Goal: Task Accomplishment & Management: Manage account settings

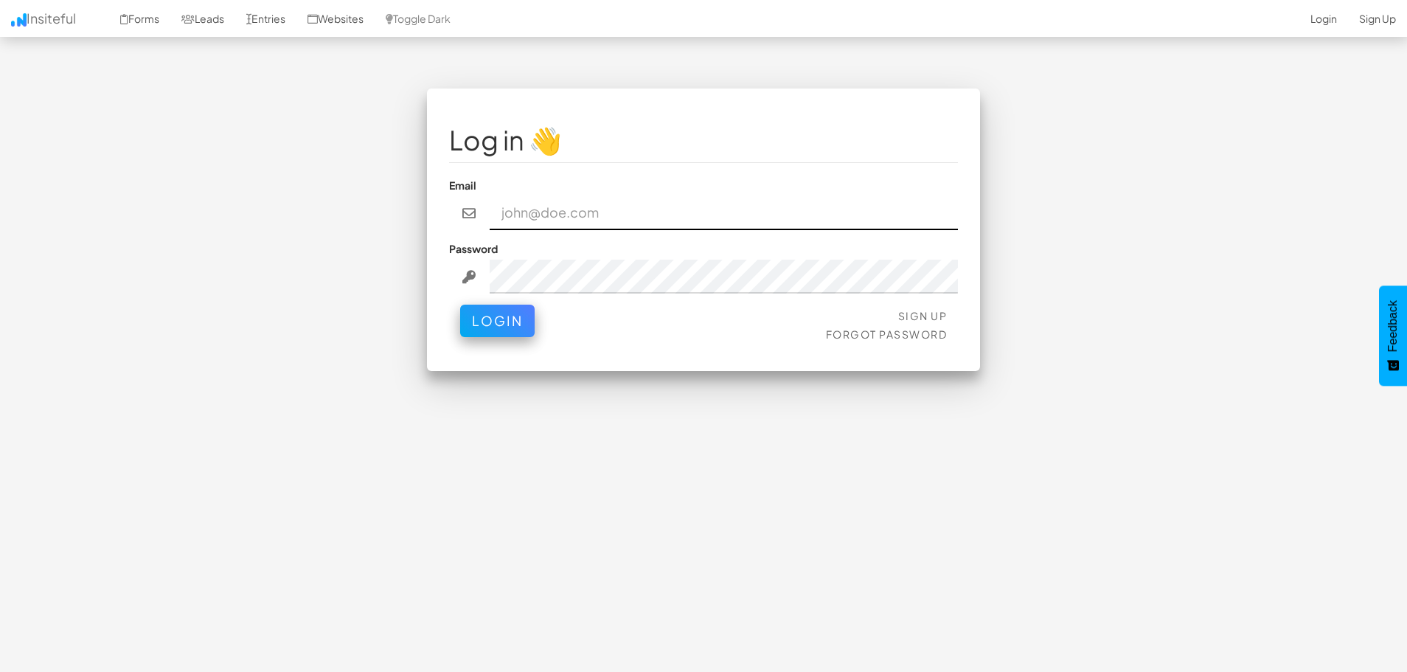
type input "pharris7@gmail.com"
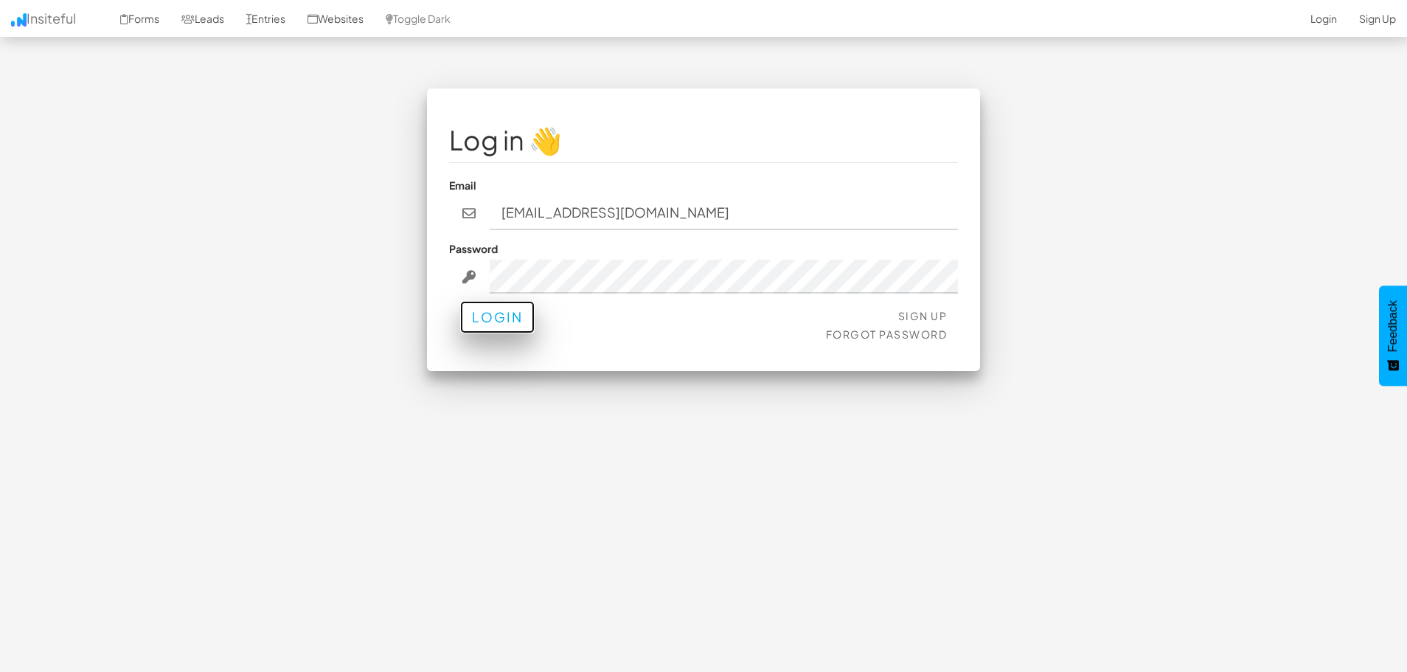
click at [513, 316] on button "Login" at bounding box center [497, 317] width 74 height 32
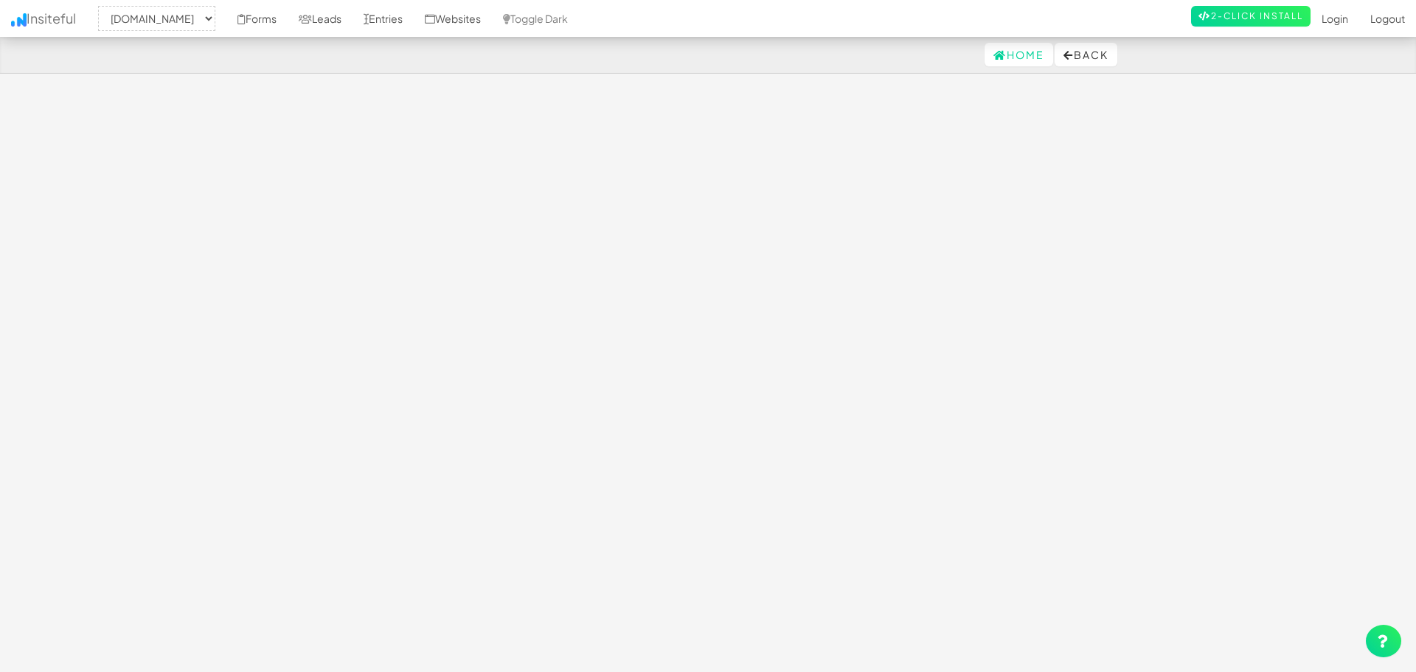
select select "2395"
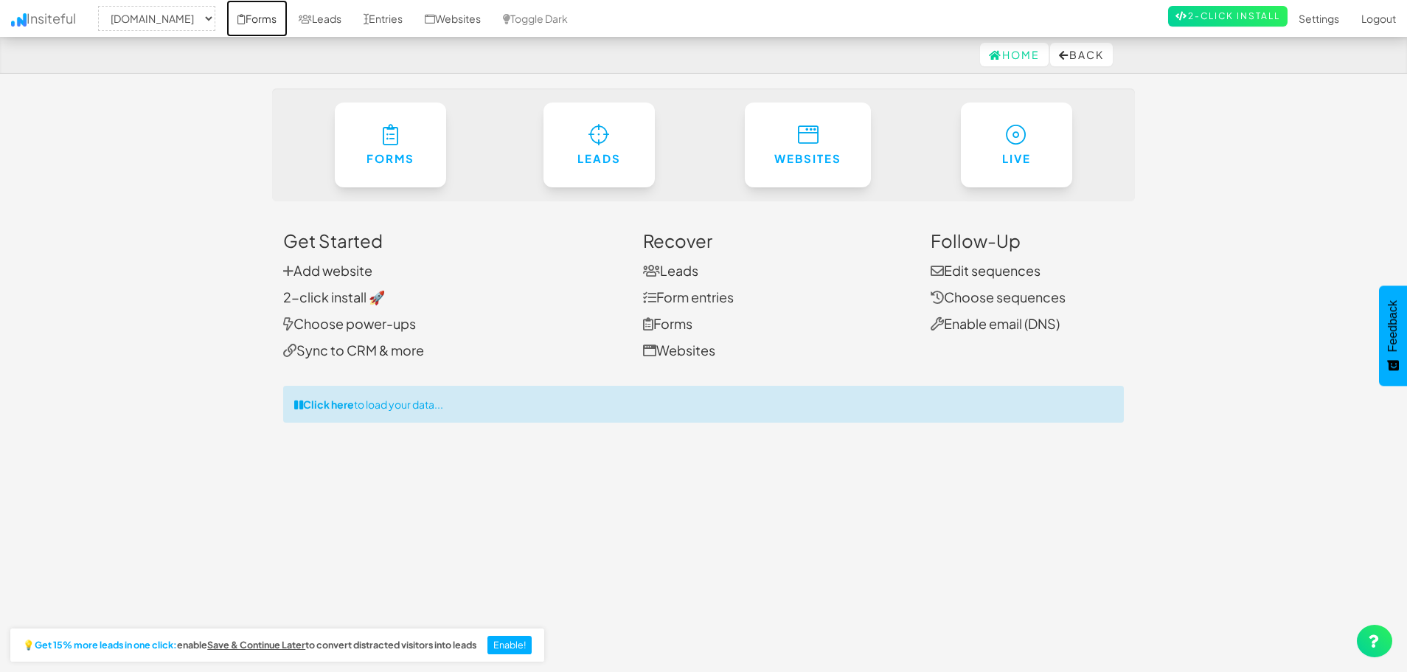
click link "Forms"
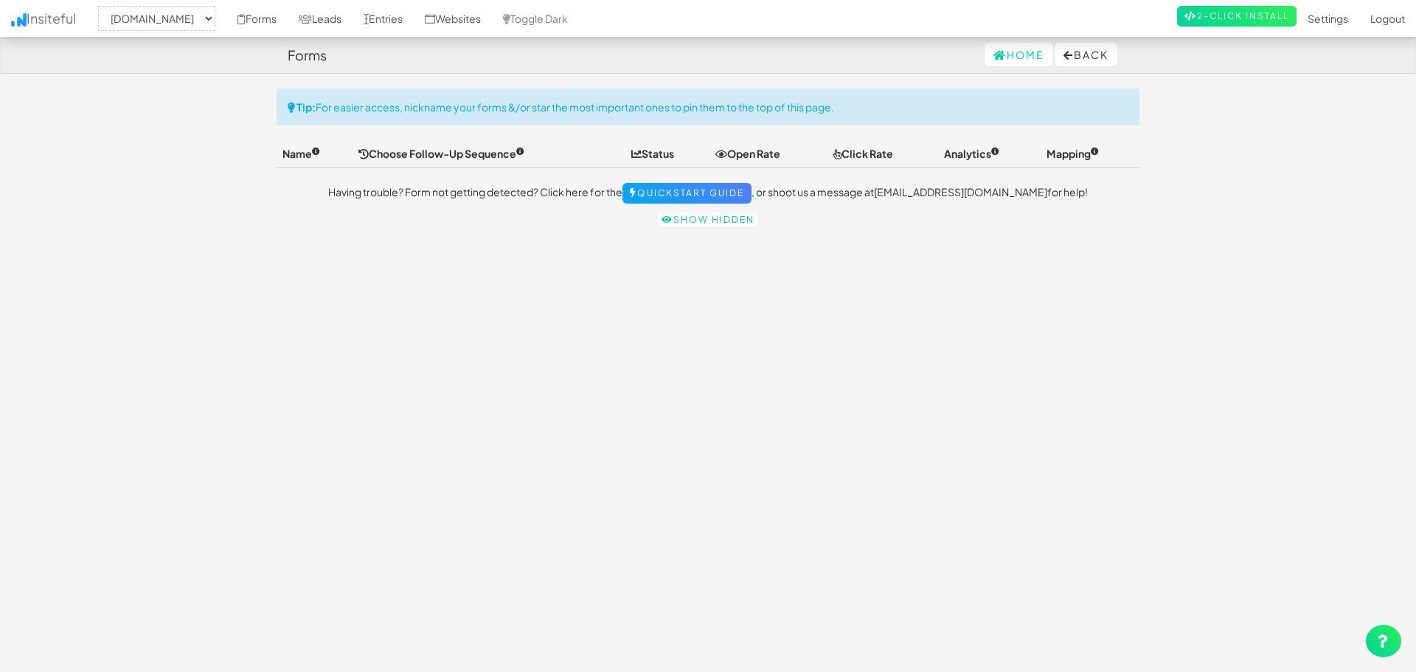
select select "2395"
click at [638, 353] on div "Toggle navigation Insiteful -- None -- peacefulpassing.ca Forms Leads Entries W…" at bounding box center [703, 373] width 863 height 571
click at [454, 191] on p "Having trouble? Form not getting detected? Click here for the Quickstart Guide …" at bounding box center [703, 193] width 863 height 21
click at [492, 12] on link "Websites" at bounding box center [453, 18] width 78 height 37
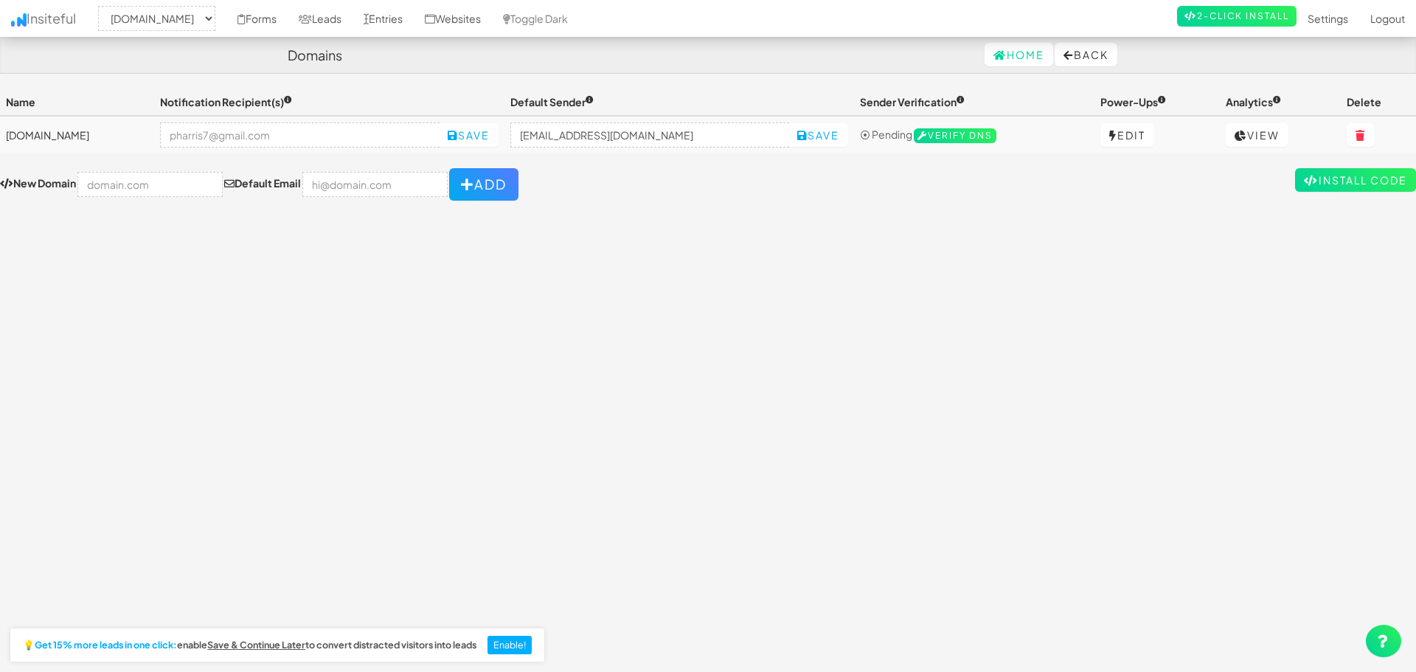
select select "2395"
click at [660, 224] on div "Toggle navigation Insiteful -- None -- [DOMAIN_NAME] Forms Leads Entries Websit…" at bounding box center [703, 373] width 1407 height 571
drag, startPoint x: 1025, startPoint y: 351, endPoint x: 1014, endPoint y: 332, distance: 22.1
click at [1025, 351] on div "Toggle navigation Insiteful -- None -- [DOMAIN_NAME] Forms Leads Entries Websit…" at bounding box center [703, 373] width 1407 height 571
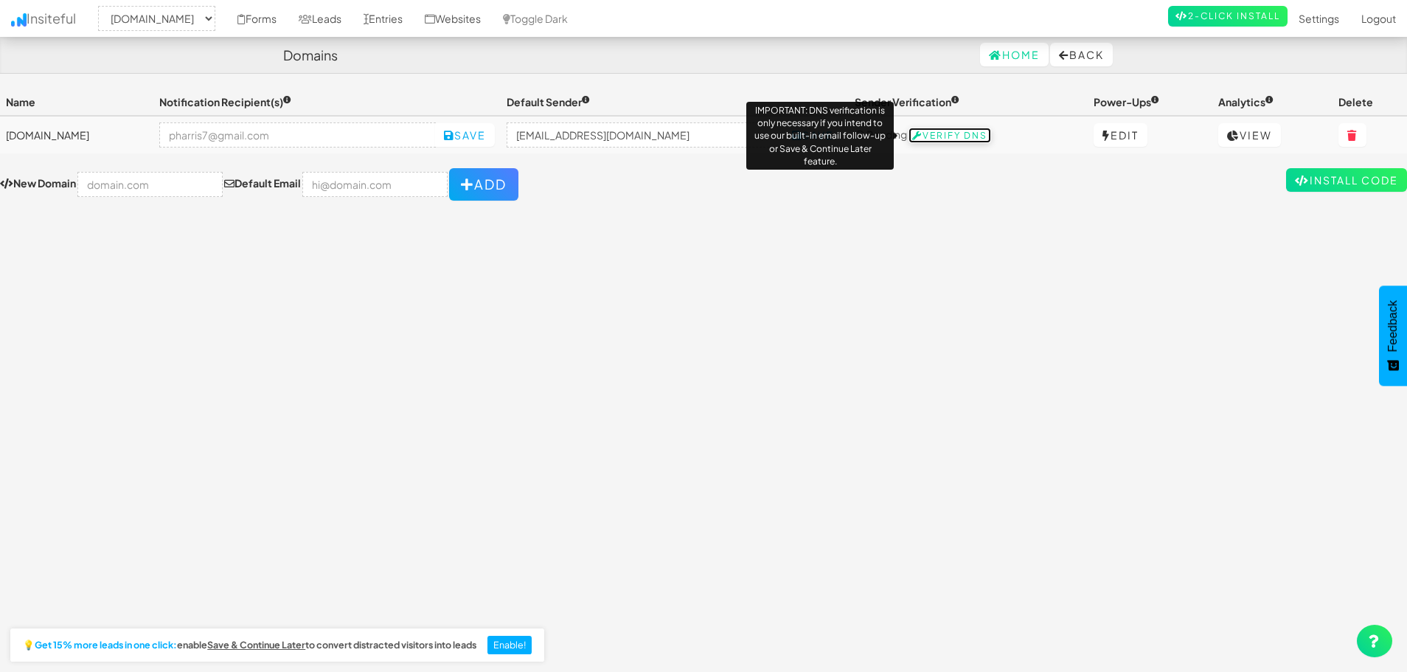
click at [935, 138] on span "Verify DNS" at bounding box center [949, 135] width 83 height 15
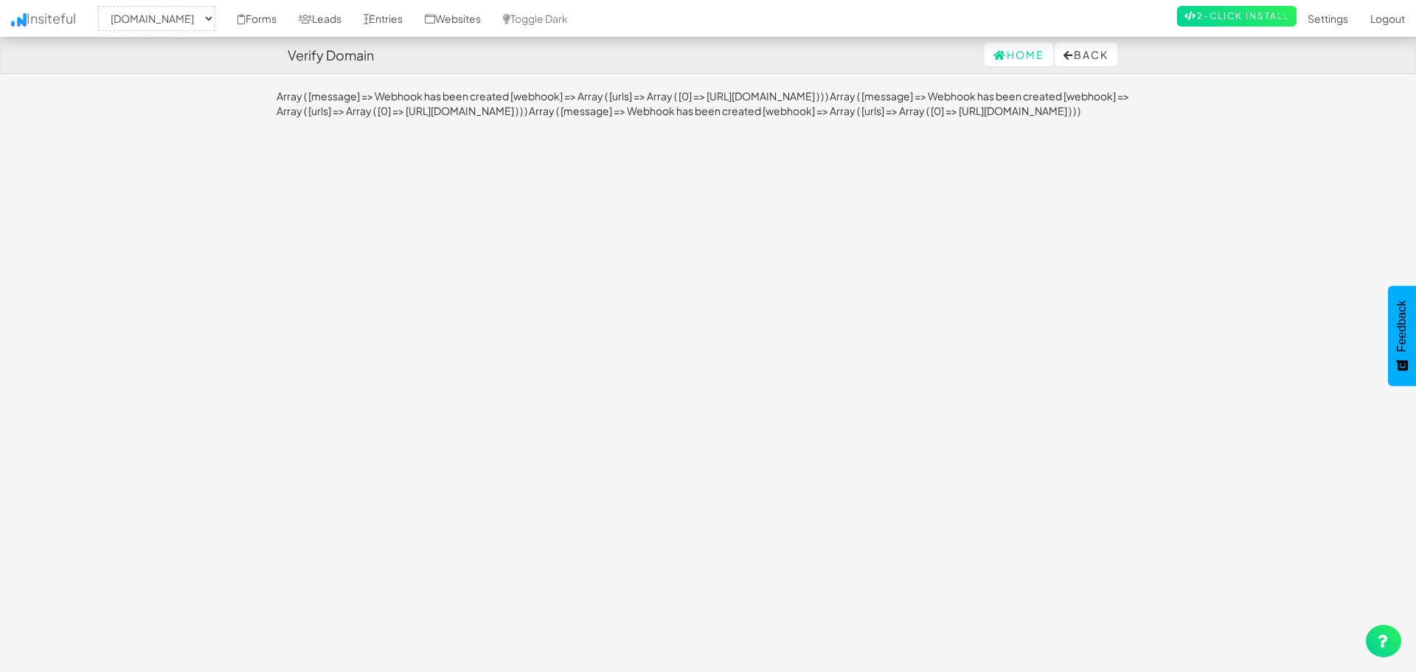
select select "2395"
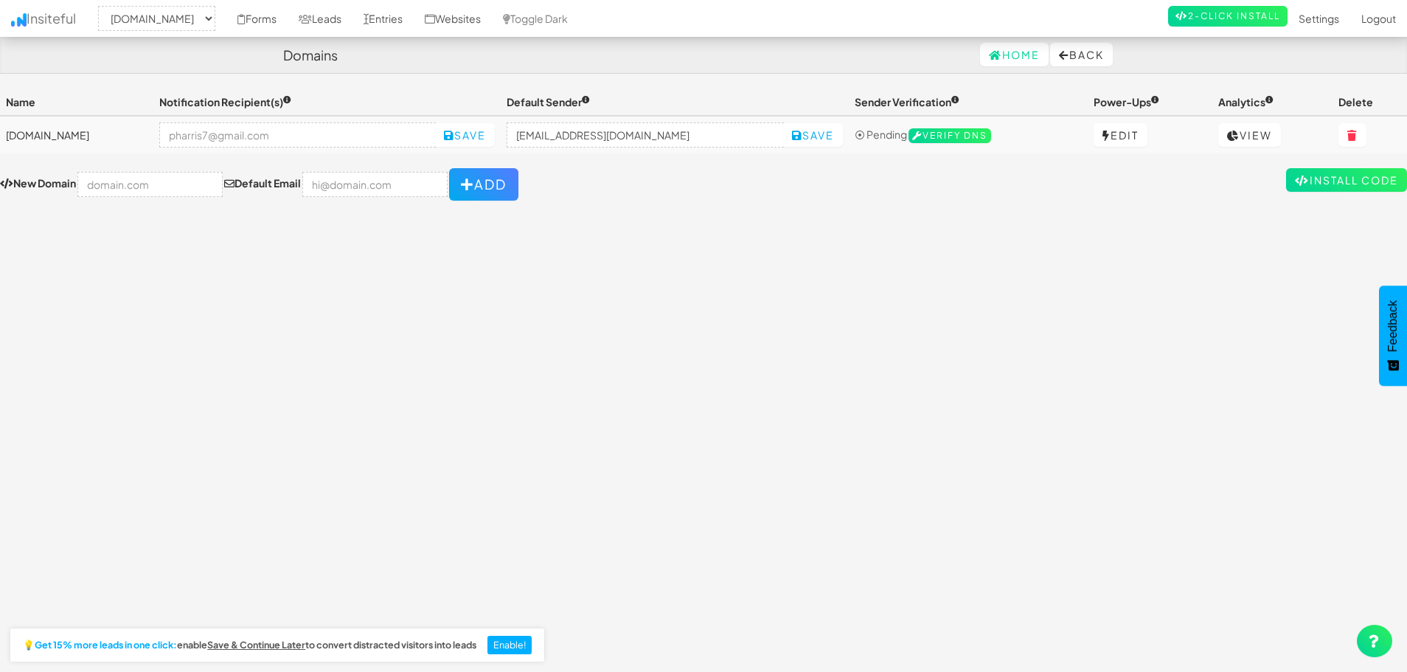
select select "2395"
click at [1246, 136] on link "View" at bounding box center [1249, 135] width 63 height 24
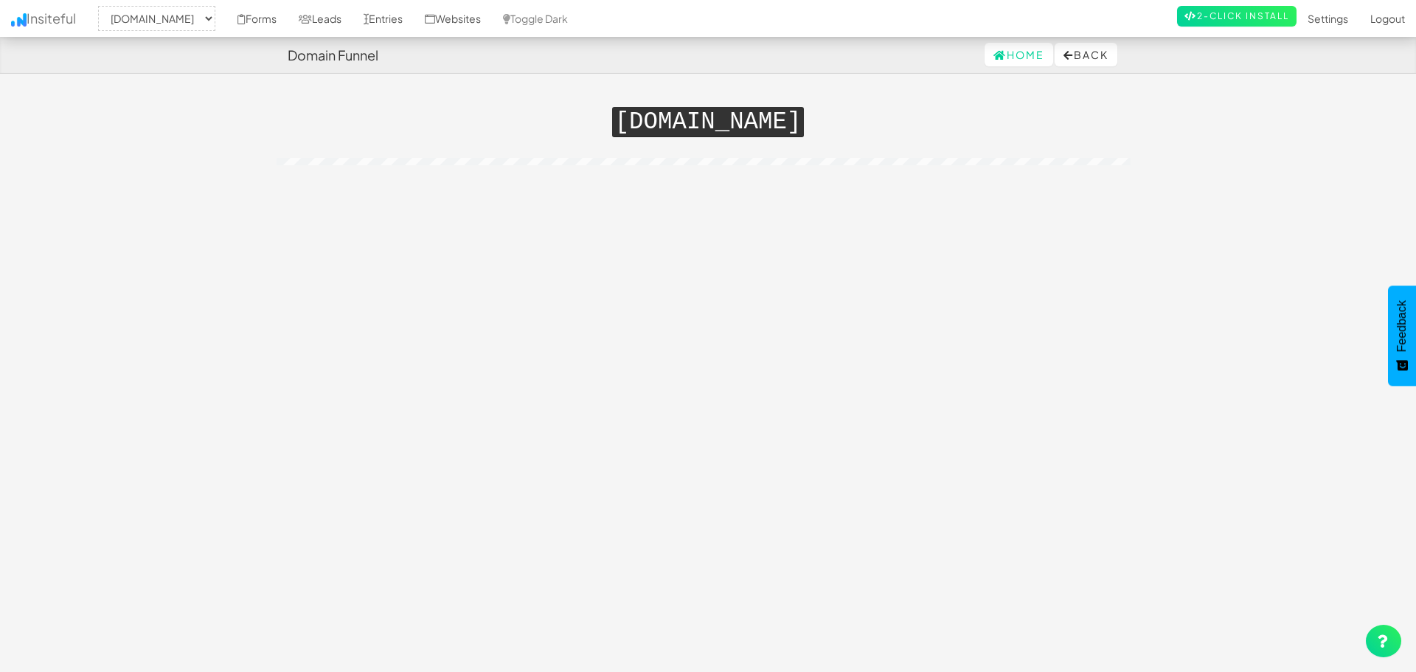
select select "2395"
click at [512, 113] on h1 "[DOMAIN_NAME]" at bounding box center [703, 119] width 863 height 32
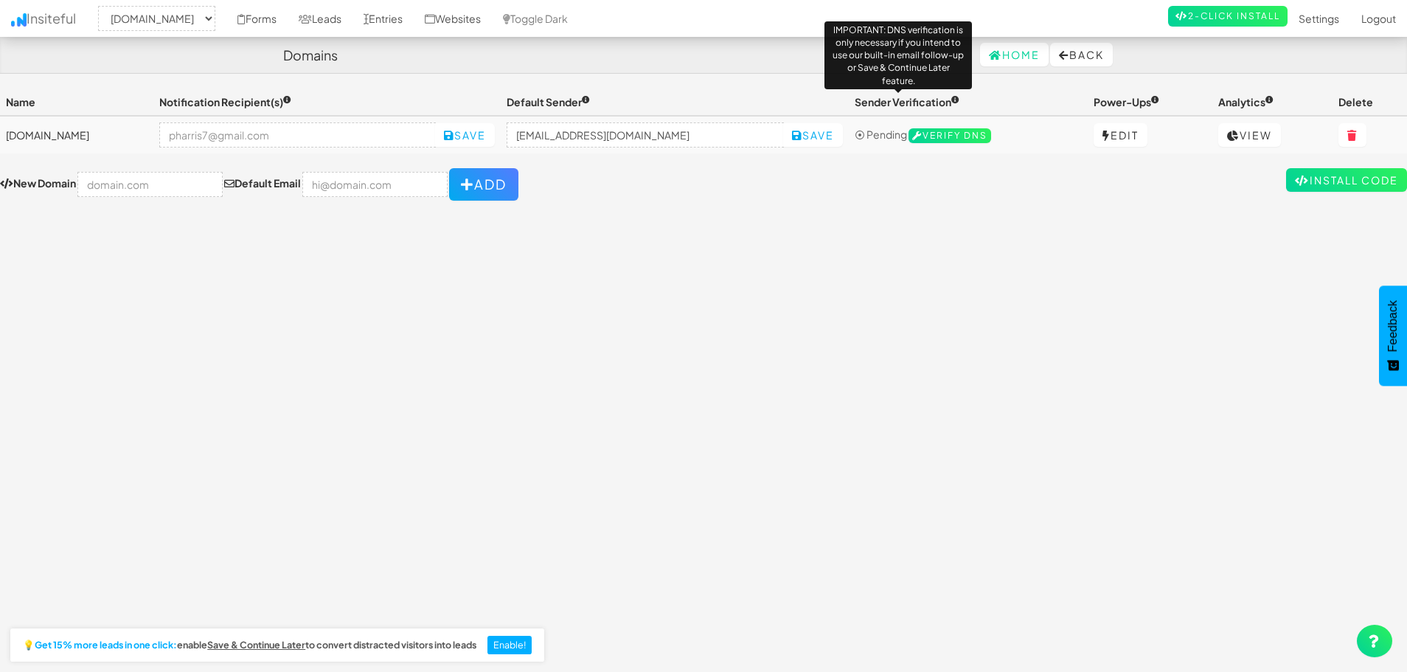
select select "2395"
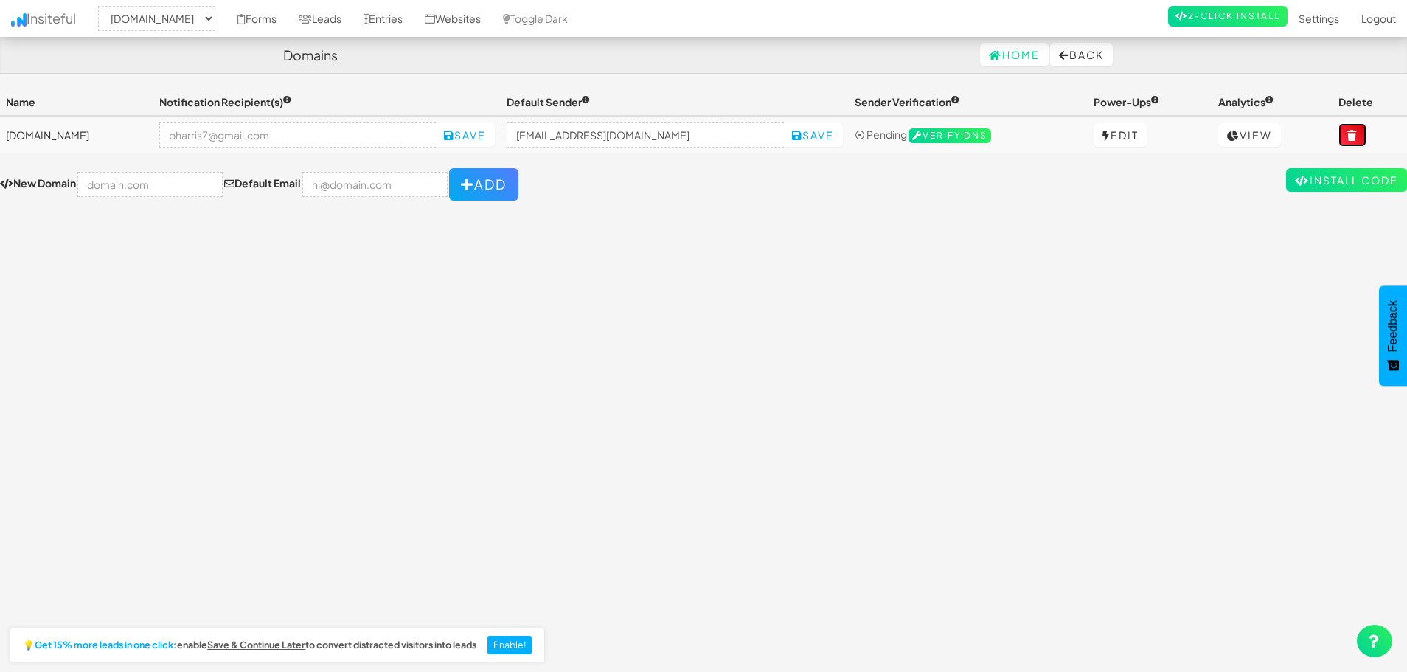
click at [1361, 134] on button at bounding box center [1352, 135] width 28 height 24
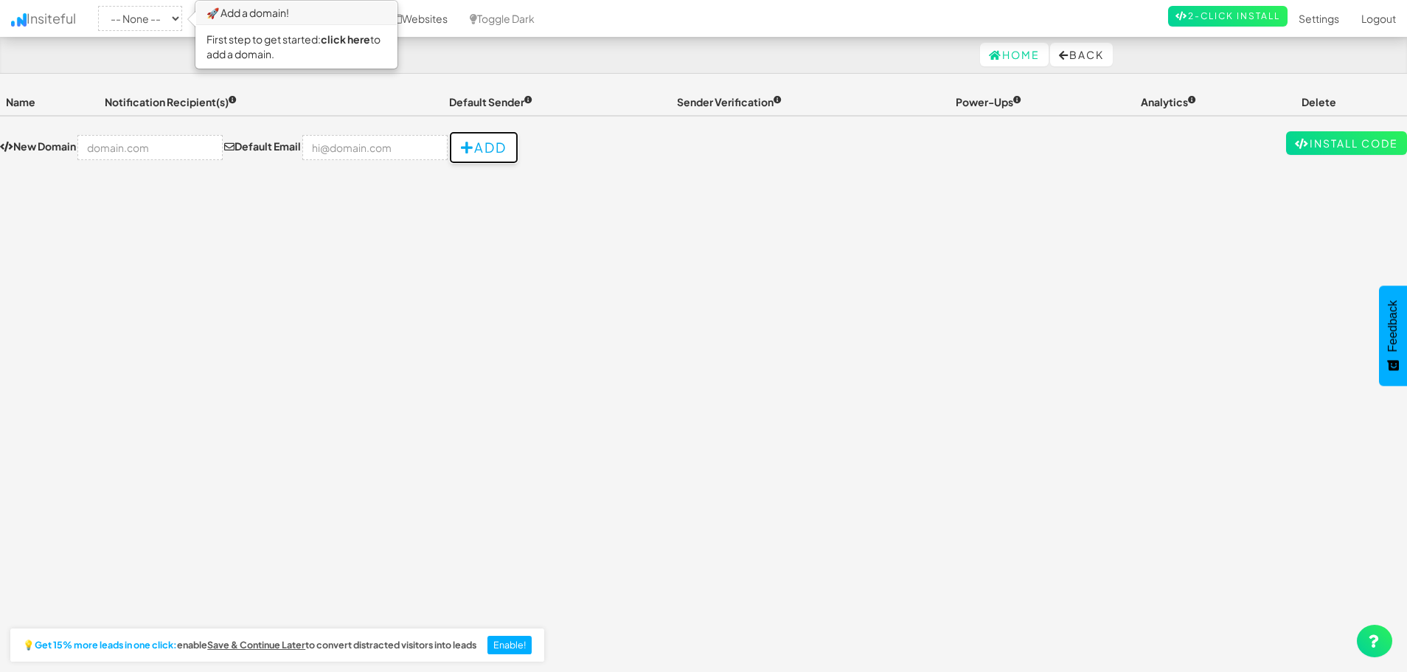
click at [470, 153] on button "Add" at bounding box center [483, 147] width 69 height 32
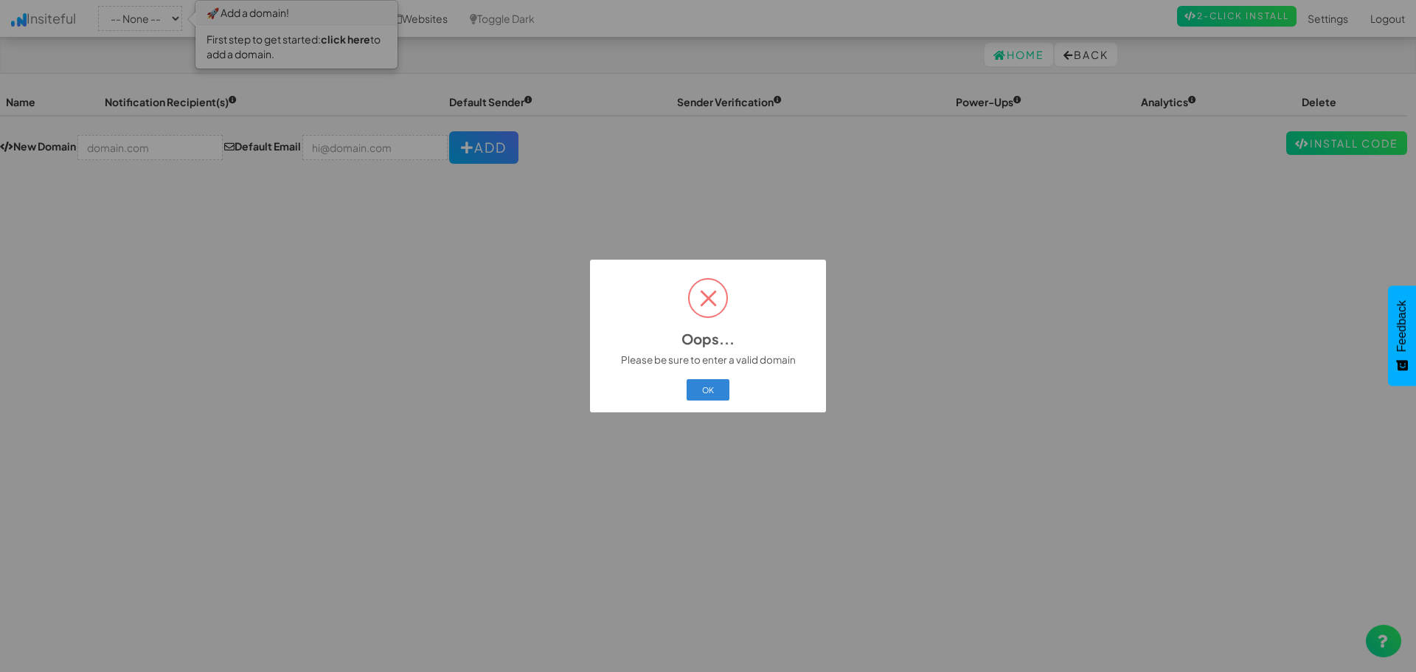
click at [683, 394] on div "OK Cancel" at bounding box center [708, 390] width 218 height 26
drag, startPoint x: 737, startPoint y: 392, endPoint x: 655, endPoint y: 372, distance: 83.5
click at [734, 392] on div "OK Cancel" at bounding box center [708, 390] width 218 height 26
drag, startPoint x: 736, startPoint y: 387, endPoint x: 717, endPoint y: 386, distance: 18.5
click at [735, 387] on div "OK Cancel" at bounding box center [708, 390] width 218 height 26
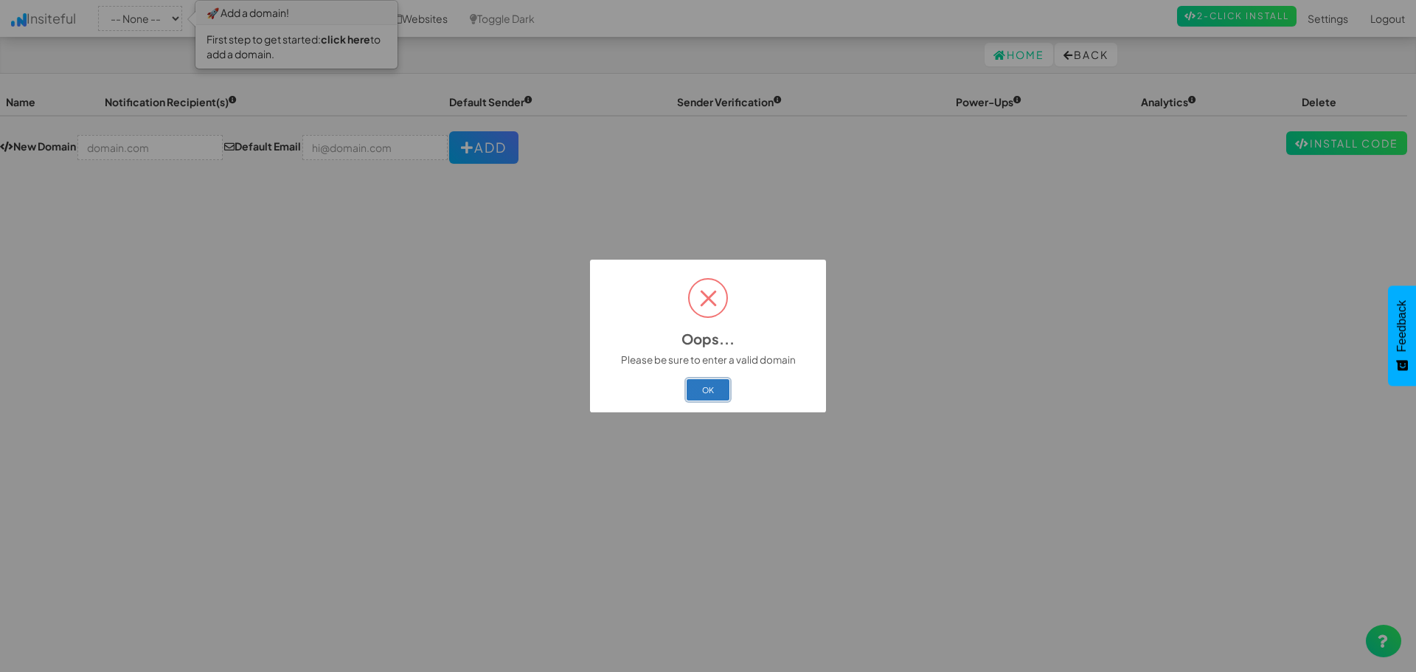
click at [715, 386] on button "OK" at bounding box center [708, 389] width 44 height 21
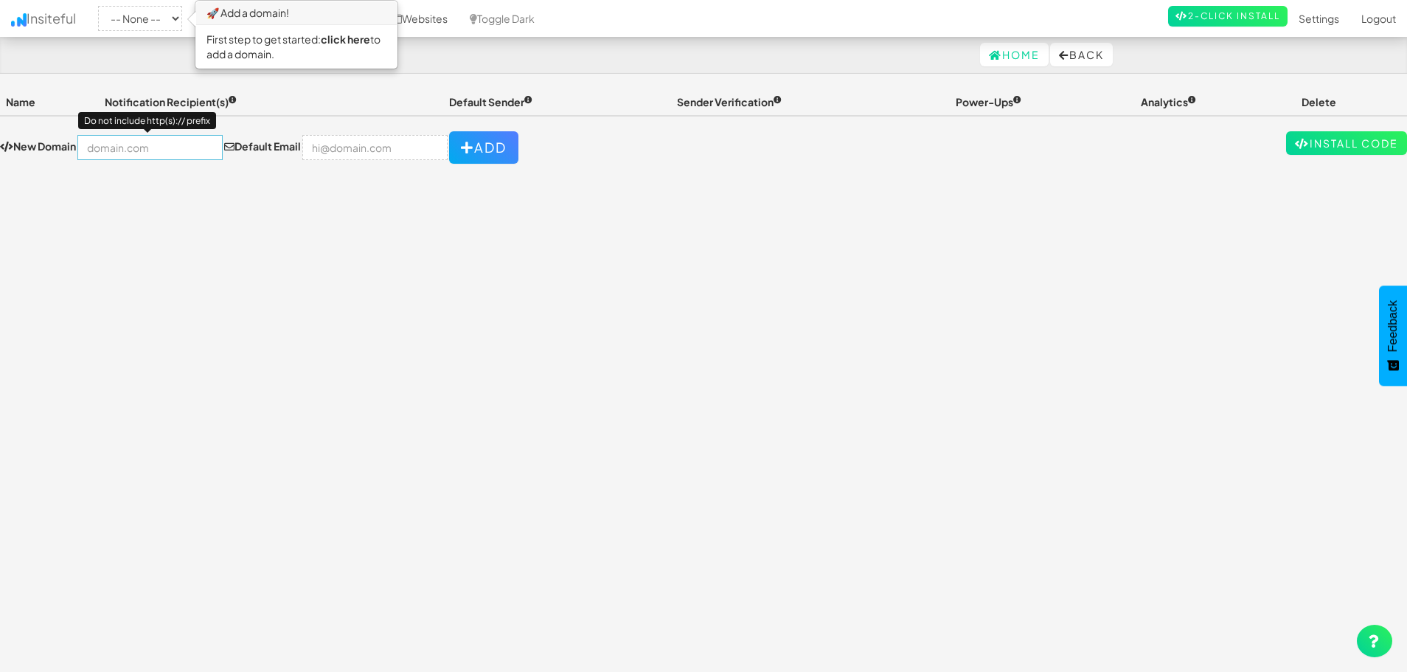
click at [170, 146] on input "text" at bounding box center [149, 147] width 145 height 25
type input "w"
type input "[DOMAIN_NAME]"
type input "i"
type input "p"
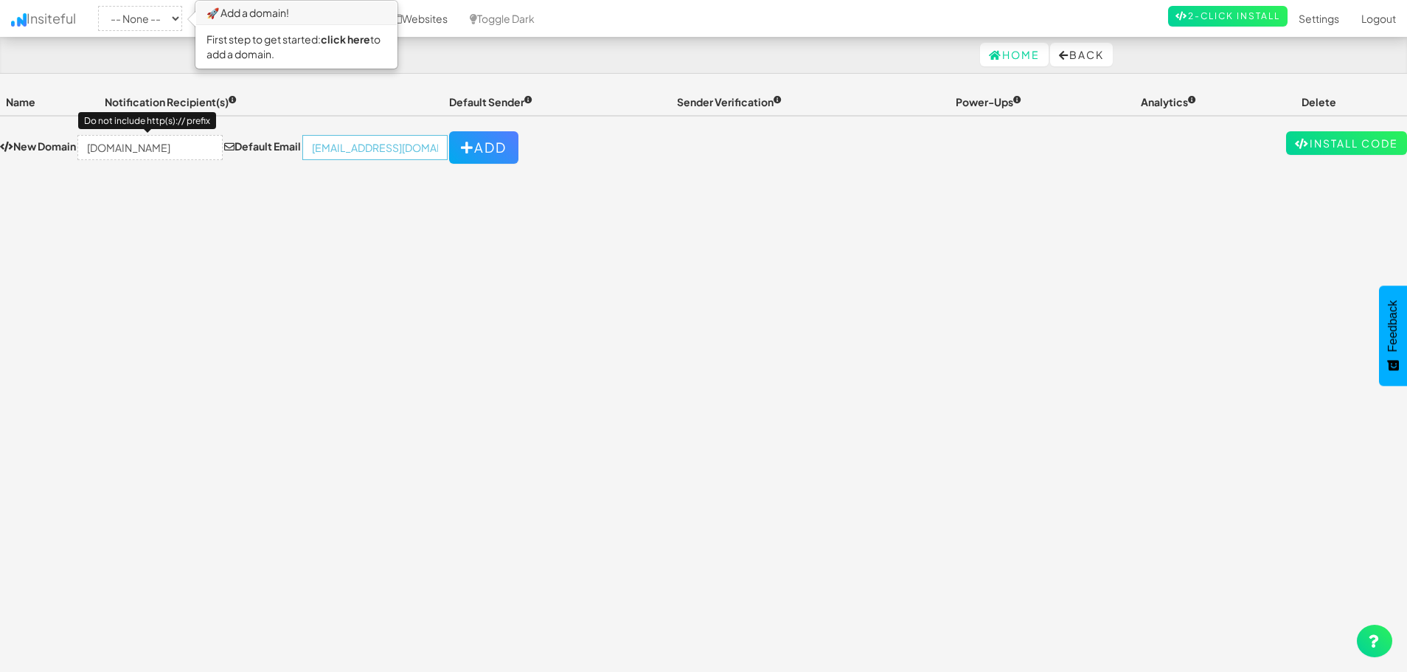
type input "pharris7@gmail.com"
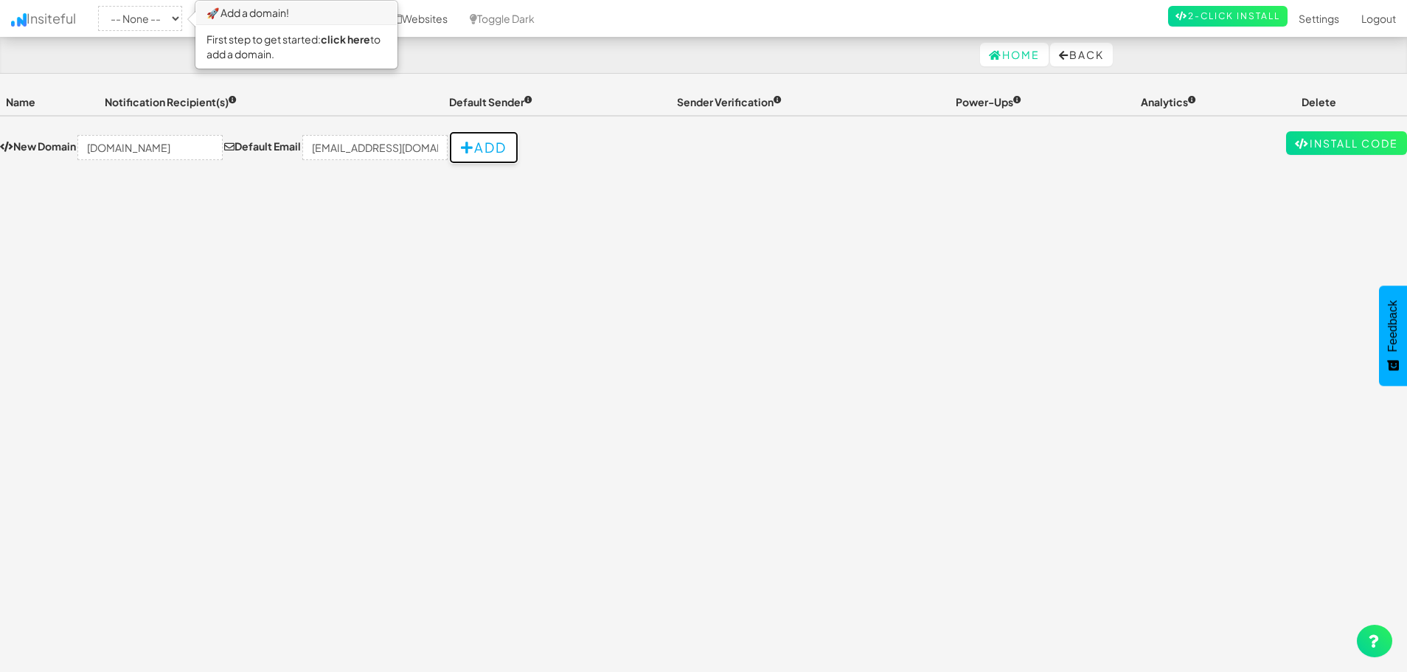
click at [461, 144] on icon "button" at bounding box center [467, 147] width 13 height 13
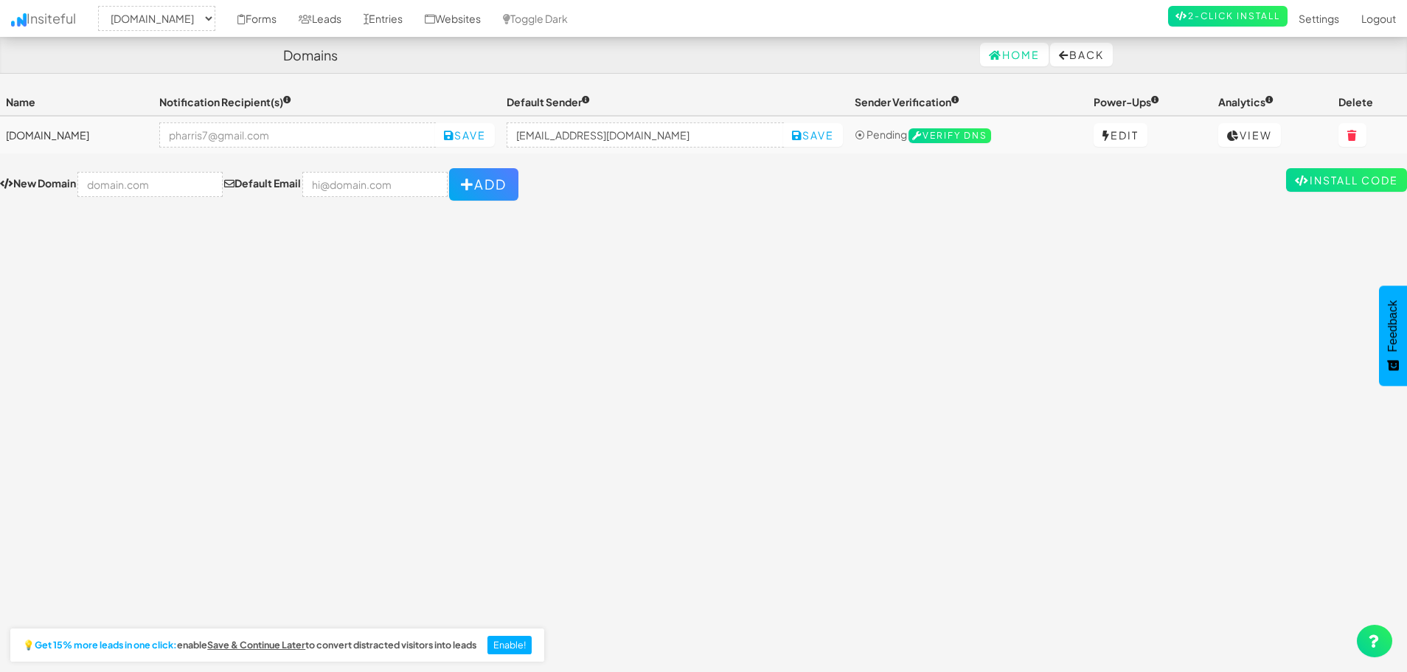
select select "2395"
click link "Install Code"
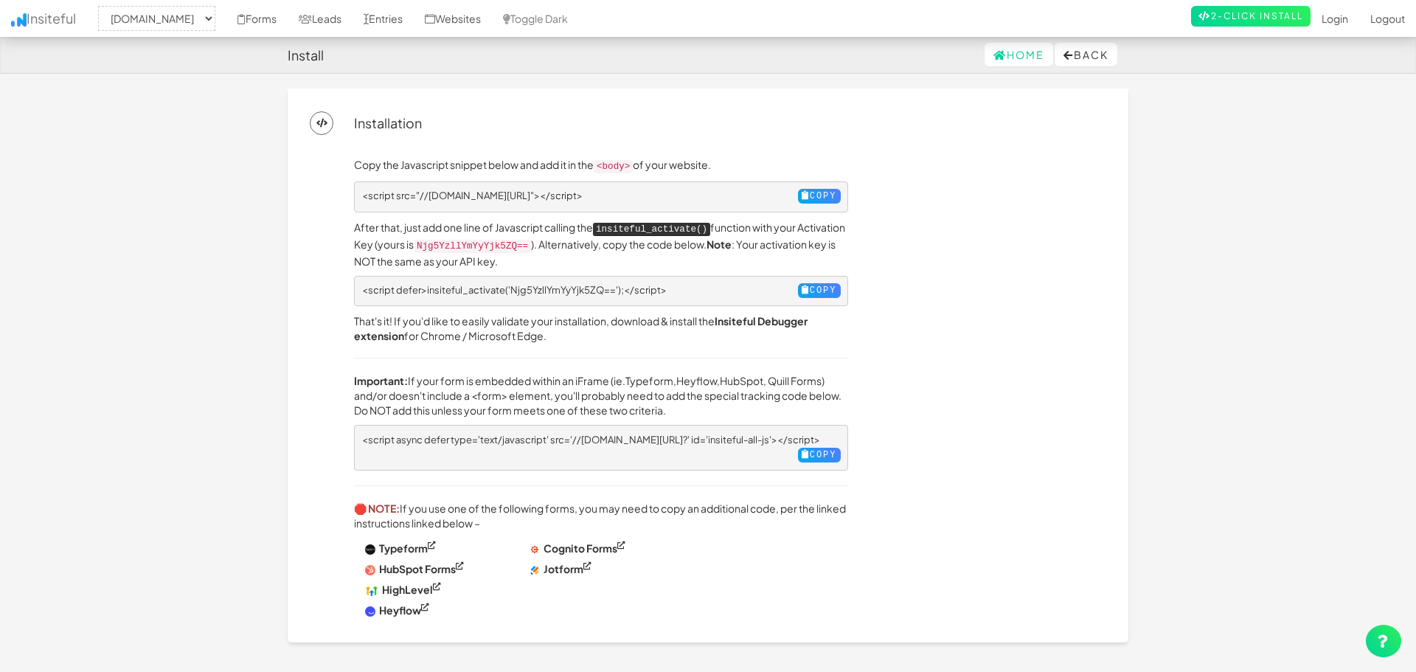
select select "2395"
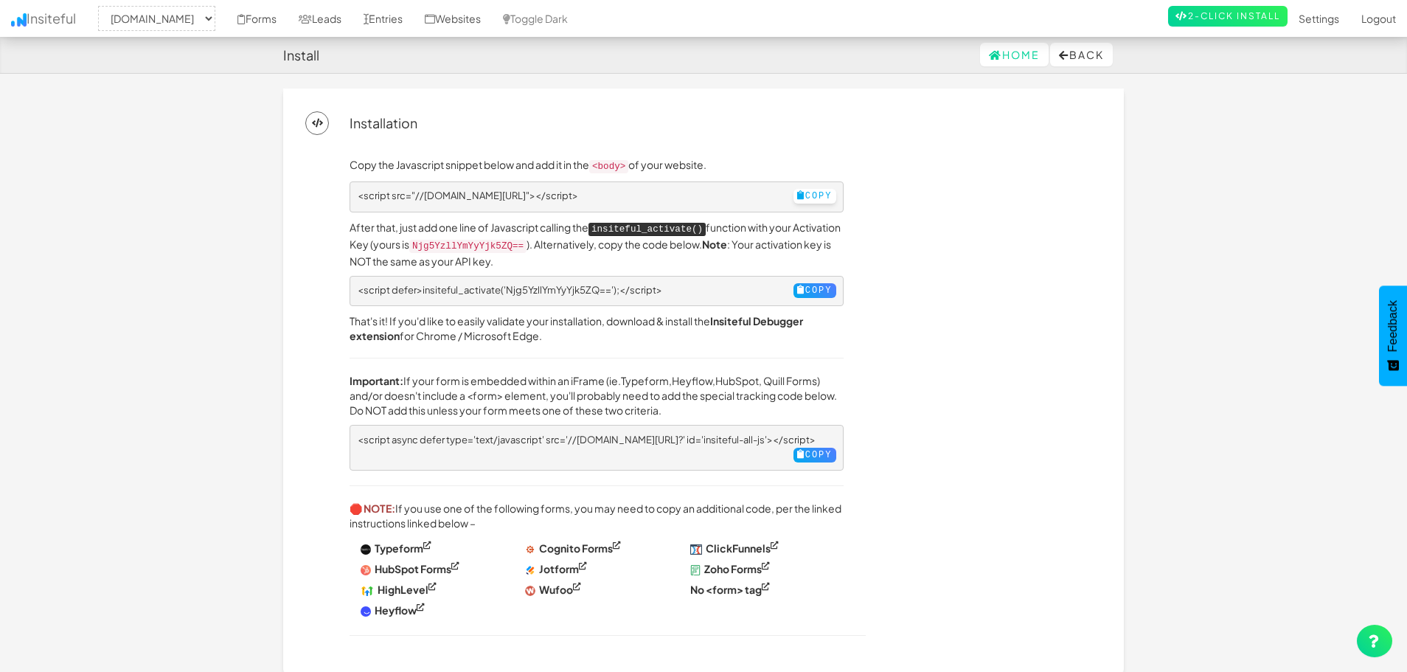
click at [812, 194] on button "Copy" at bounding box center [814, 196] width 43 height 15
drag, startPoint x: 405, startPoint y: 165, endPoint x: 550, endPoint y: 156, distance: 145.6
click at [550, 156] on div "Copy the Javascript snippet below and add it in the <body> of your website. <sc…" at bounding box center [703, 393] width 796 height 516
click at [797, 196] on icon at bounding box center [801, 195] width 8 height 9
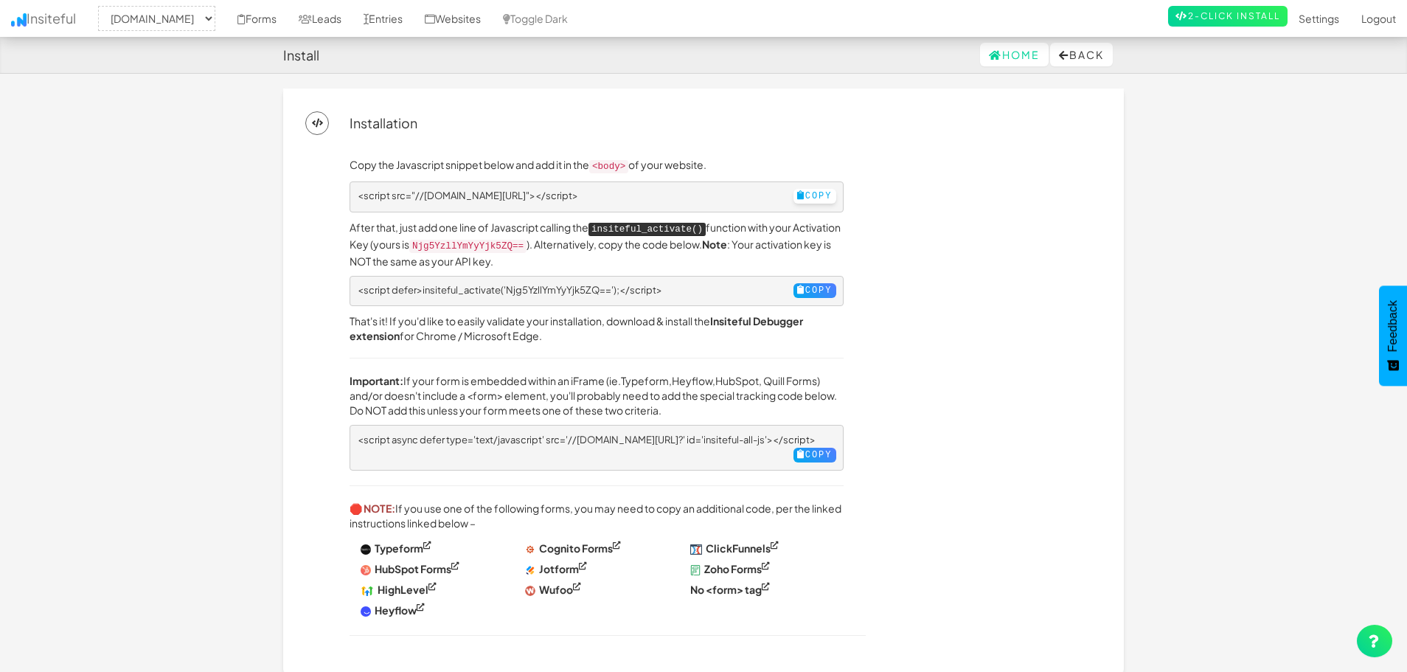
click at [796, 194] on button "Copy" at bounding box center [814, 196] width 43 height 15
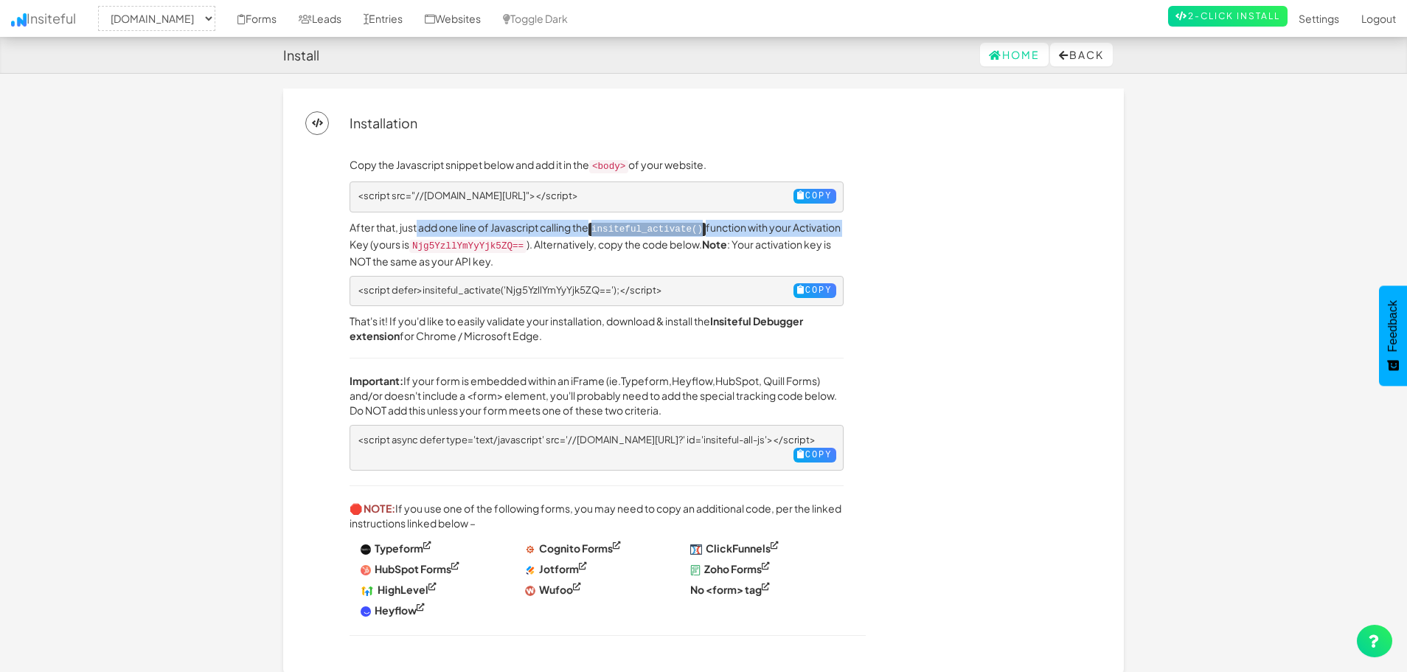
drag, startPoint x: 418, startPoint y: 222, endPoint x: 900, endPoint y: 229, distance: 482.2
click at [900, 229] on div "Copy the Javascript snippet below and add it in the <body> of your website. <sc…" at bounding box center [725, 404] width 774 height 494
drag, startPoint x: 440, startPoint y: 226, endPoint x: 675, endPoint y: 247, distance: 235.4
click at [675, 247] on p "After that, just add one line of Javascript calling the insiteful_activate() fu…" at bounding box center [596, 244] width 494 height 49
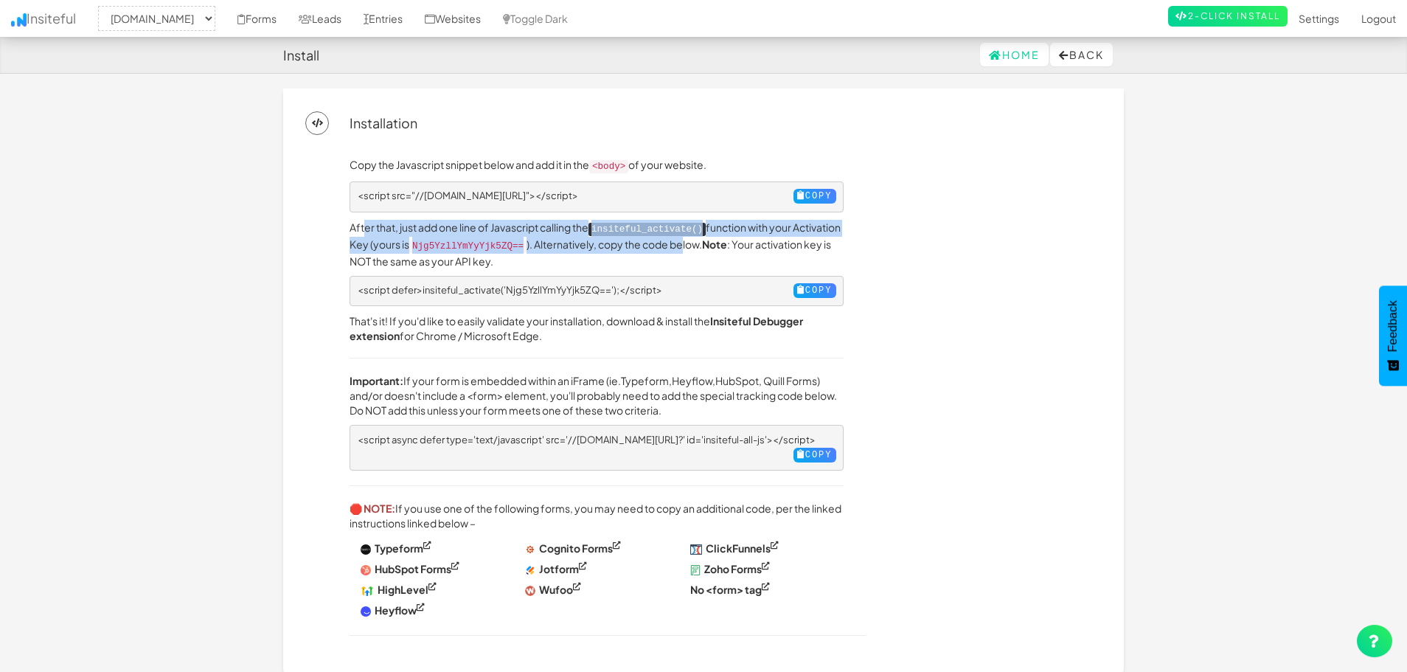
click at [675, 247] on p "After that, just add one line of Javascript calling the insiteful_activate() fu…" at bounding box center [596, 244] width 494 height 49
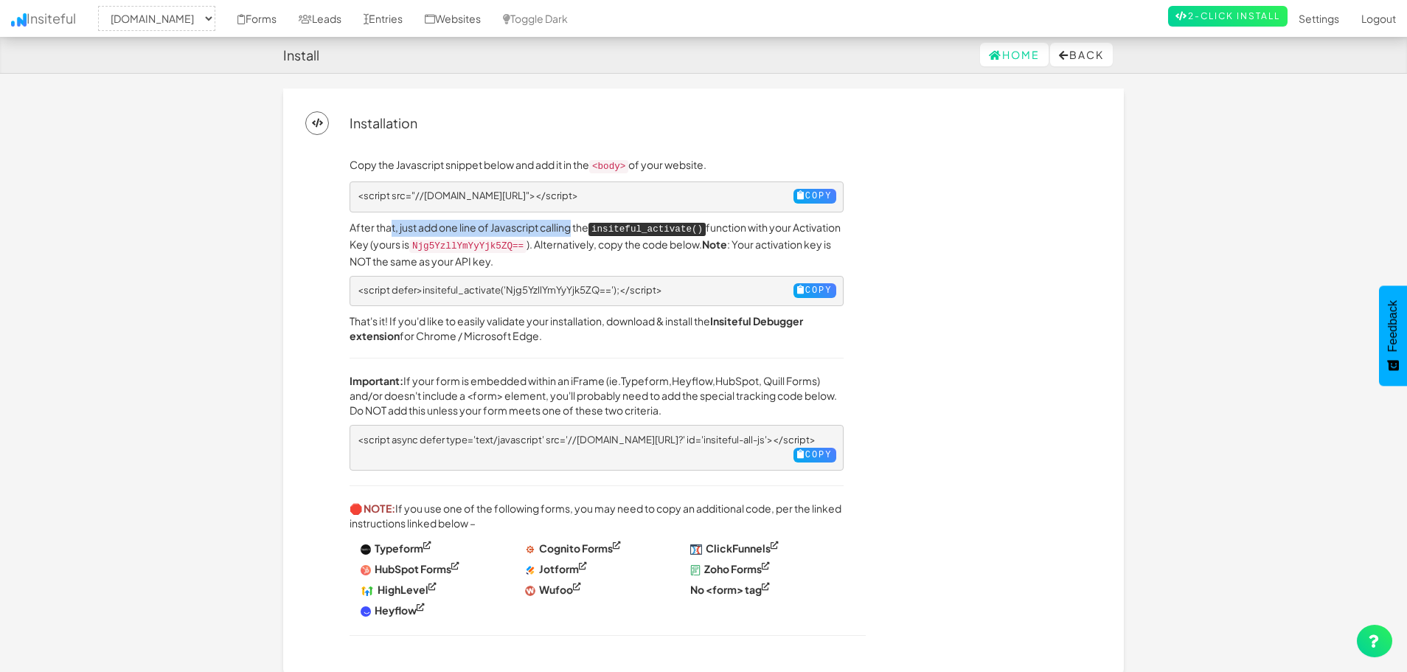
drag, startPoint x: 393, startPoint y: 223, endPoint x: 574, endPoint y: 224, distance: 181.4
click at [574, 224] on p "After that, just add one line of Javascript calling the insiteful_activate() fu…" at bounding box center [596, 244] width 494 height 49
drag, startPoint x: 372, startPoint y: 225, endPoint x: 546, endPoint y: 226, distance: 173.3
click at [546, 226] on p "After that, just add one line of Javascript calling the insiteful_activate() fu…" at bounding box center [596, 244] width 494 height 49
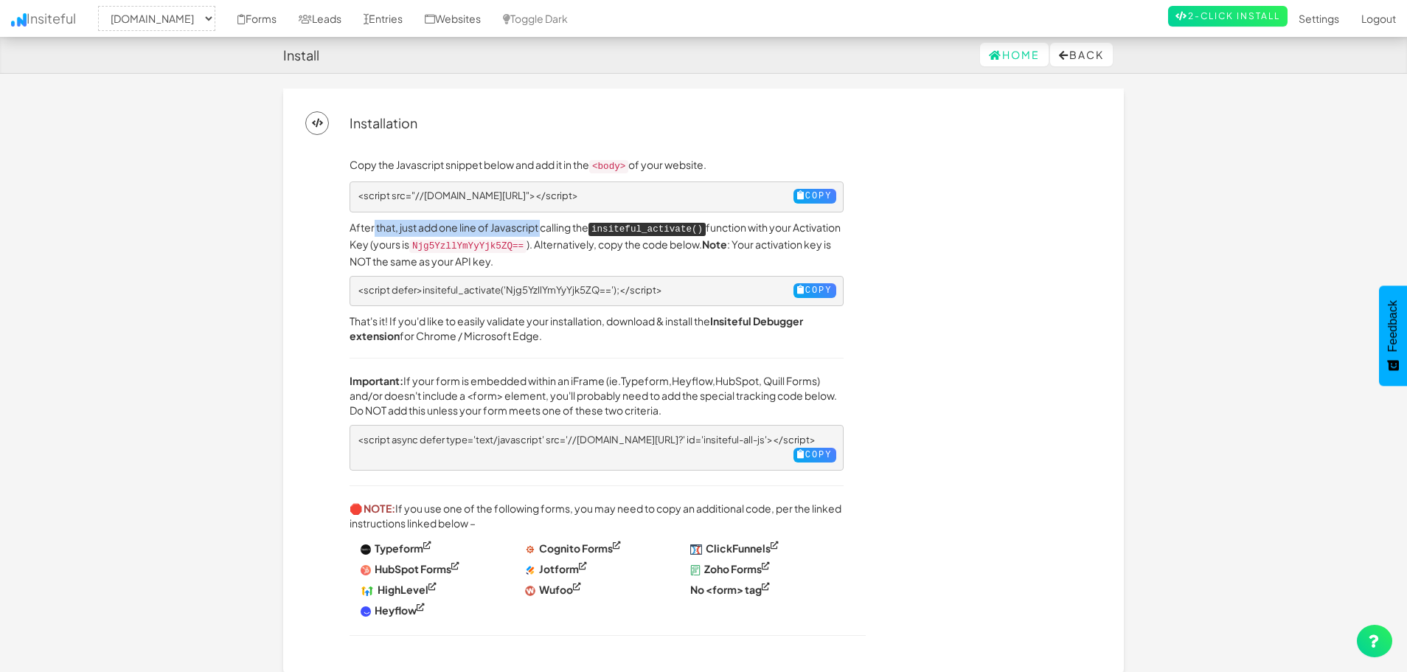
click at [546, 226] on p "After that, just add one line of Javascript calling the insiteful_activate() fu…" at bounding box center [596, 244] width 494 height 49
click at [813, 200] on button "Copy" at bounding box center [814, 196] width 43 height 15
click at [808, 197] on button "Copy" at bounding box center [814, 196] width 43 height 15
click at [810, 284] on button "Copy" at bounding box center [814, 290] width 43 height 15
drag, startPoint x: 426, startPoint y: 364, endPoint x: 605, endPoint y: 383, distance: 180.1
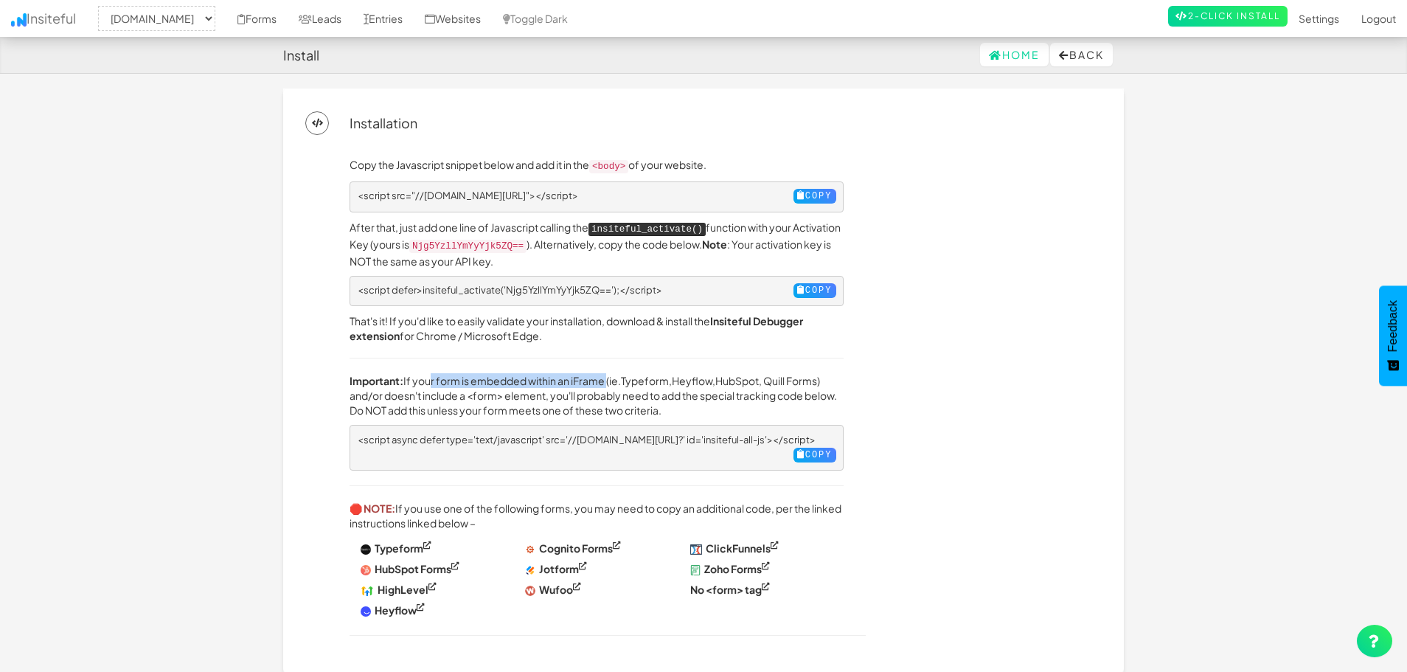
click at [605, 383] on div "Copy the Javascript snippet below and add it in the <body> of your website. <sc…" at bounding box center [596, 404] width 516 height 494
click at [605, 383] on p "Important: If your form is embedded within an iFrame (ie. Typeform , Heyflow , …" at bounding box center [596, 395] width 494 height 44
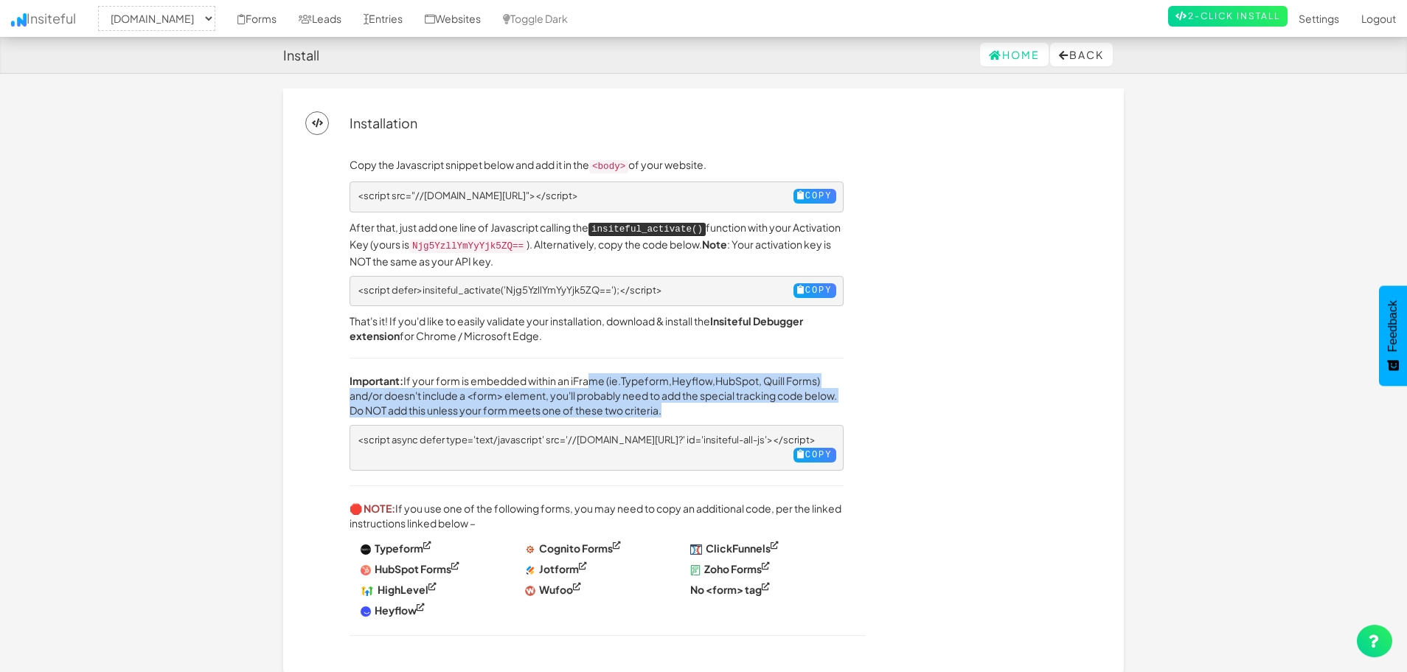
drag, startPoint x: 585, startPoint y: 377, endPoint x: 763, endPoint y: 406, distance: 179.9
click at [763, 406] on p "Important: If your form is embedded within an iFrame (ie. Typeform , Heyflow , …" at bounding box center [596, 395] width 494 height 44
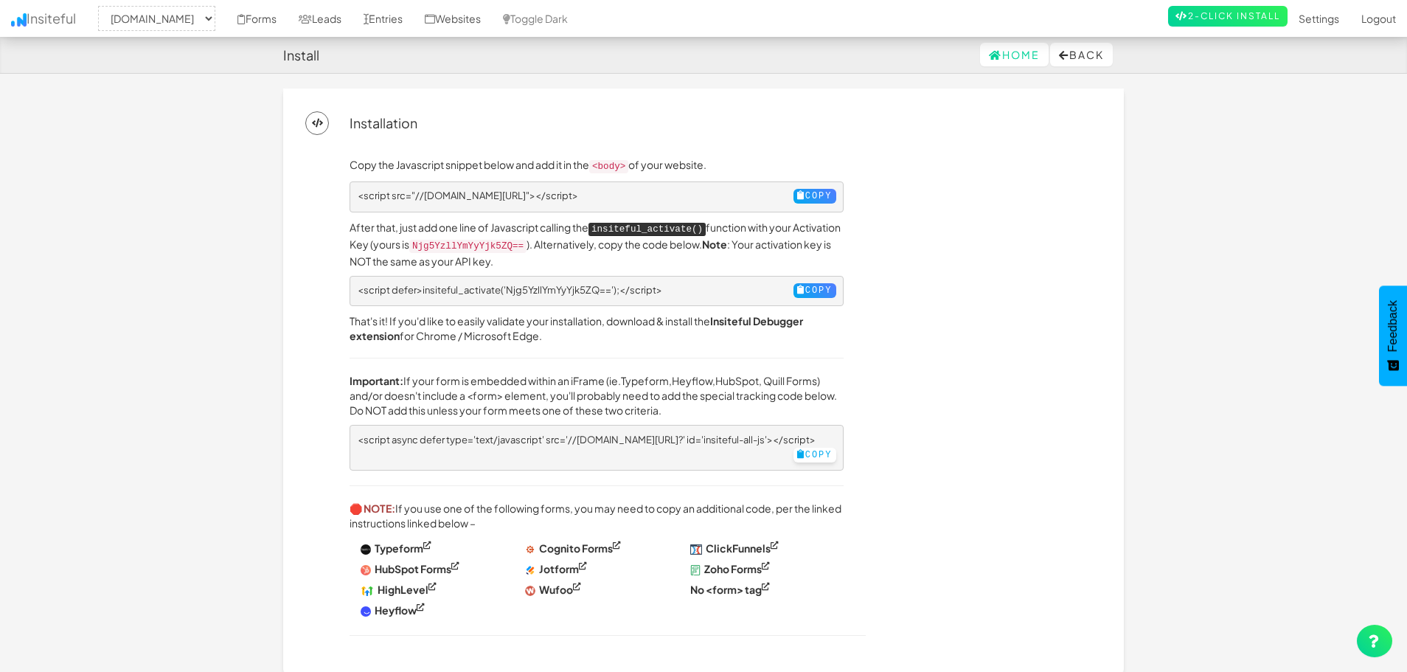
click at [816, 452] on button "Copy" at bounding box center [814, 455] width 43 height 15
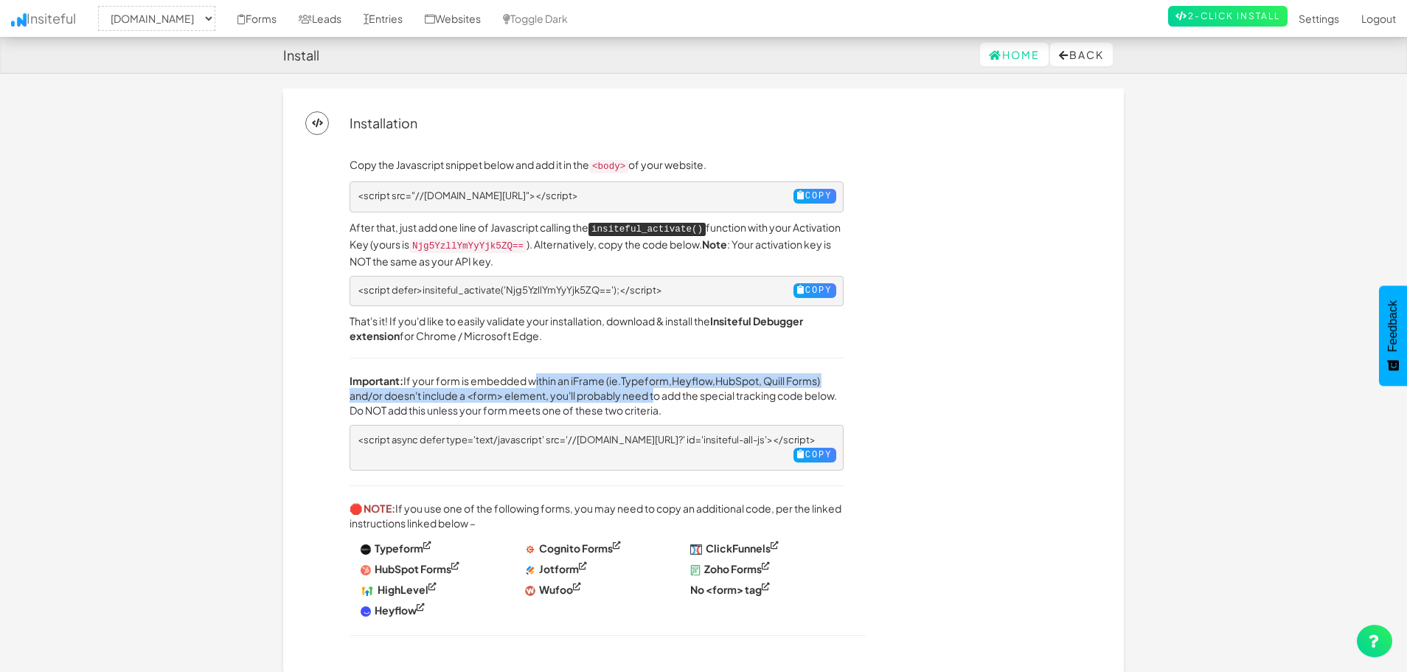
drag, startPoint x: 533, startPoint y: 381, endPoint x: 658, endPoint y: 386, distance: 125.4
click at [658, 386] on p "Important: If your form is embedded within an iFrame (ie. Typeform , Heyflow , …" at bounding box center [596, 395] width 494 height 44
click at [660, 388] on p "Important: If your form is embedded within an iFrame (ie. Typeform , Heyflow , …" at bounding box center [596, 395] width 494 height 44
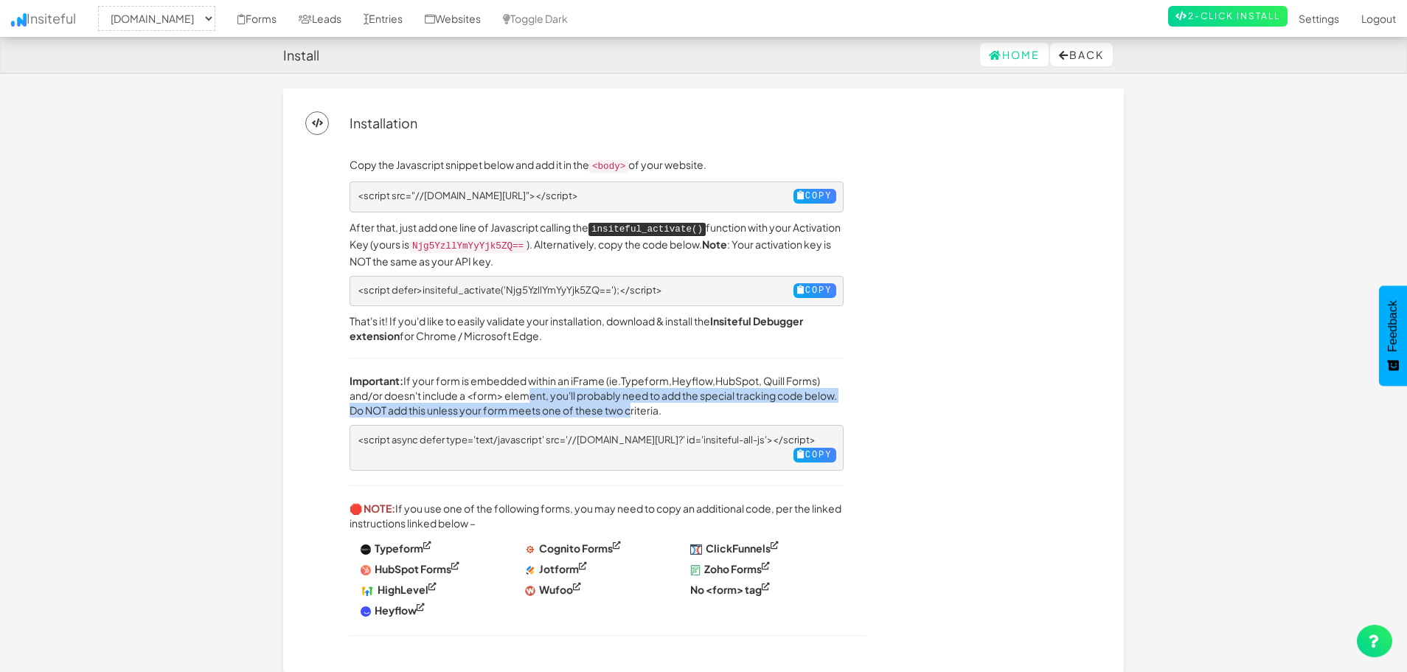
drag, startPoint x: 528, startPoint y: 390, endPoint x: 667, endPoint y: 401, distance: 139.1
click at [667, 401] on p "Important: If your form is embedded within an iFrame (ie. Typeform , Heyflow , …" at bounding box center [596, 395] width 494 height 44
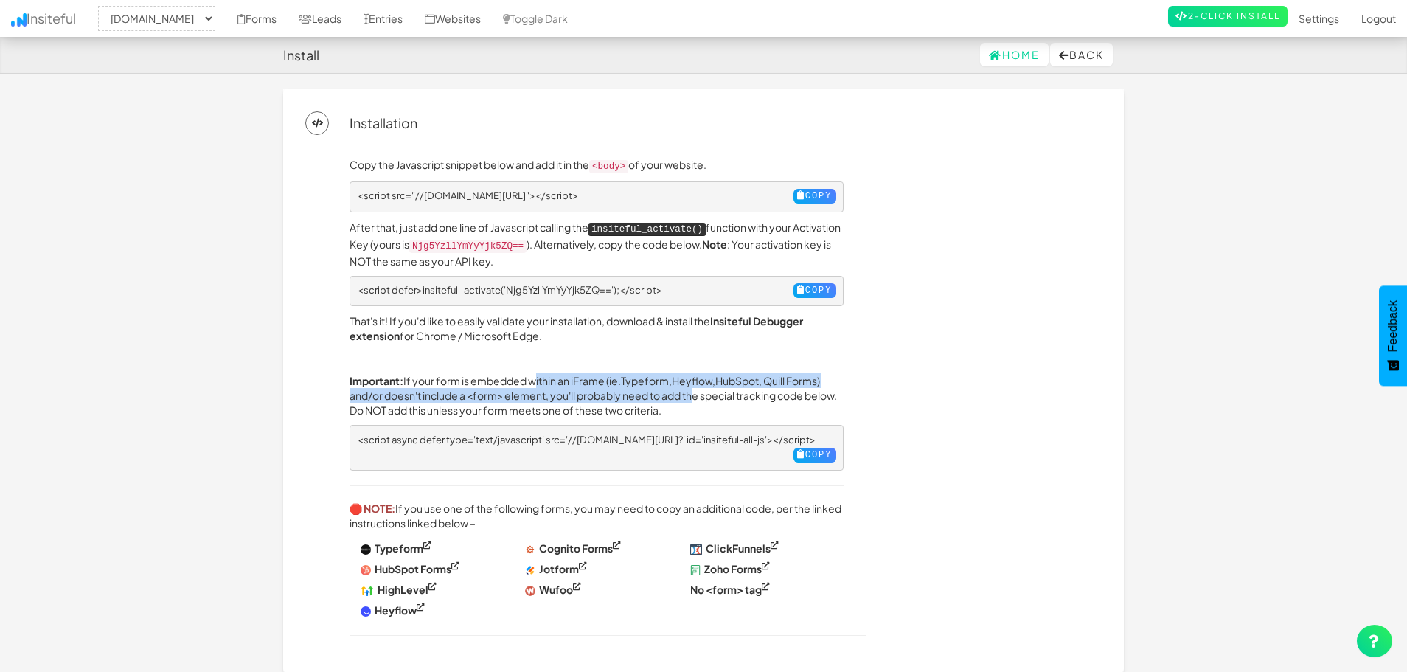
drag, startPoint x: 539, startPoint y: 364, endPoint x: 705, endPoint y: 397, distance: 169.0
click at [705, 397] on div "Copy the Javascript snippet below and add it in the <body> of your website. <sc…" at bounding box center [596, 404] width 516 height 494
click at [705, 397] on p "Important: If your form is embedded within an iFrame (ie. Typeform , Heyflow , …" at bounding box center [596, 395] width 494 height 44
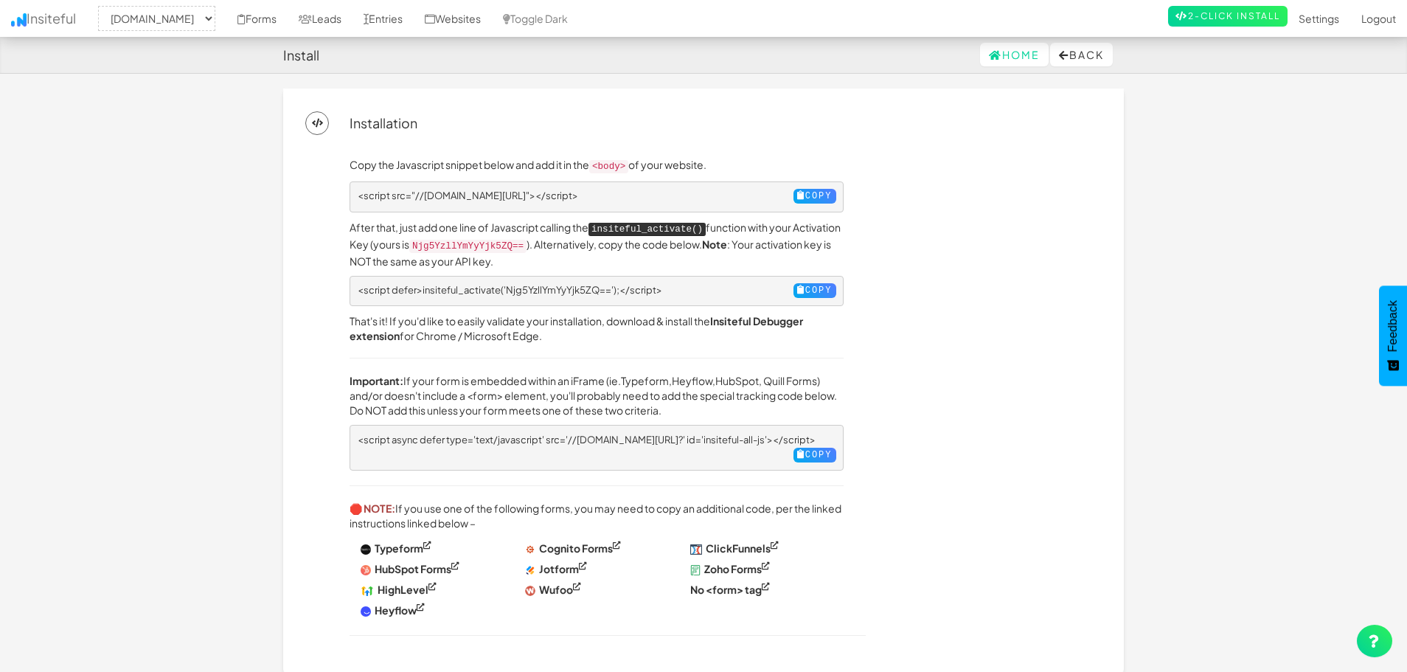
click at [555, 373] on p "Important: If your form is embedded within an iFrame (ie. Typeform , Heyflow , …" at bounding box center [596, 395] width 494 height 44
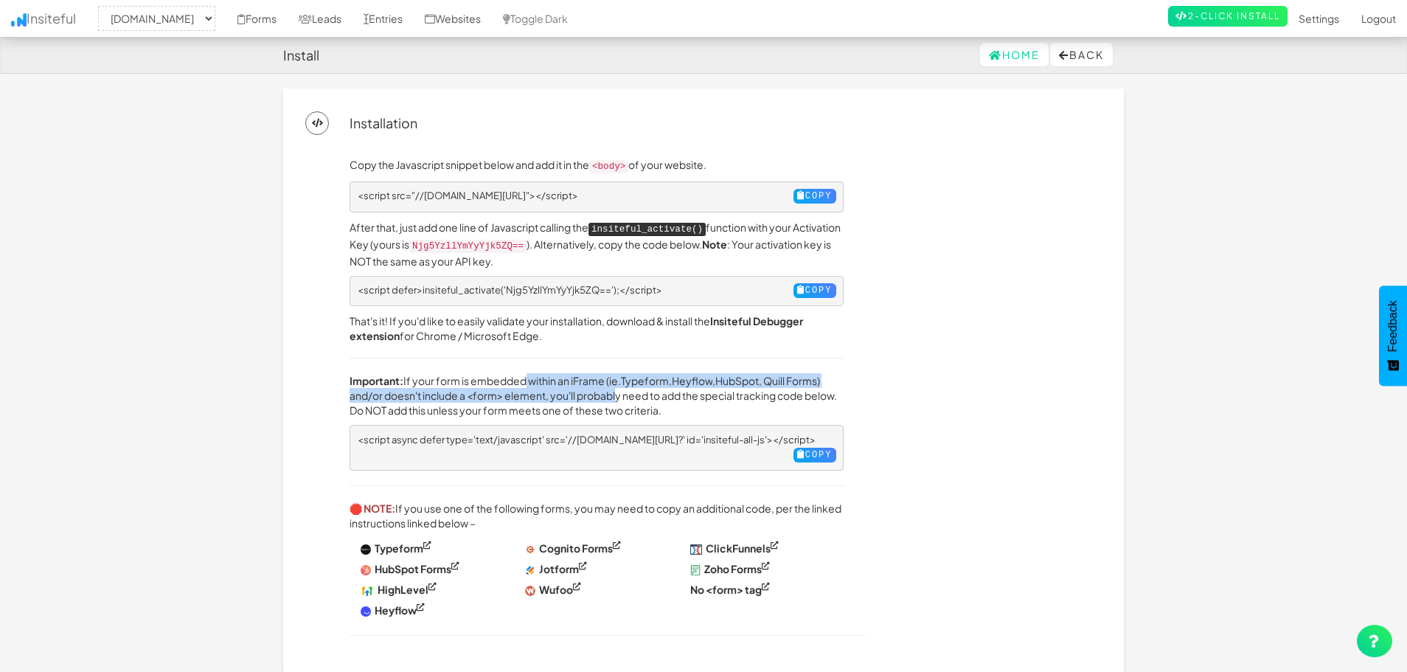
drag, startPoint x: 519, startPoint y: 379, endPoint x: 620, endPoint y: 387, distance: 101.3
click at [620, 387] on p "Important: If your form is embedded within an iFrame (ie. Typeform , Heyflow , …" at bounding box center [596, 395] width 494 height 44
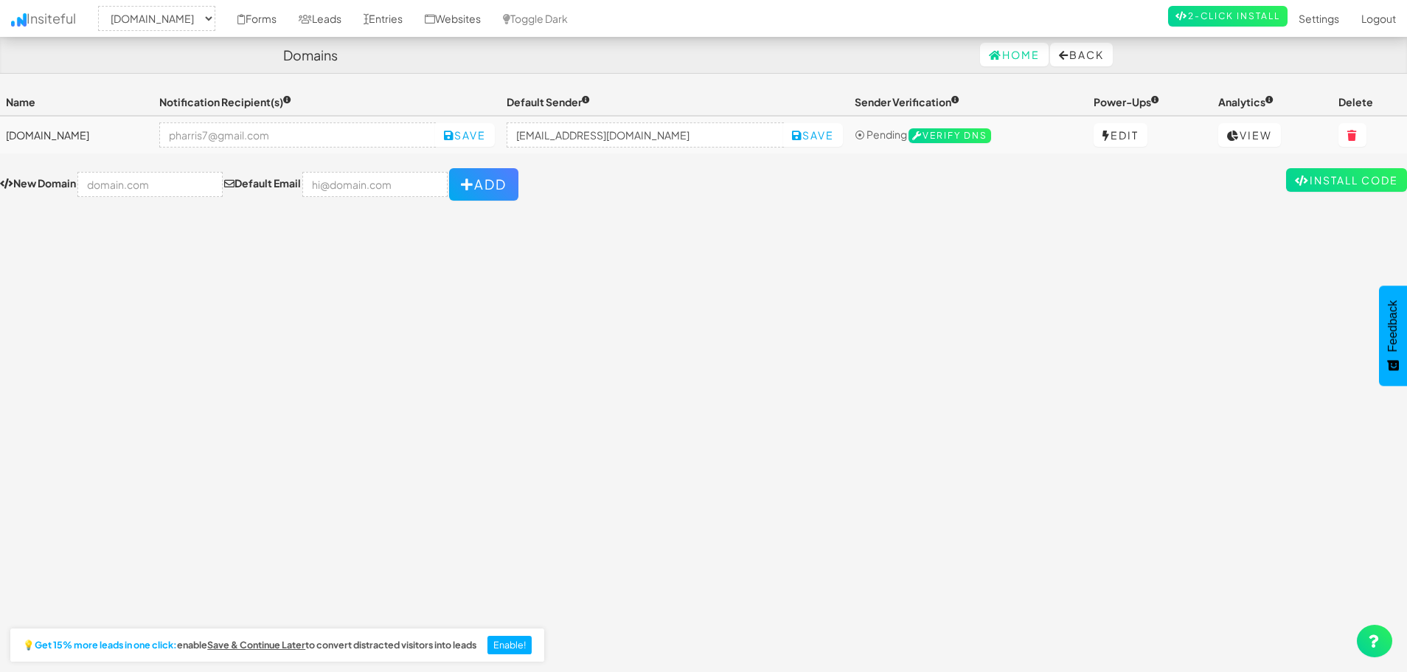
select select "2395"
click at [633, 394] on div "Toggle navigation Insiteful -- None -- [DOMAIN_NAME] Forms Leads Entries Websit…" at bounding box center [703, 373] width 1407 height 571
click at [972, 344] on div "Toggle navigation Insiteful -- None -- [DOMAIN_NAME] Forms Leads Entries Websit…" at bounding box center [703, 373] width 1407 height 571
drag, startPoint x: 707, startPoint y: 310, endPoint x: 323, endPoint y: 144, distance: 418.7
click at [706, 310] on div "Toggle navigation Insiteful -- None -- [DOMAIN_NAME] Forms Leads Entries Websit…" at bounding box center [703, 373] width 1407 height 571
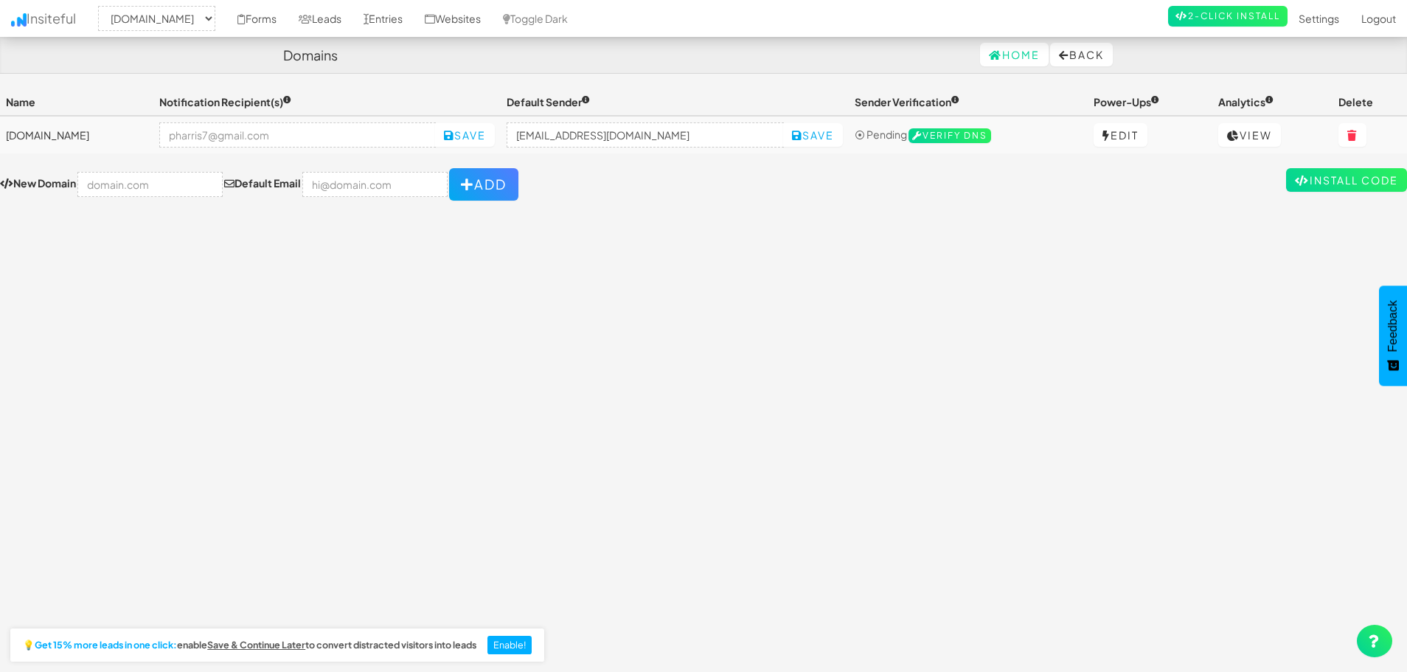
click at [765, 294] on div "Toggle navigation Insiteful -- None -- [DOMAIN_NAME] Forms Leads Entries Websit…" at bounding box center [703, 373] width 1407 height 571
click at [1033, 64] on link "Home" at bounding box center [1014, 55] width 69 height 24
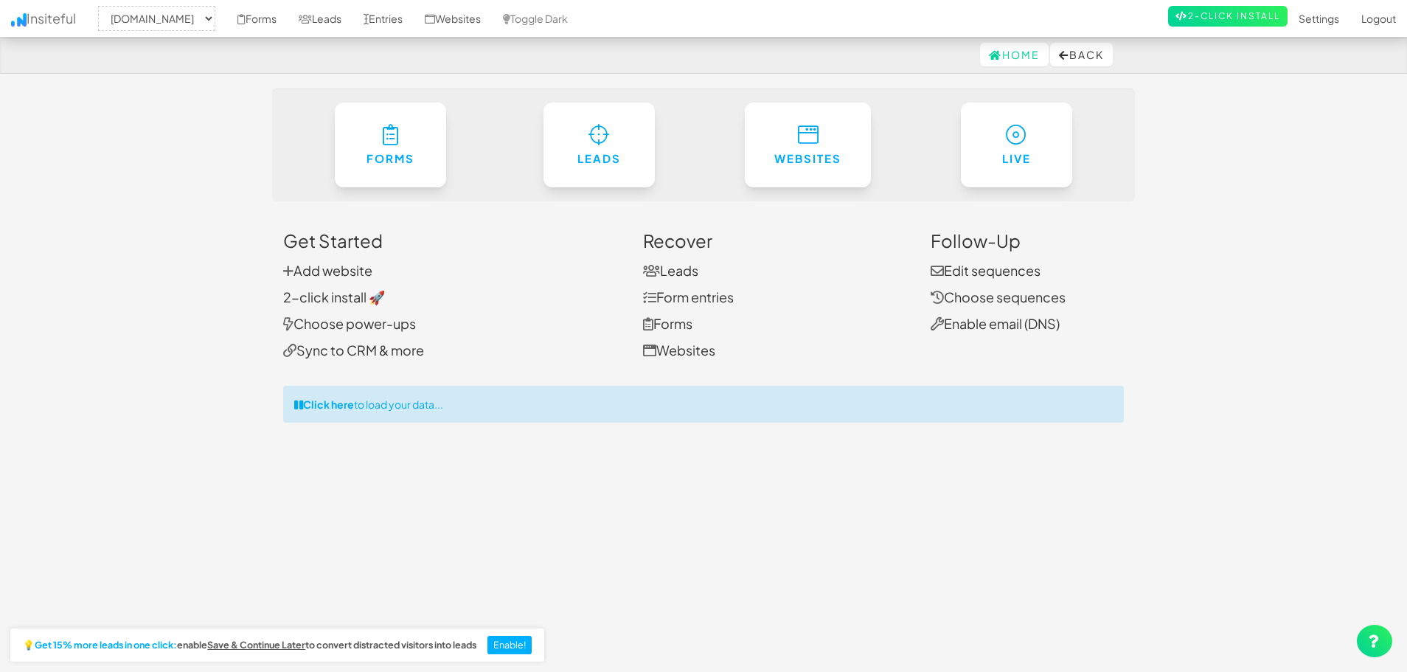
select select "2395"
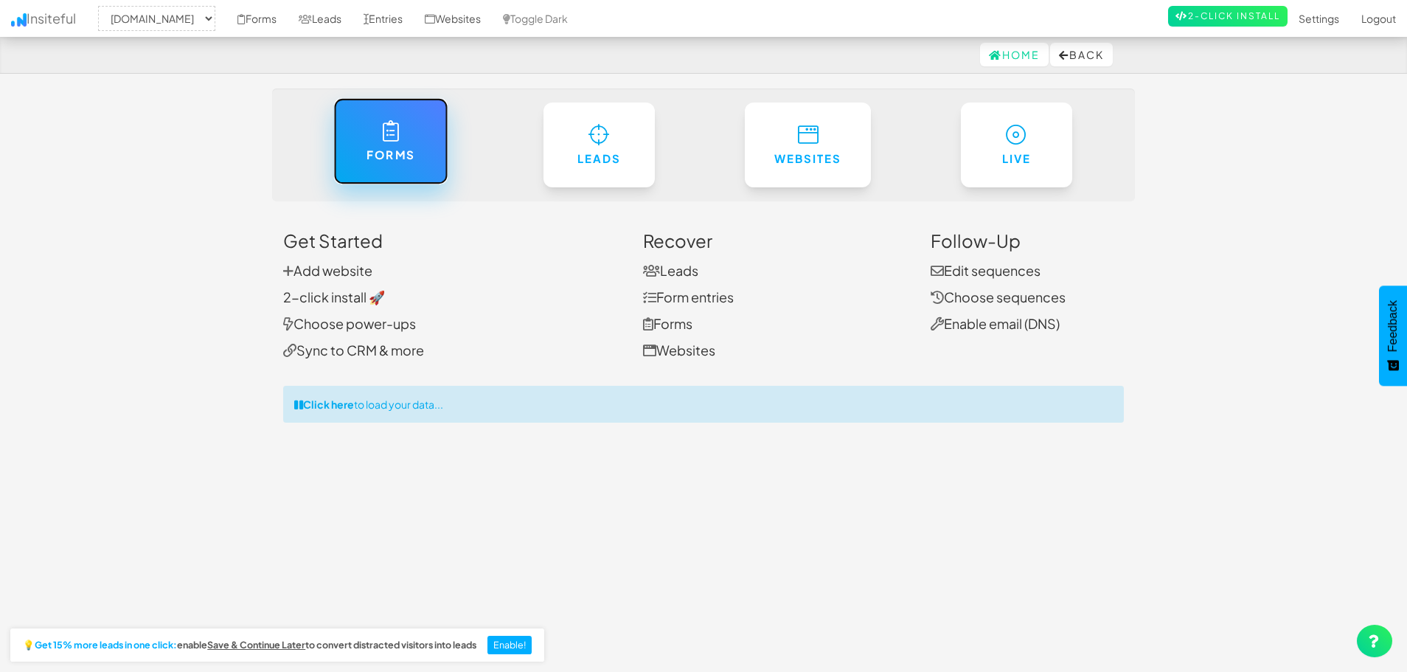
click at [371, 152] on h6 "Forms" at bounding box center [390, 155] width 54 height 13
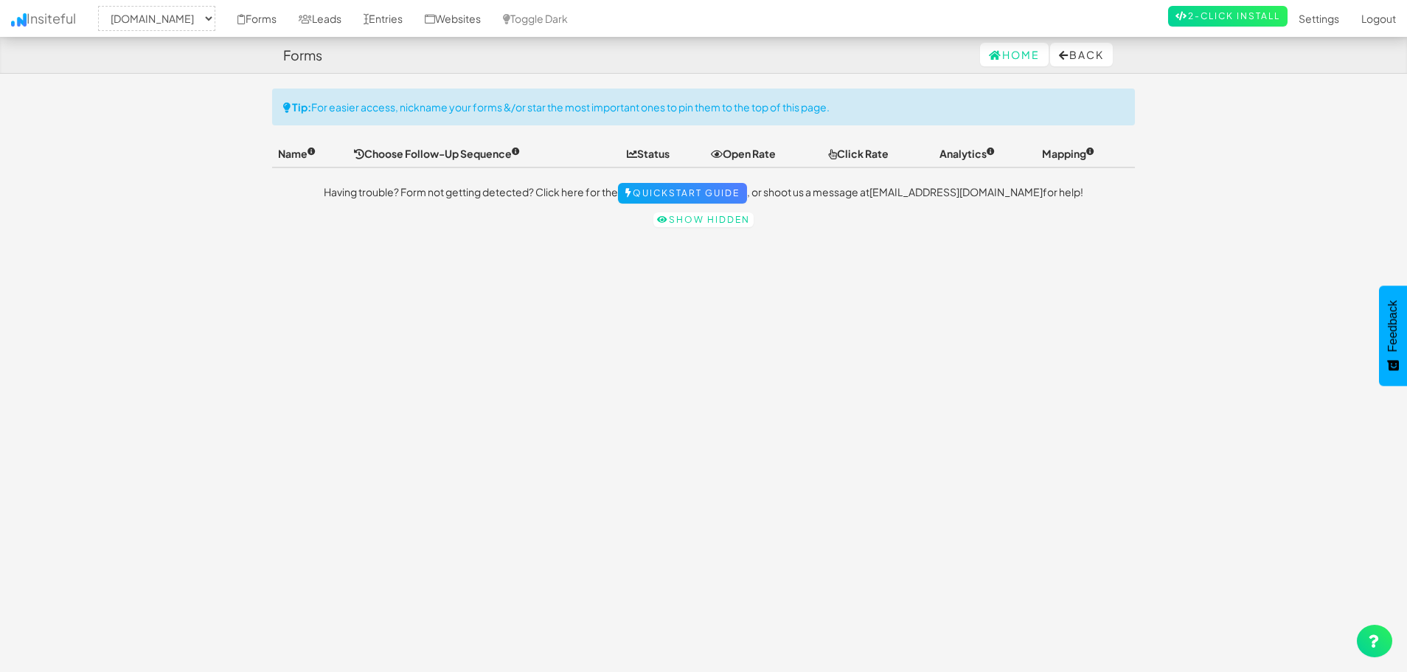
select select "2395"
drag, startPoint x: 866, startPoint y: 372, endPoint x: 685, endPoint y: 334, distance: 185.2
click at [863, 372] on div "Toggle navigation Insiteful -- None -- [DOMAIN_NAME] Forms Leads Entries Websit…" at bounding box center [703, 373] width 863 height 571
drag, startPoint x: 375, startPoint y: 200, endPoint x: 450, endPoint y: 198, distance: 75.2
click at [448, 198] on p "Having trouble? Form not getting detected? Click here for the Quickstart Guide …" at bounding box center [703, 193] width 863 height 21
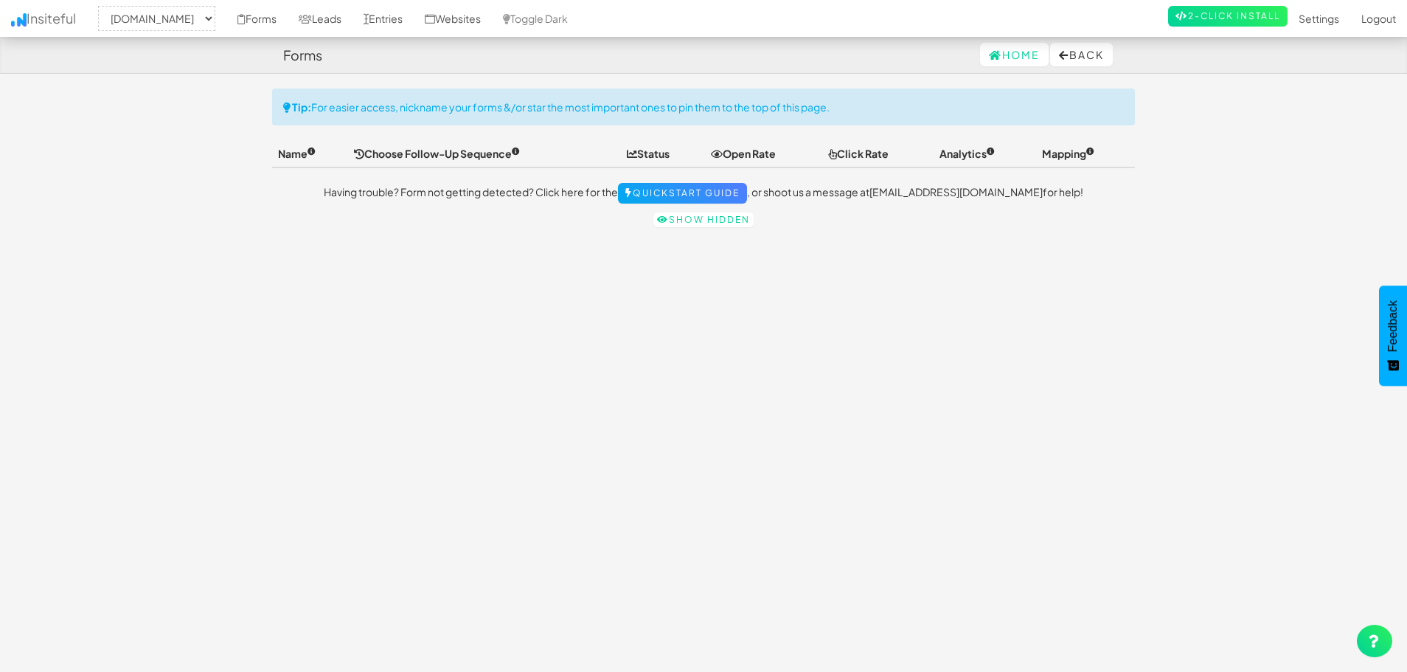
click at [450, 198] on p "Having trouble? Form not getting detected? Click here for the Quickstart Guide …" at bounding box center [703, 193] width 863 height 21
click at [1091, 55] on button "Back" at bounding box center [1081, 55] width 63 height 24
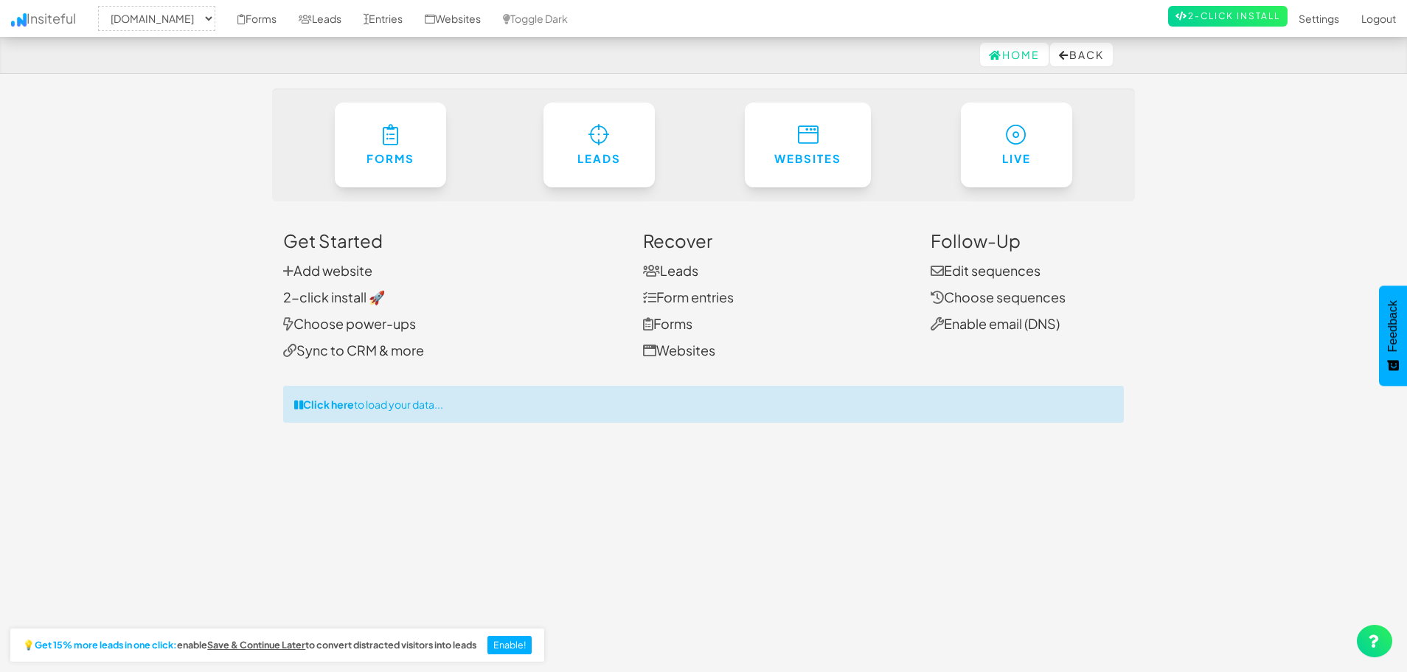
select select "2395"
click at [414, 18] on link "Entries" at bounding box center [382, 18] width 61 height 37
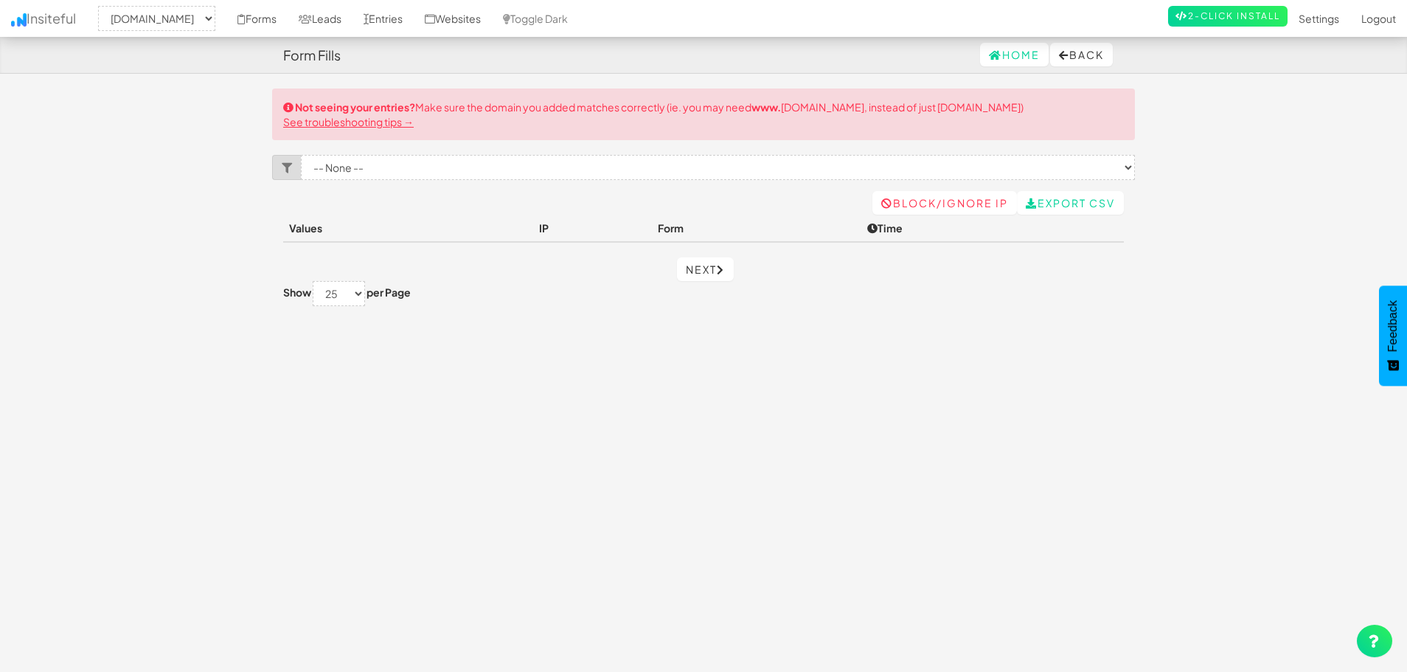
select select "2395"
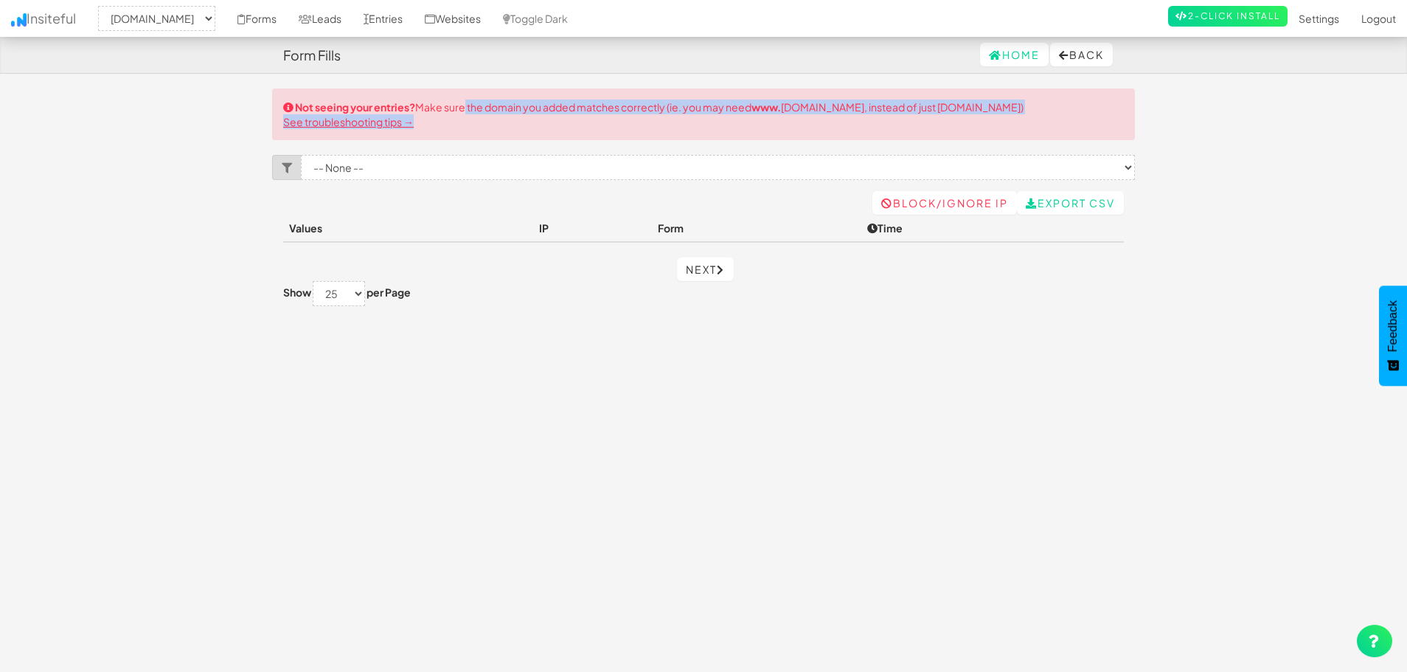
drag, startPoint x: 529, startPoint y: 95, endPoint x: 920, endPoint y: 133, distance: 392.6
click at [920, 133] on div "Not seeing your entries? Make sure the domain you added matches correctly (ie. …" at bounding box center [703, 114] width 863 height 52
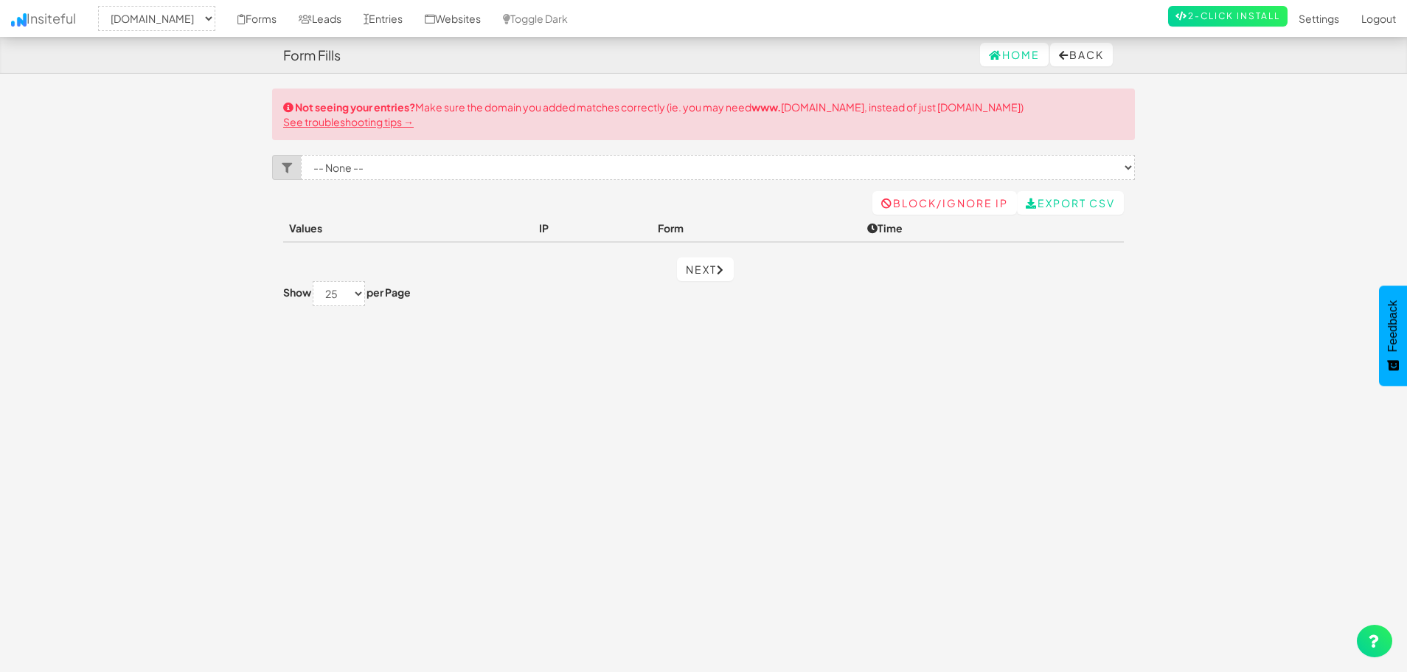
drag, startPoint x: 825, startPoint y: 445, endPoint x: 836, endPoint y: 439, distance: 12.9
click at [828, 444] on div "Toggle navigation Insiteful -- None -- [DOMAIN_NAME] Forms Leads Entries Websit…" at bounding box center [703, 373] width 863 height 571
drag, startPoint x: 481, startPoint y: 107, endPoint x: 877, endPoint y: 108, distance: 395.9
click at [877, 108] on div "Not seeing your entries? Make sure the domain you added matches correctly (ie. …" at bounding box center [703, 114] width 863 height 52
click at [869, 136] on div "Not seeing your entries? Make sure the domain you added matches correctly (ie. …" at bounding box center [703, 114] width 863 height 52
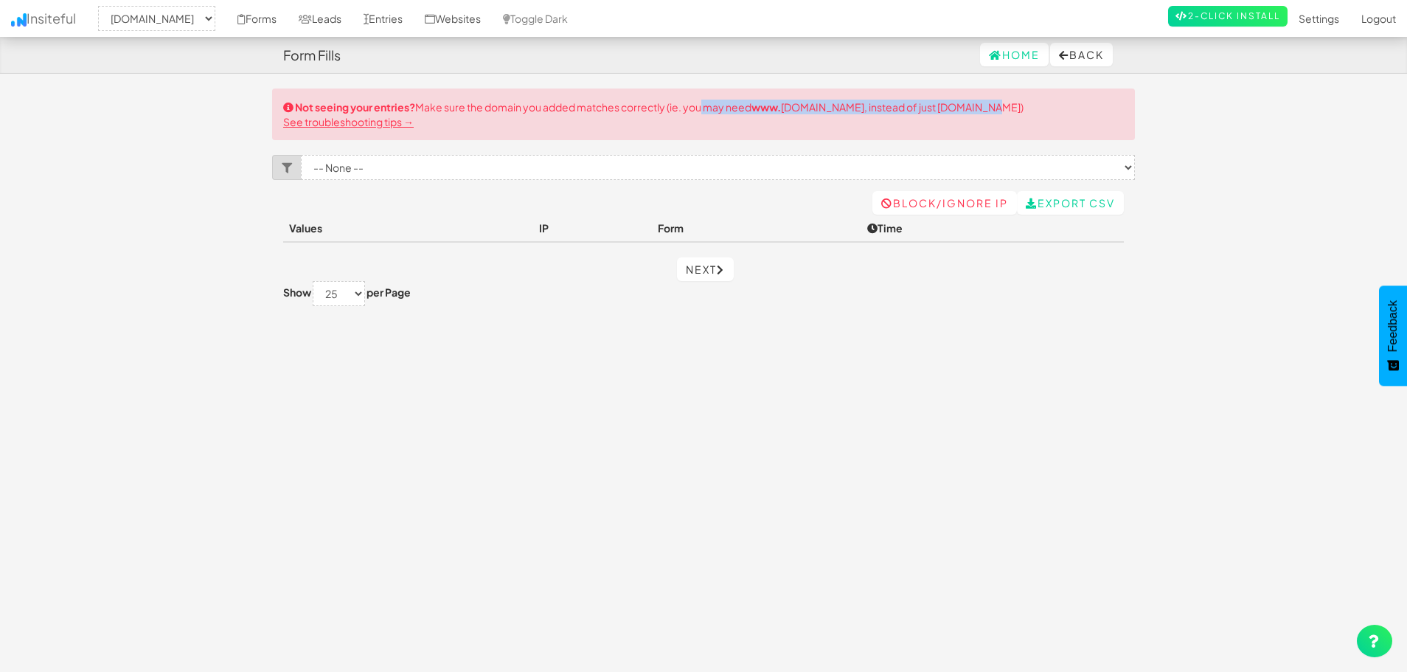
drag, startPoint x: 698, startPoint y: 102, endPoint x: 1001, endPoint y: 112, distance: 303.2
click at [1001, 112] on div "Not seeing your entries? Make sure the domain you added matches correctly (ie. …" at bounding box center [703, 114] width 863 height 52
click at [474, 21] on link "Websites" at bounding box center [453, 18] width 78 height 37
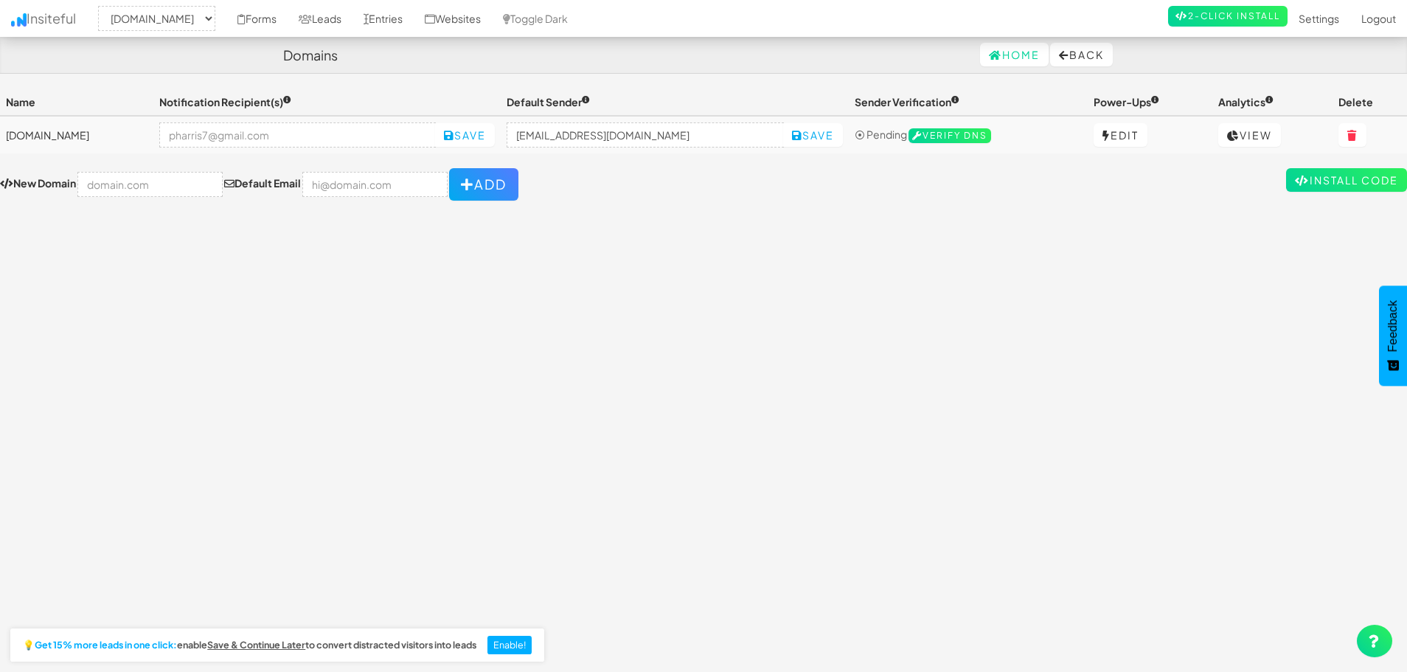
select select "2395"
click at [128, 191] on input "text" at bounding box center [149, 184] width 145 height 25
drag, startPoint x: 1350, startPoint y: 131, endPoint x: 765, endPoint y: 68, distance: 588.8
click at [1351, 133] on icon at bounding box center [1352, 136] width 10 height 10
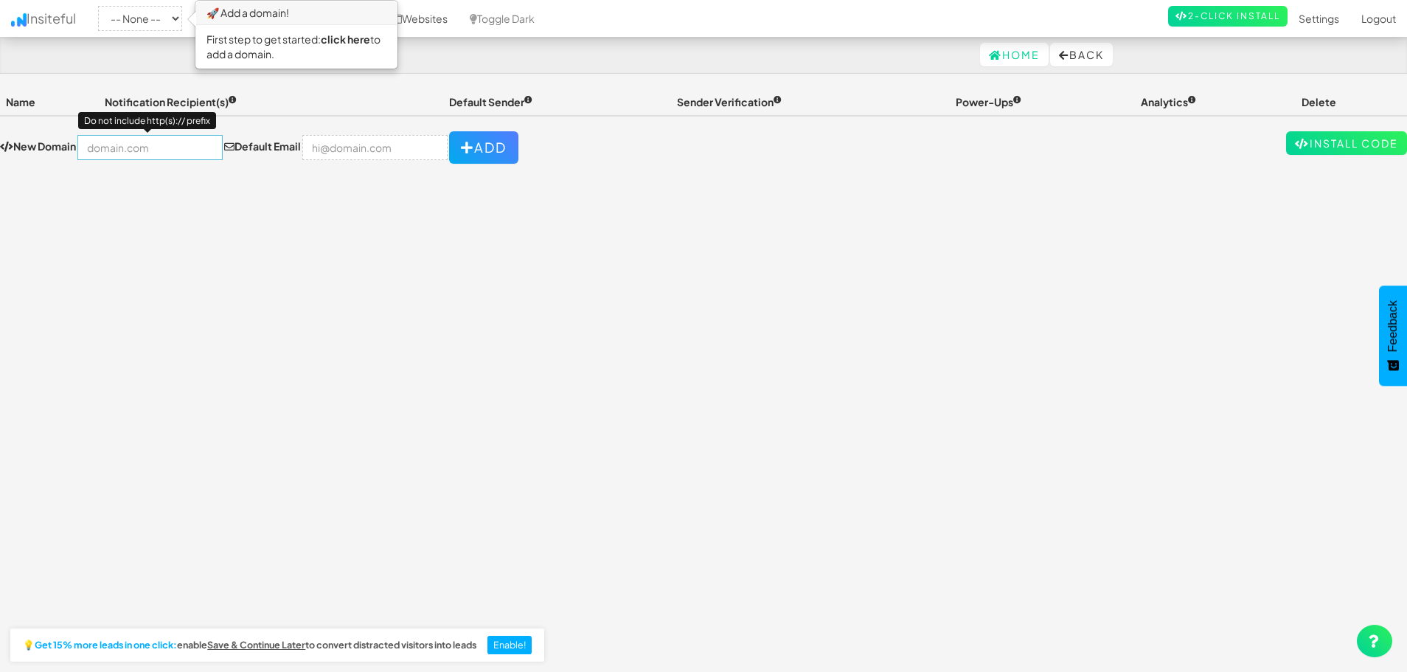
click at [125, 146] on input "text" at bounding box center [149, 147] width 145 height 25
type input "[DOMAIN_NAME]"
type input "[EMAIL_ADDRESS][DOMAIN_NAME]"
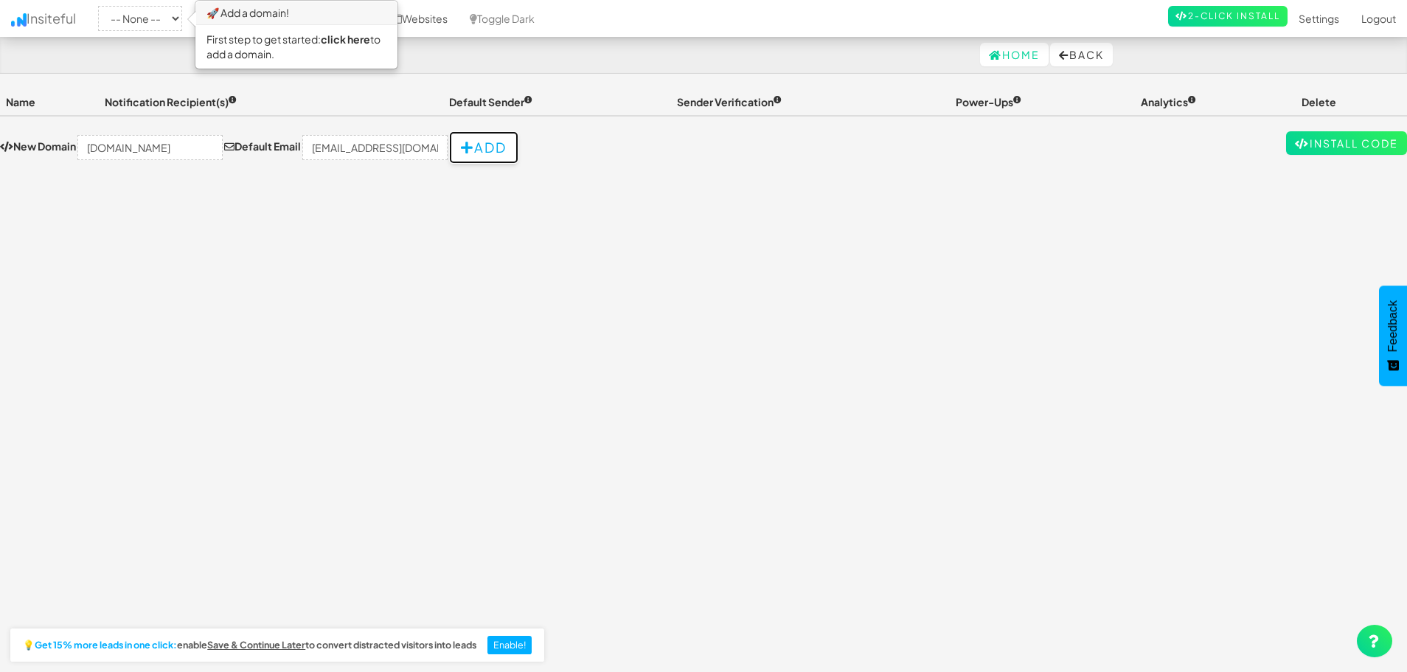
click at [463, 149] on button "Add" at bounding box center [483, 147] width 69 height 32
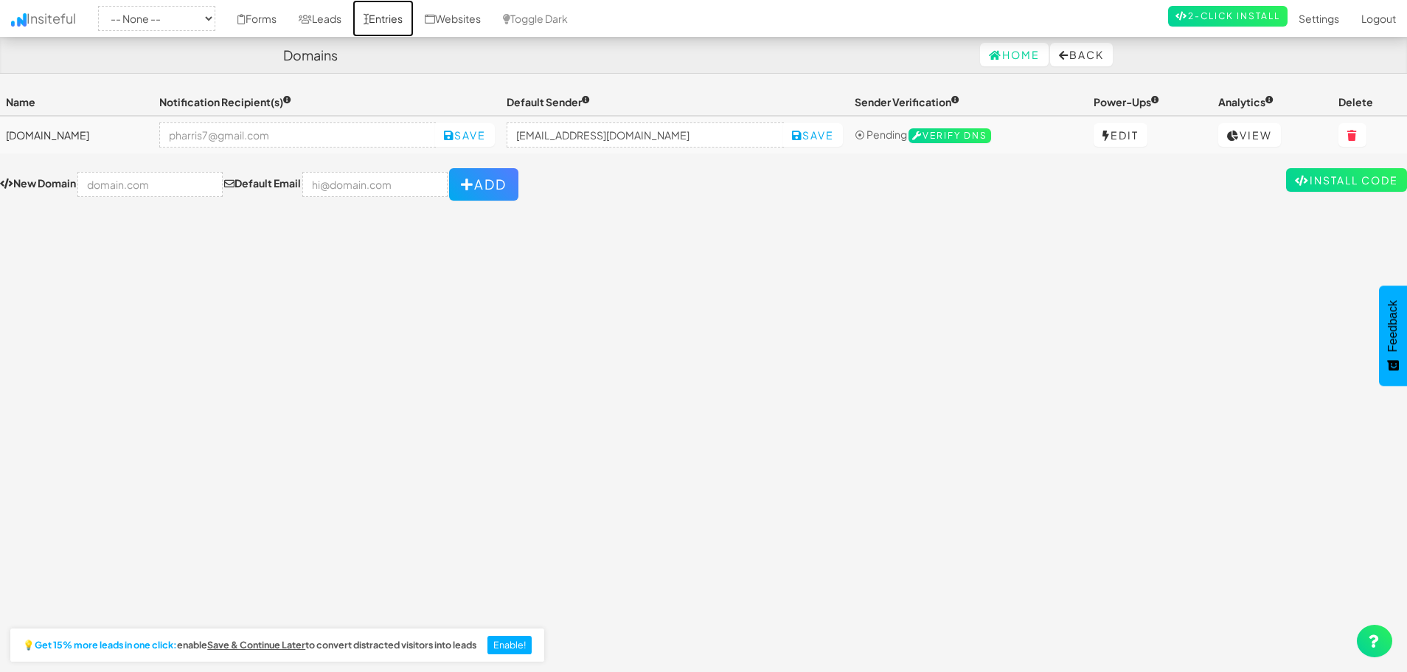
click at [414, 27] on link "Entries" at bounding box center [382, 18] width 61 height 37
click at [1309, 178] on link "Install Code" at bounding box center [1346, 180] width 121 height 24
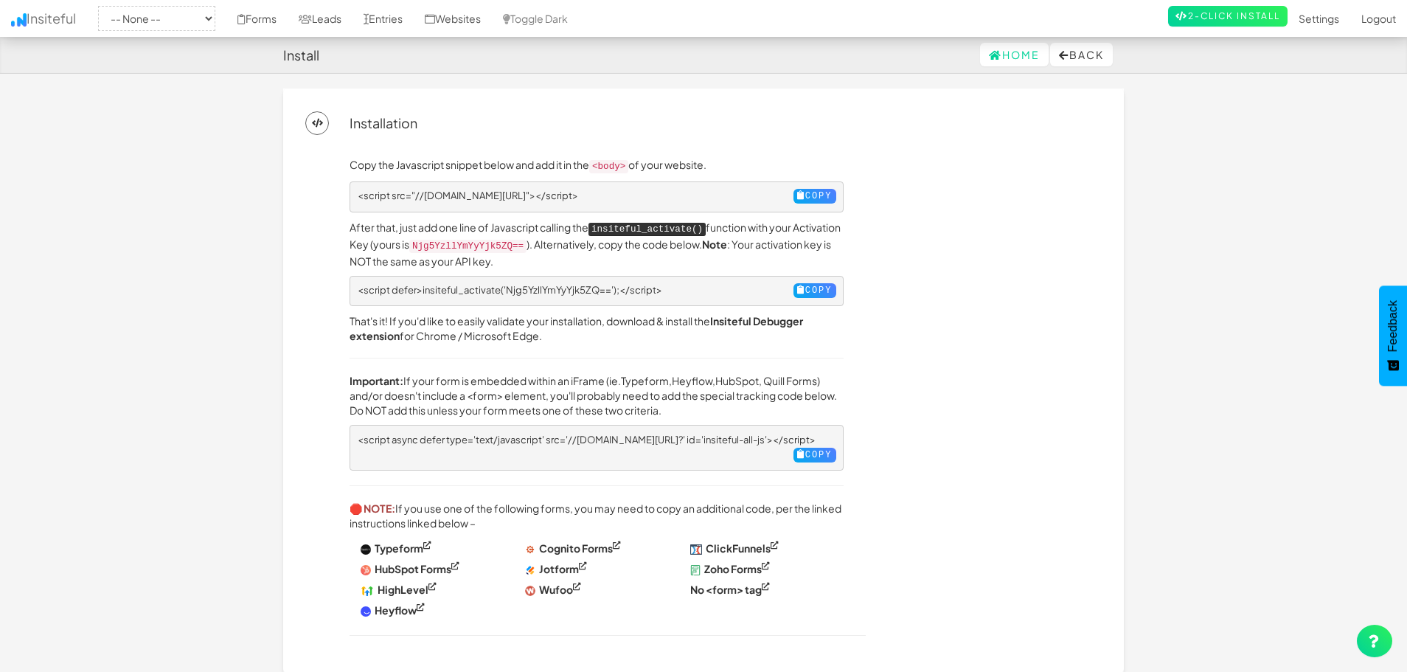
click at [551, 292] on pre "<script defer>insiteful_activate('Njg5YzllYmYyYjk5ZQ==');</script> Copy" at bounding box center [596, 291] width 494 height 31
click at [288, 20] on link "Forms" at bounding box center [256, 18] width 61 height 37
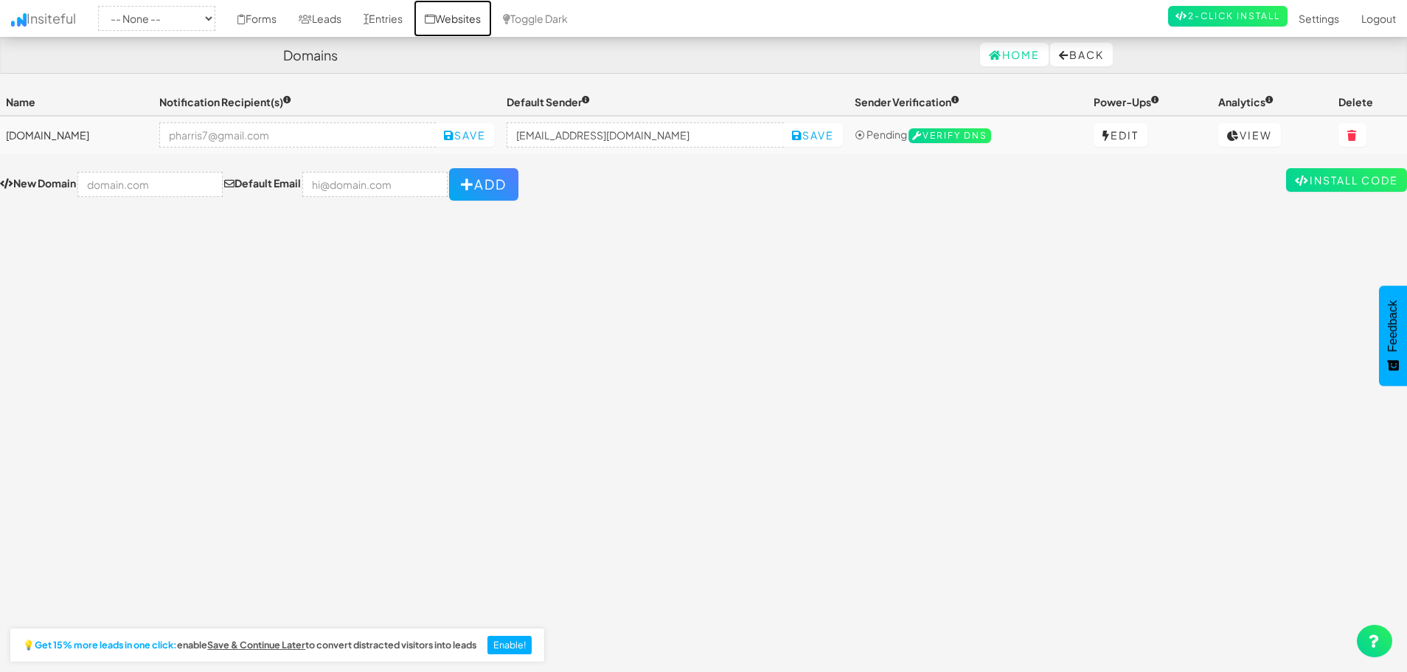
click at [492, 17] on link "Websites" at bounding box center [453, 18] width 78 height 37
click at [414, 12] on link "Entries" at bounding box center [382, 18] width 61 height 37
click at [414, 18] on link "Entries" at bounding box center [382, 18] width 61 height 37
drag, startPoint x: 622, startPoint y: 229, endPoint x: 605, endPoint y: 214, distance: 23.0
click at [622, 229] on div "Toggle navigation Insiteful -- None -- [DOMAIN_NAME] Forms Leads Entries Websit…" at bounding box center [703, 373] width 1407 height 571
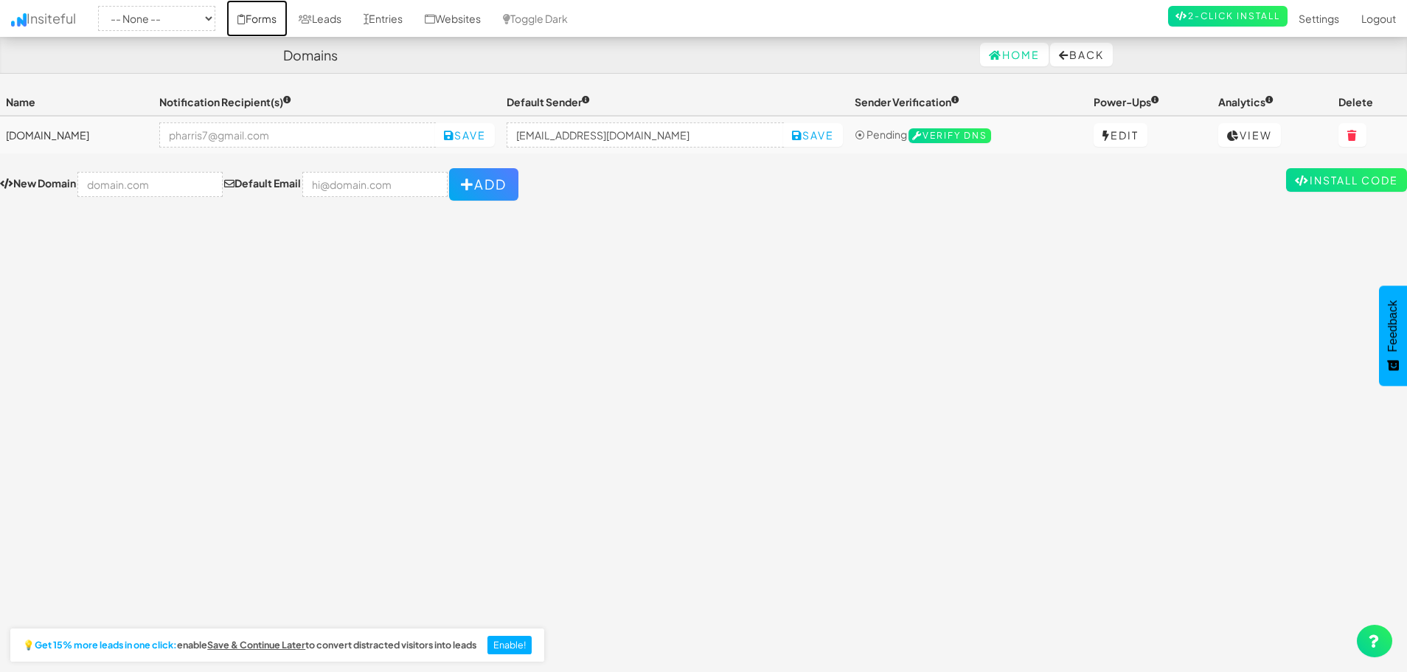
click at [288, 20] on link "Forms" at bounding box center [256, 18] width 61 height 37
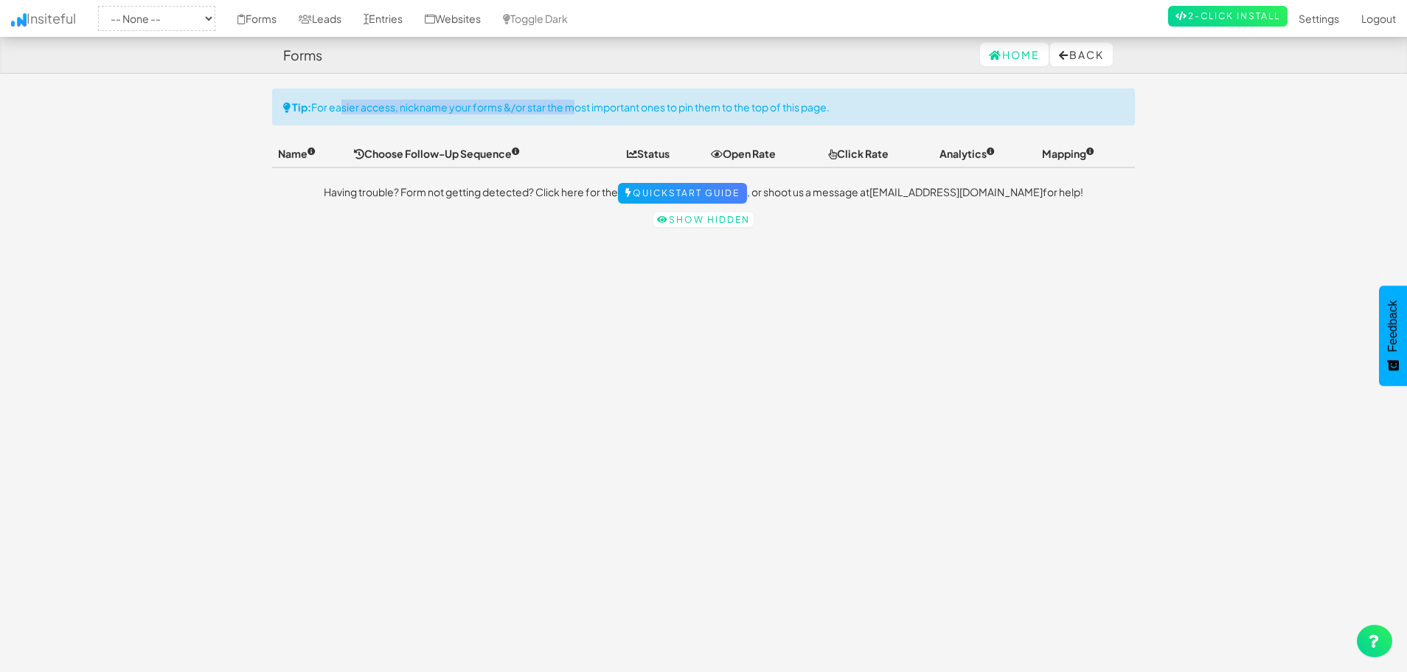
drag, startPoint x: 338, startPoint y: 107, endPoint x: 573, endPoint y: 110, distance: 234.5
click at [573, 110] on div "Tip: For easier access, nickname your forms &/or star the most important ones t…" at bounding box center [703, 106] width 863 height 37
drag, startPoint x: 464, startPoint y: 189, endPoint x: 524, endPoint y: 195, distance: 60.8
click at [524, 195] on p "Having trouble? Form not getting detected? Click here for the Quickstart Guide …" at bounding box center [703, 193] width 863 height 21
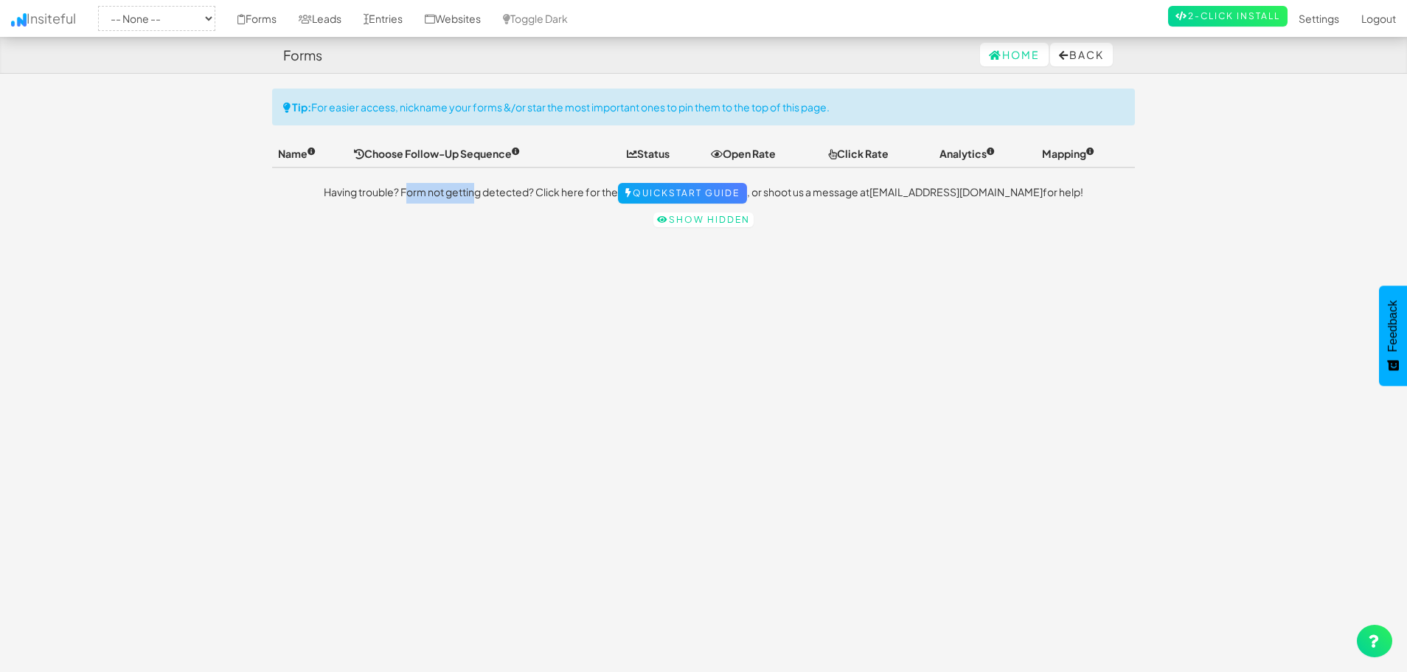
click at [524, 195] on p "Having trouble? Form not getting detected? Click here for the Quickstart Guide …" at bounding box center [703, 193] width 863 height 21
drag, startPoint x: 842, startPoint y: 198, endPoint x: 964, endPoint y: 219, distance: 124.1
click at [964, 219] on div "Toggle navigation Insiteful -- None -- www.peacefulpassing.ca Forms Leads Entri…" at bounding box center [703, 161] width 863 height 146
click at [964, 219] on p "Show hidden" at bounding box center [703, 219] width 863 height 16
drag, startPoint x: 1212, startPoint y: 306, endPoint x: 1204, endPoint y: 301, distance: 9.6
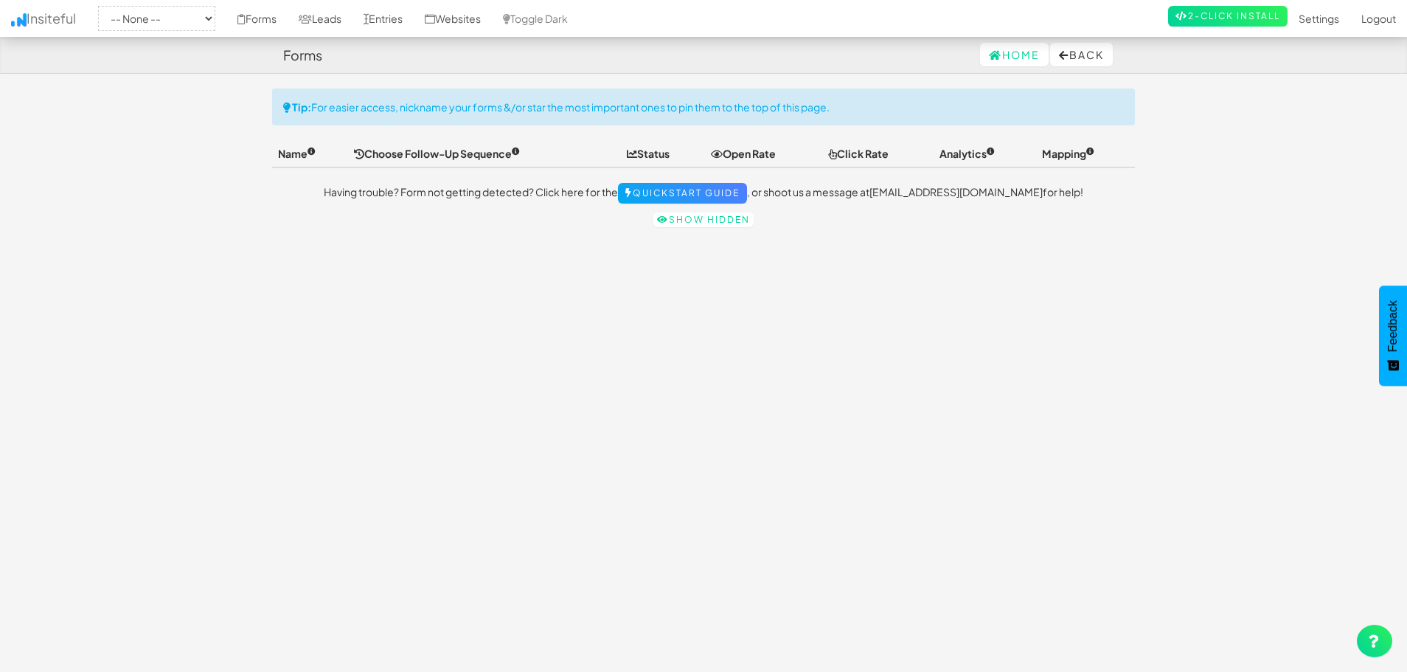
click at [1211, 306] on body "Forms Home Back Toggle navigation Insiteful -- None -- www.peacefulpassing.ca F…" at bounding box center [703, 348] width 1407 height 696
click at [1092, 52] on button "Back" at bounding box center [1081, 55] width 63 height 24
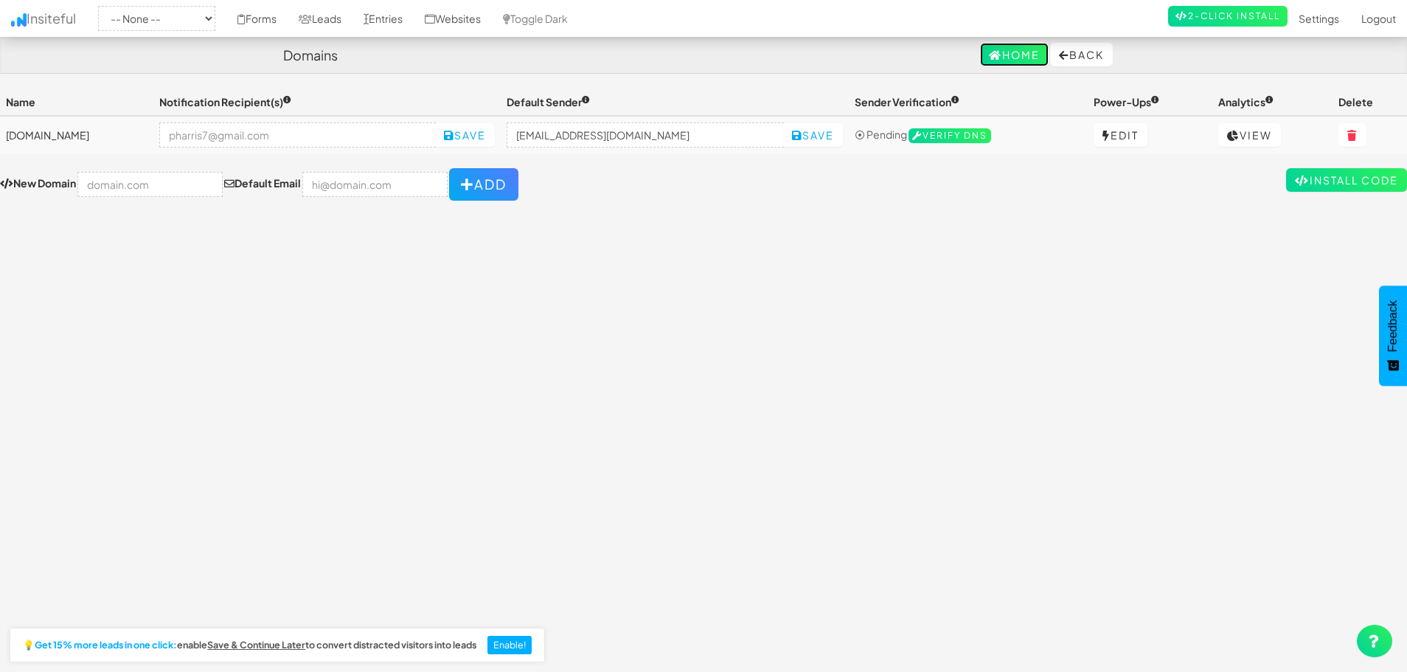
click at [998, 54] on link "Home" at bounding box center [1014, 55] width 69 height 24
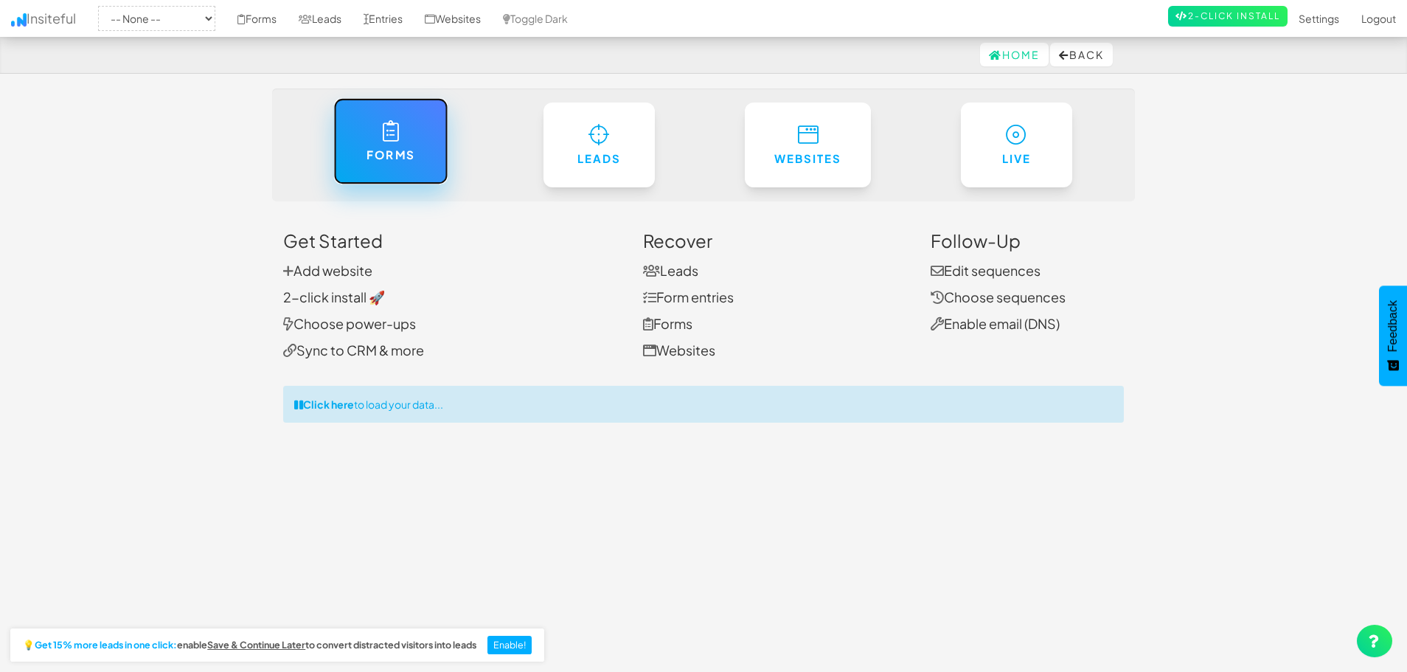
click at [418, 150] on link "Forms" at bounding box center [390, 141] width 114 height 86
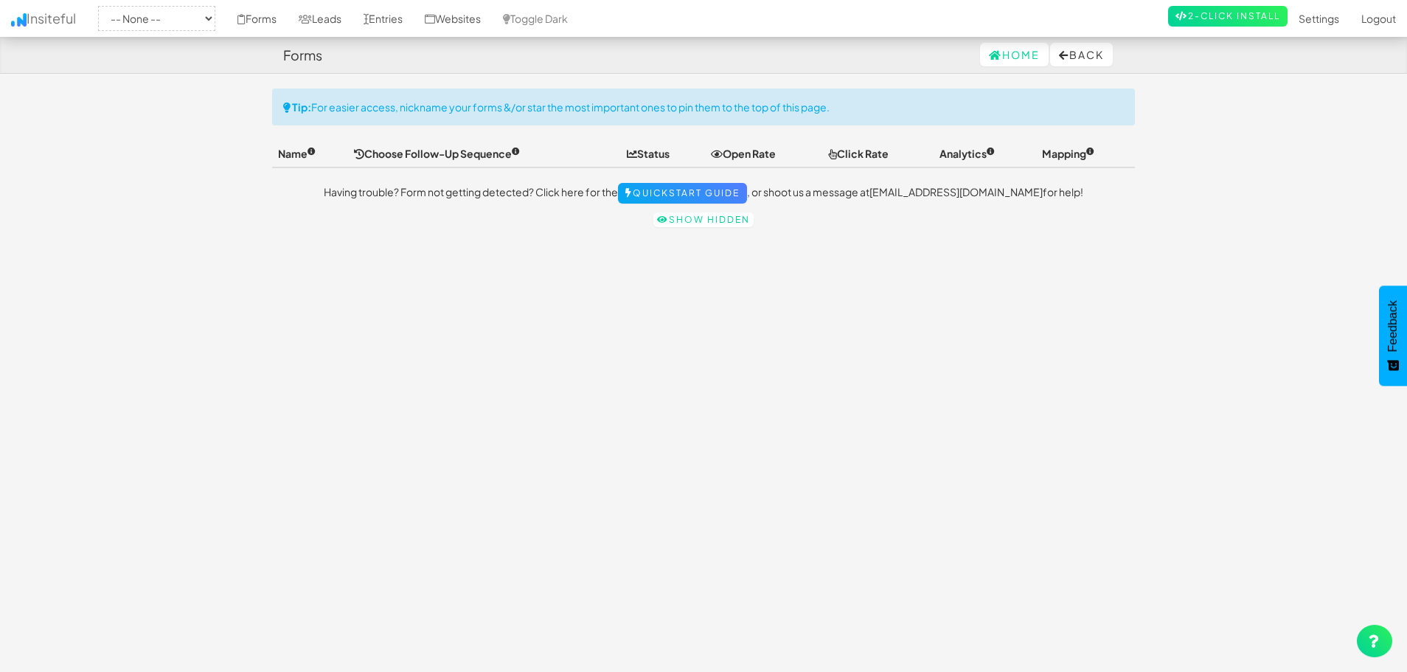
click at [684, 155] on th "Status" at bounding box center [663, 153] width 84 height 27
drag, startPoint x: 376, startPoint y: 102, endPoint x: 712, endPoint y: 116, distance: 336.5
click at [712, 116] on div "Tip: For easier access, nickname your forms &/or star the most important ones t…" at bounding box center [703, 106] width 863 height 37
click at [728, 116] on div "Tip: For easier access, nickname your forms &/or star the most important ones t…" at bounding box center [703, 106] width 863 height 37
click at [414, 19] on link "Entries" at bounding box center [382, 18] width 61 height 37
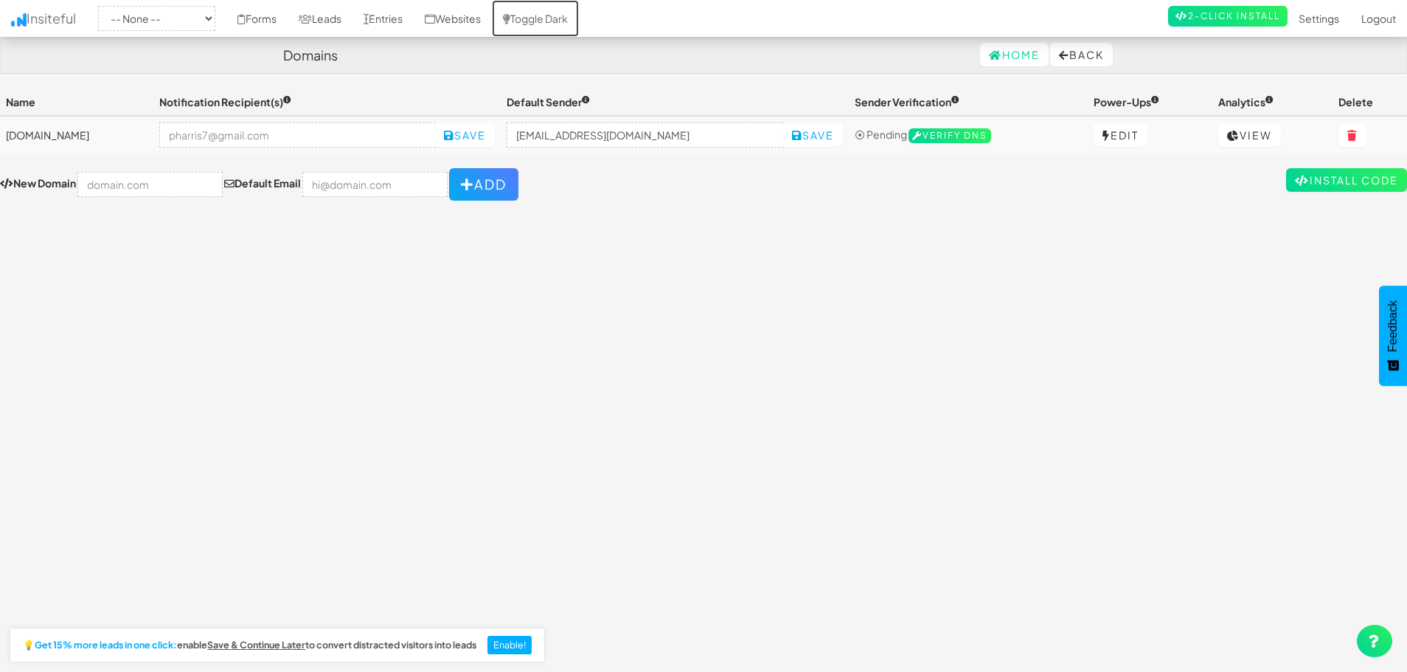
click at [579, 17] on link "Toggle Dark" at bounding box center [535, 18] width 87 height 37
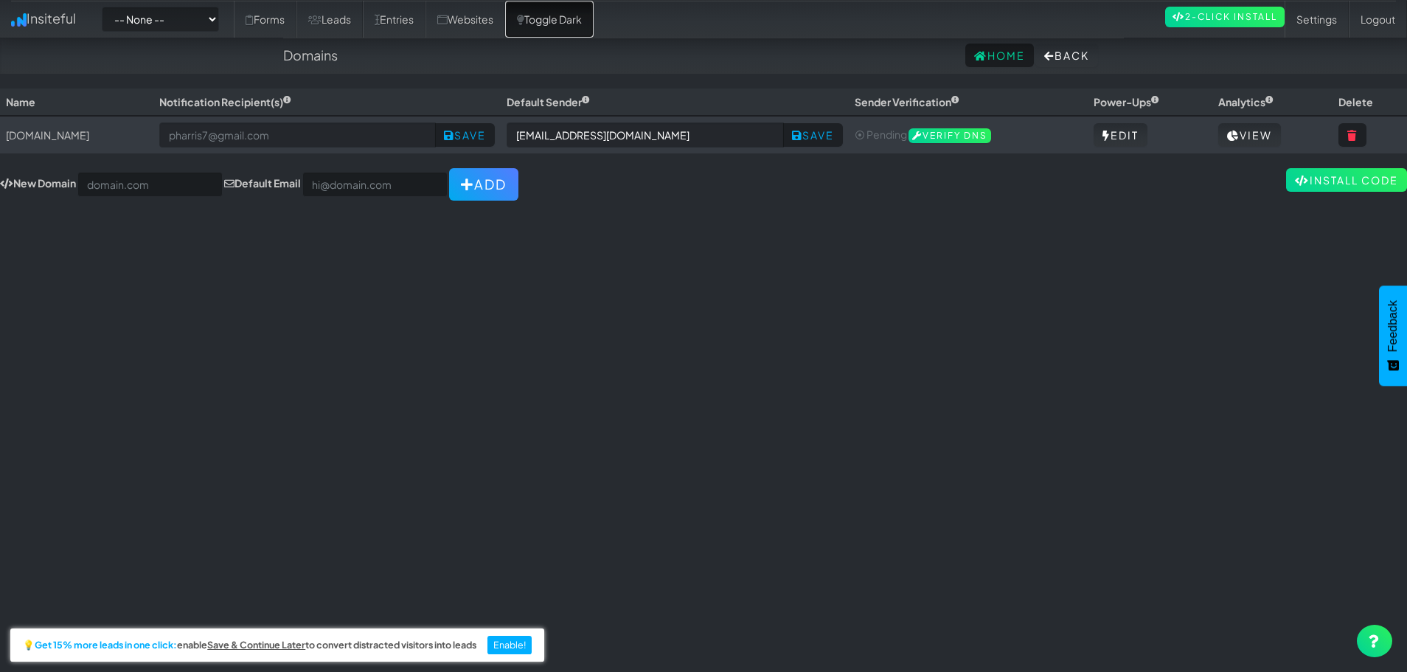
click at [594, 23] on link "Toggle Dark" at bounding box center [549, 19] width 88 height 37
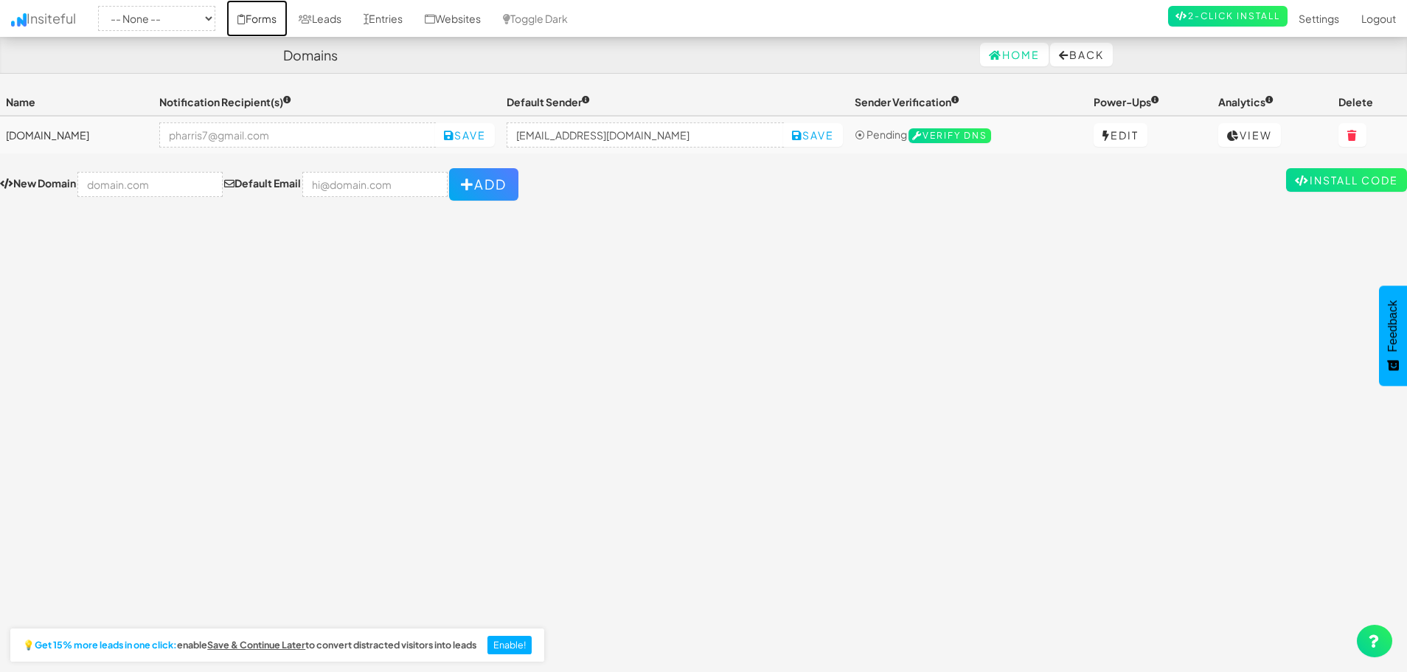
click at [288, 15] on link "Forms" at bounding box center [256, 18] width 61 height 37
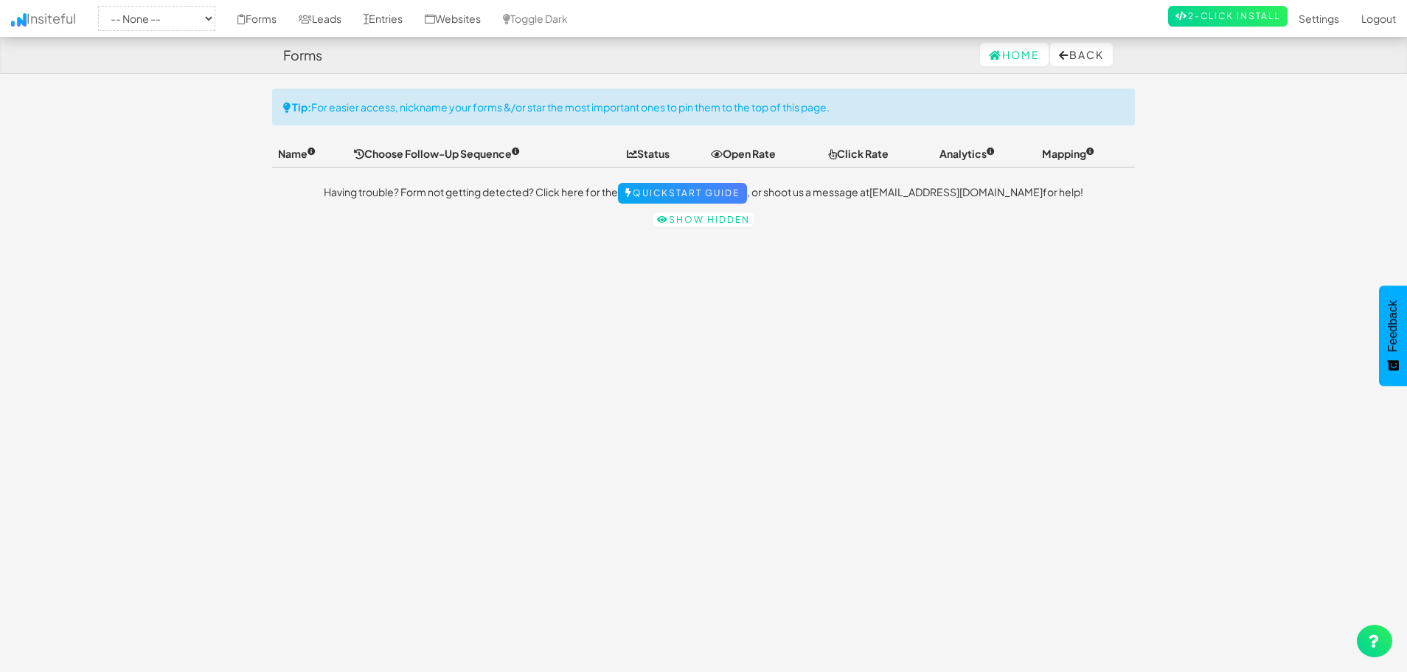
click at [176, 13] on select "-- None -- [DOMAIN_NAME]" at bounding box center [156, 18] width 117 height 25
select select "2451"
click at [102, 6] on select "-- None -- [DOMAIN_NAME]" at bounding box center [156, 18] width 117 height 25
select select "2451"
click at [287, 21] on link "Forms" at bounding box center [256, 18] width 61 height 37
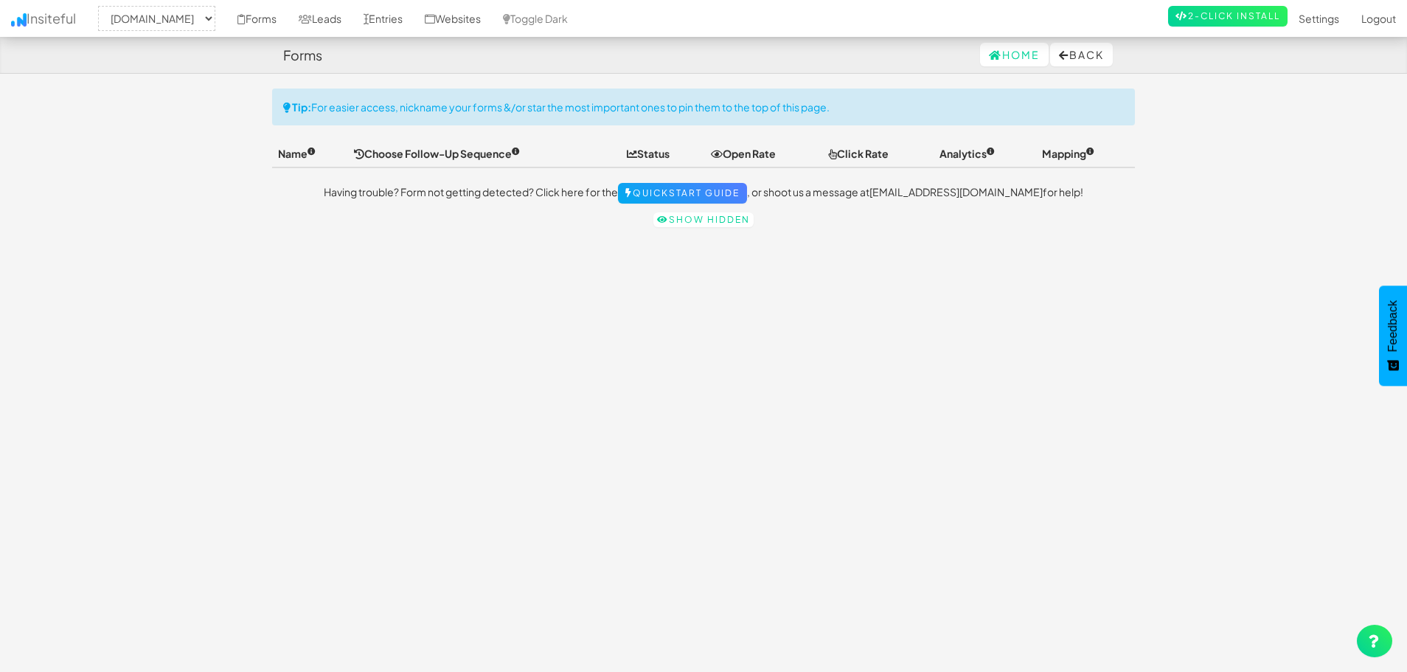
select select "2451"
click at [288, 23] on link "Forms" at bounding box center [256, 18] width 61 height 37
select select "2451"
click at [352, 18] on link "Leads" at bounding box center [320, 18] width 65 height 37
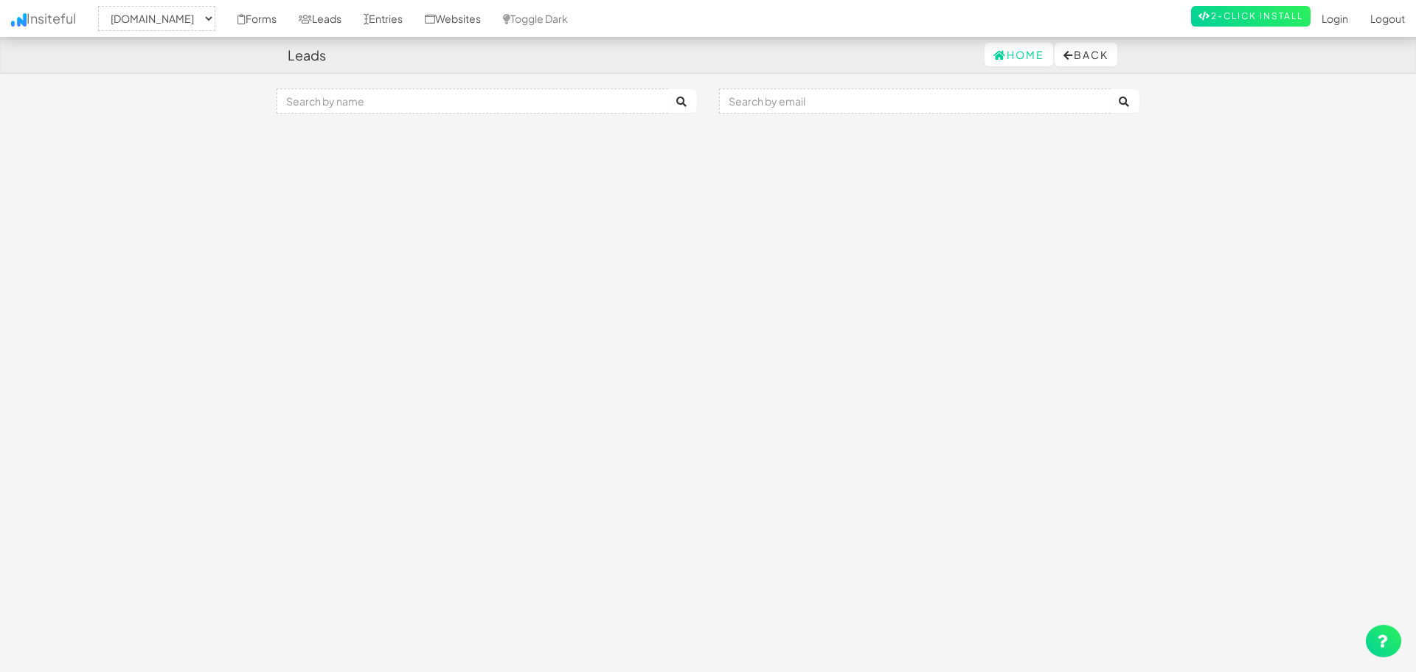
select select "2451"
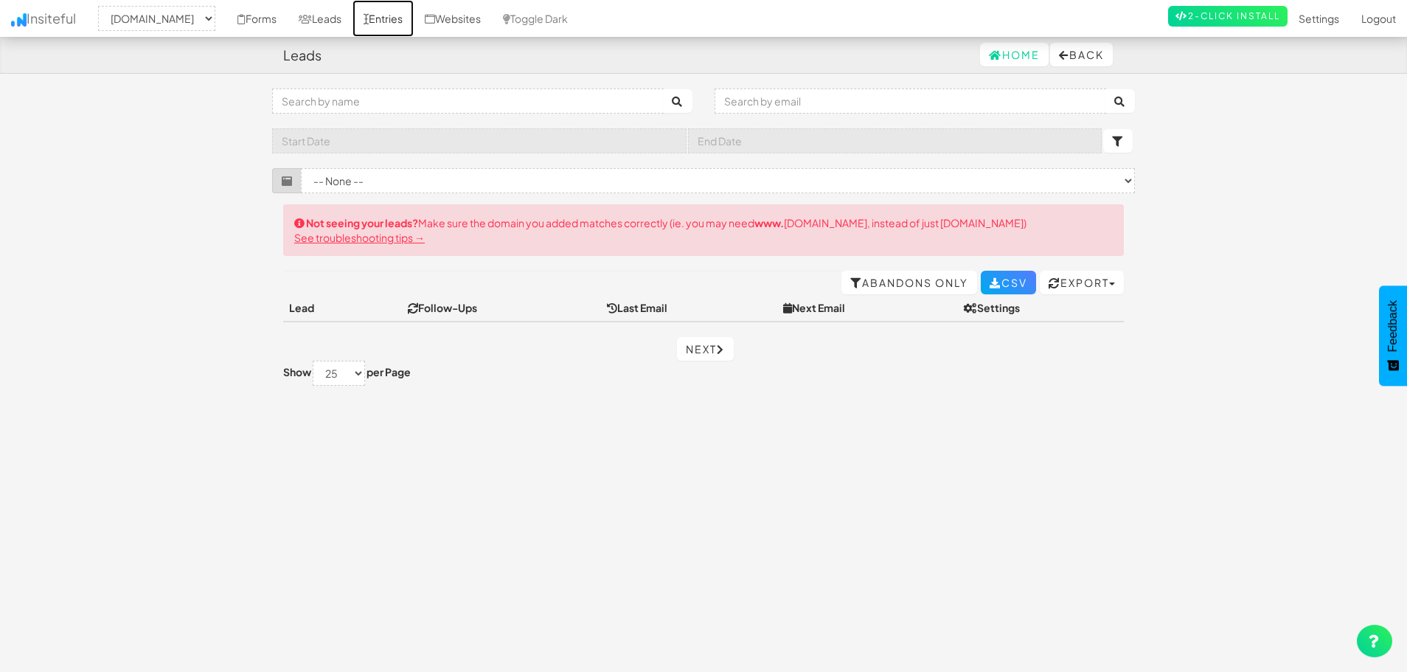
click at [414, 18] on link "Entries" at bounding box center [382, 18] width 61 height 37
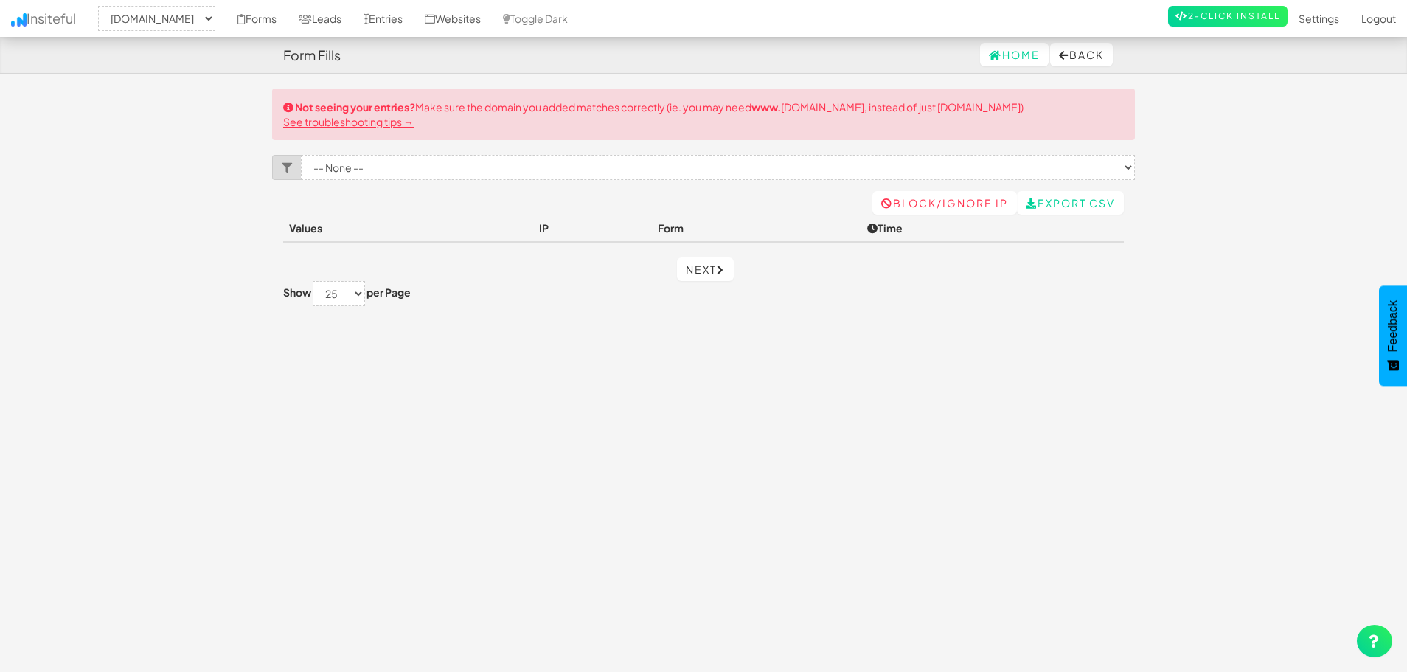
select select "2451"
click at [354, 119] on link "See troubleshooting tips →" at bounding box center [348, 121] width 131 height 13
click at [911, 114] on div "Not seeing your entries? Make sure the domain you added matches correctly (ie. …" at bounding box center [703, 114] width 863 height 52
drag, startPoint x: 701, startPoint y: 104, endPoint x: 788, endPoint y: 114, distance: 87.5
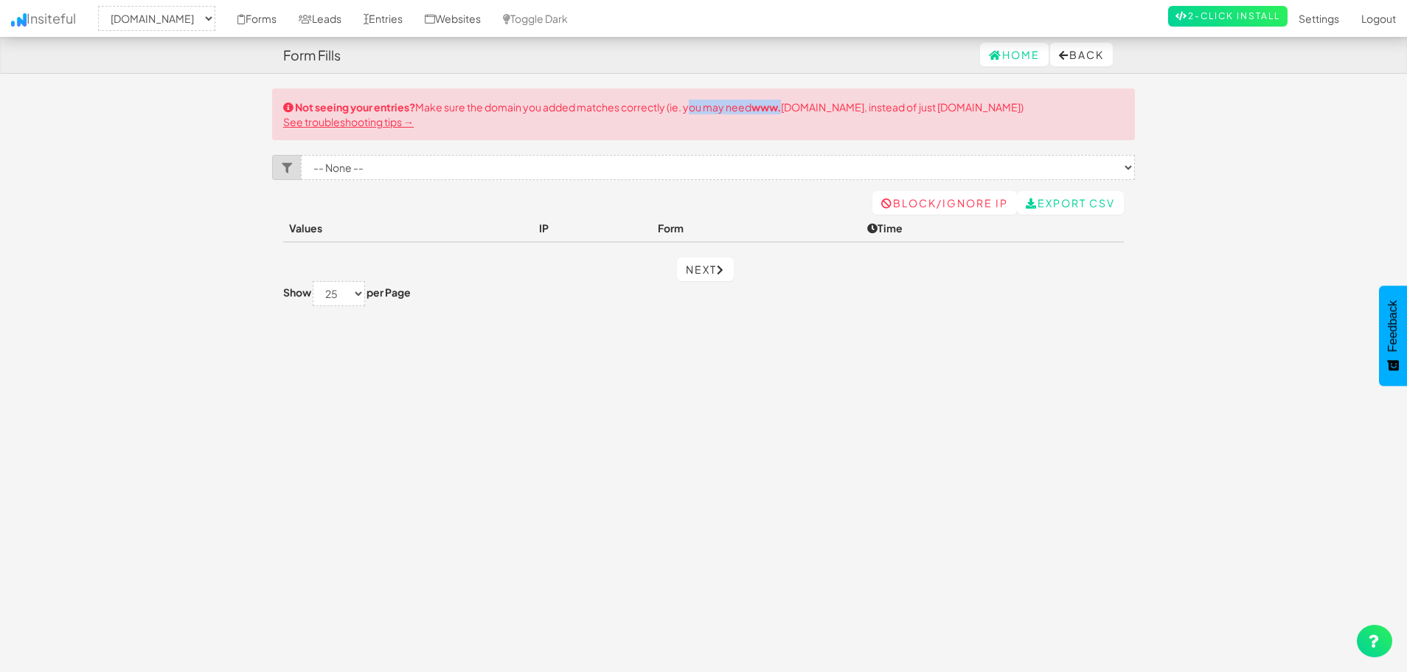
click at [788, 114] on div "Not seeing your entries? Make sure the domain you added matches correctly (ie. …" at bounding box center [703, 114] width 863 height 52
click at [786, 143] on div "Toggle navigation Insiteful -- None -- www.peacefulpassing.ca Forms Leads Entri…" at bounding box center [703, 139] width 863 height 102
drag, startPoint x: 874, startPoint y: 103, endPoint x: 947, endPoint y: 120, distance: 74.2
click at [947, 120] on div "Not seeing your entries? Make sure the domain you added matches correctly (ie. …" at bounding box center [703, 114] width 863 height 52
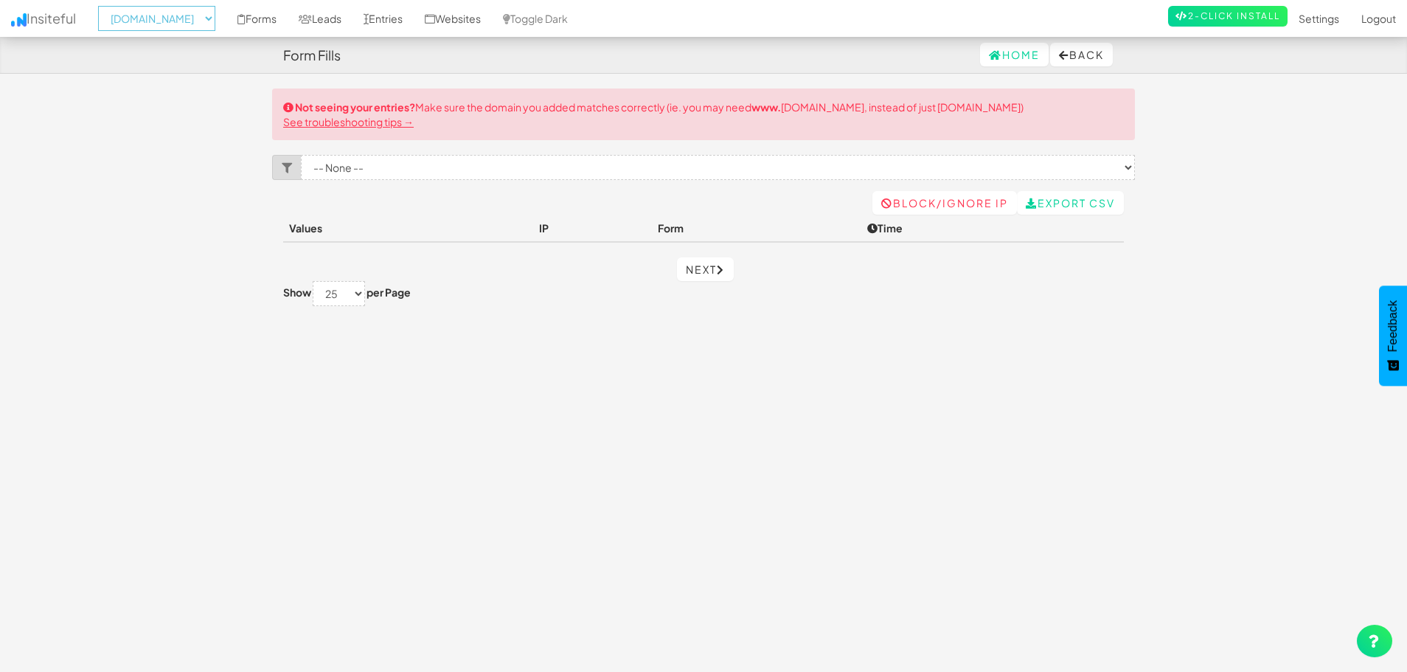
click at [203, 21] on select "-- None -- www.peacefulpassing.ca" at bounding box center [156, 18] width 117 height 25
click at [102, 6] on select "-- None -- www.peacefulpassing.ca" at bounding box center [156, 18] width 117 height 25
click at [352, 23] on link "Leads" at bounding box center [320, 18] width 65 height 37
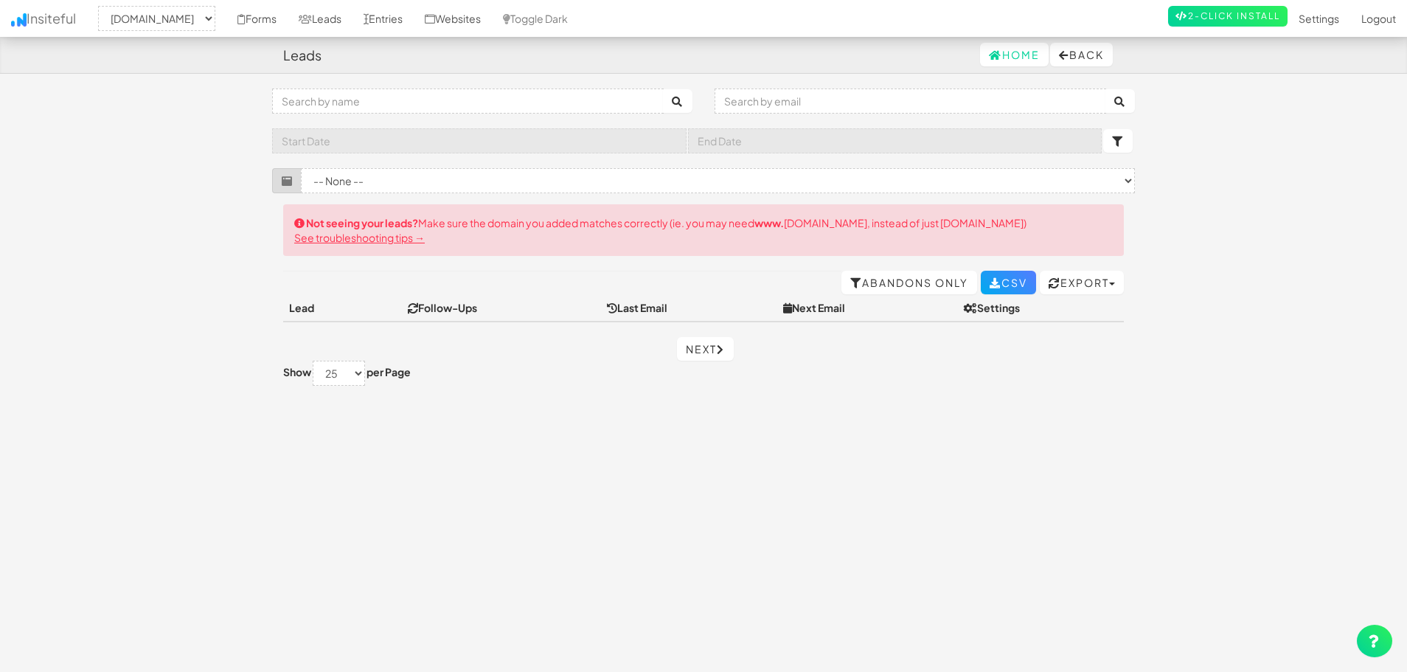
select select "2451"
click at [288, 20] on link "Forms" at bounding box center [256, 18] width 61 height 37
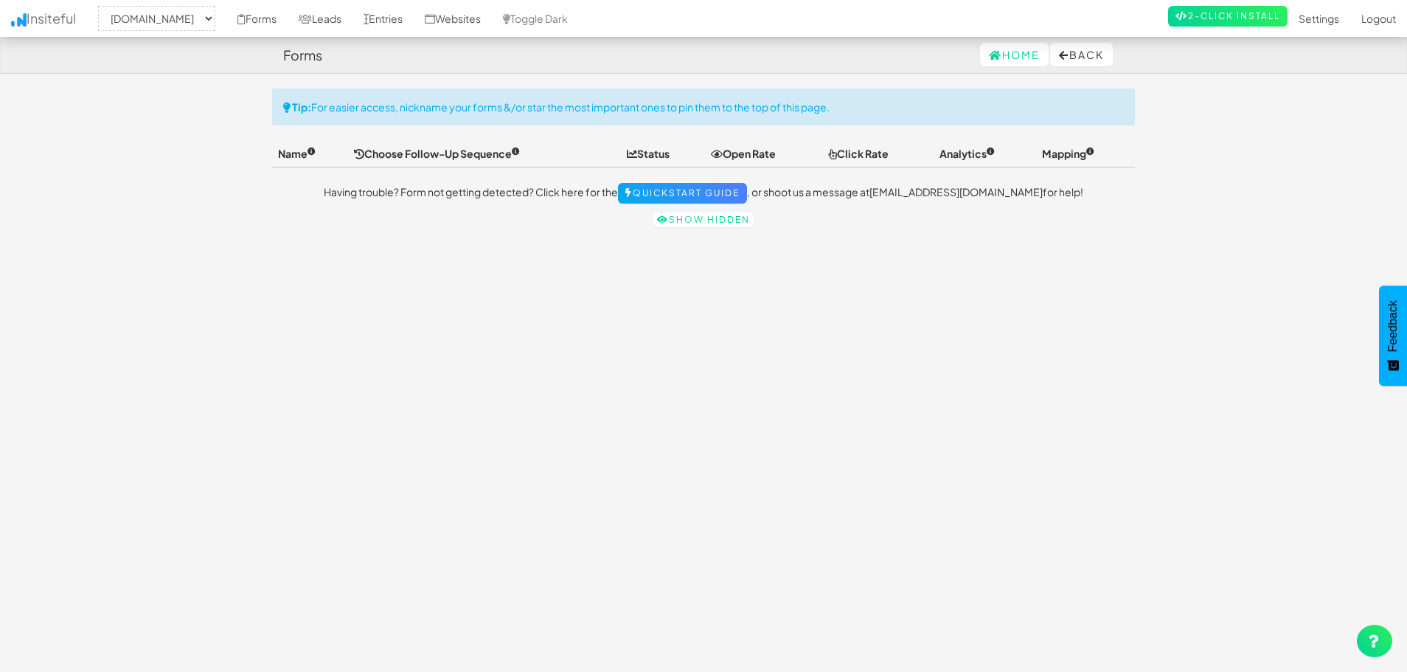
select select "2451"
click at [414, 21] on link "Entries" at bounding box center [382, 18] width 61 height 37
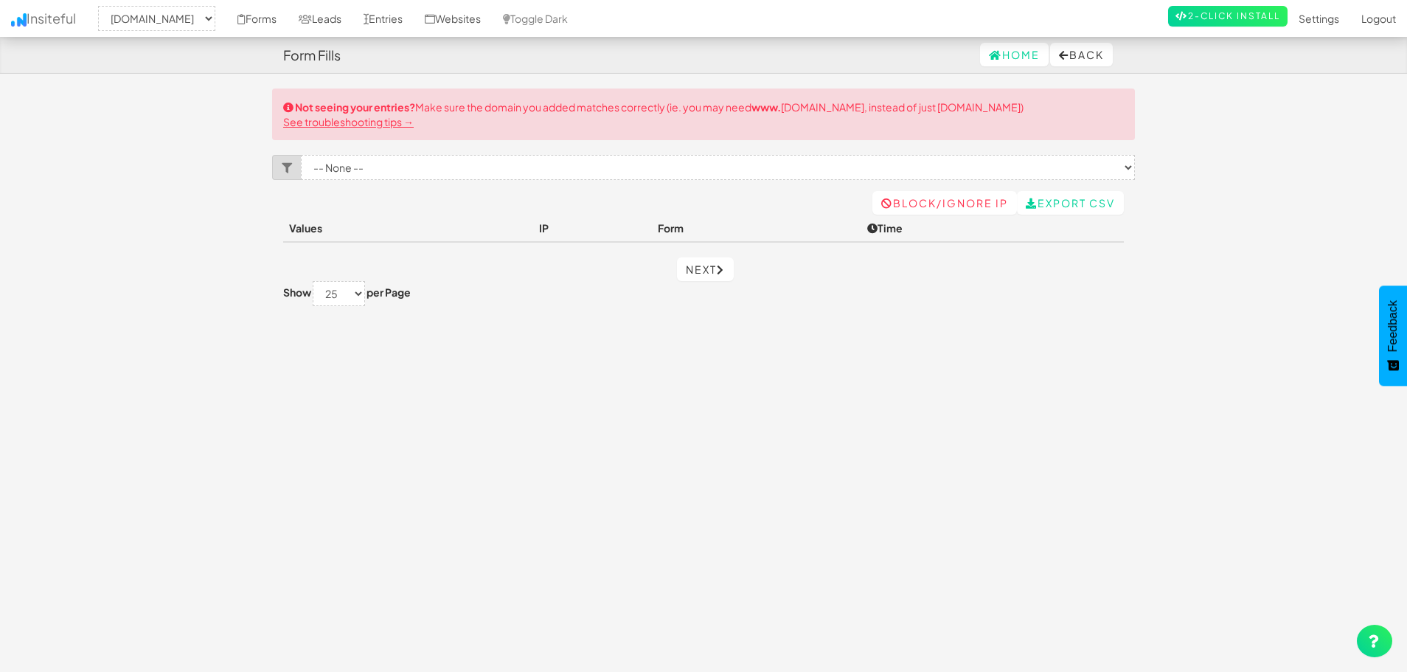
select select "2451"
drag, startPoint x: 622, startPoint y: 459, endPoint x: 572, endPoint y: 400, distance: 77.4
click at [618, 456] on div "Toggle navigation Insiteful -- None -- [DOMAIN_NAME] Forms Leads Entries Websit…" at bounding box center [703, 373] width 863 height 571
select select "2451"
drag, startPoint x: 848, startPoint y: 351, endPoint x: 801, endPoint y: 332, distance: 50.3
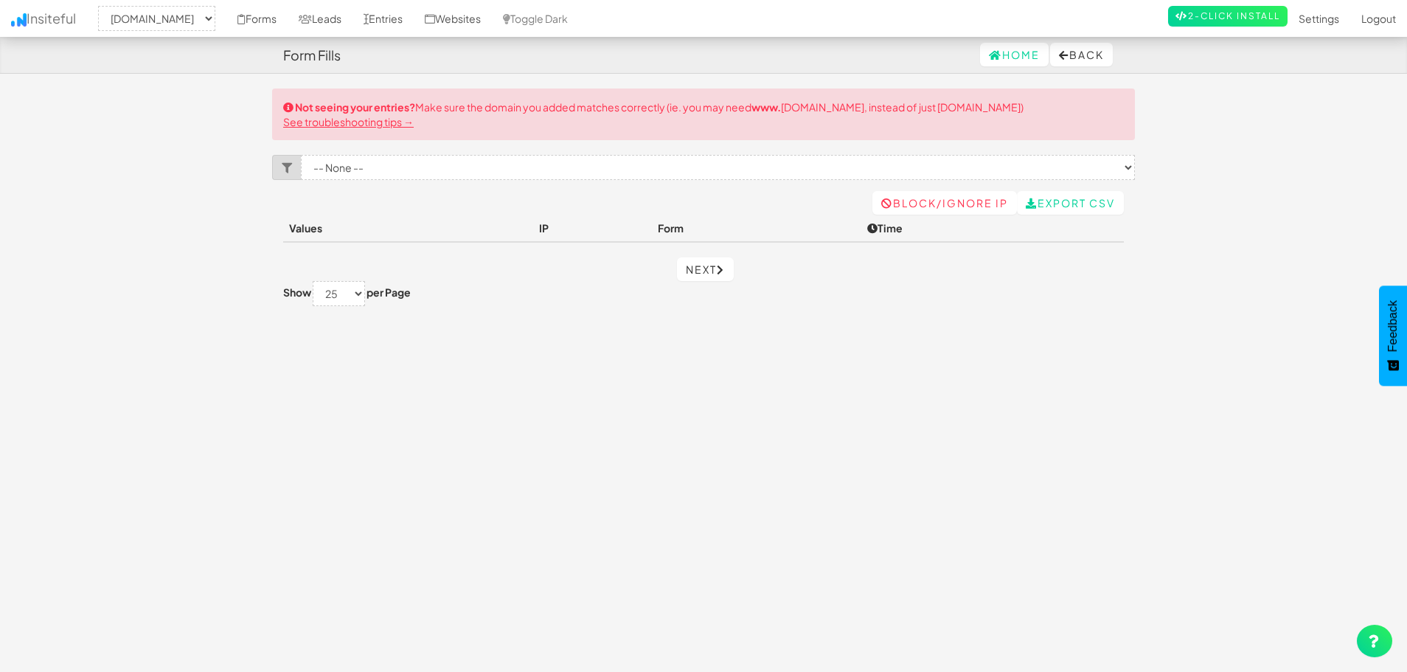
click at [846, 352] on div "Toggle navigation Insiteful -- None -- www.peacefulpassing.ca Forms Leads Entri…" at bounding box center [703, 373] width 863 height 571
click at [246, 17] on icon at bounding box center [241, 19] width 8 height 10
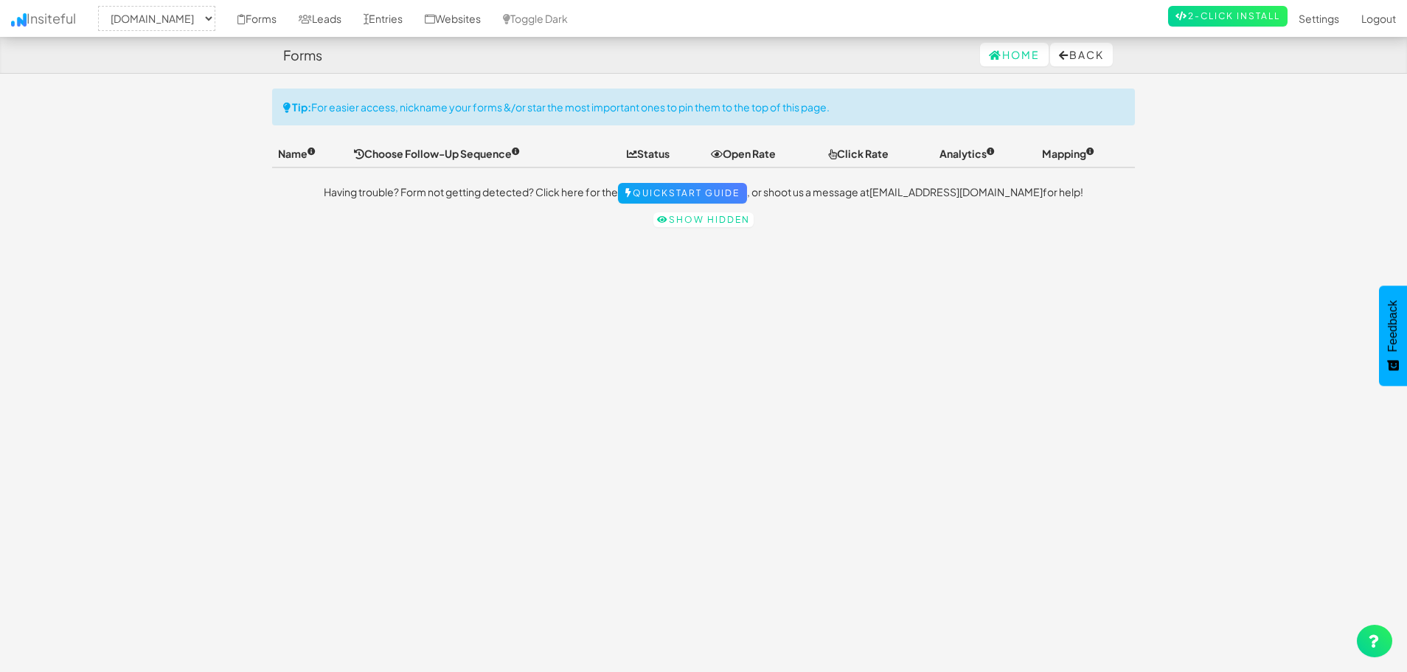
select select "2451"
click at [352, 18] on link "Leads" at bounding box center [320, 18] width 65 height 37
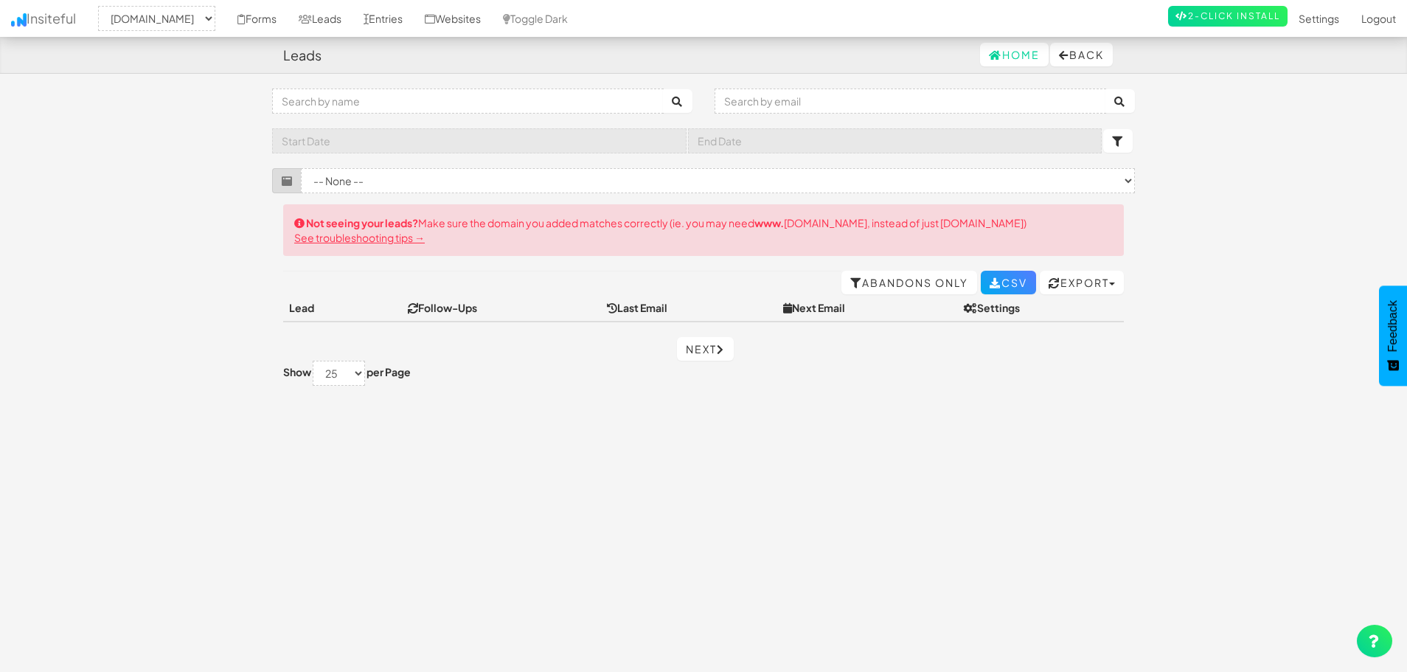
select select "2451"
click at [414, 15] on link "Entries" at bounding box center [382, 18] width 61 height 37
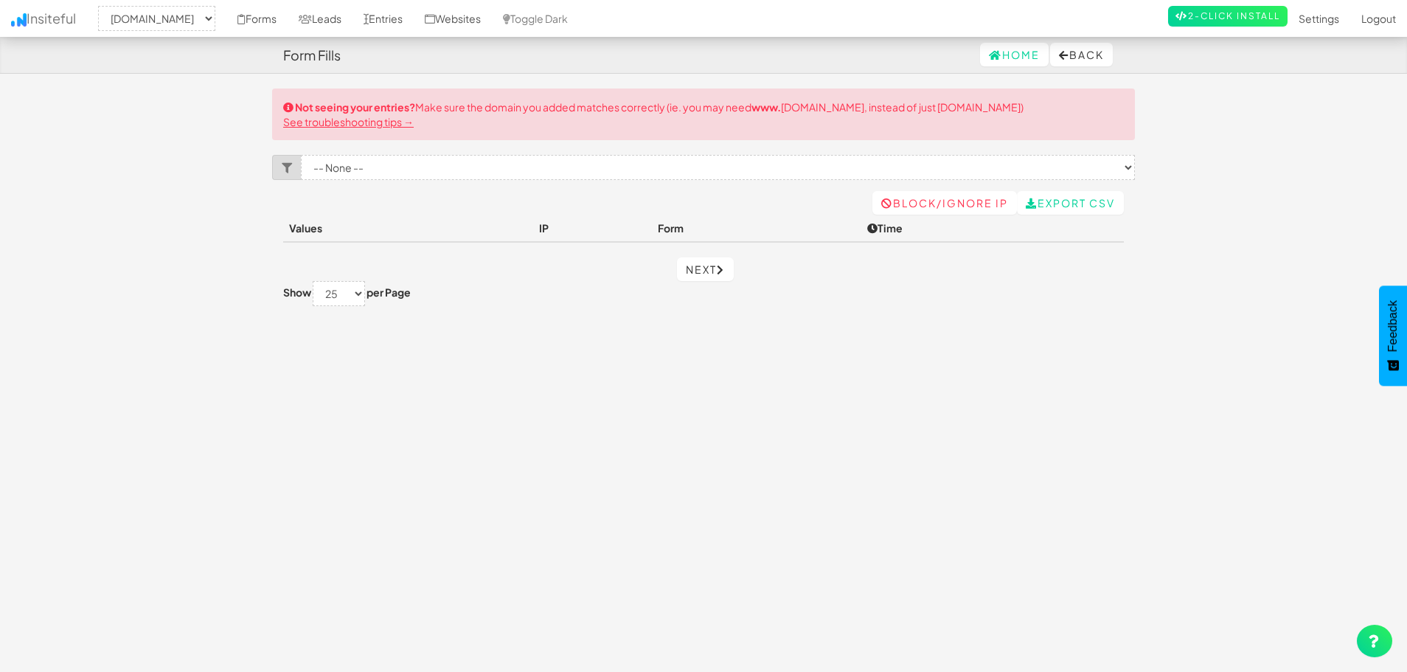
select select "2451"
click at [215, 10] on select "-- None -- [DOMAIN_NAME]" at bounding box center [156, 18] width 117 height 25
select select
click at [102, 6] on select "-- None -- [DOMAIN_NAME]" at bounding box center [156, 18] width 117 height 25
select select "2451"
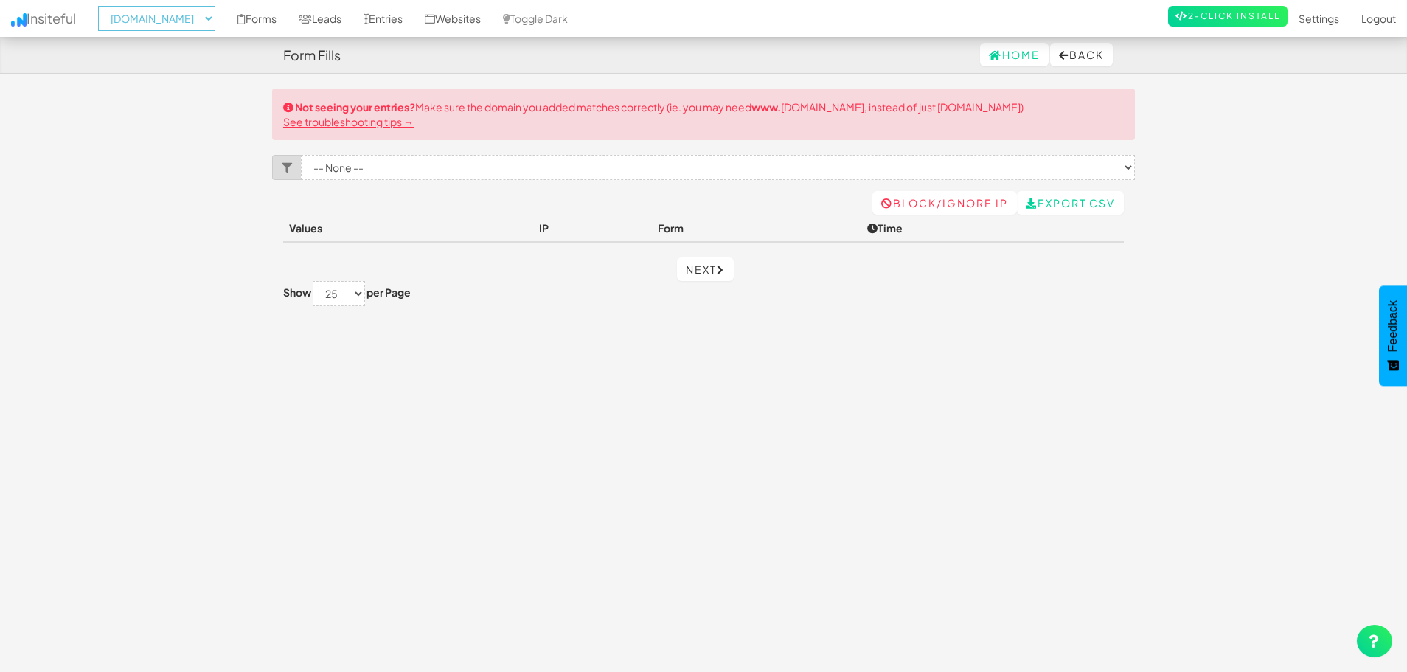
drag, startPoint x: 0, startPoint y: 0, endPoint x: 206, endPoint y: 15, distance: 207.0
click at [206, 15] on select "-- None -- [DOMAIN_NAME]" at bounding box center [156, 18] width 117 height 25
click at [102, 6] on select "-- None -- [DOMAIN_NAME]" at bounding box center [156, 18] width 117 height 25
click at [288, 20] on link "Forms" at bounding box center [256, 18] width 61 height 37
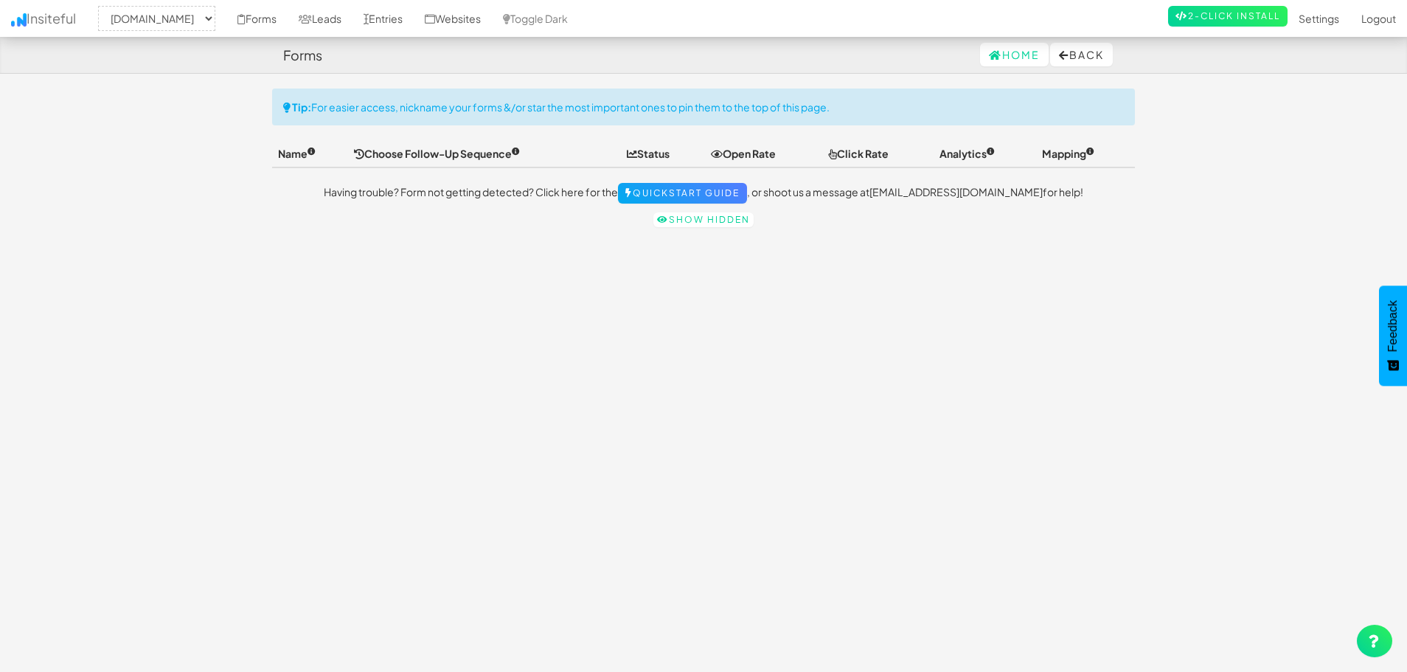
select select "2451"
click at [350, 18] on link "Leads" at bounding box center [320, 18] width 65 height 37
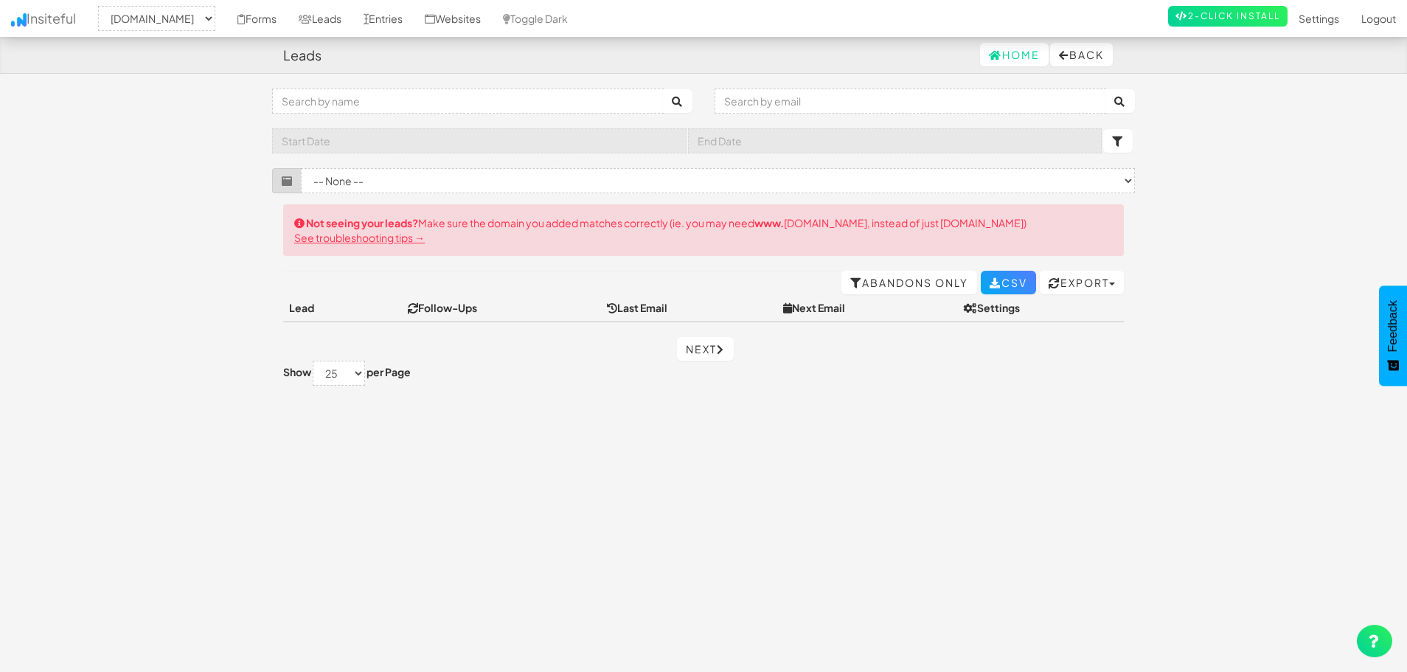
select select "2451"
click at [414, 18] on link "Entries" at bounding box center [382, 18] width 61 height 37
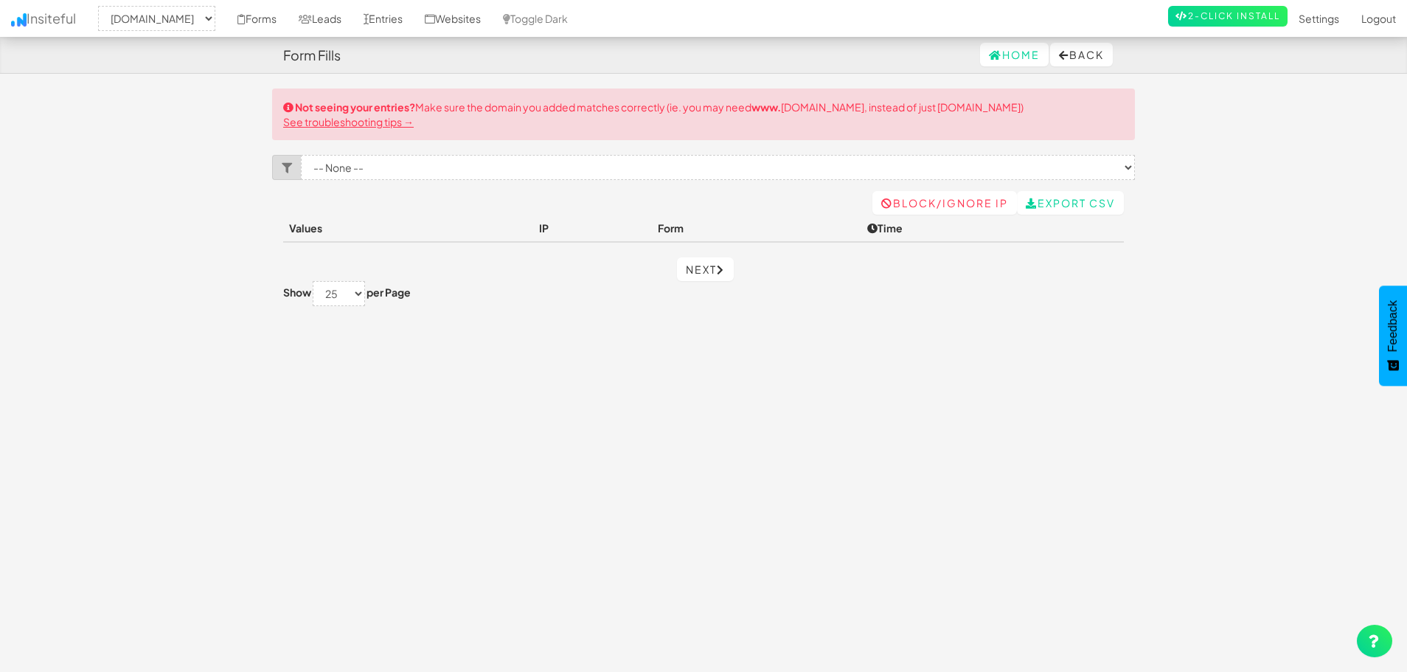
select select "2451"
click at [492, 22] on link "Websites" at bounding box center [453, 18] width 78 height 37
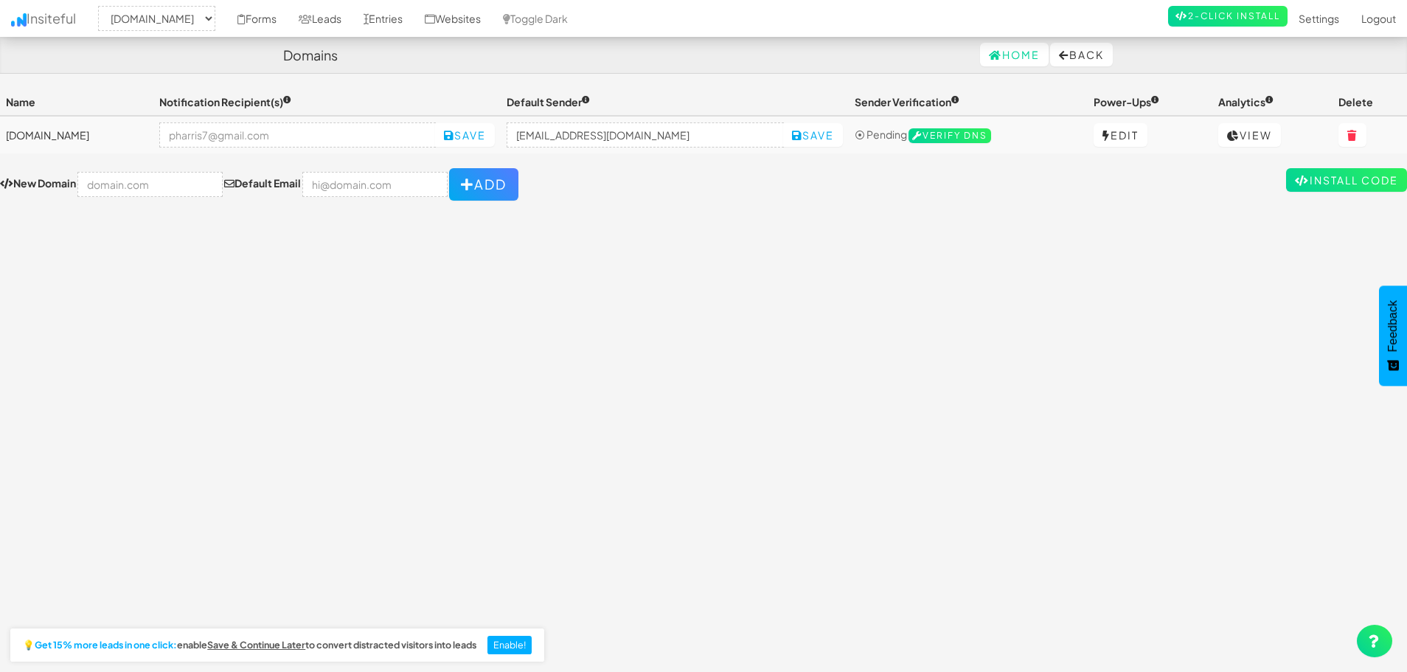
select select "2451"
click at [1129, 135] on link "Edit" at bounding box center [1120, 135] width 54 height 24
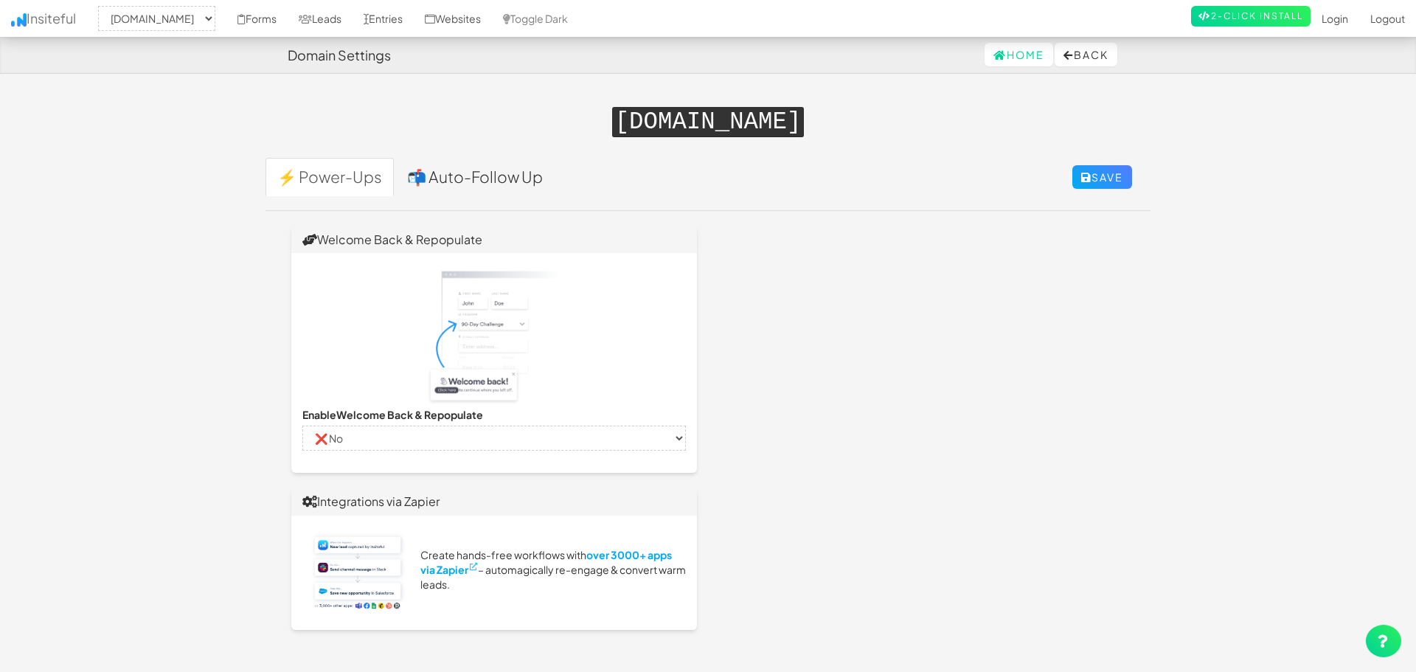
select select "2451"
select select "false"
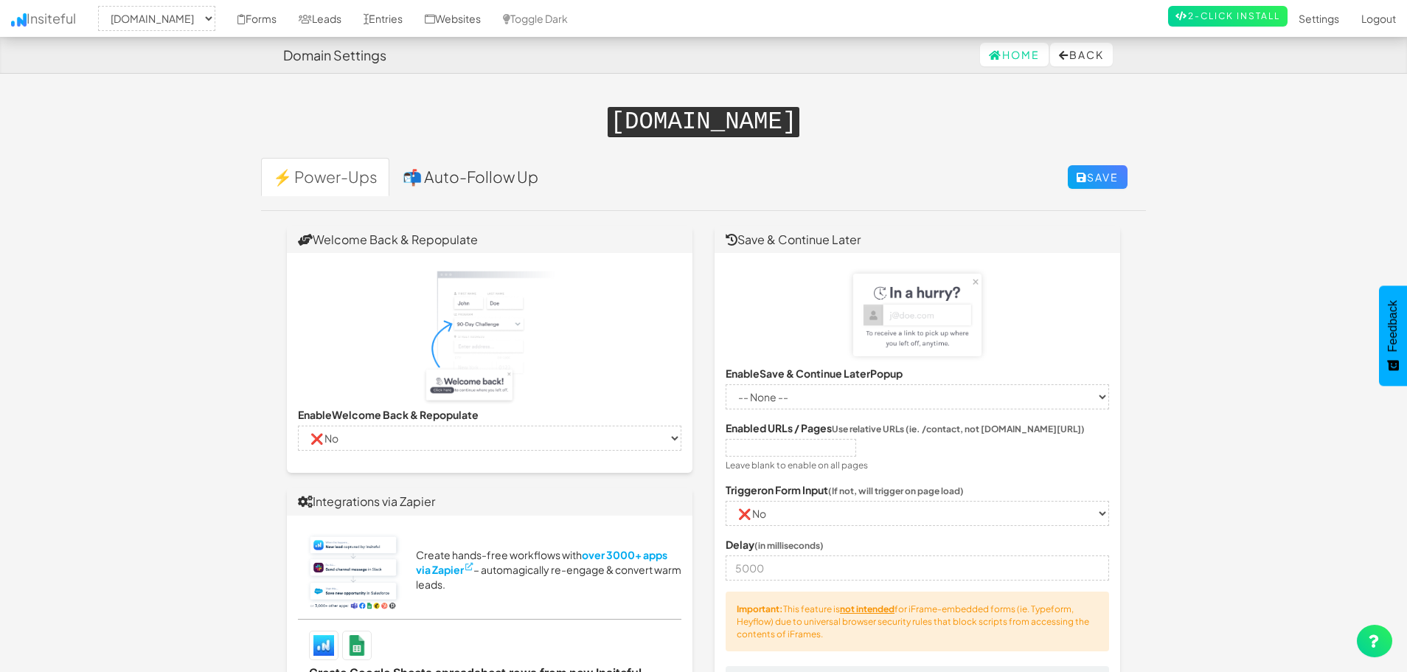
drag, startPoint x: 355, startPoint y: 242, endPoint x: 547, endPoint y: 234, distance: 191.8
click at [547, 234] on h3 "Welcome Back & Repopulate" at bounding box center [489, 239] width 383 height 13
drag, startPoint x: 852, startPoint y: 226, endPoint x: 889, endPoint y: 228, distance: 36.9
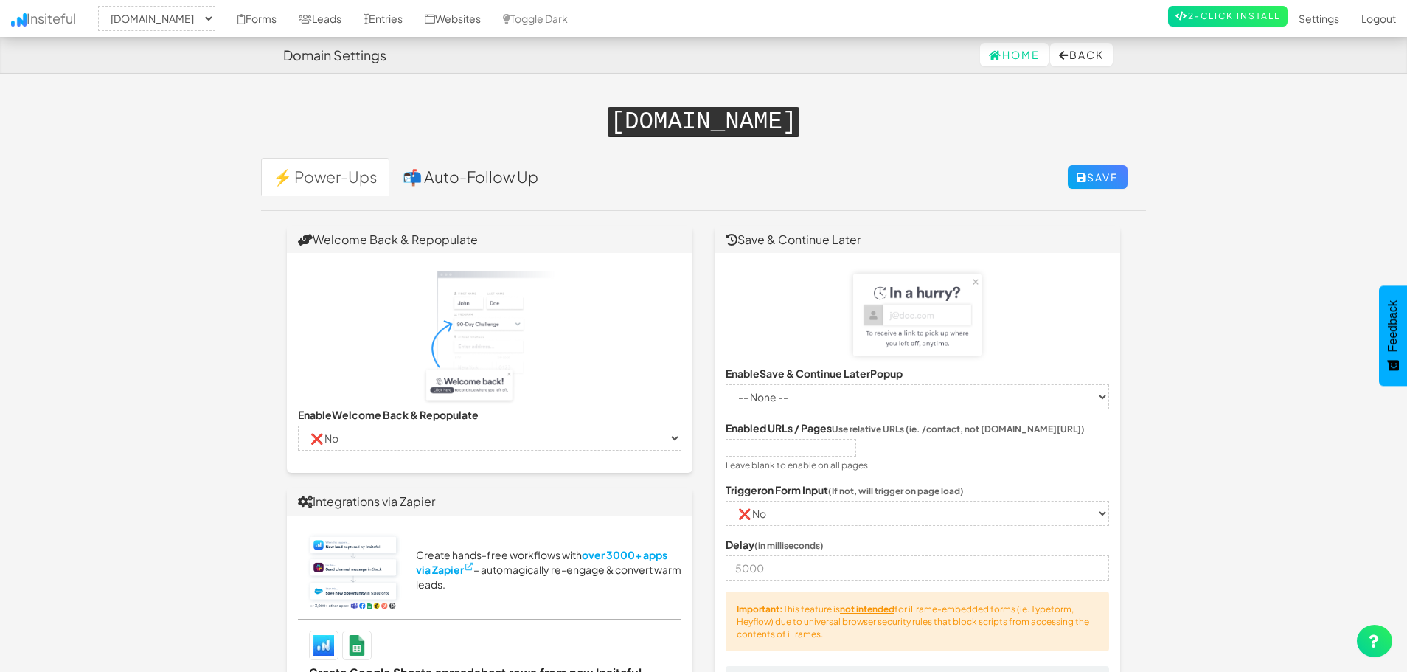
click at [890, 228] on div "Save & Continue Later" at bounding box center [917, 240] width 406 height 28
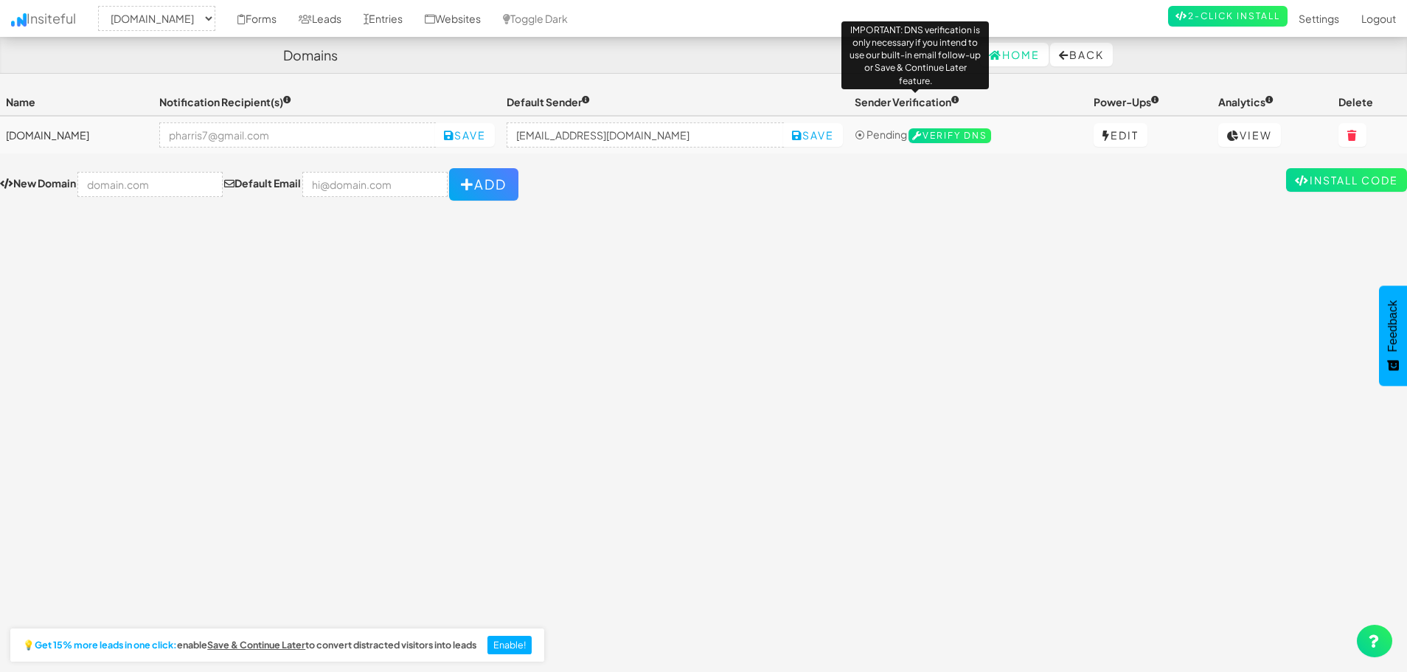
select select "2451"
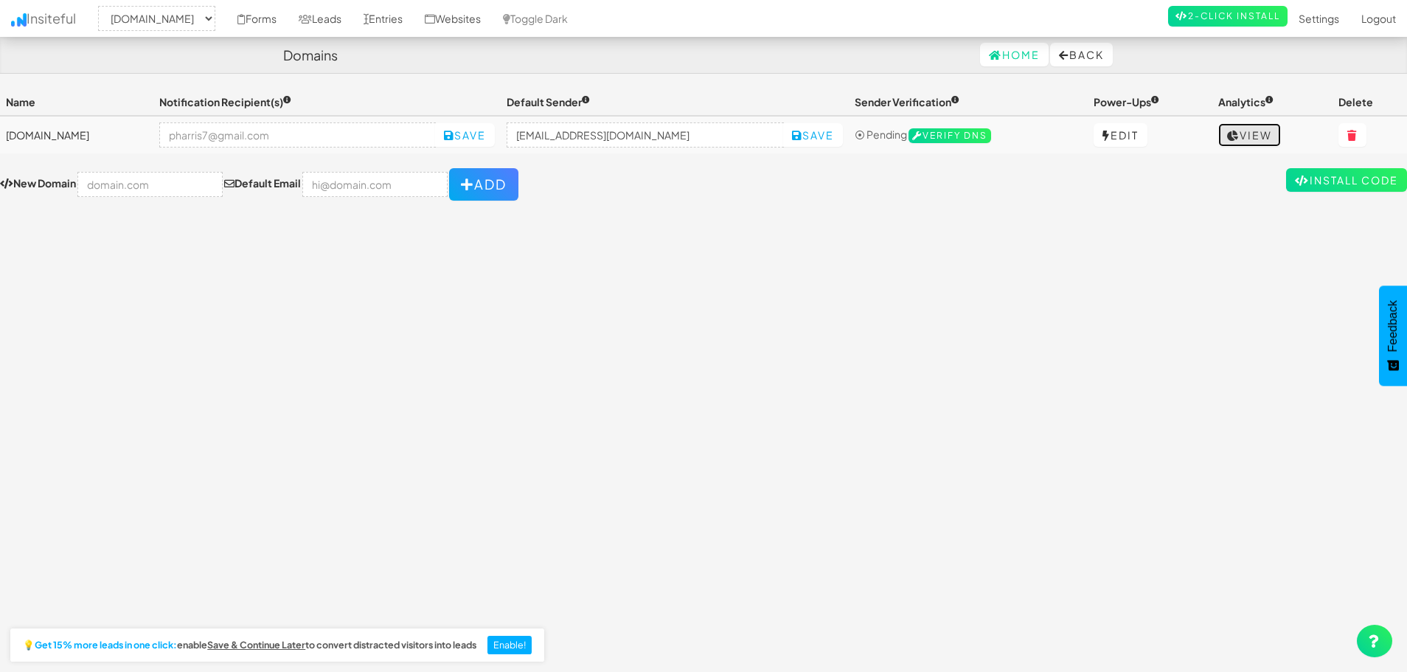
click at [1270, 134] on link "View" at bounding box center [1249, 135] width 63 height 24
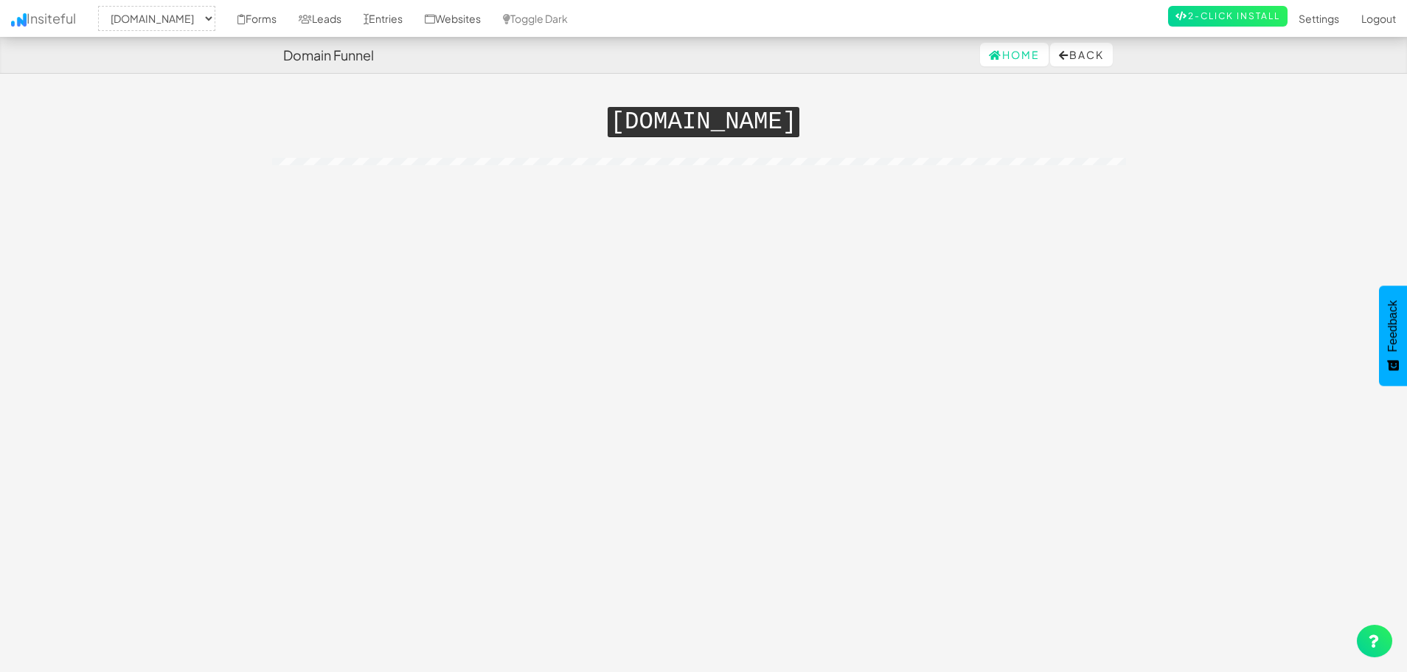
select select "2451"
drag, startPoint x: 713, startPoint y: 119, endPoint x: 857, endPoint y: 136, distance: 144.8
click at [857, 136] on div "Toggle navigation Insiteful -- None -- [DOMAIN_NAME] Forms Leads Entries Websit…" at bounding box center [703, 133] width 863 height 91
click at [730, 189] on div "Toggle navigation Insiteful -- None -- [DOMAIN_NAME] Forms Leads Entries Websit…" at bounding box center [703, 373] width 863 height 571
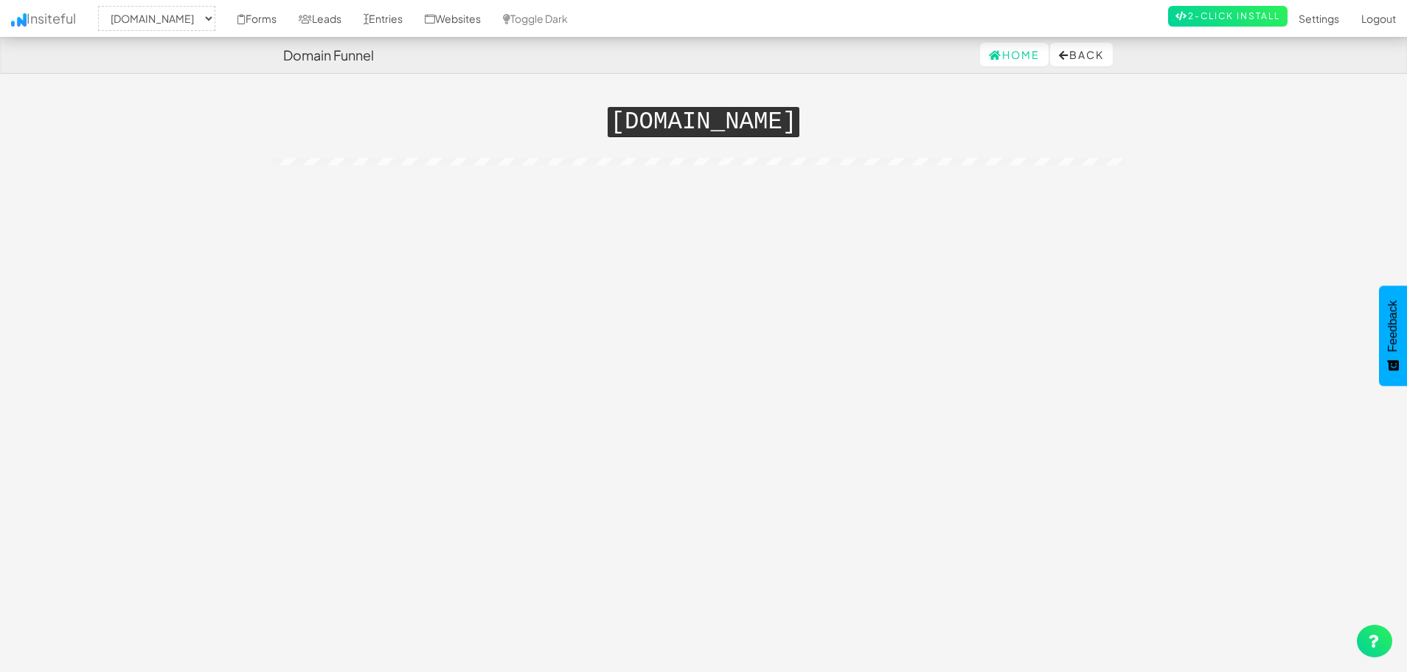
drag, startPoint x: 720, startPoint y: 195, endPoint x: 654, endPoint y: 233, distance: 76.6
click at [654, 233] on div "Toggle navigation Insiteful -- None -- [DOMAIN_NAME] Forms Leads Entries Websit…" at bounding box center [703, 373] width 863 height 571
click at [1076, 52] on button "Back" at bounding box center [1081, 55] width 63 height 24
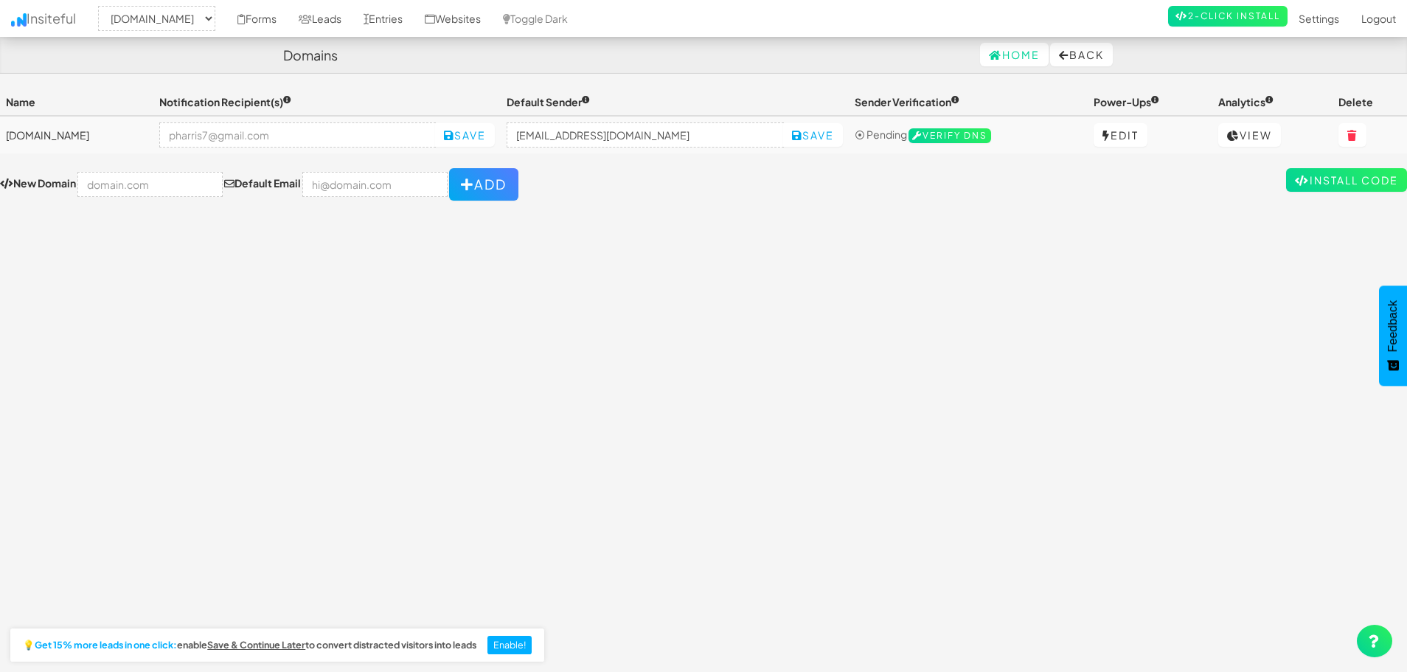
select select "2451"
click at [87, 139] on td "[DOMAIN_NAME]" at bounding box center [76, 135] width 153 height 38
click at [288, 22] on link "Forms" at bounding box center [256, 18] width 61 height 37
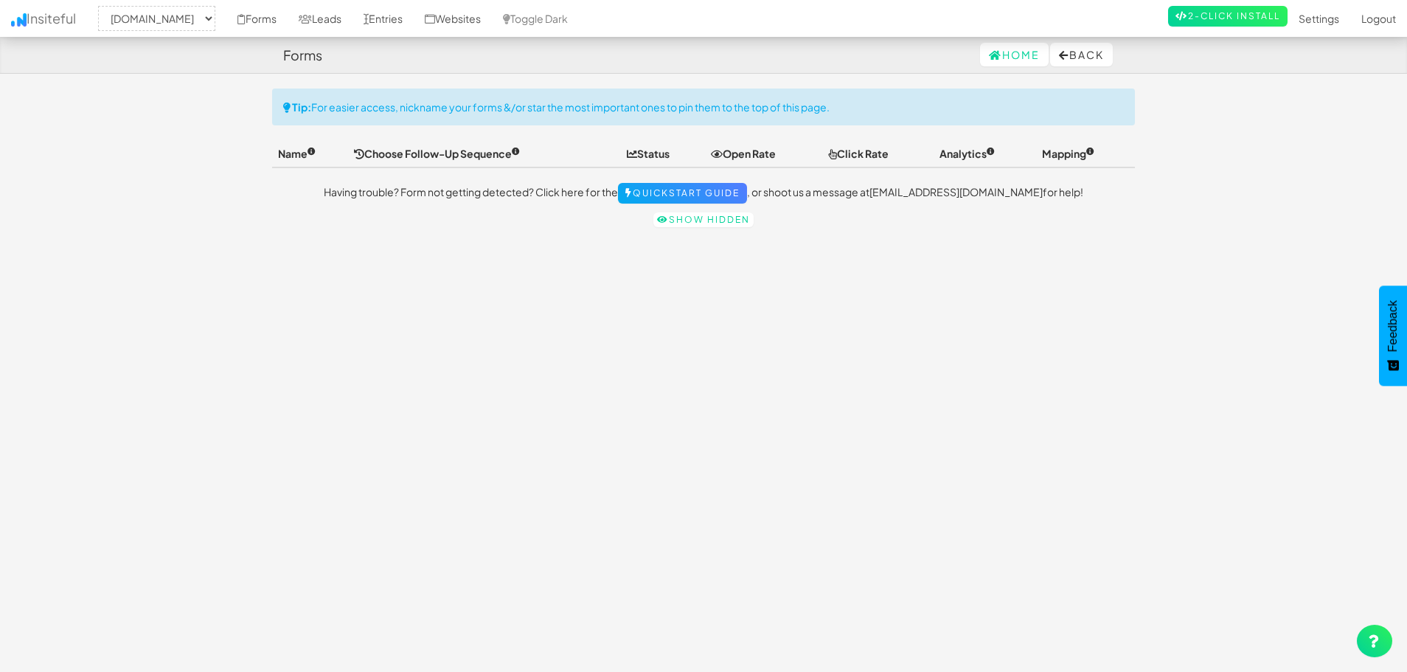
select select "2451"
drag, startPoint x: 467, startPoint y: 184, endPoint x: 554, endPoint y: 187, distance: 87.0
click at [554, 187] on p "Having trouble? Form not getting detected? Click here for the Quickstart Guide …" at bounding box center [703, 193] width 863 height 21
click at [557, 187] on p "Having trouble? Form not getting detected? Click here for the Quickstart Guide …" at bounding box center [703, 193] width 863 height 21
click at [700, 186] on link "Quickstart Guide" at bounding box center [682, 193] width 129 height 21
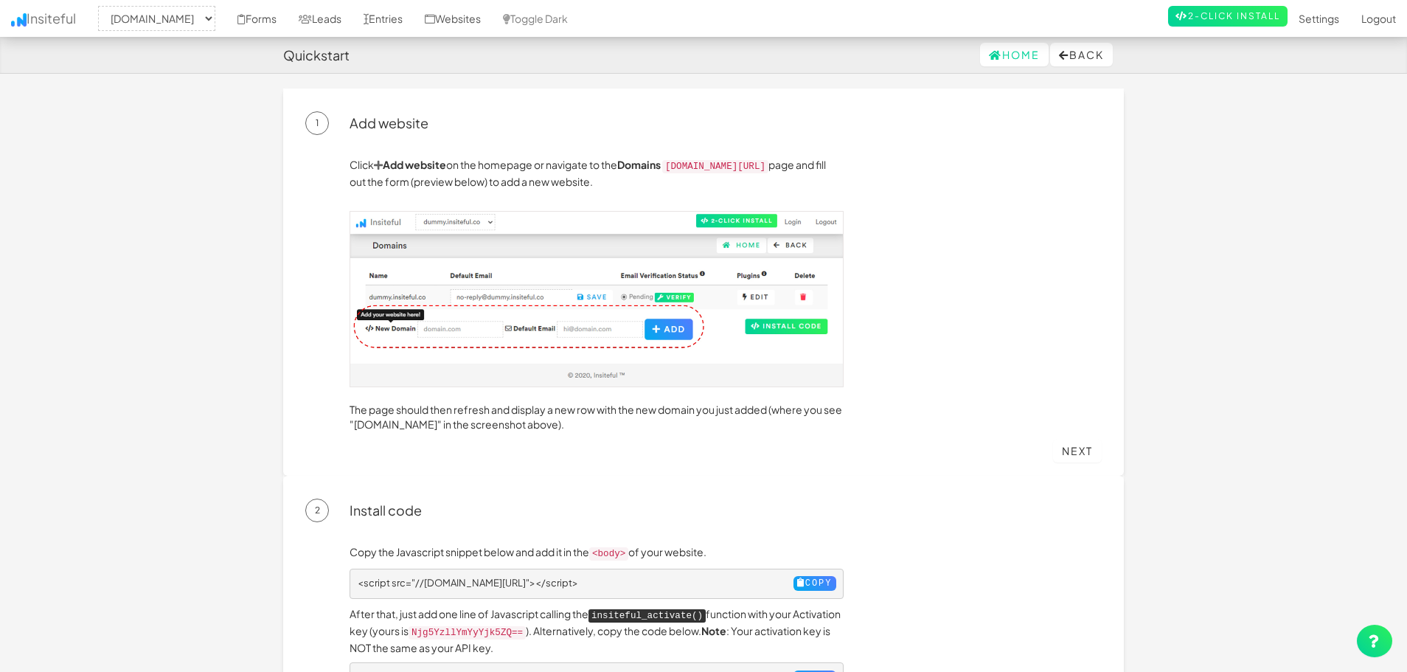
select select "2451"
drag, startPoint x: 1394, startPoint y: 345, endPoint x: 892, endPoint y: 436, distance: 510.4
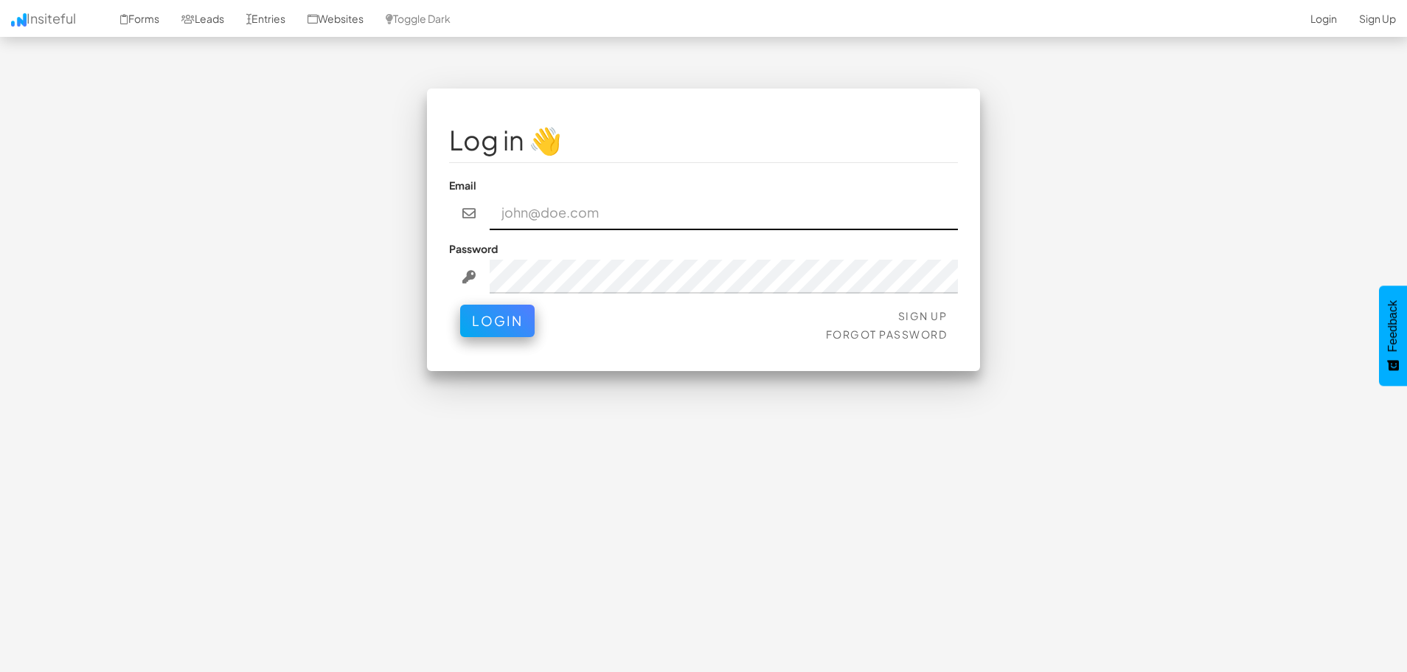
type input "pharris7@gmail.com"
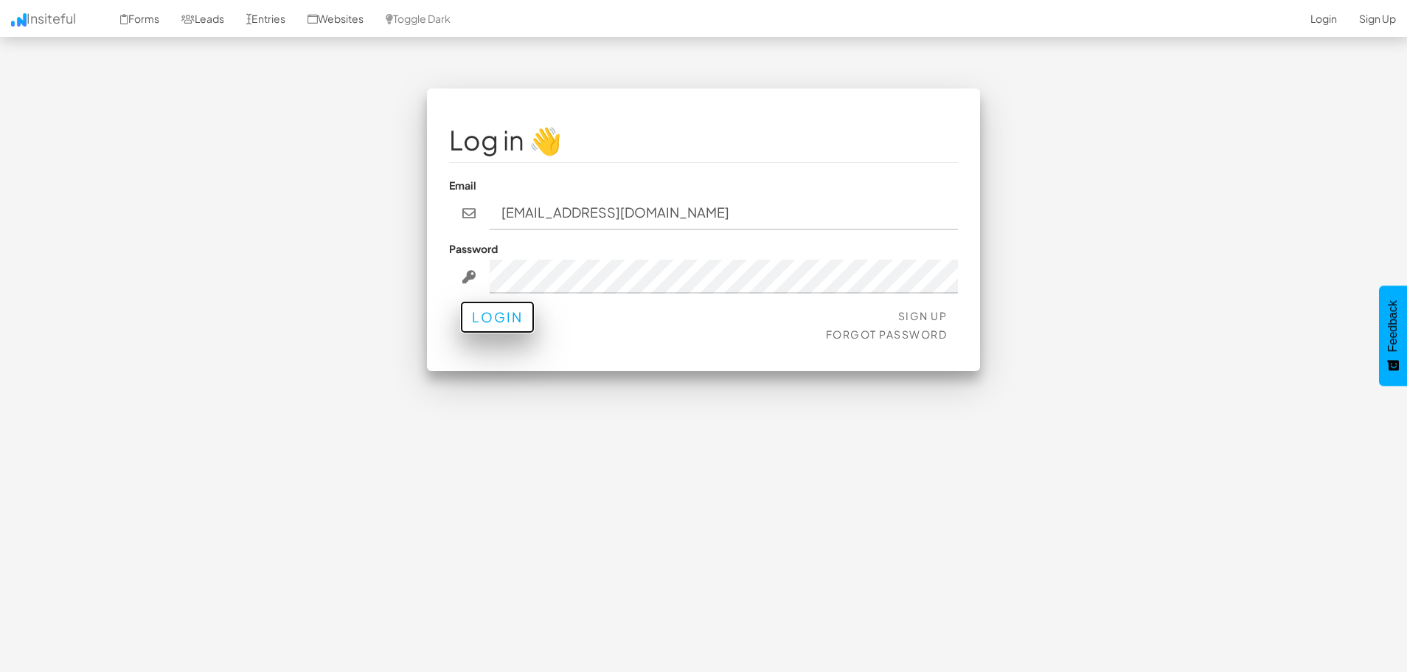
click at [497, 325] on button "Login" at bounding box center [497, 317] width 74 height 32
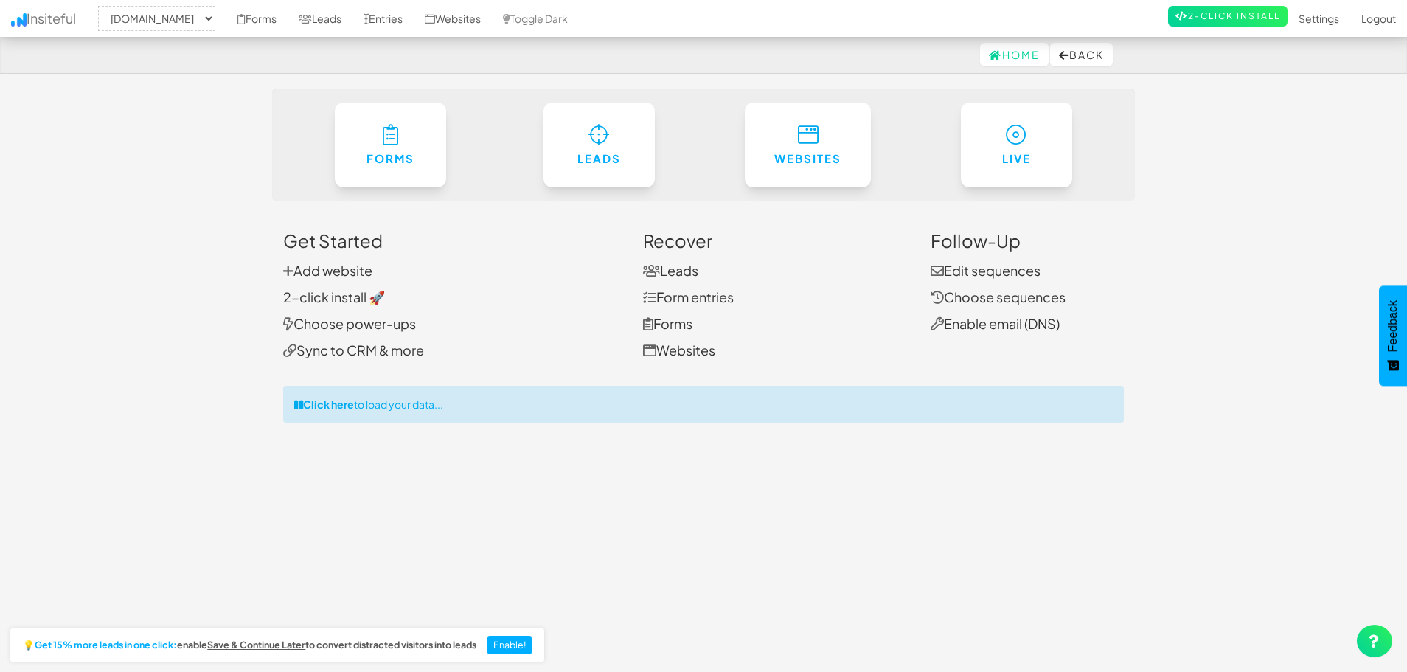
select select "2451"
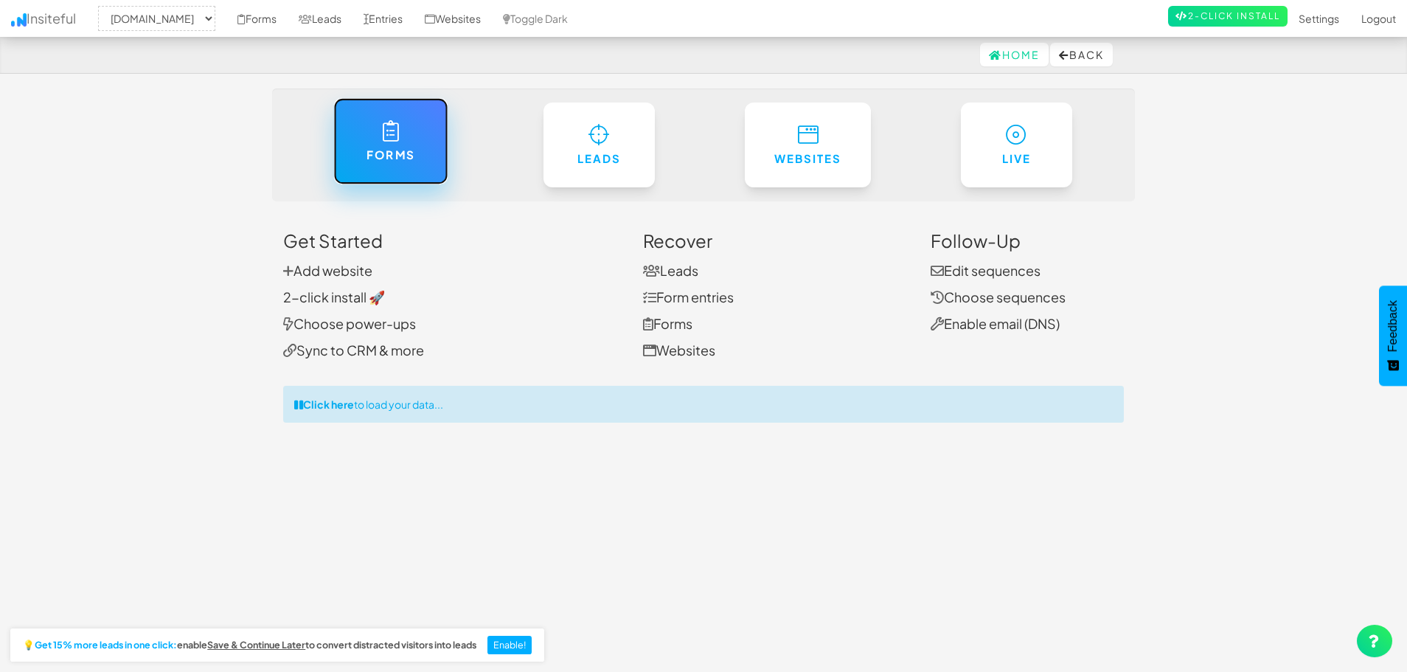
click at [428, 172] on link "Forms" at bounding box center [390, 141] width 114 height 86
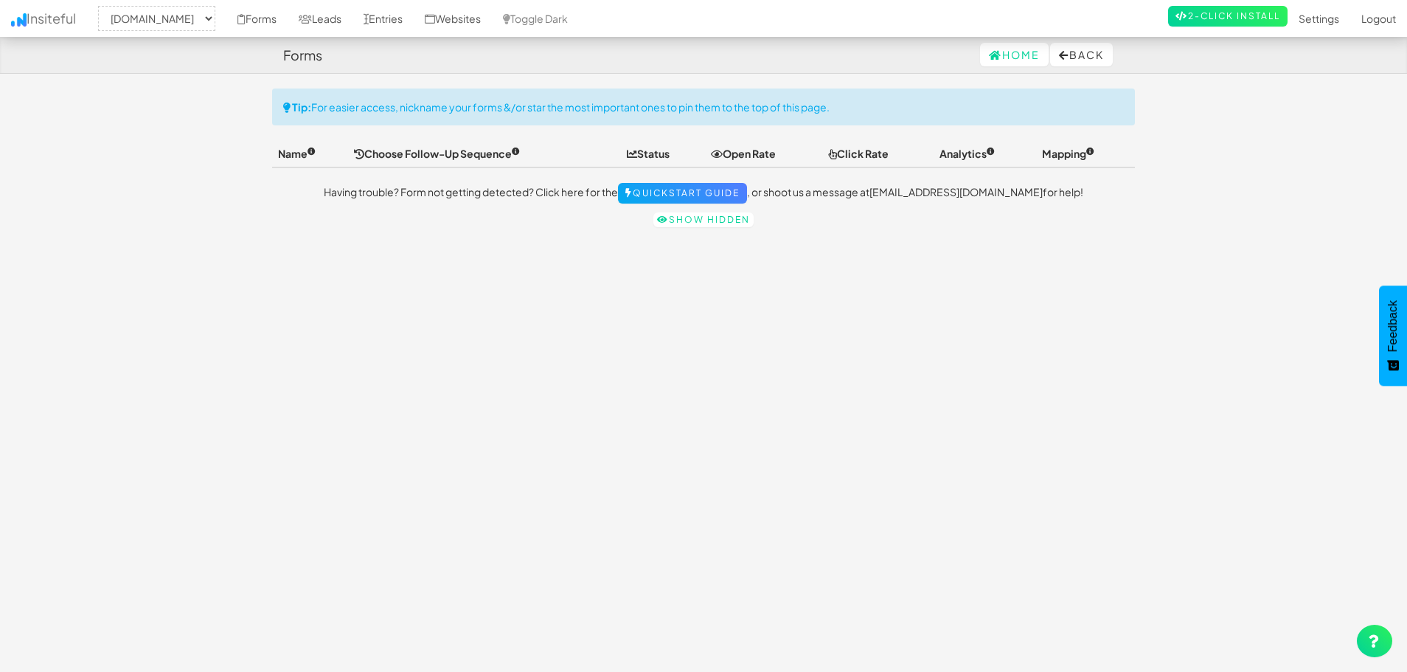
select select "2451"
click at [352, 20] on link "Leads" at bounding box center [320, 18] width 65 height 37
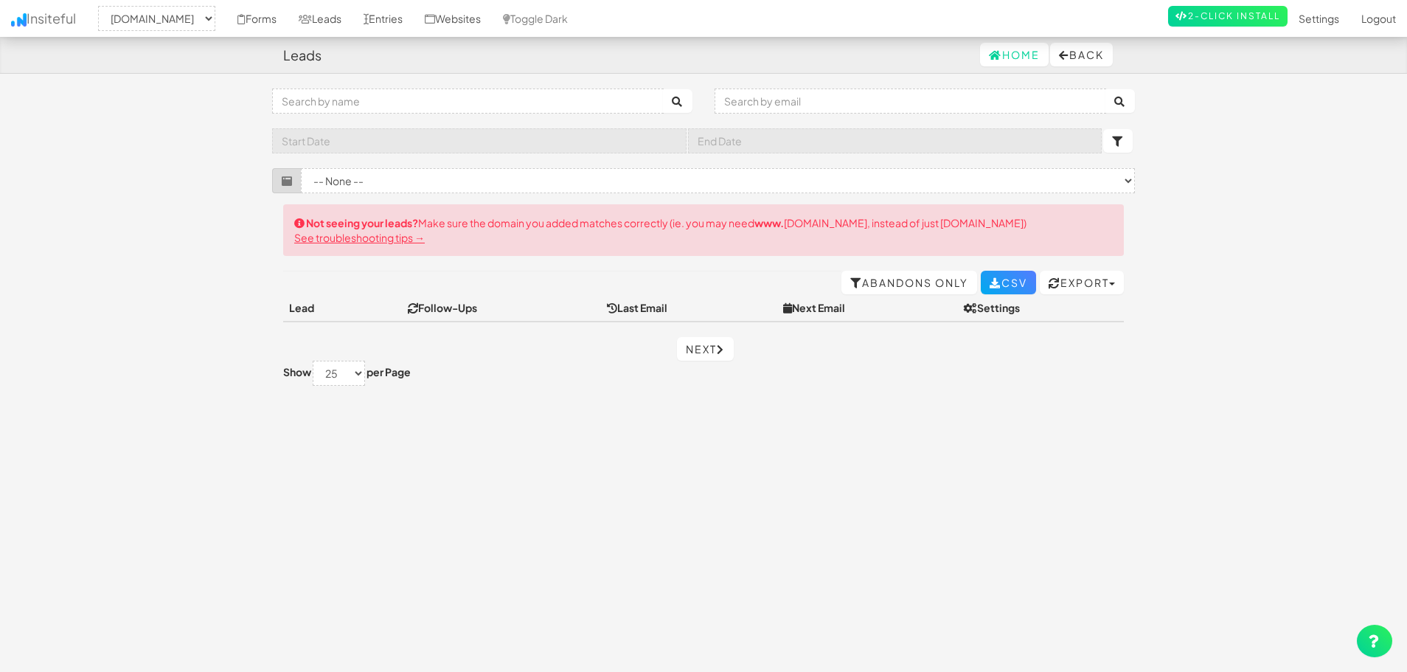
select select "2451"
click at [414, 21] on link "Entries" at bounding box center [382, 18] width 61 height 37
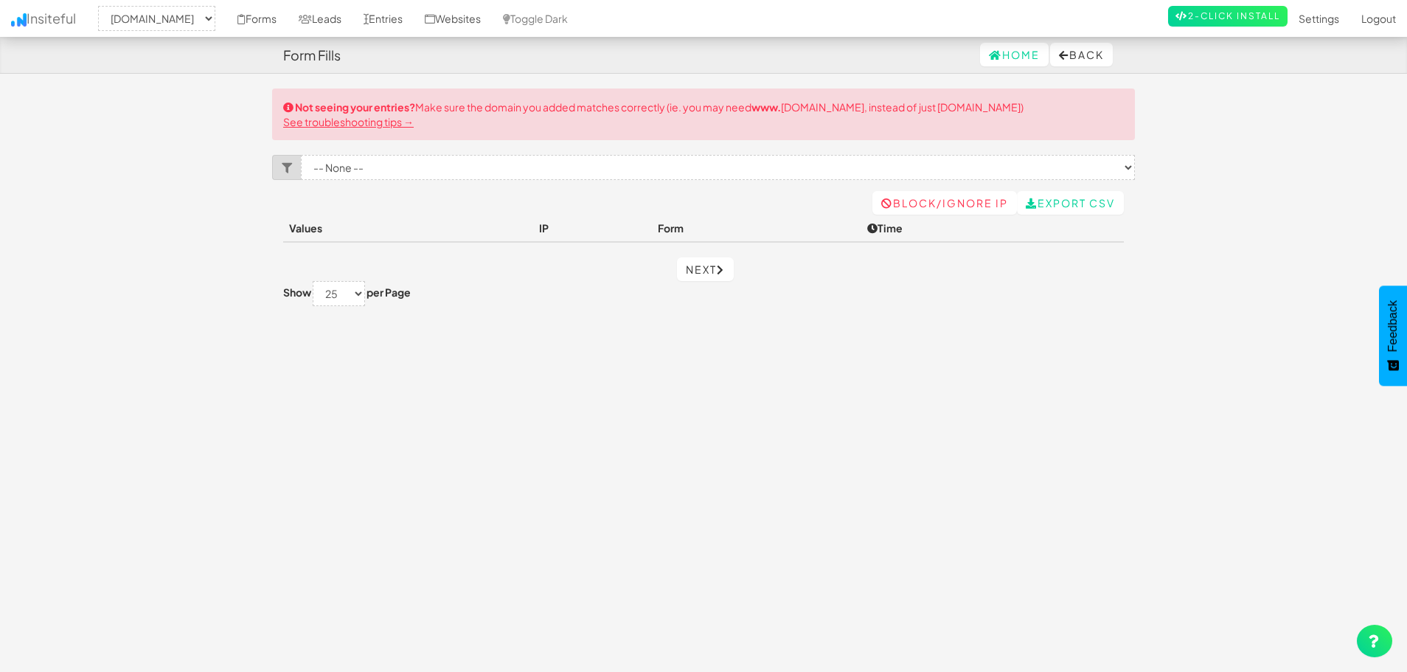
select select "2451"
click at [395, 122] on link "See troubleshooting tips →" at bounding box center [348, 121] width 131 height 13
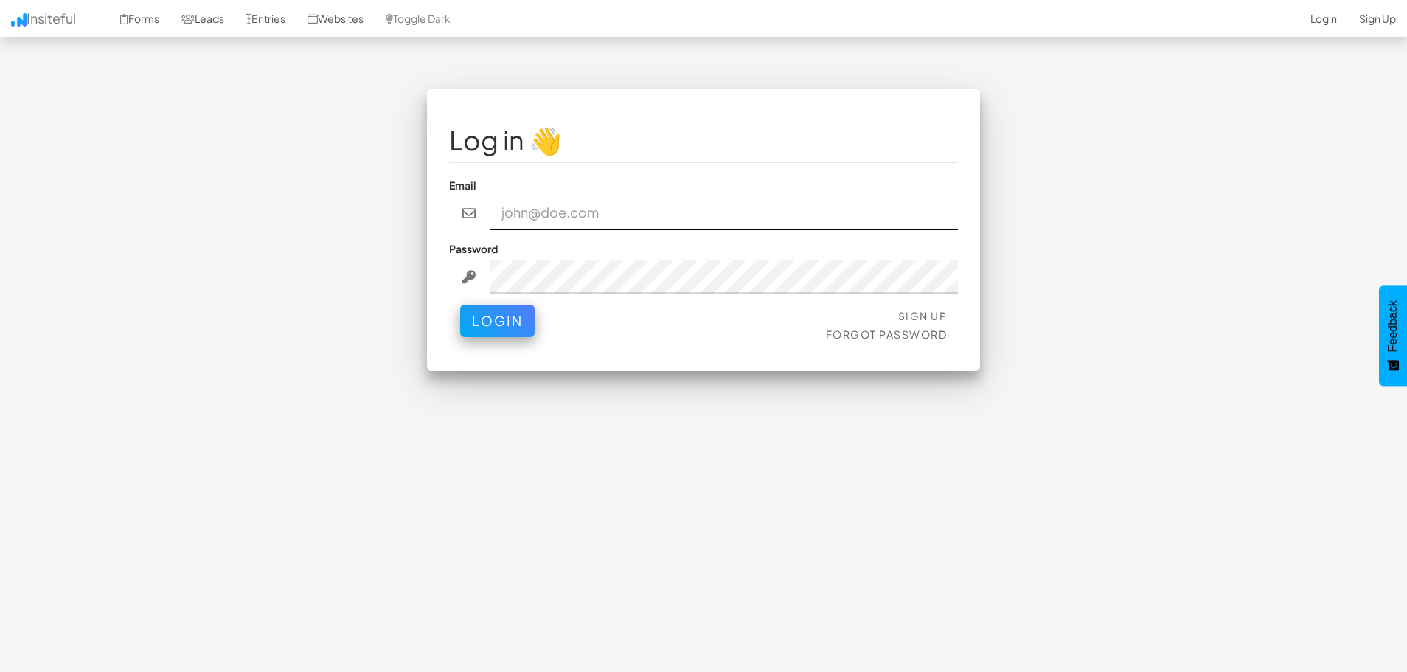
click at [542, 222] on input "email" at bounding box center [724, 213] width 469 height 34
type input "pharris7@gmail.com"
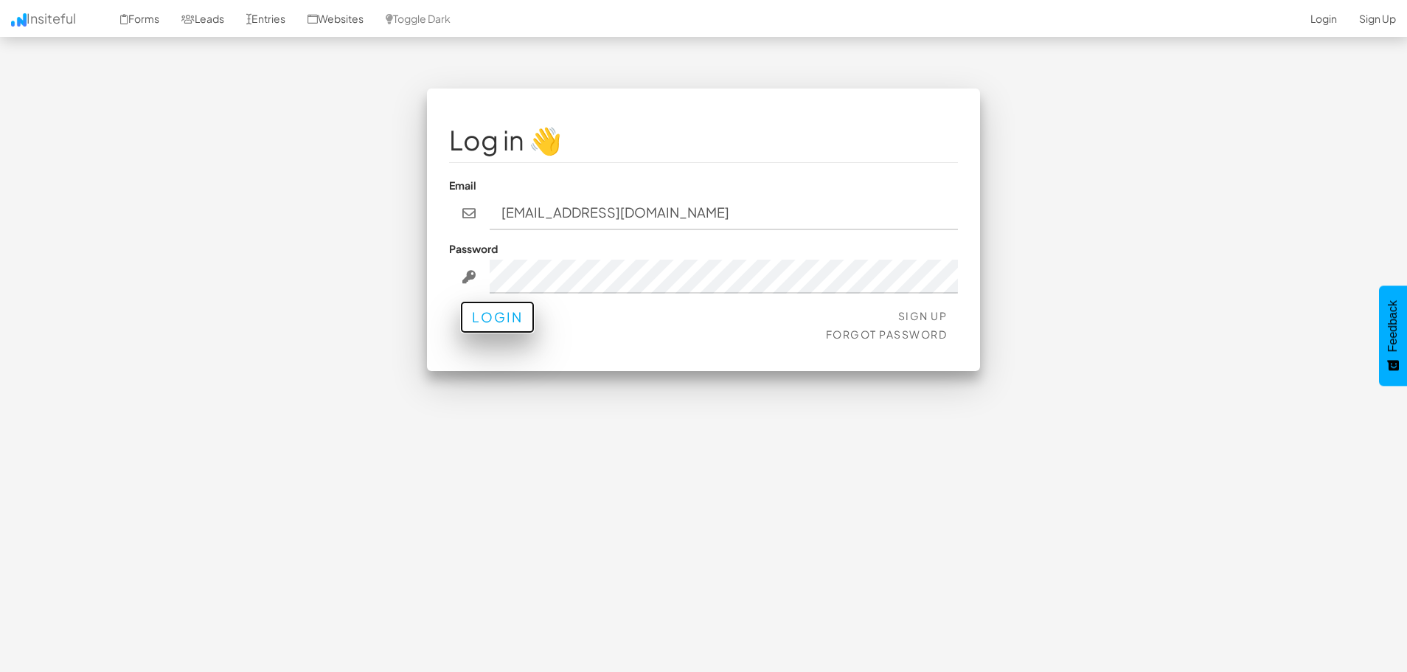
click at [496, 324] on button "Login" at bounding box center [497, 317] width 74 height 32
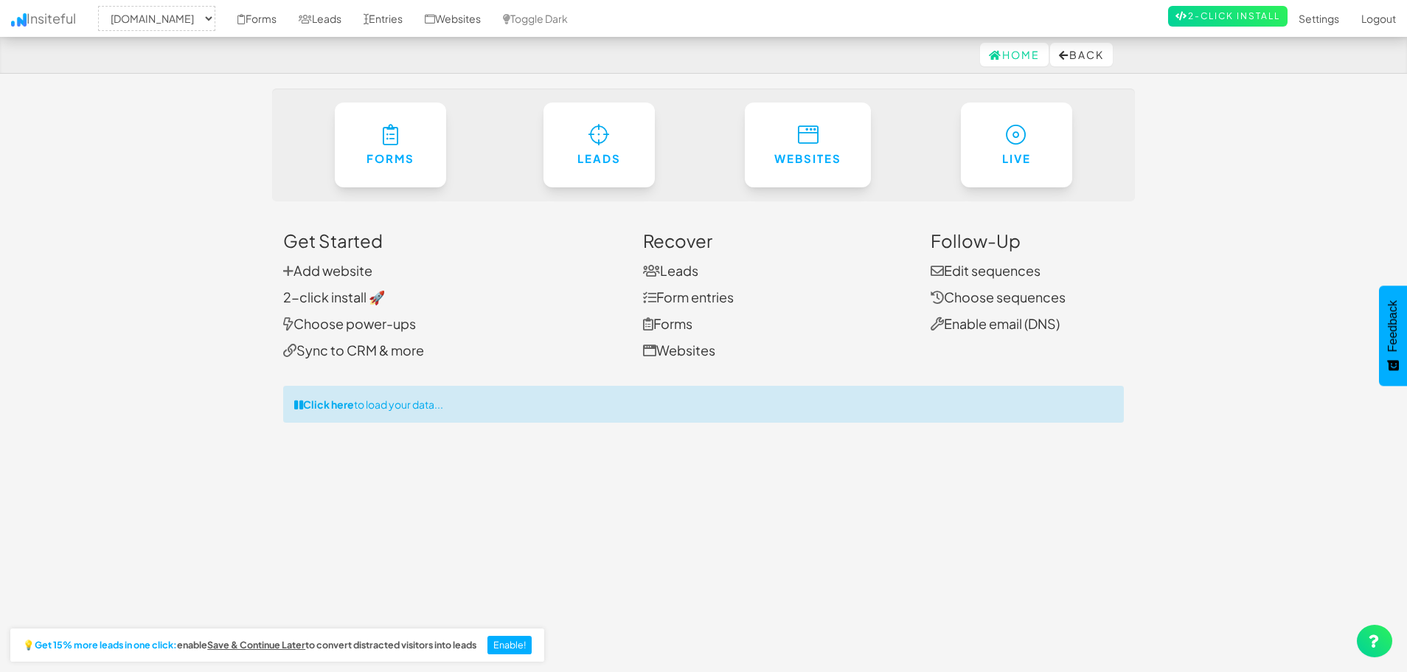
select select "2451"
click at [419, 406] on div "Click here to load your data..." at bounding box center [703, 404] width 841 height 37
click at [414, 21] on link "Entries" at bounding box center [382, 18] width 61 height 37
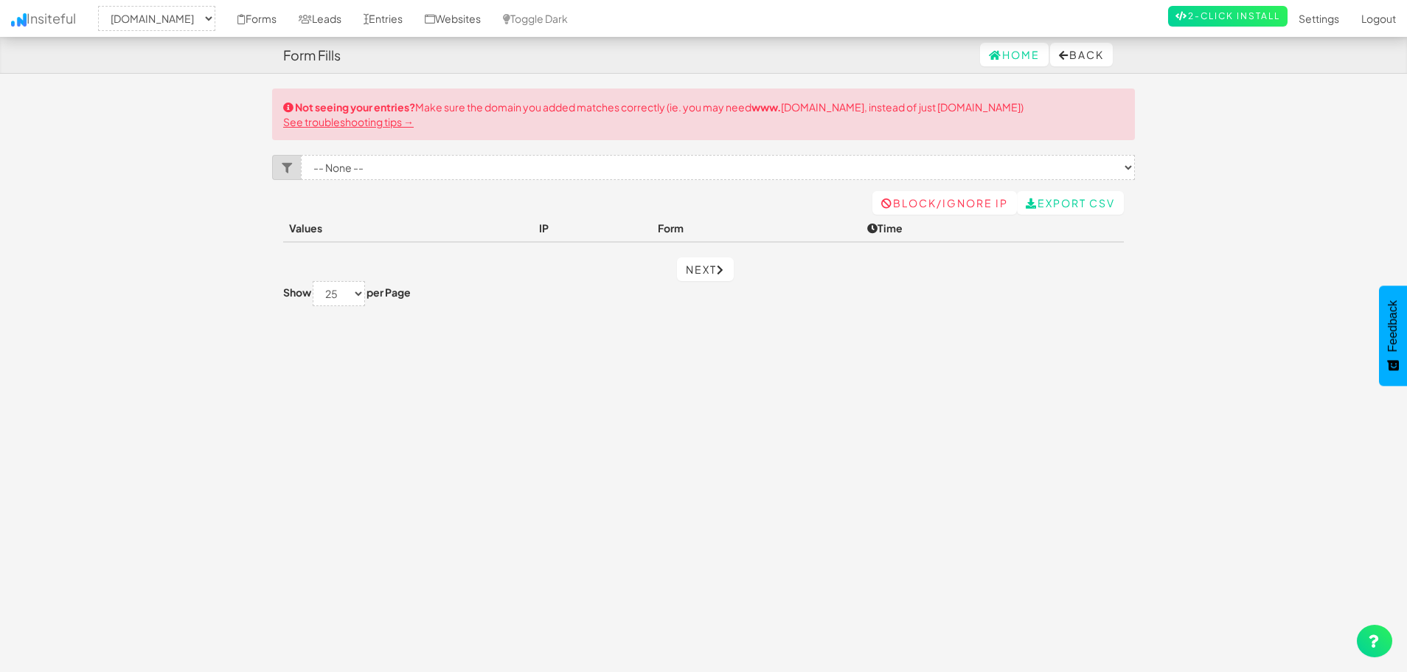
select select "2451"
click at [369, 23] on icon at bounding box center [365, 19] width 5 height 10
select select "2451"
click at [288, 13] on link "Forms" at bounding box center [256, 18] width 61 height 37
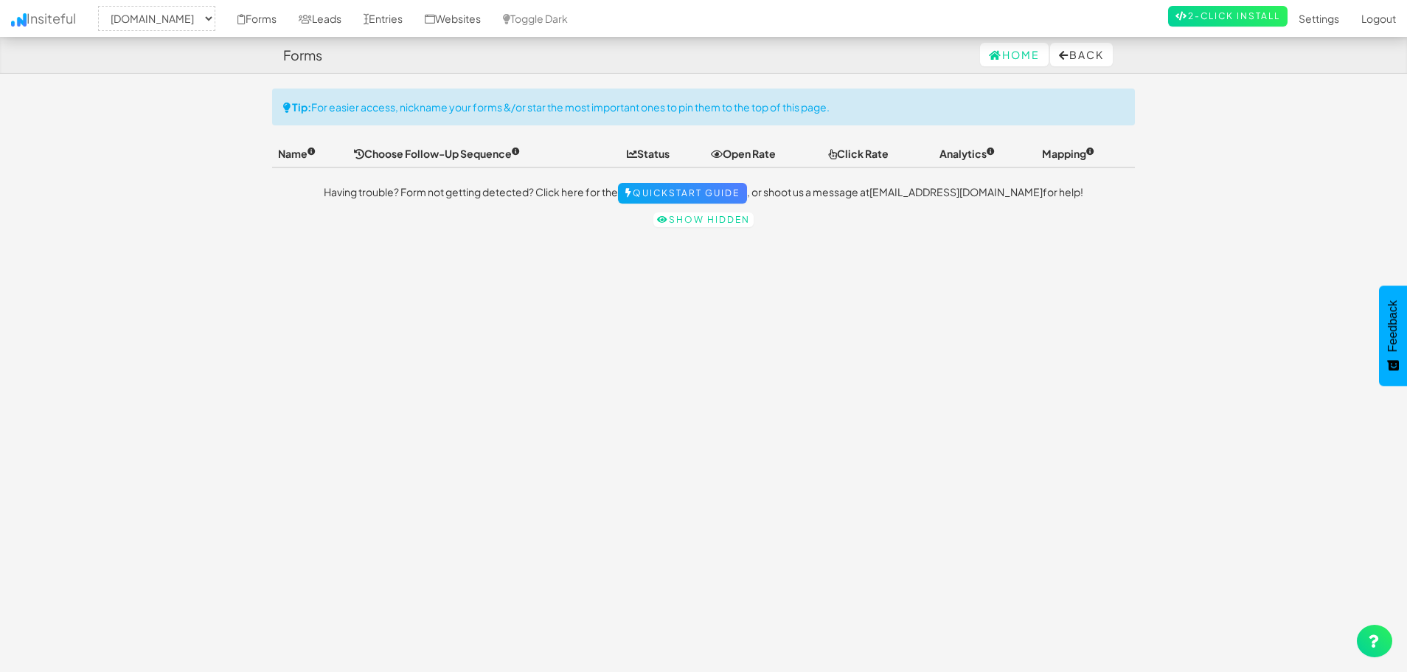
select select "2451"
click at [352, 21] on link "Leads" at bounding box center [320, 18] width 65 height 37
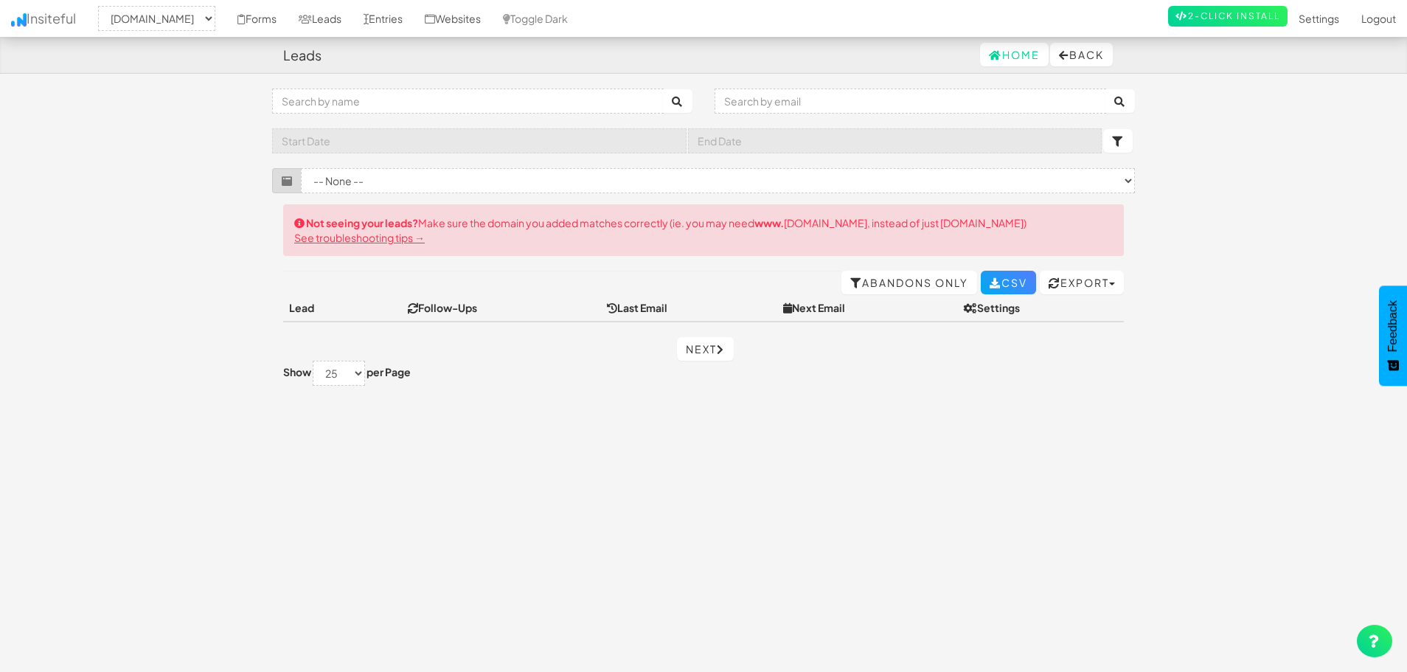
select select "2451"
click at [352, 21] on link "Leads" at bounding box center [320, 18] width 65 height 37
select select "2451"
click at [414, 19] on link "Entries" at bounding box center [382, 18] width 61 height 37
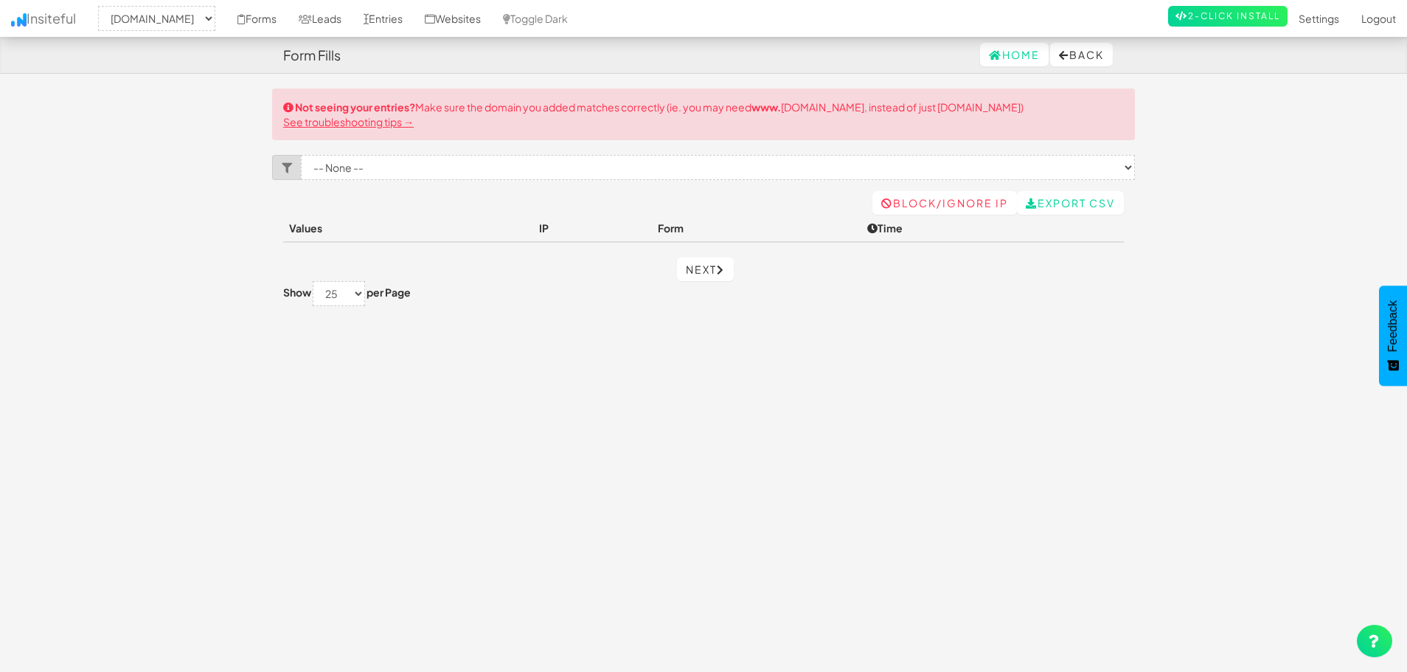
select select "2451"
click at [492, 18] on link "Websites" at bounding box center [453, 18] width 78 height 37
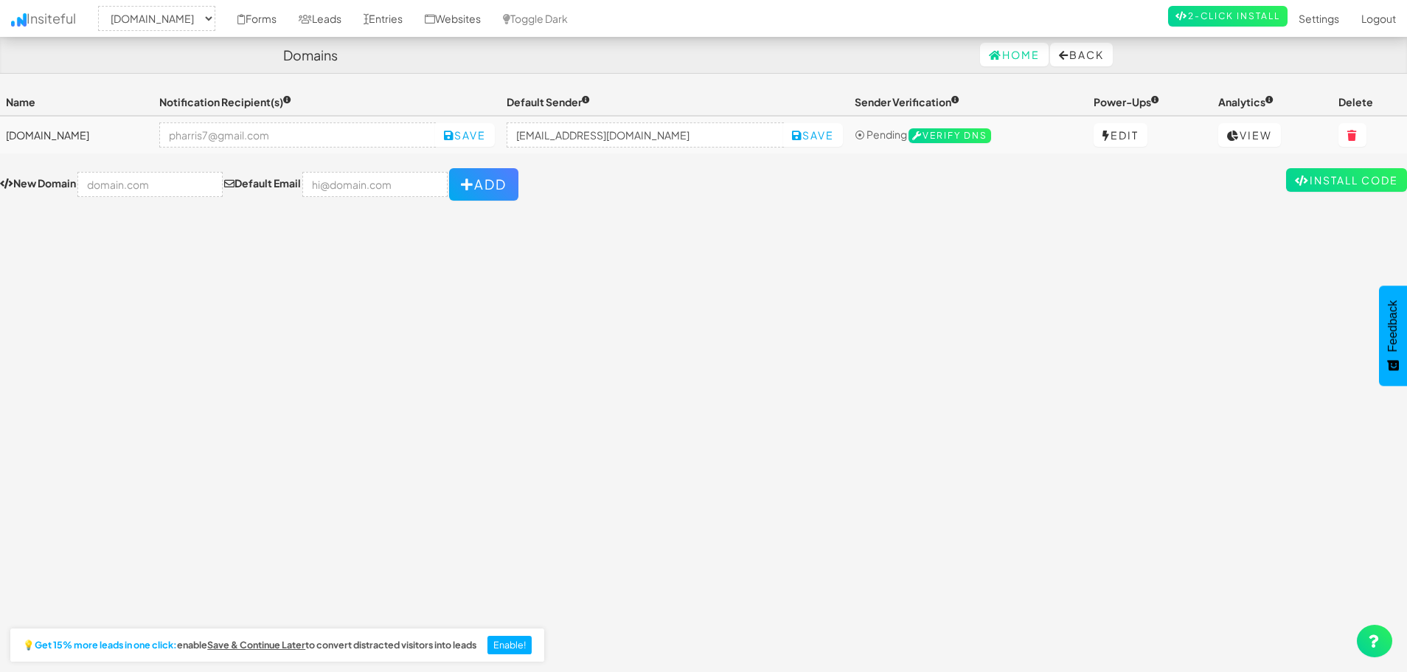
select select "2451"
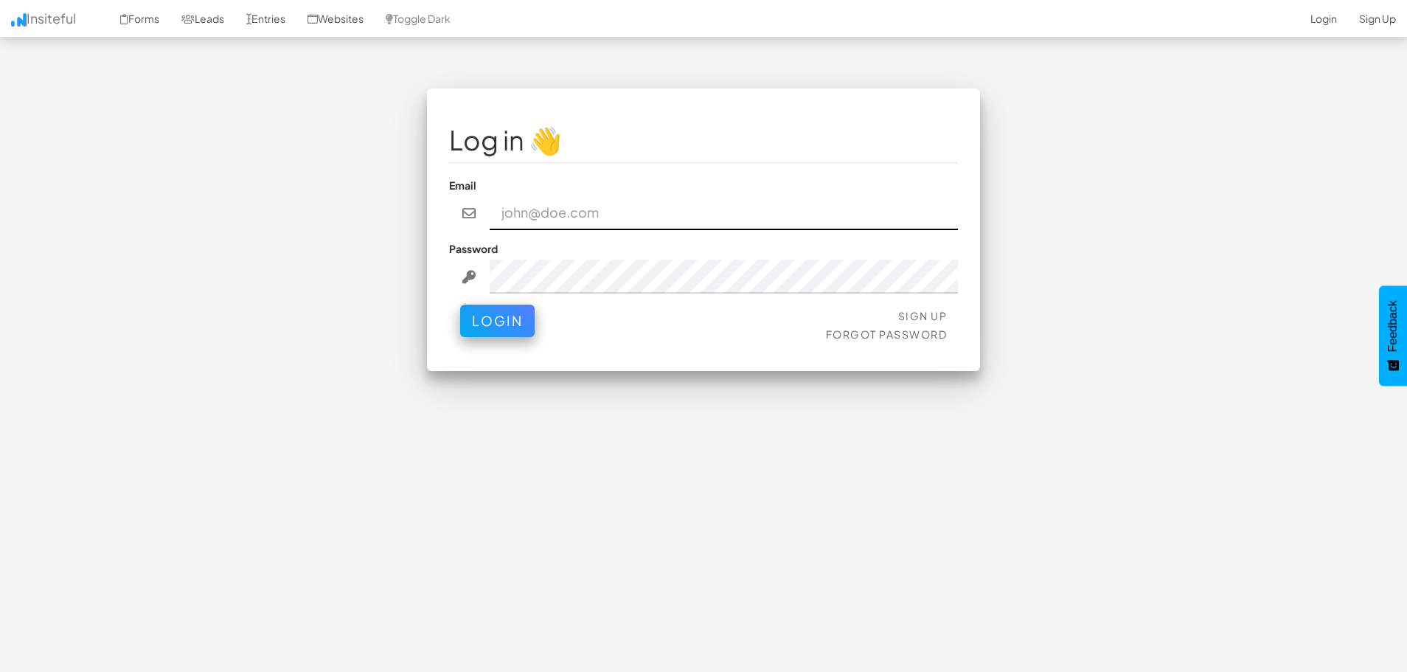
type input "[EMAIL_ADDRESS][DOMAIN_NAME]"
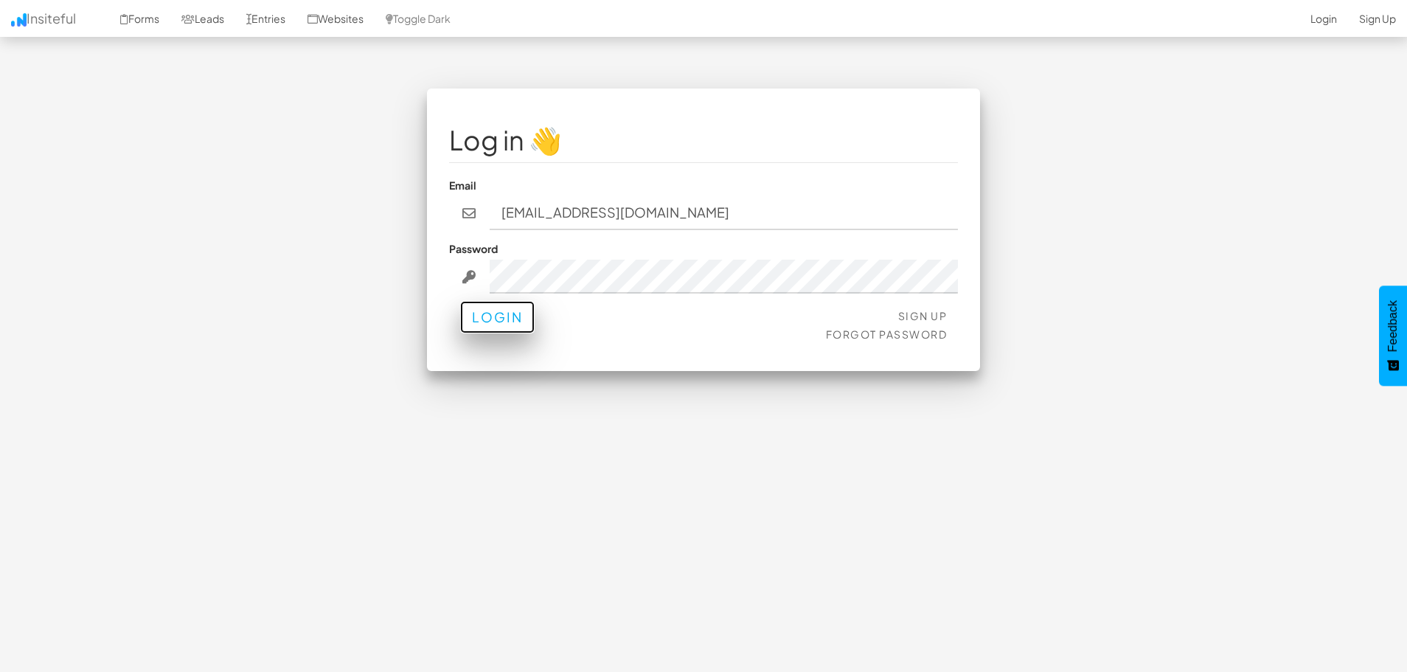
drag, startPoint x: 498, startPoint y: 322, endPoint x: 509, endPoint y: 325, distance: 10.7
click at [499, 323] on button "Login" at bounding box center [497, 317] width 74 height 32
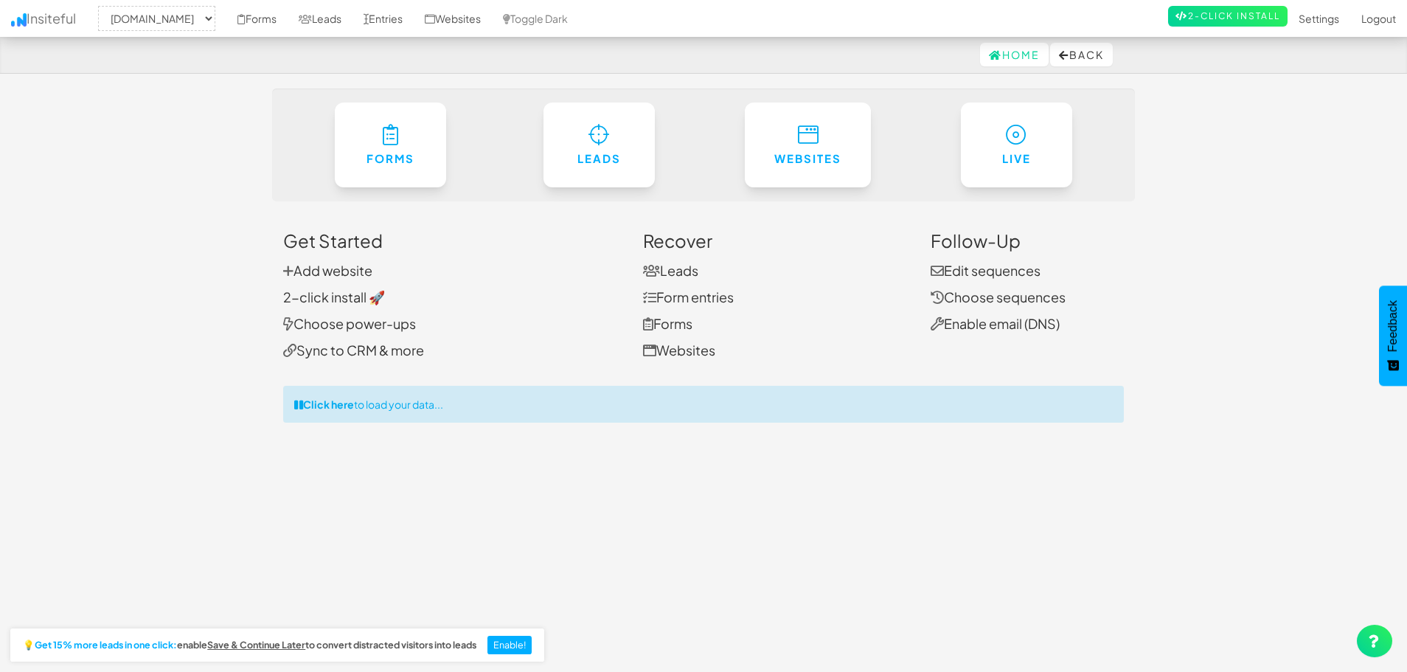
select select "2451"
click at [414, 15] on link "Entries" at bounding box center [382, 18] width 61 height 37
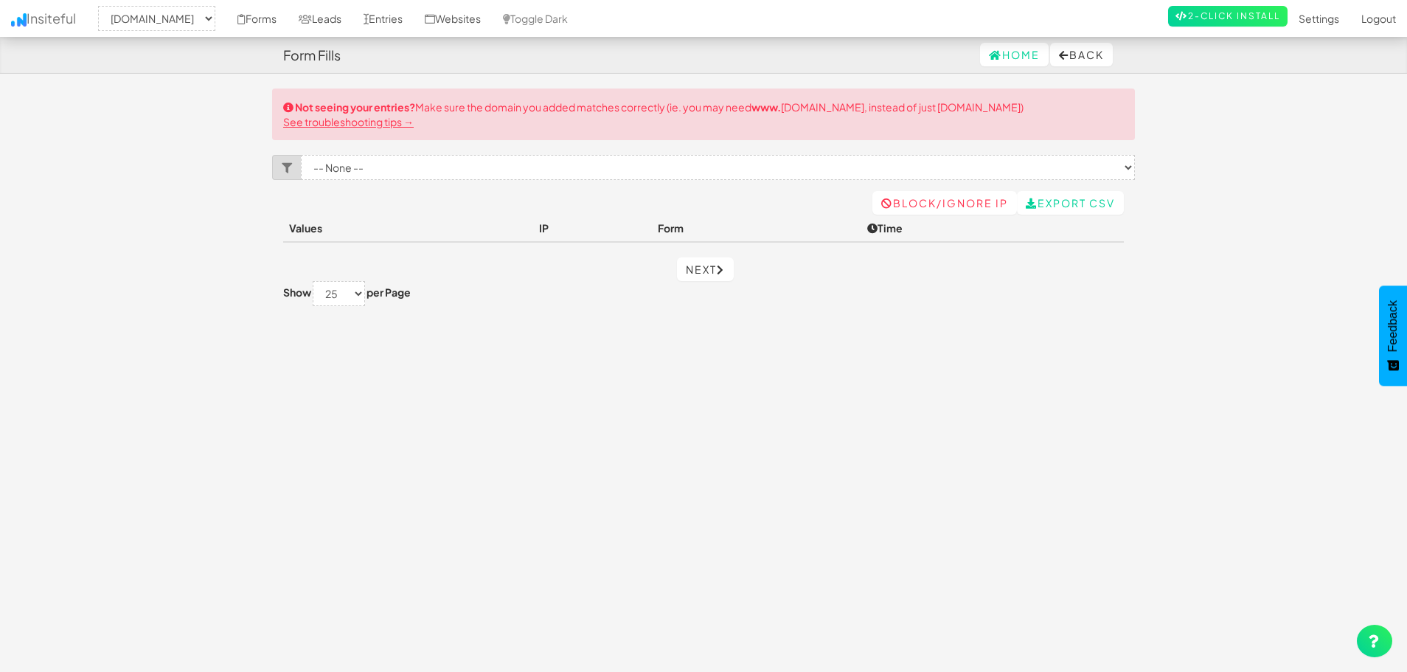
select select "2451"
click at [574, 21] on link "Toggle Dark" at bounding box center [535, 18] width 87 height 37
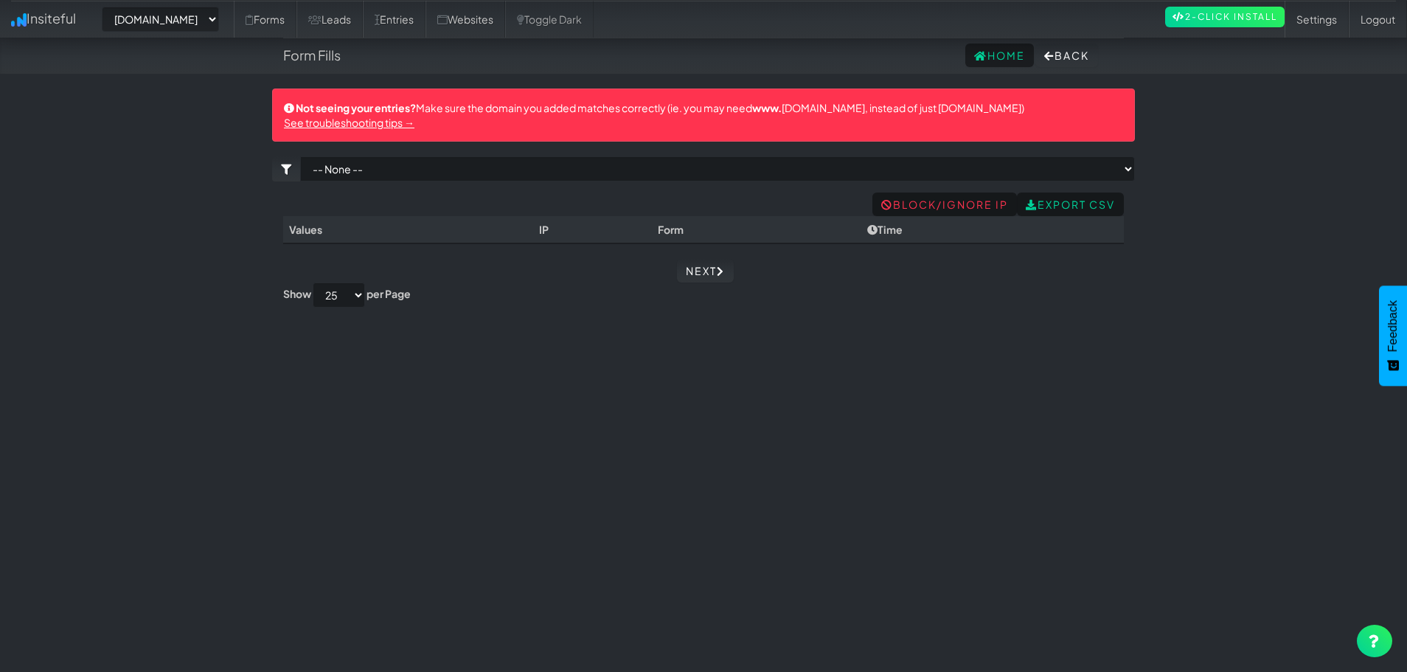
select select "2451"
click at [499, 22] on link "Websites" at bounding box center [465, 19] width 80 height 37
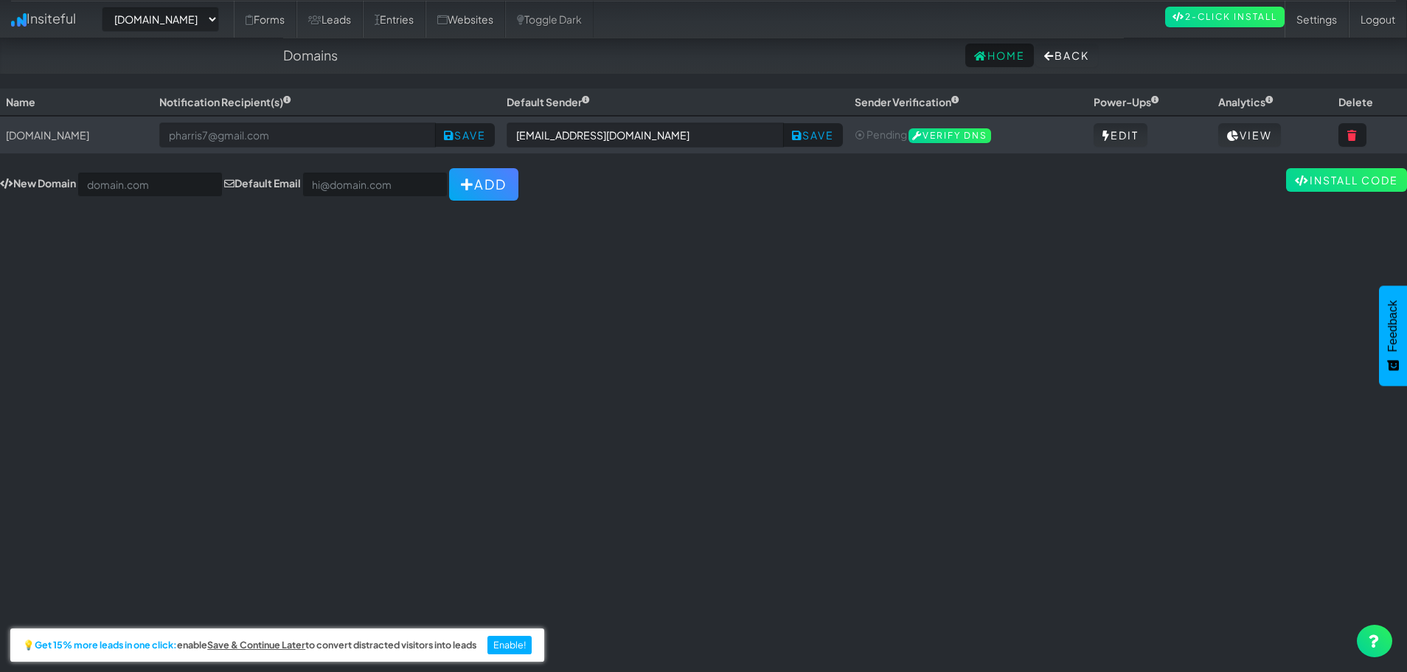
select select "2451"
drag, startPoint x: 339, startPoint y: 148, endPoint x: 344, endPoint y: 142, distance: 7.8
click at [339, 147] on td "Save" at bounding box center [327, 135] width 348 height 38
drag, startPoint x: 344, startPoint y: 142, endPoint x: 355, endPoint y: 139, distance: 11.0
click at [345, 142] on input "email" at bounding box center [297, 134] width 277 height 25
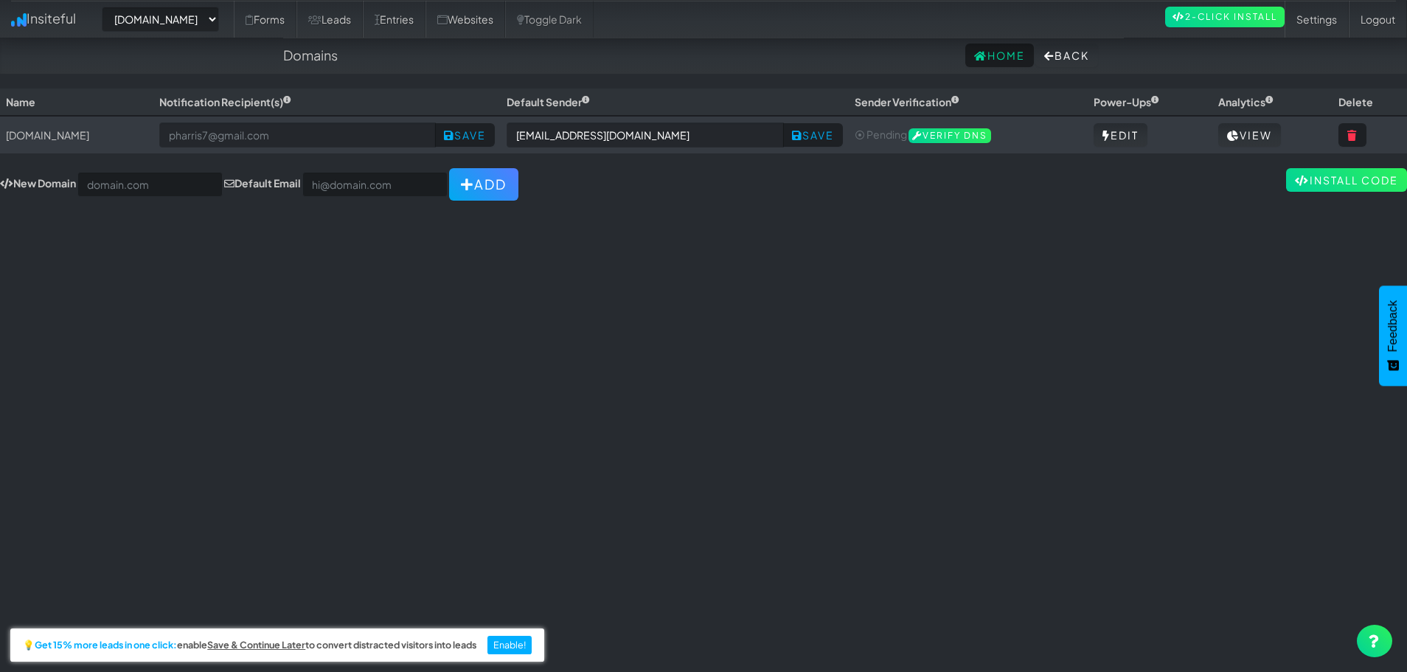
click at [1174, 192] on form "New Domain Default Email Add" at bounding box center [703, 184] width 1407 height 32
click at [1268, 124] on link "View" at bounding box center [1249, 135] width 63 height 24
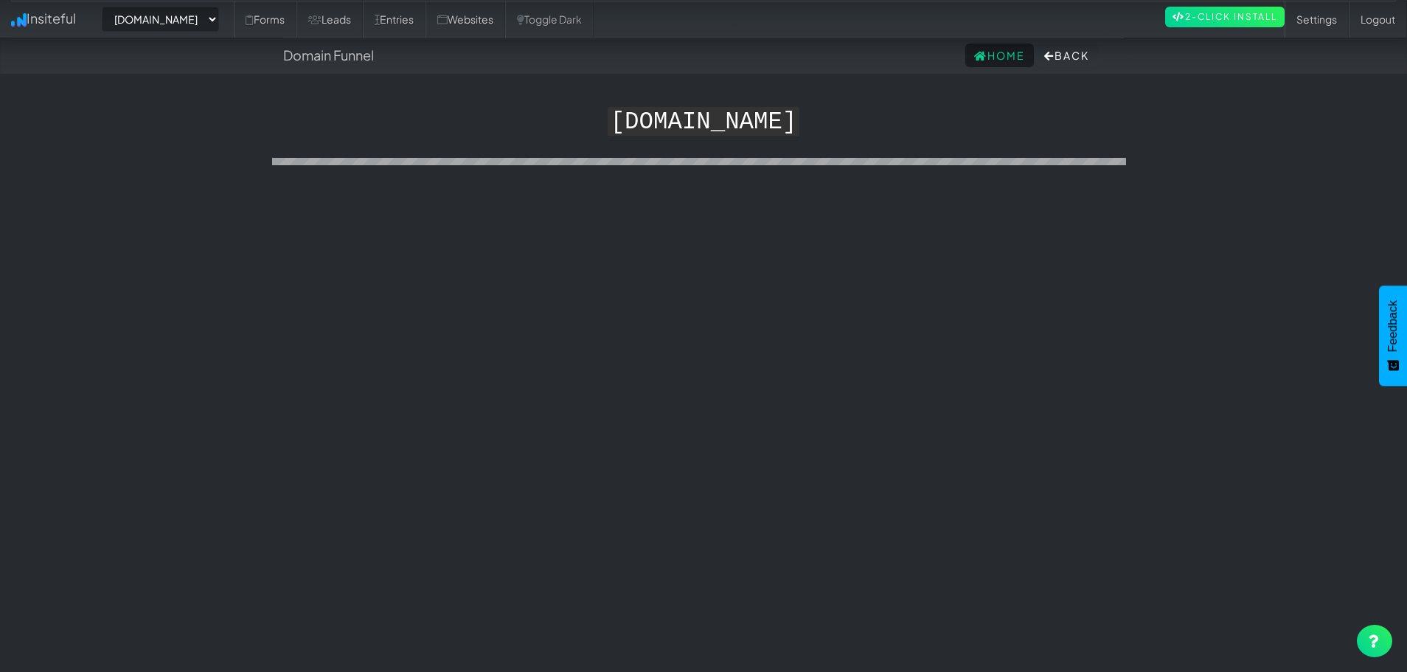
select select "2451"
click at [296, 12] on link "Forms" at bounding box center [265, 19] width 63 height 37
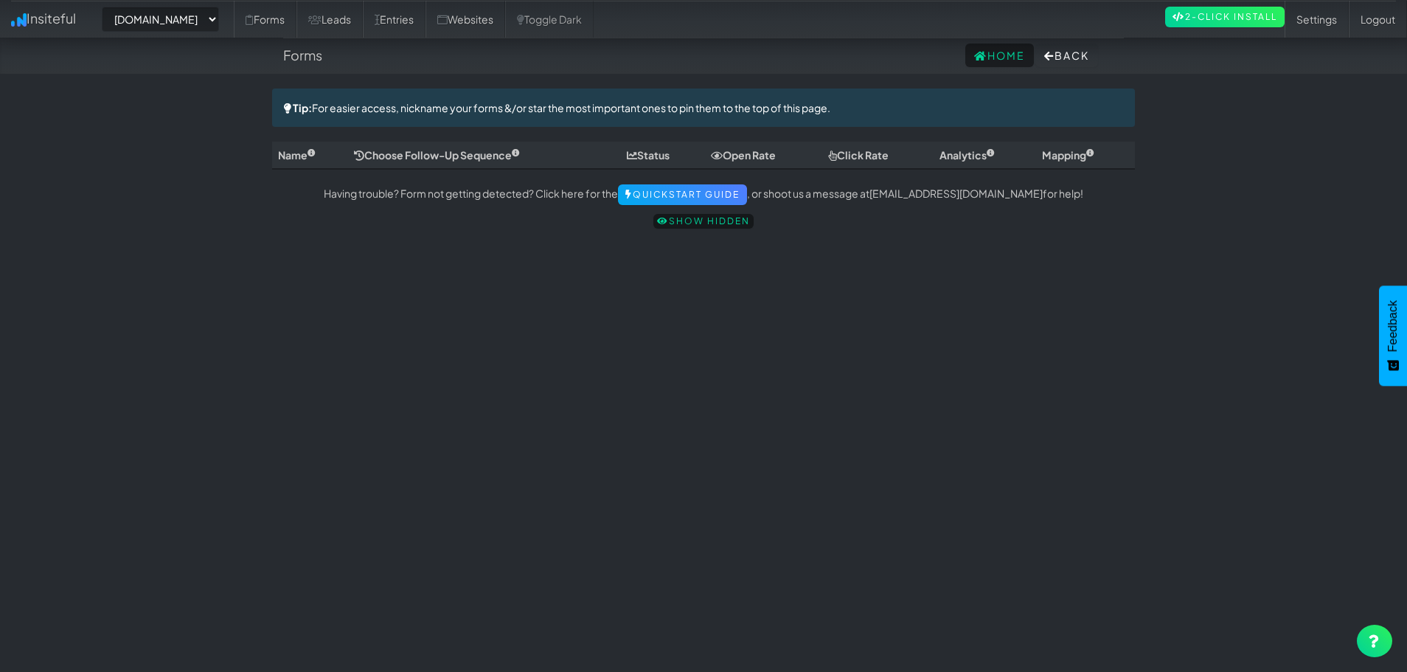
select select "2451"
click at [363, 13] on link "Leads" at bounding box center [329, 19] width 66 height 37
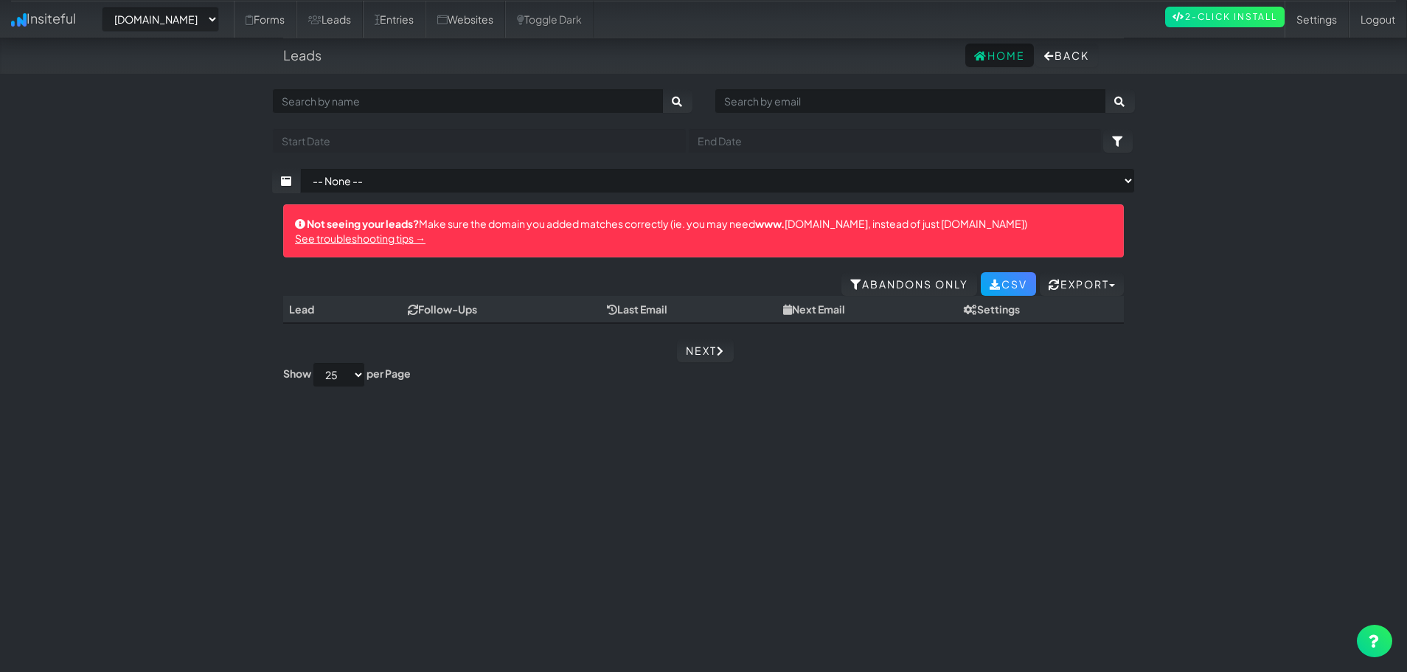
select select "2451"
click at [254, 16] on icon at bounding box center [250, 20] width 8 height 10
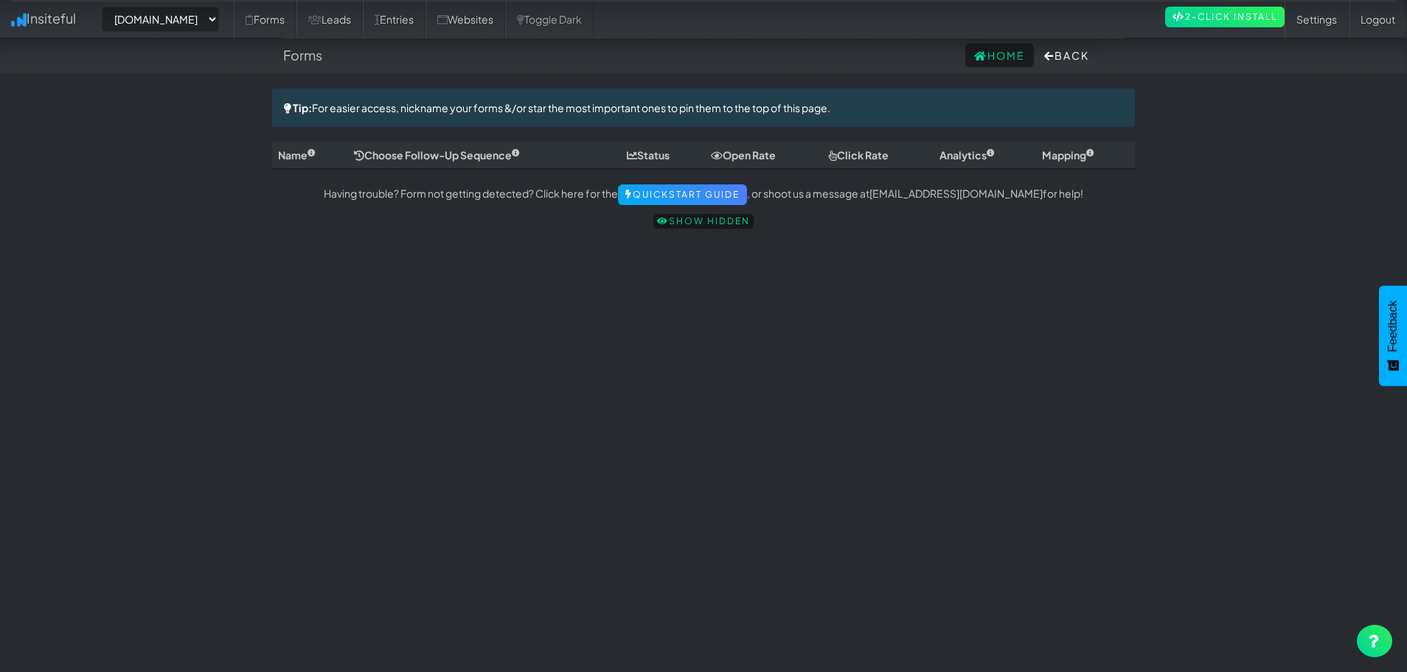
select select "2451"
click at [400, 198] on p "Having trouble? Form not getting detected? Click here for the Quickstart Guide …" at bounding box center [703, 194] width 863 height 21
drag, startPoint x: 397, startPoint y: 193, endPoint x: 545, endPoint y: 189, distance: 148.2
click at [545, 189] on p "Having trouble? Form not getting detected? Click here for the Quickstart Guide …" at bounding box center [703, 194] width 863 height 21
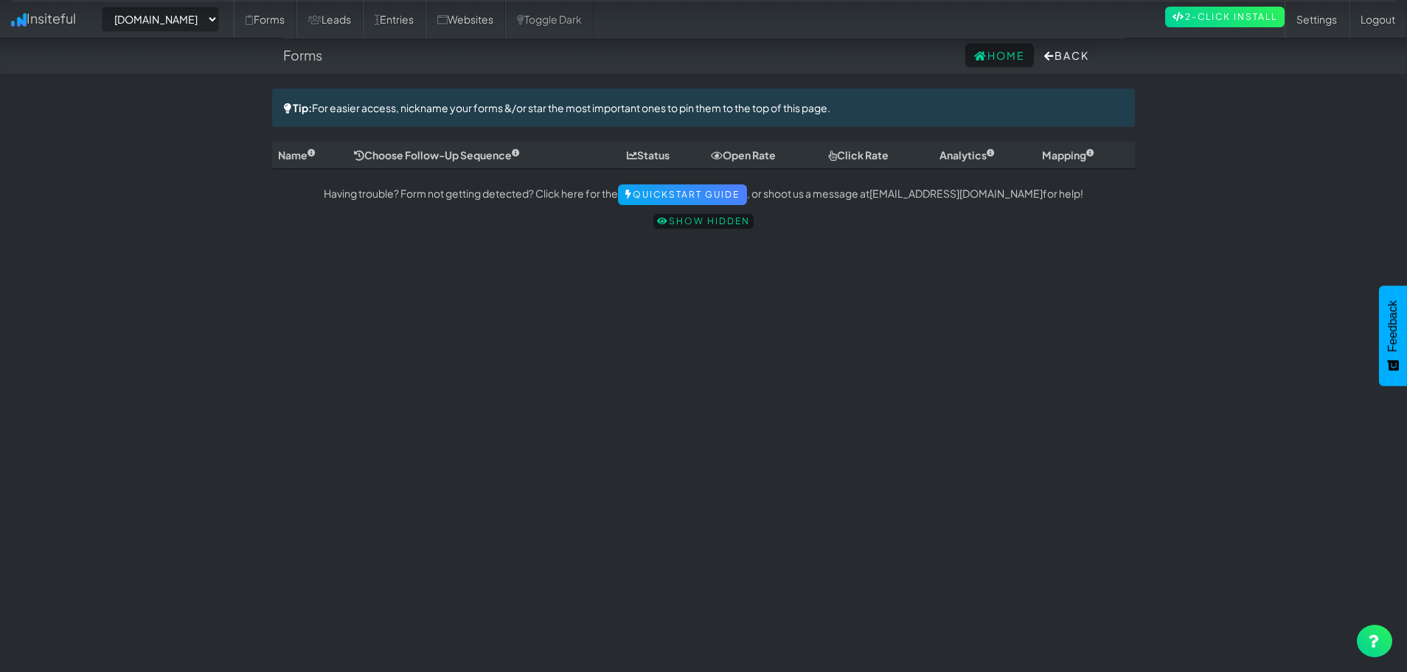
click at [672, 416] on div "Toggle navigation Insiteful -- None -- www.peacefulpassing.ca Forms Leads Entri…" at bounding box center [703, 373] width 863 height 571
click at [568, 582] on div "Toggle navigation Insiteful -- None -- www.peacefulpassing.ca Forms Leads Entri…" at bounding box center [703, 373] width 863 height 571
click at [453, 111] on div "Tip: For easier access, nickname your forms &/or star the most important ones t…" at bounding box center [703, 107] width 863 height 38
click at [363, 14] on link "Leads" at bounding box center [329, 19] width 66 height 37
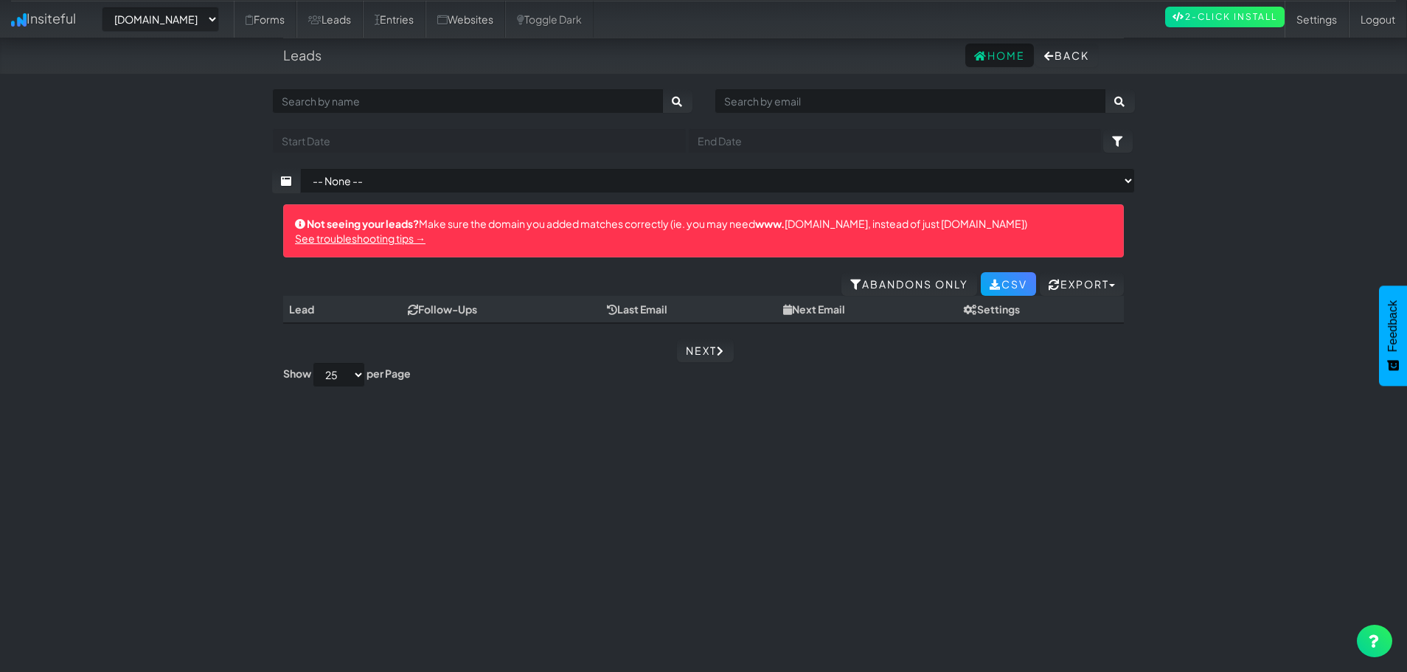
select select "2451"
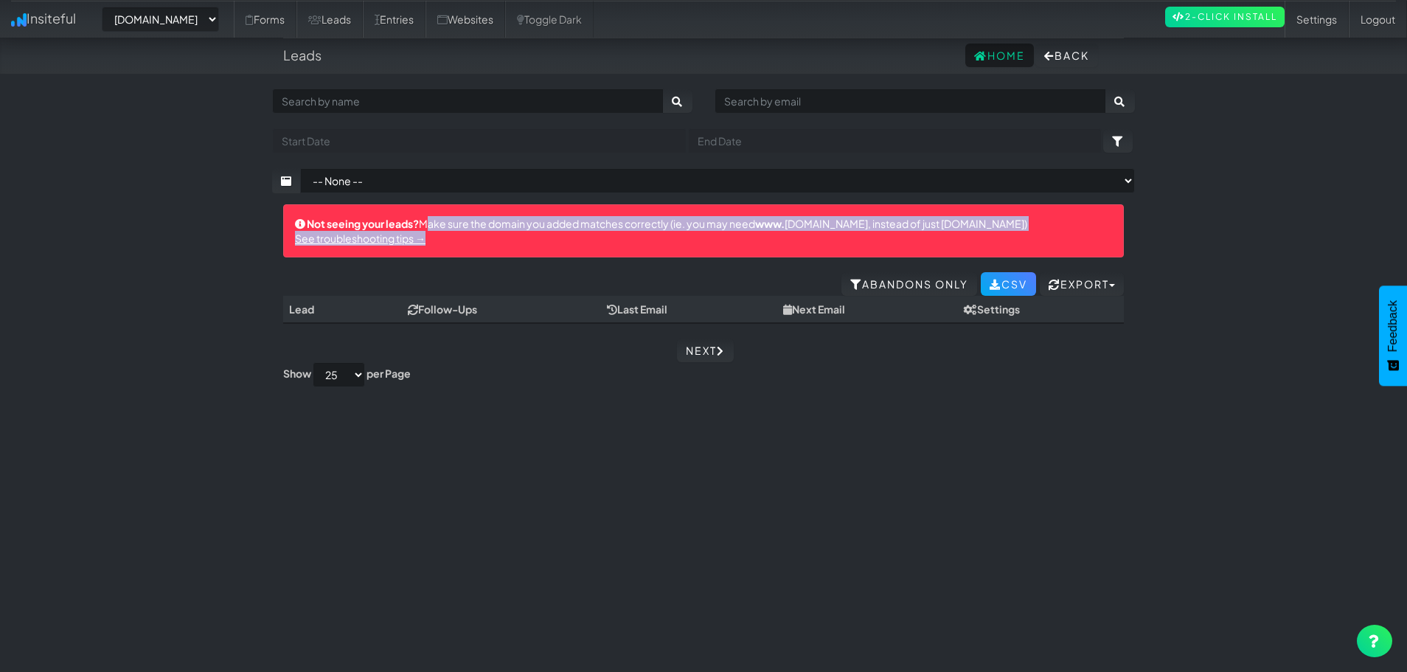
drag, startPoint x: 557, startPoint y: 230, endPoint x: 642, endPoint y: 243, distance: 86.6
click at [642, 243] on div "Not seeing your leads? Make sure the domain you added matches correctly (ie. yo…" at bounding box center [703, 230] width 841 height 53
drag, startPoint x: 723, startPoint y: 234, endPoint x: 739, endPoint y: 237, distance: 16.6
click at [739, 237] on div "Not seeing your leads? Make sure the domain you added matches correctly (ie. yo…" at bounding box center [703, 230] width 841 height 53
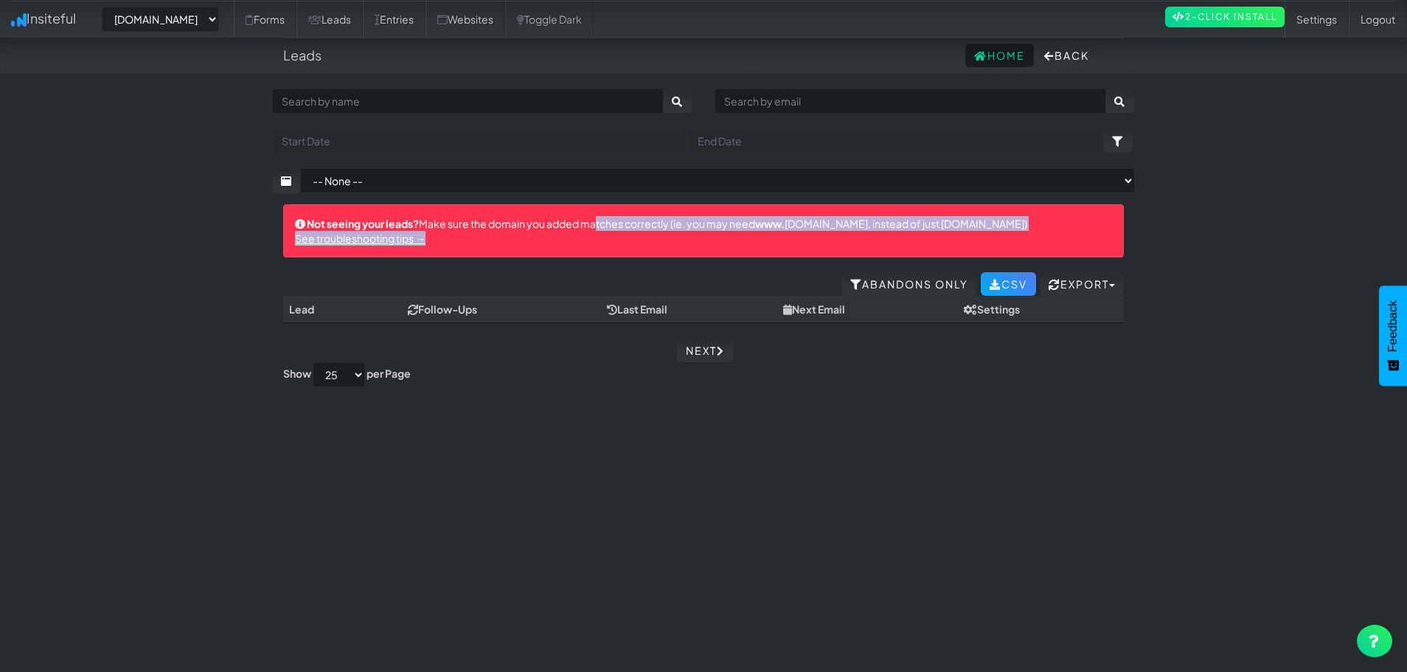
click at [739, 237] on div "Not seeing your leads? Make sure the domain you added matches correctly (ie. yo…" at bounding box center [703, 230] width 841 height 53
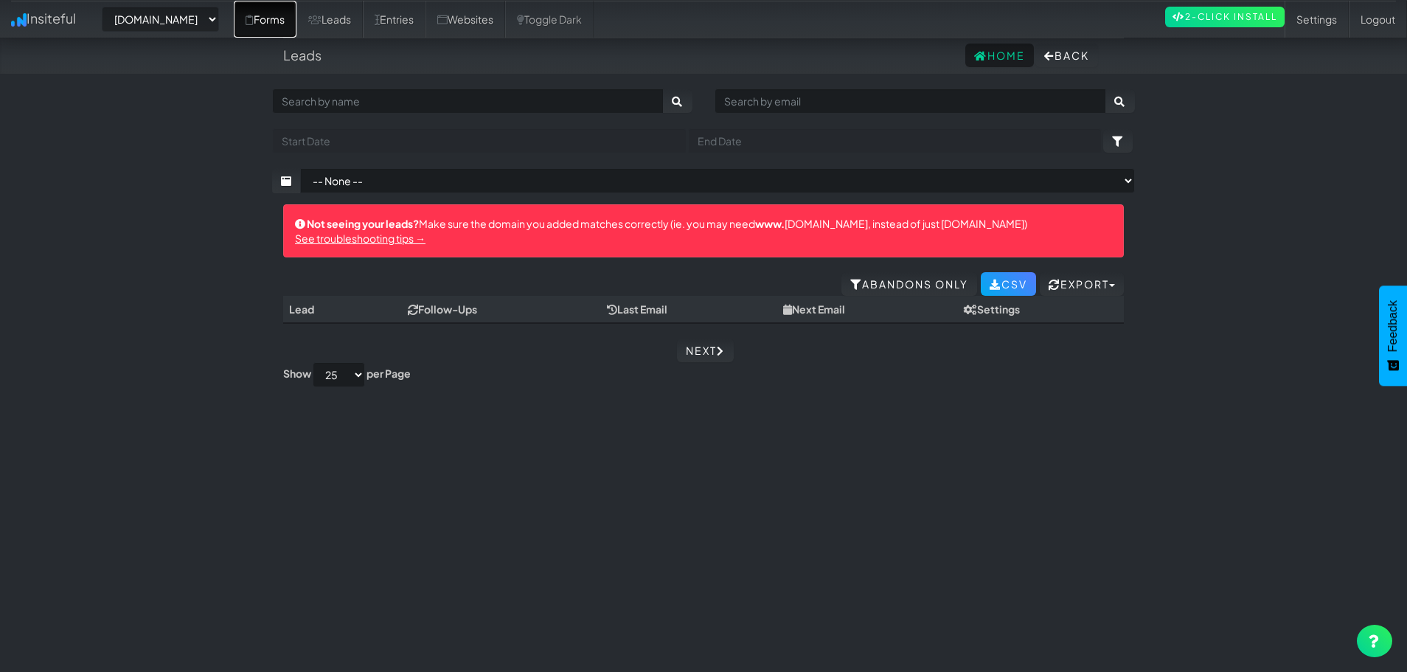
click at [296, 25] on link "Forms" at bounding box center [265, 19] width 63 height 37
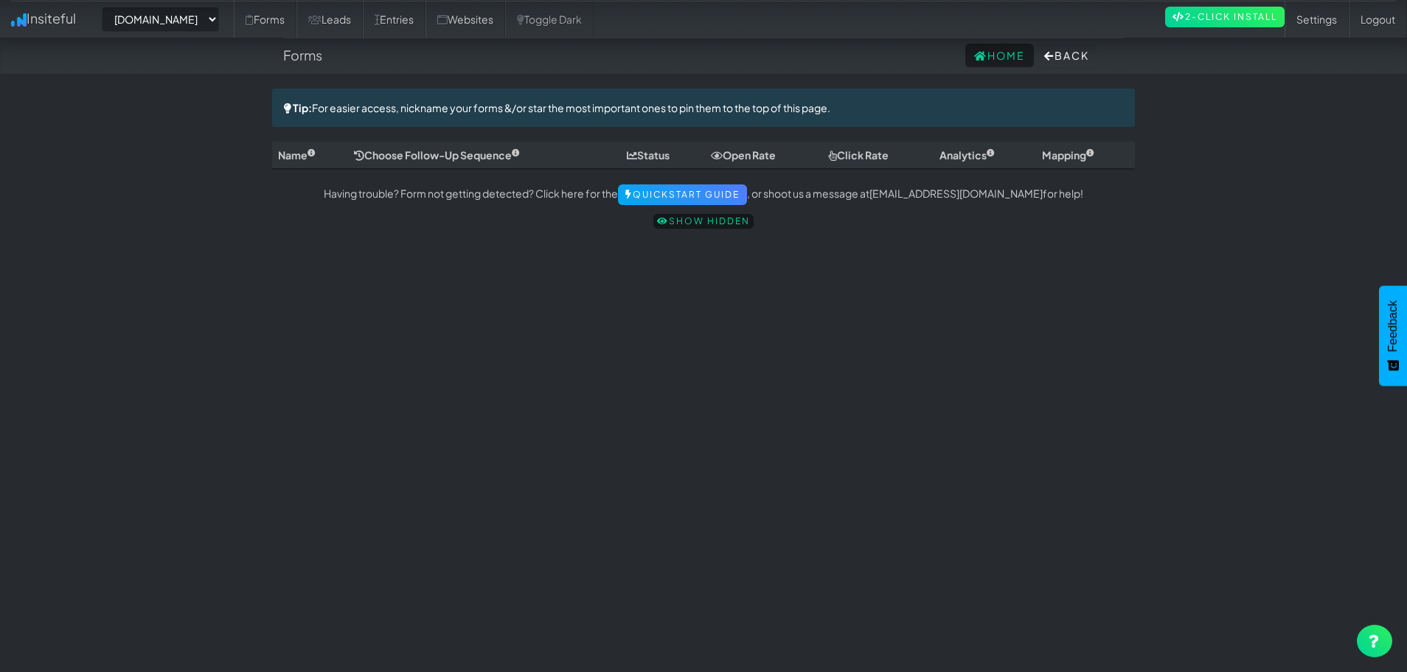
select select "2451"
click at [505, 13] on link "Websites" at bounding box center [465, 19] width 80 height 37
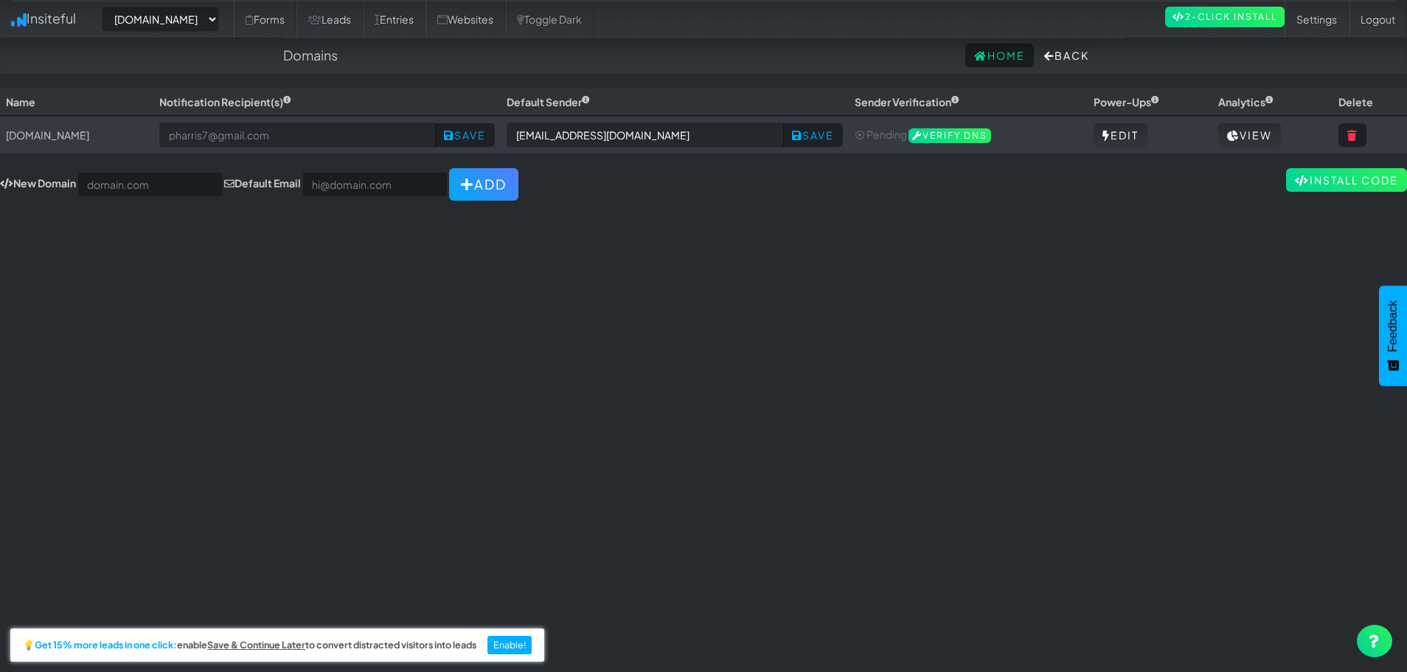
select select "2451"
click at [1363, 131] on button at bounding box center [1352, 135] width 28 height 24
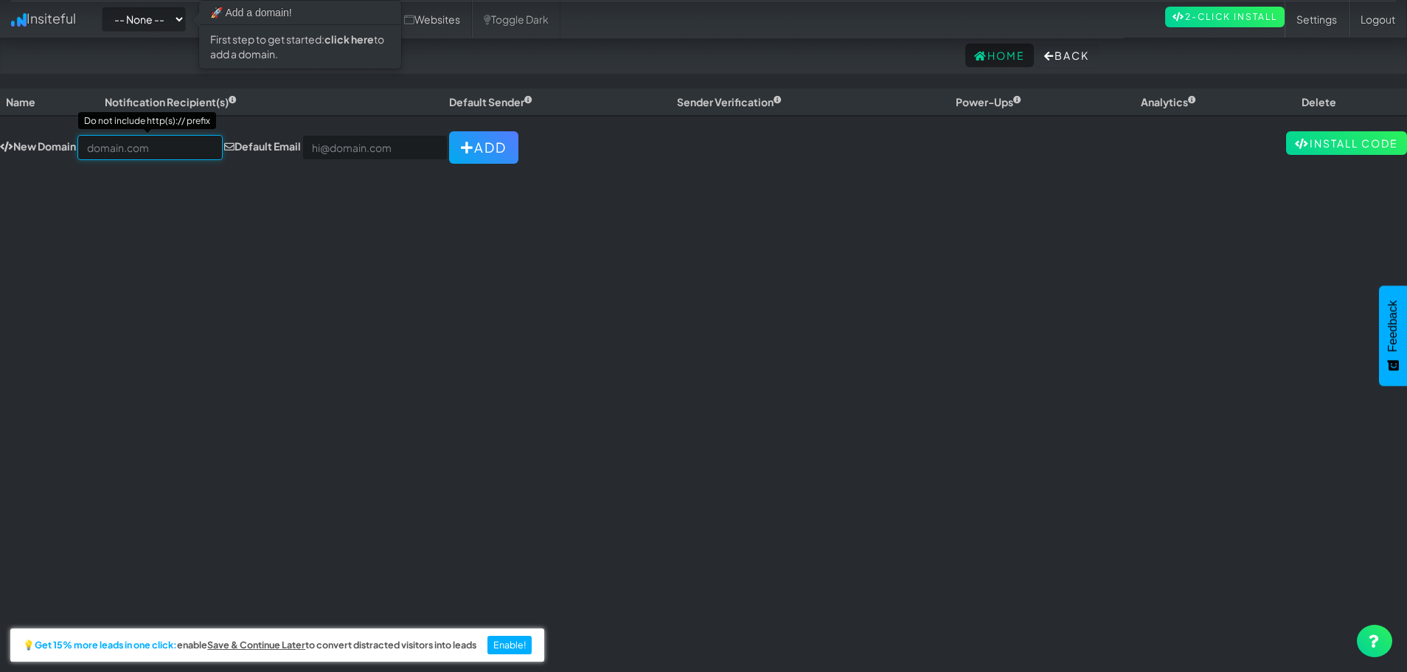
click at [104, 142] on input "text" at bounding box center [149, 147] width 145 height 25
drag, startPoint x: 109, startPoint y: 148, endPoint x: 0, endPoint y: 145, distance: 109.2
click at [0, 145] on div "New Domain www.peacefulpassing.ca Do not include http(s):// prefix Default Emai…" at bounding box center [259, 147] width 518 height 32
type input "[DOMAIN_NAME]"
click at [343, 141] on input "email" at bounding box center [374, 147] width 145 height 25
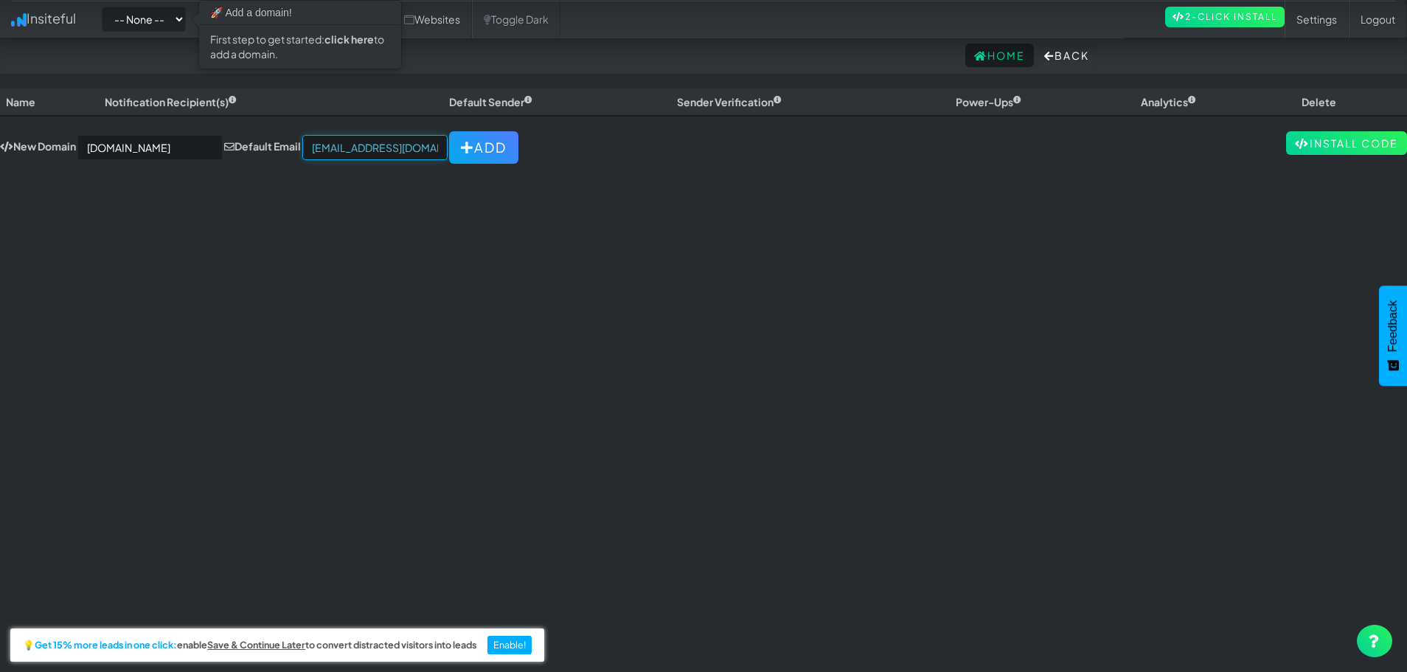
type input "pharris7@gmail.com"
click at [468, 142] on button "Add" at bounding box center [483, 147] width 69 height 32
click at [424, 231] on div "Toggle navigation Insiteful -- None -- 🚀 Add a domain! First step to get starte…" at bounding box center [703, 373] width 1407 height 571
click at [488, 152] on button "Add" at bounding box center [483, 147] width 69 height 32
click at [194, 270] on div "Toggle navigation Insiteful -- None -- 🚀 Add a domain! First step to get starte…" at bounding box center [703, 373] width 1407 height 571
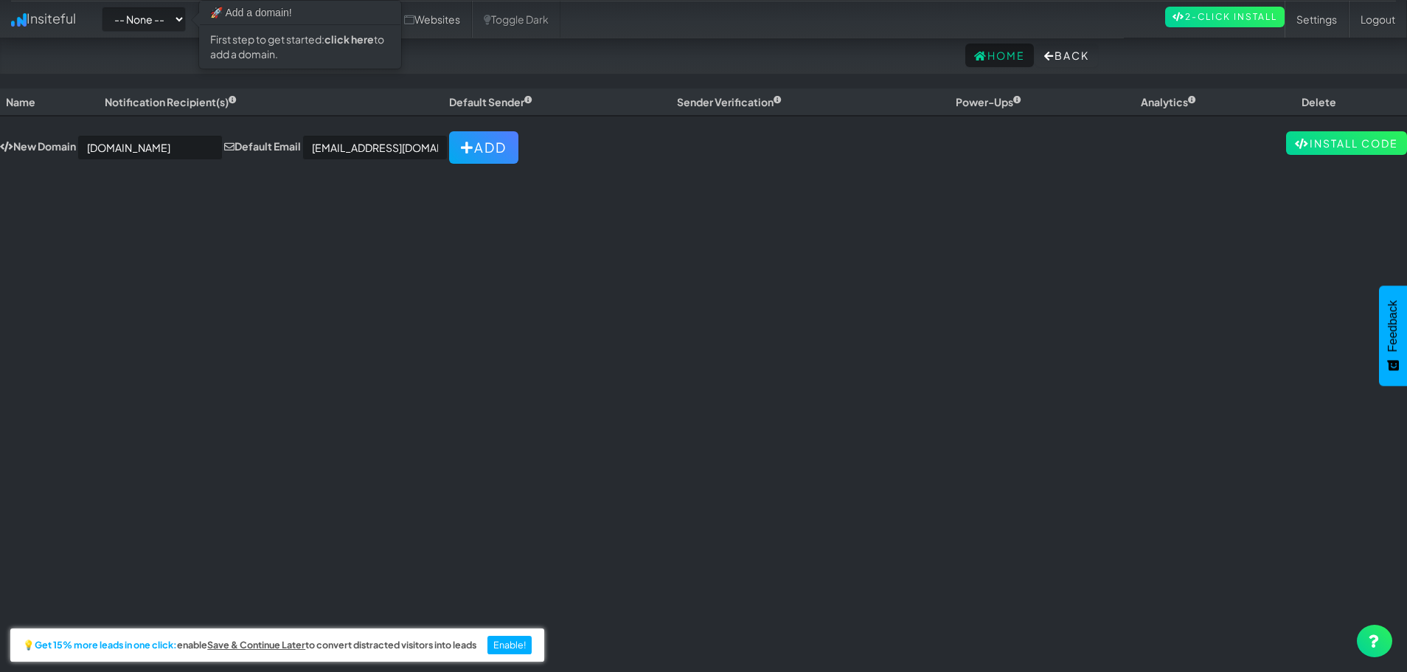
click at [316, 27] on div "First step to get started: click here to add a domain." at bounding box center [300, 46] width 201 height 43
click at [335, 55] on div "First step to get started: click here to add a domain." at bounding box center [300, 46] width 201 height 43
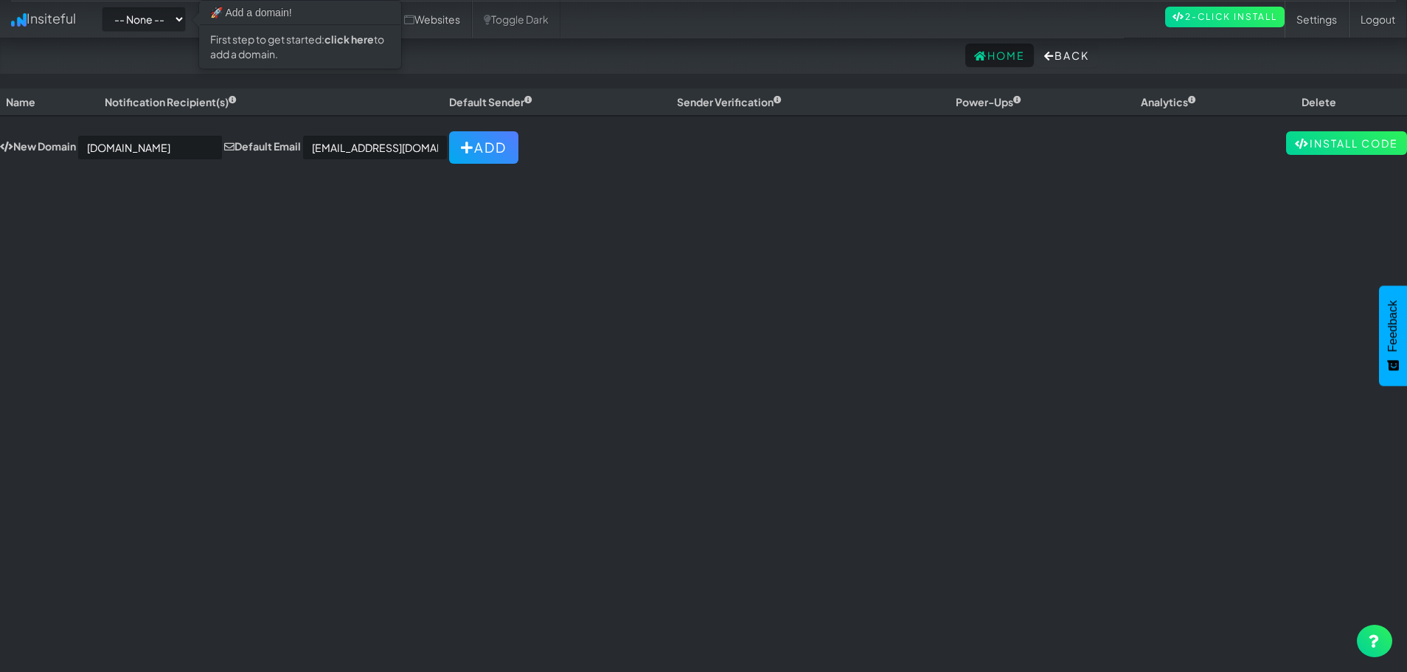
click at [649, 297] on div "Toggle navigation Insiteful -- None -- 🚀 Add a domain! First step to get starte…" at bounding box center [703, 373] width 1407 height 571
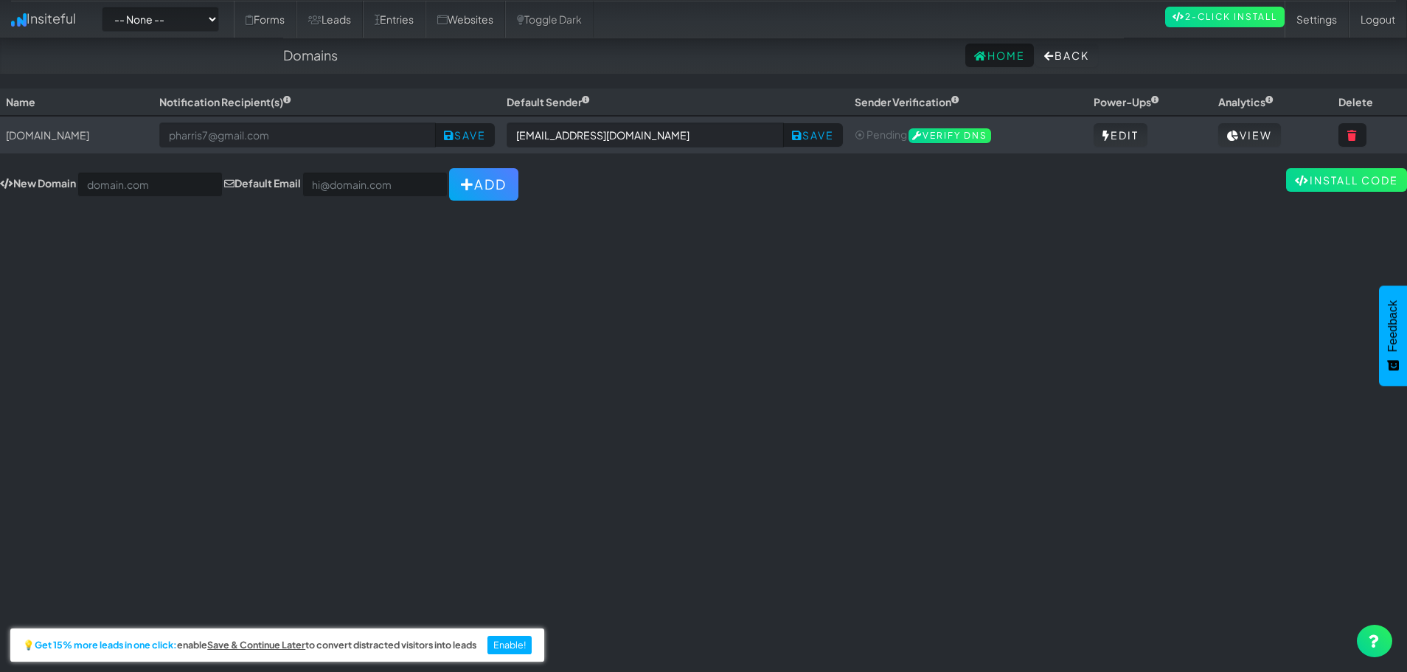
click at [728, 349] on div "Toggle navigation Insiteful -- None -- [DOMAIN_NAME] Forms Leads Entries Websit…" at bounding box center [703, 373] width 1407 height 571
drag, startPoint x: 823, startPoint y: 477, endPoint x: 793, endPoint y: 446, distance: 42.8
click at [822, 477] on div "Toggle navigation Insiteful -- None -- [DOMAIN_NAME] Forms Leads Entries Websit…" at bounding box center [703, 373] width 1407 height 571
click at [296, 20] on link "Forms" at bounding box center [265, 19] width 63 height 37
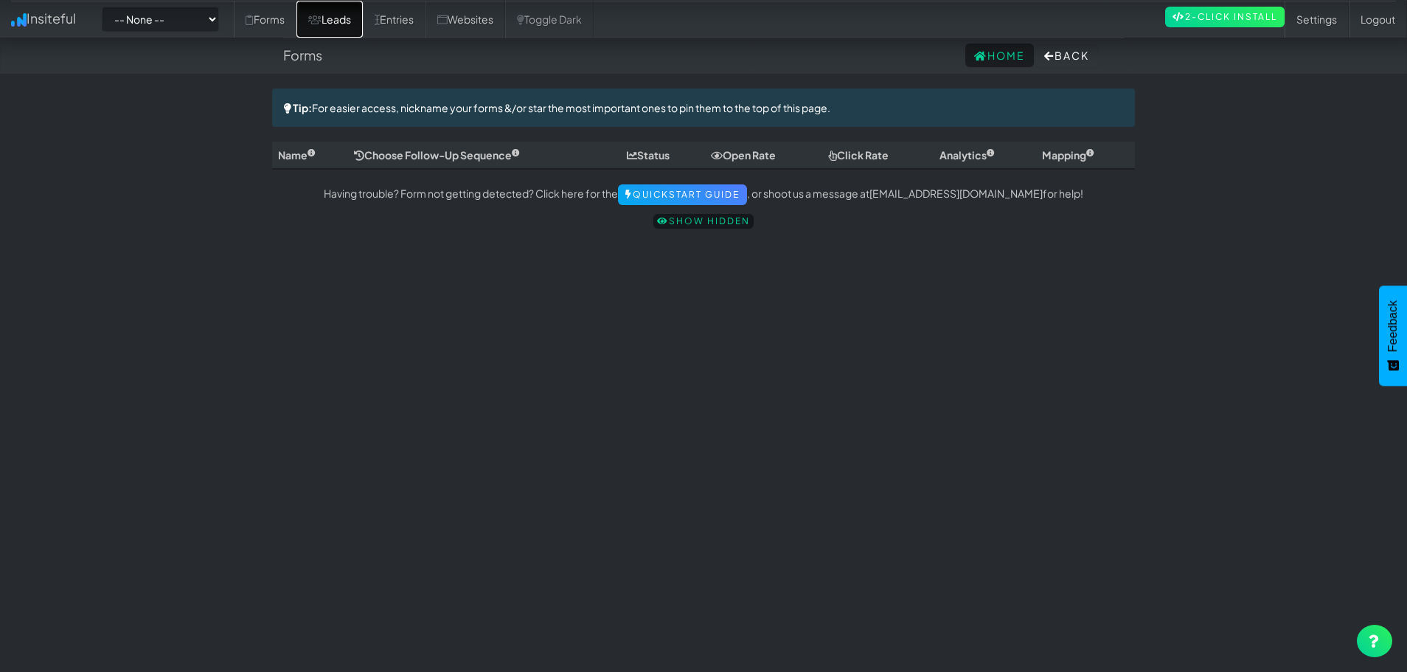
click at [363, 19] on link "Leads" at bounding box center [329, 19] width 66 height 37
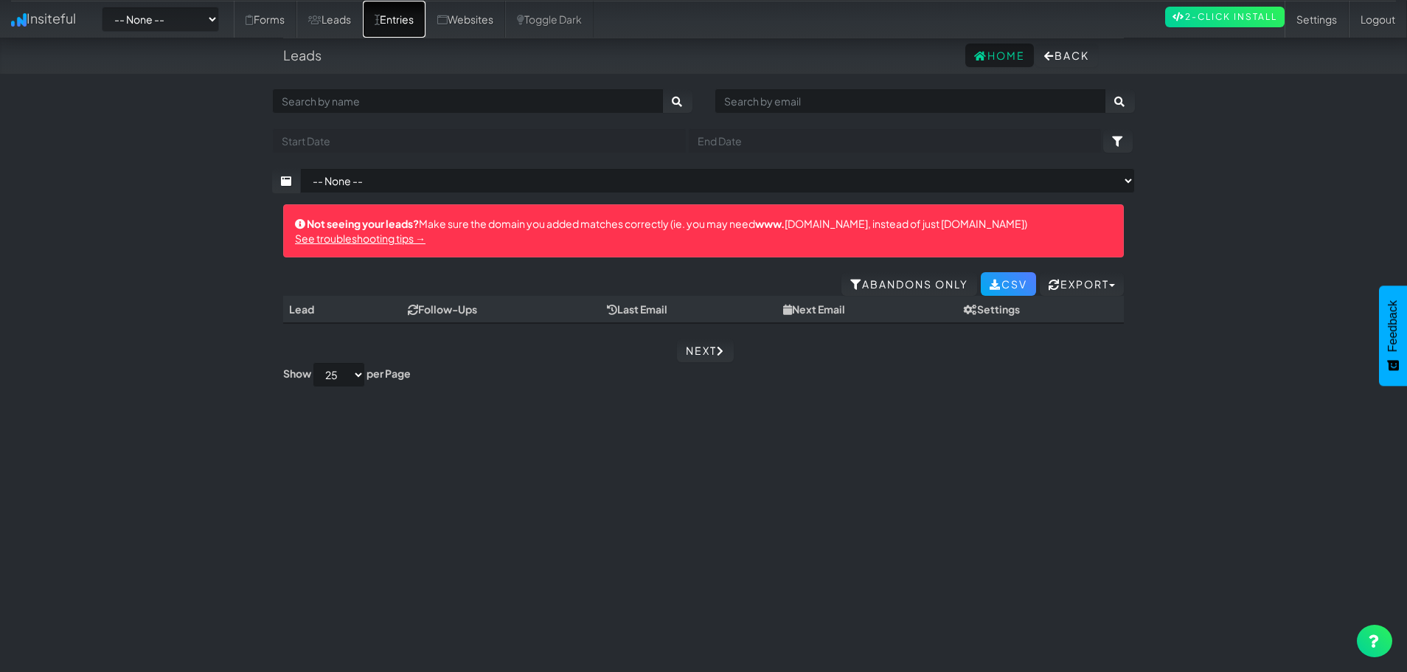
click at [425, 15] on link "Entries" at bounding box center [394, 19] width 63 height 37
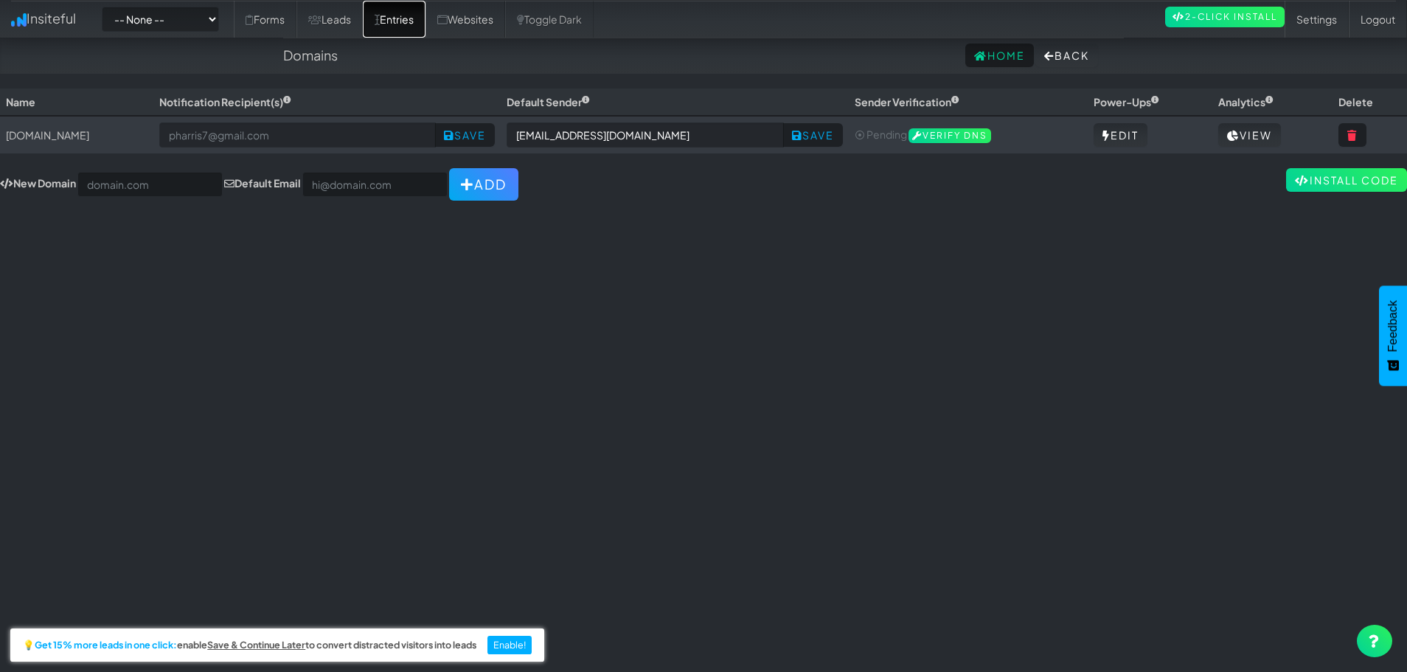
click at [409, 18] on link "Entries" at bounding box center [394, 19] width 63 height 37
click at [326, 285] on div "Toggle navigation Insiteful -- None -- [DOMAIN_NAME] Forms Leads Entries Websit…" at bounding box center [703, 373] width 1407 height 571
click at [173, 14] on select "-- None -- peacefulpassing.ca" at bounding box center [160, 19] width 117 height 25
select select "2395"
click at [106, 7] on select "-- None -- peacefulpassing.ca" at bounding box center [160, 19] width 117 height 25
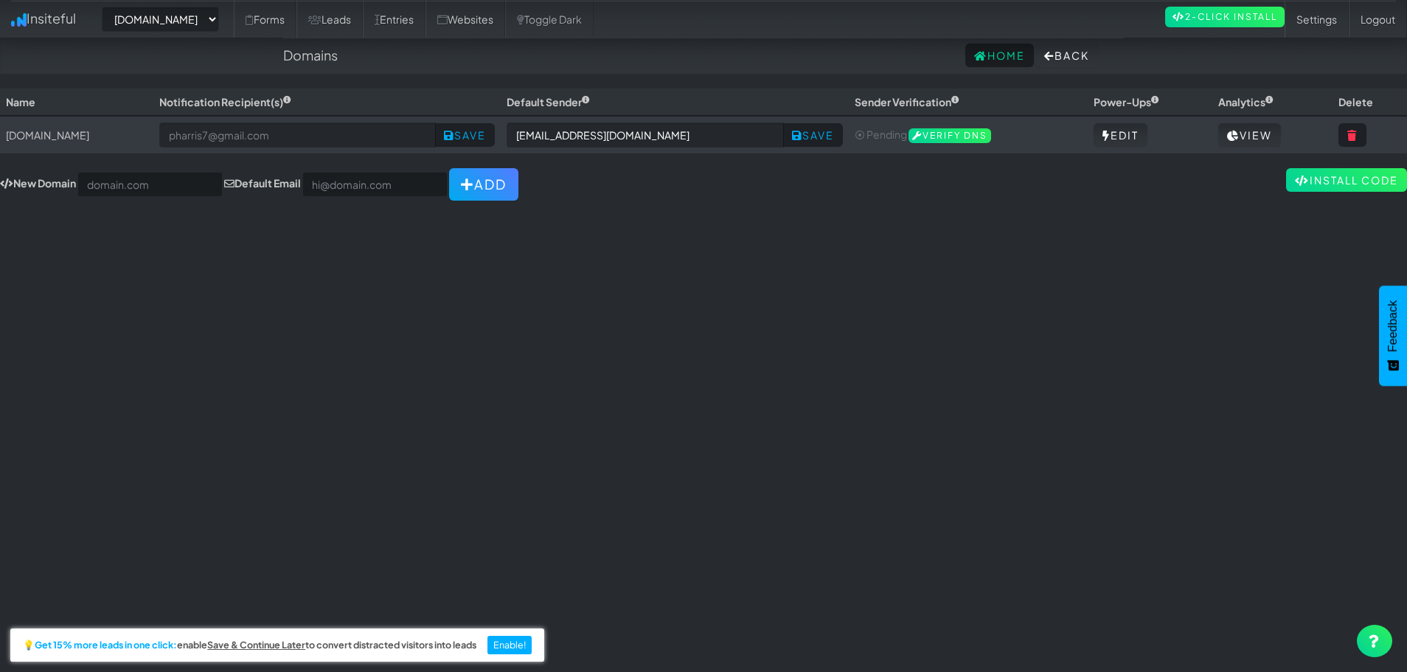
select select "2395"
click at [296, 15] on link "Forms" at bounding box center [265, 19] width 63 height 37
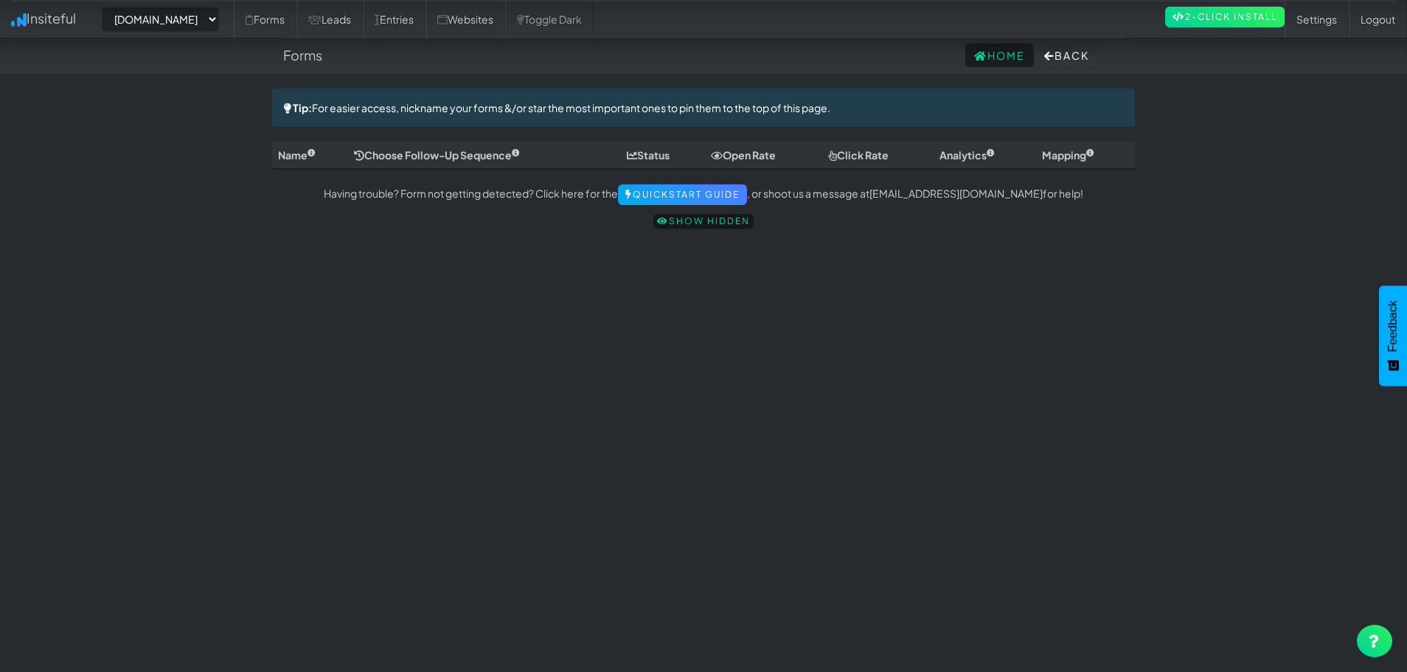
select select "2395"
click at [346, 32] on link "Leads" at bounding box center [329, 19] width 66 height 37
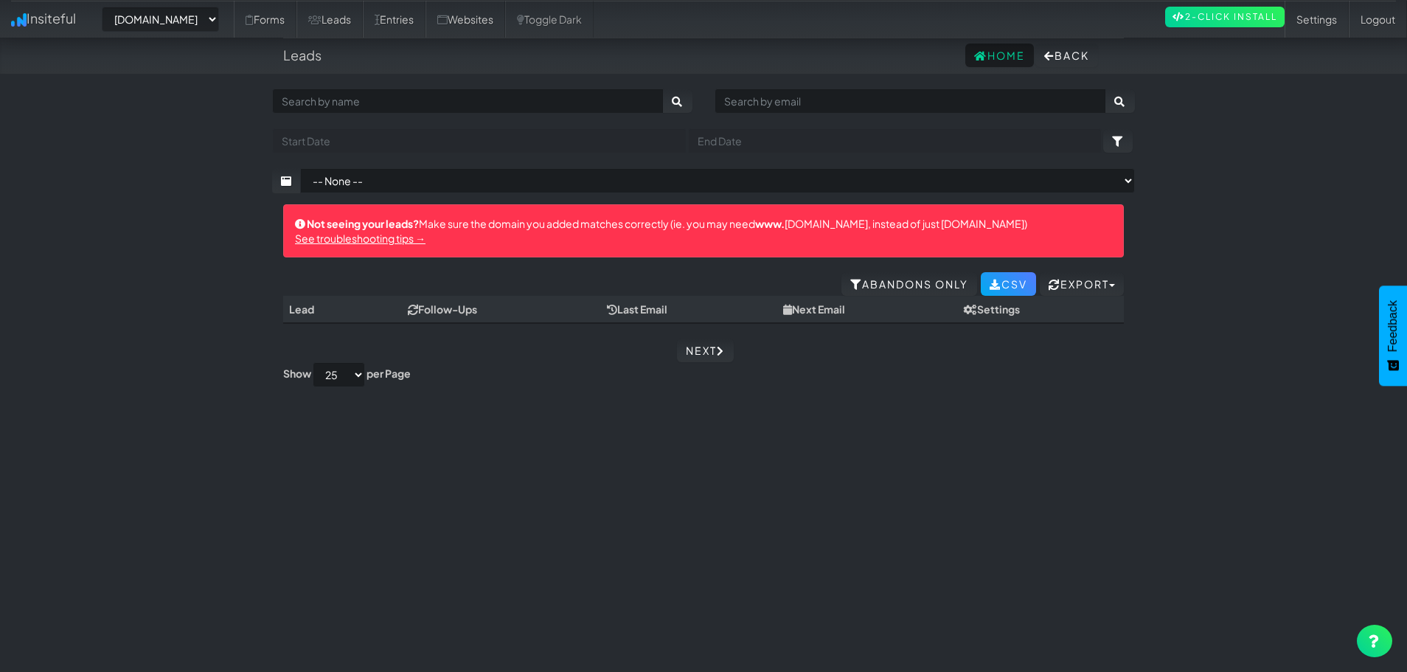
select select "2395"
click at [411, 16] on link "Entries" at bounding box center [394, 19] width 63 height 37
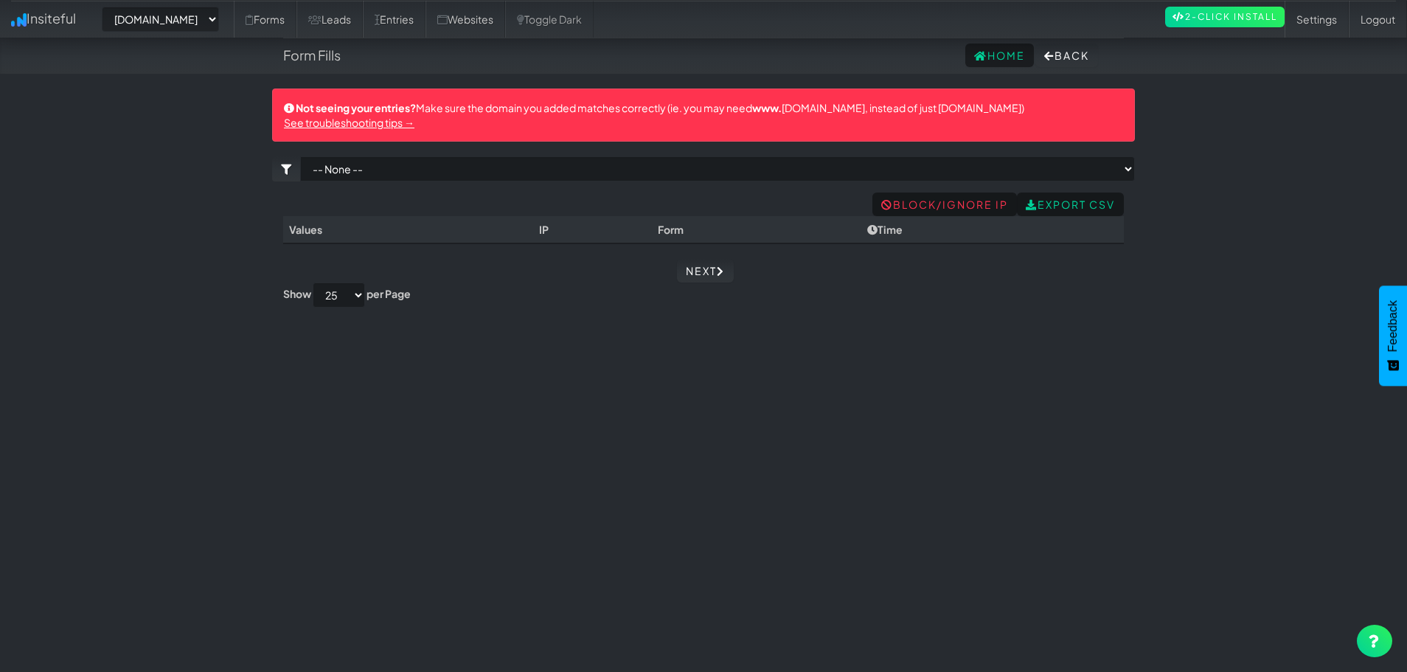
select select "2395"
drag, startPoint x: 563, startPoint y: 192, endPoint x: 563, endPoint y: 168, distance: 24.3
click at [563, 189] on div "Toggle navigation Insiteful -- None -- [DOMAIN_NAME] Forms Leads Entries Websit…" at bounding box center [703, 373] width 863 height 571
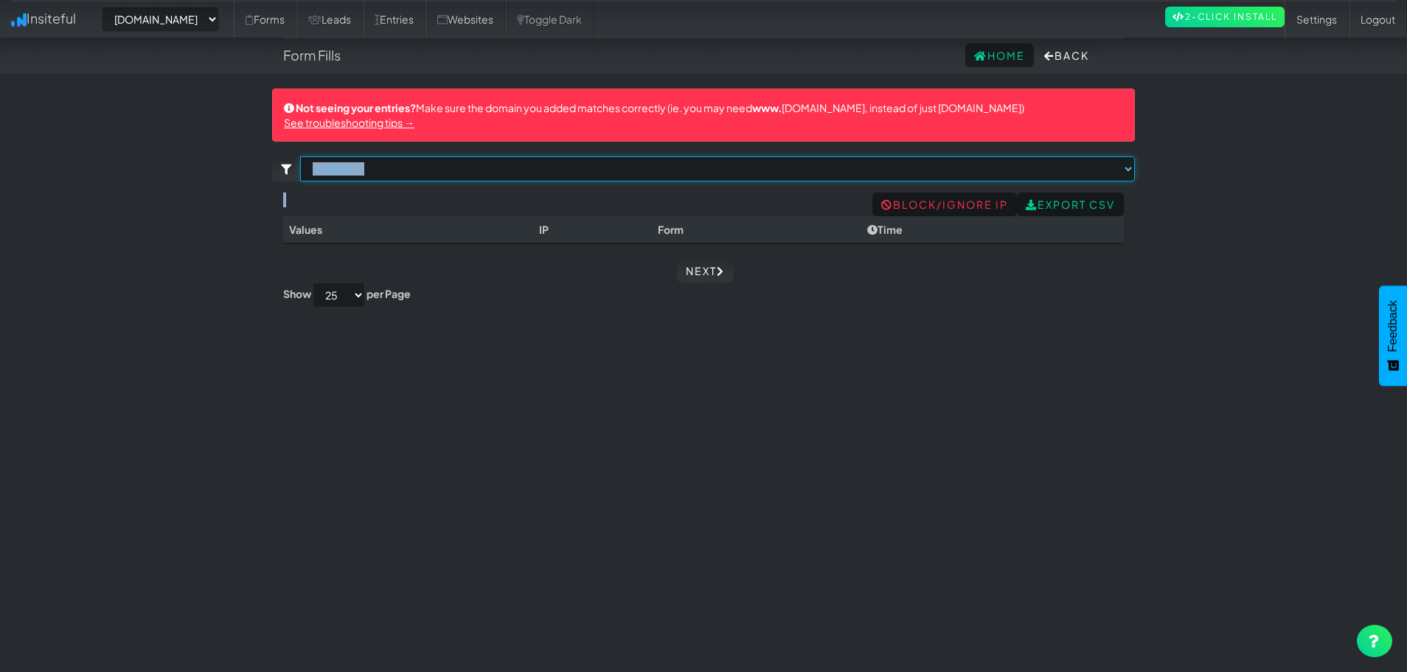
click at [563, 168] on select "-- None --" at bounding box center [717, 168] width 835 height 25
click at [563, 167] on select "-- None --" at bounding box center [717, 168] width 835 height 25
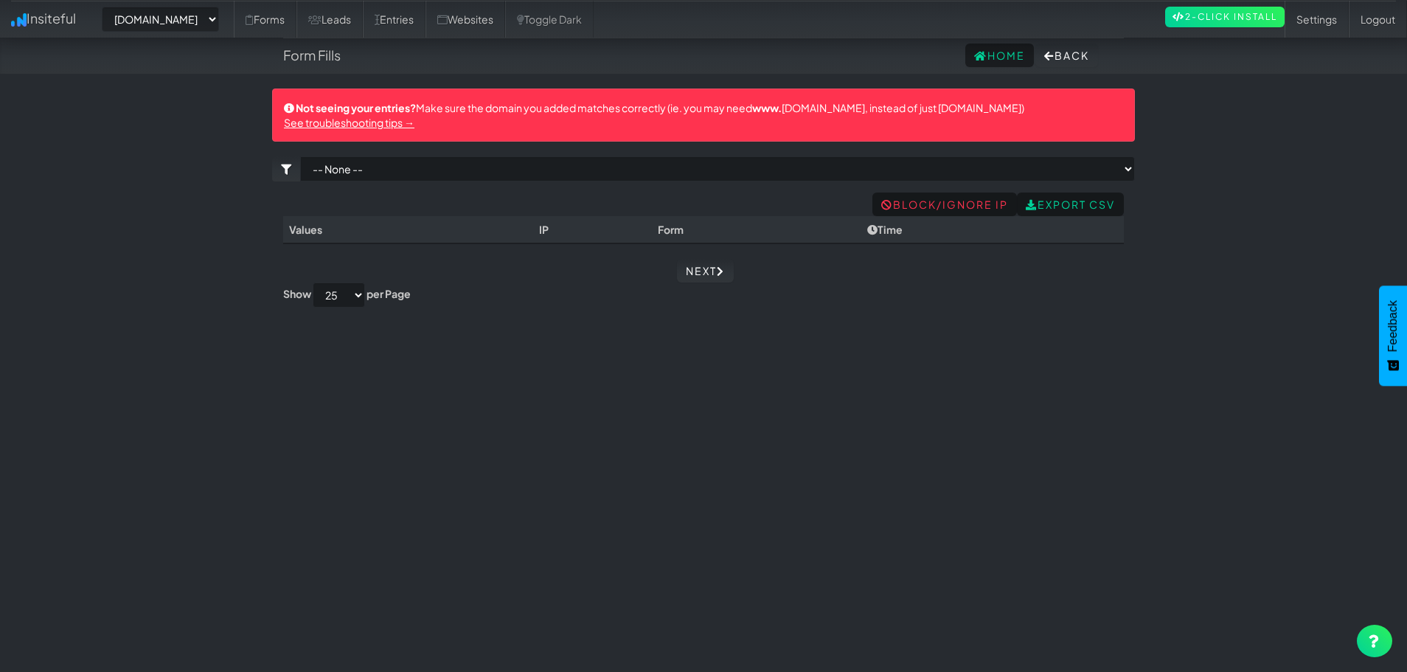
click at [599, 237] on th "IP" at bounding box center [592, 229] width 119 height 27
click at [557, 372] on div "Toggle navigation Insiteful -- None -- peacefulpassing.ca Forms Leads Entries W…" at bounding box center [703, 373] width 863 height 571
click at [296, 18] on link "Forms" at bounding box center [265, 19] width 63 height 37
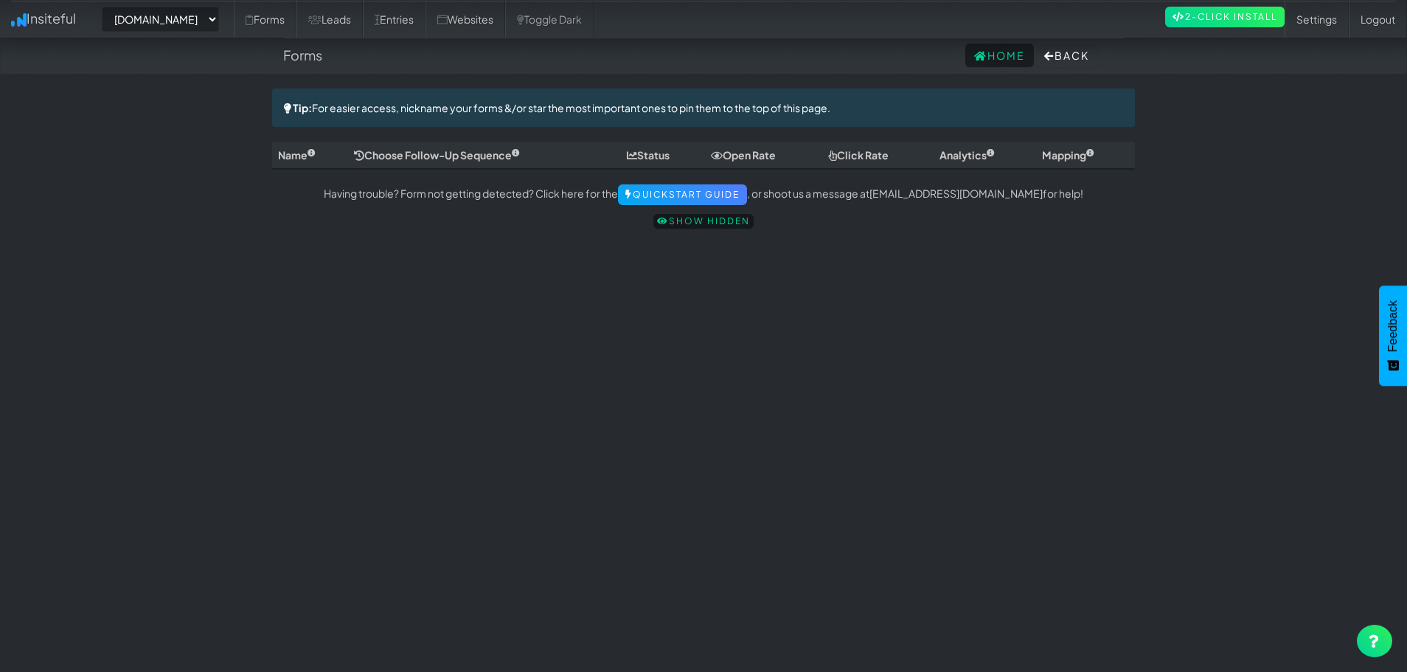
select select "2395"
click at [204, 18] on select "-- None -- peacefulpassing.ca" at bounding box center [160, 19] width 117 height 25
click at [106, 7] on select "-- None -- peacefulpassing.ca" at bounding box center [160, 19] width 117 height 25
click at [192, 18] on select "-- None -- peacefulpassing.ca" at bounding box center [160, 19] width 117 height 25
select select
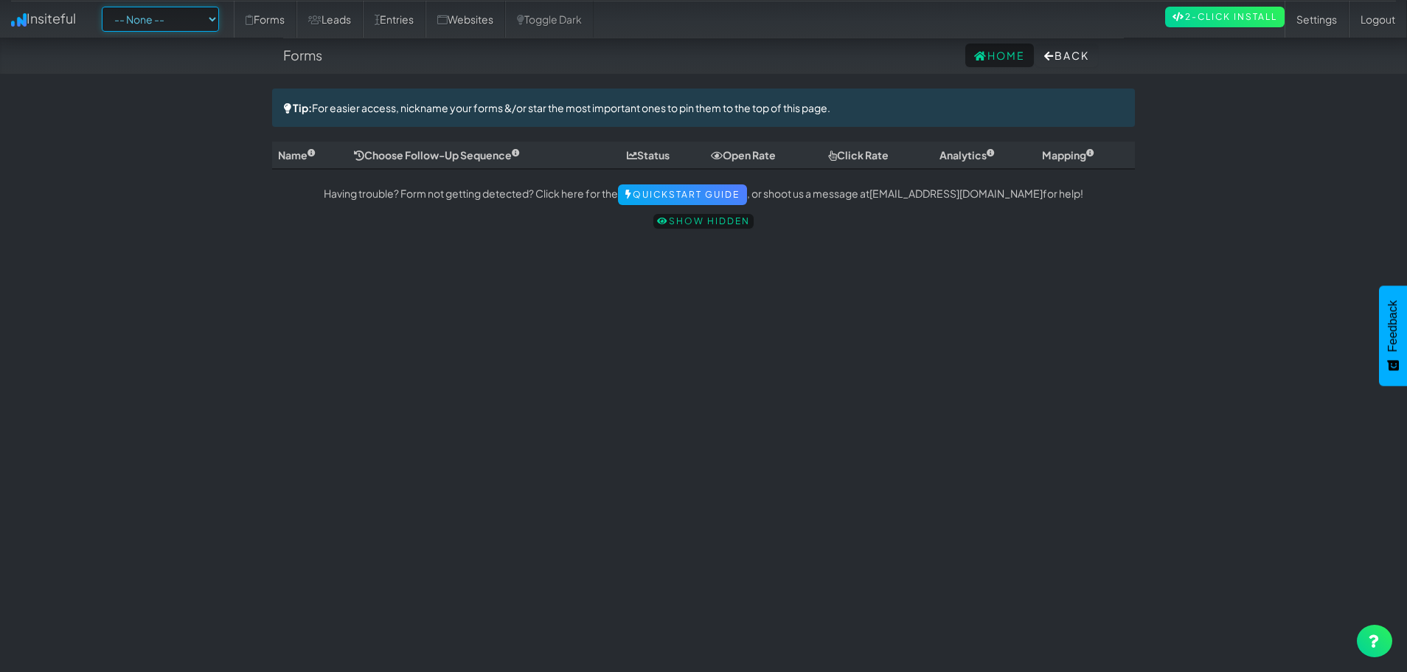
click at [106, 7] on select "-- None -- peacefulpassing.ca" at bounding box center [160, 19] width 117 height 25
click at [189, 17] on select "-- None -- peacefulpassing.ca" at bounding box center [160, 19] width 117 height 25
select select "2395"
click at [267, 6] on link "Forms" at bounding box center [265, 19] width 63 height 37
select select "2395"
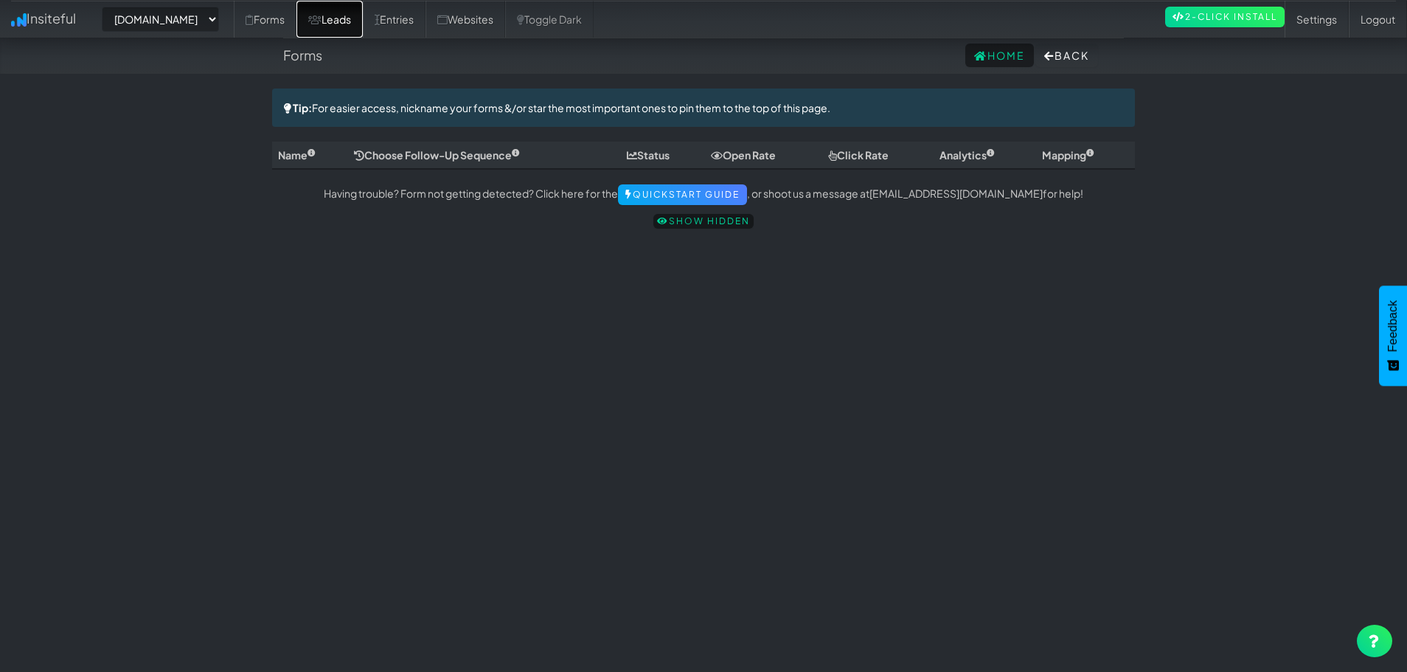
click at [322, 15] on link "Leads" at bounding box center [329, 19] width 66 height 37
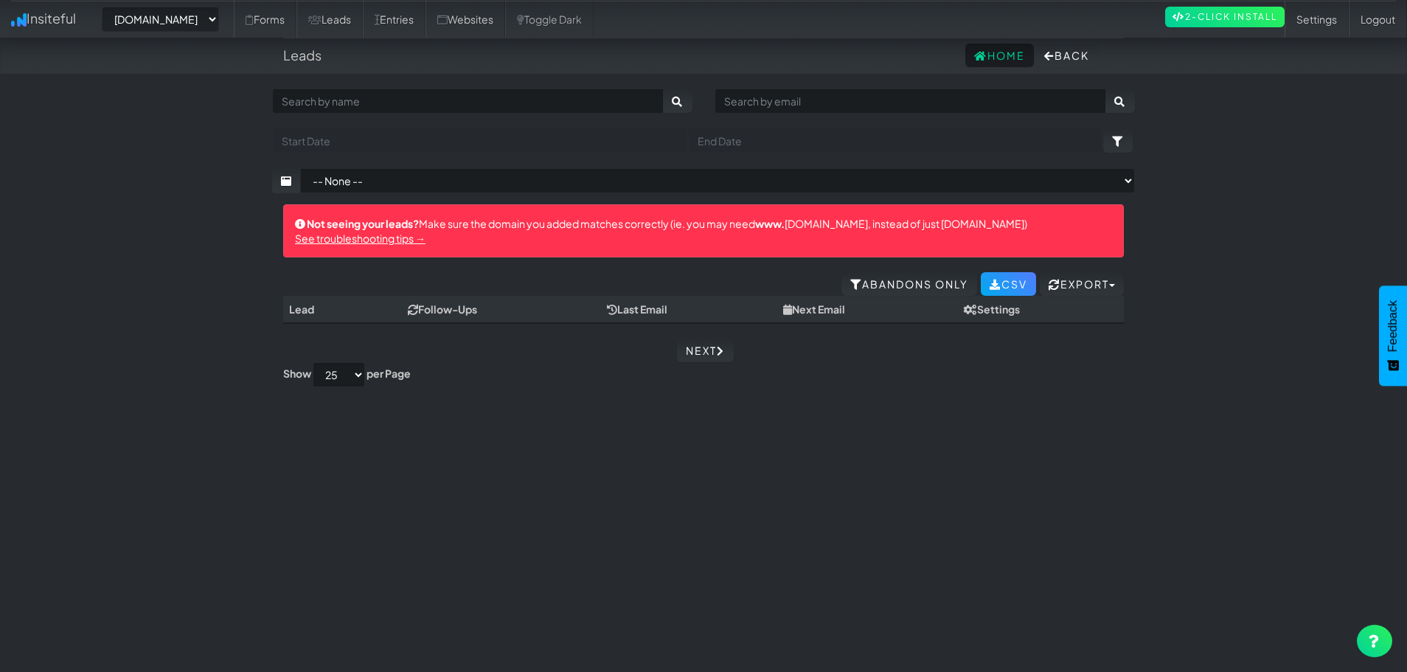
select select "2395"
click at [380, 20] on icon at bounding box center [377, 20] width 5 height 10
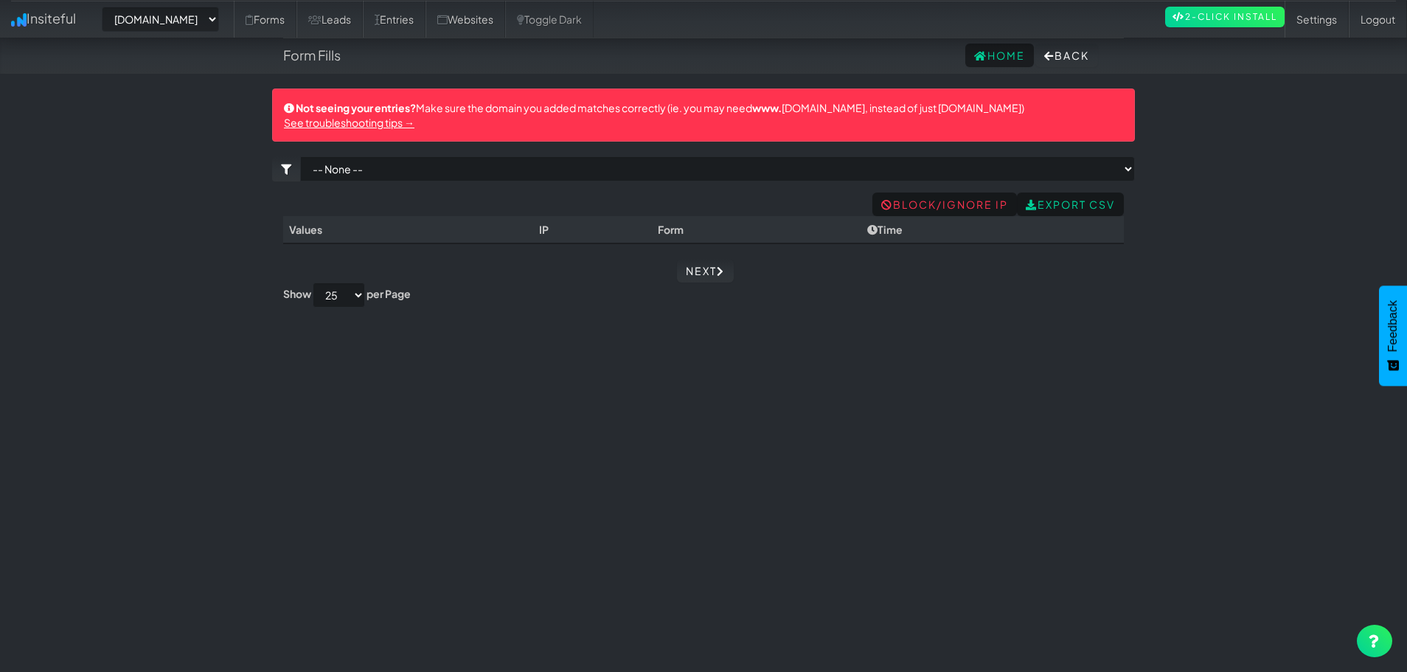
select select "2395"
drag, startPoint x: 475, startPoint y: 96, endPoint x: 542, endPoint y: 100, distance: 67.2
click at [542, 100] on div "Not seeing your entries? Make sure the domain you added matches correctly (ie. …" at bounding box center [703, 114] width 863 height 53
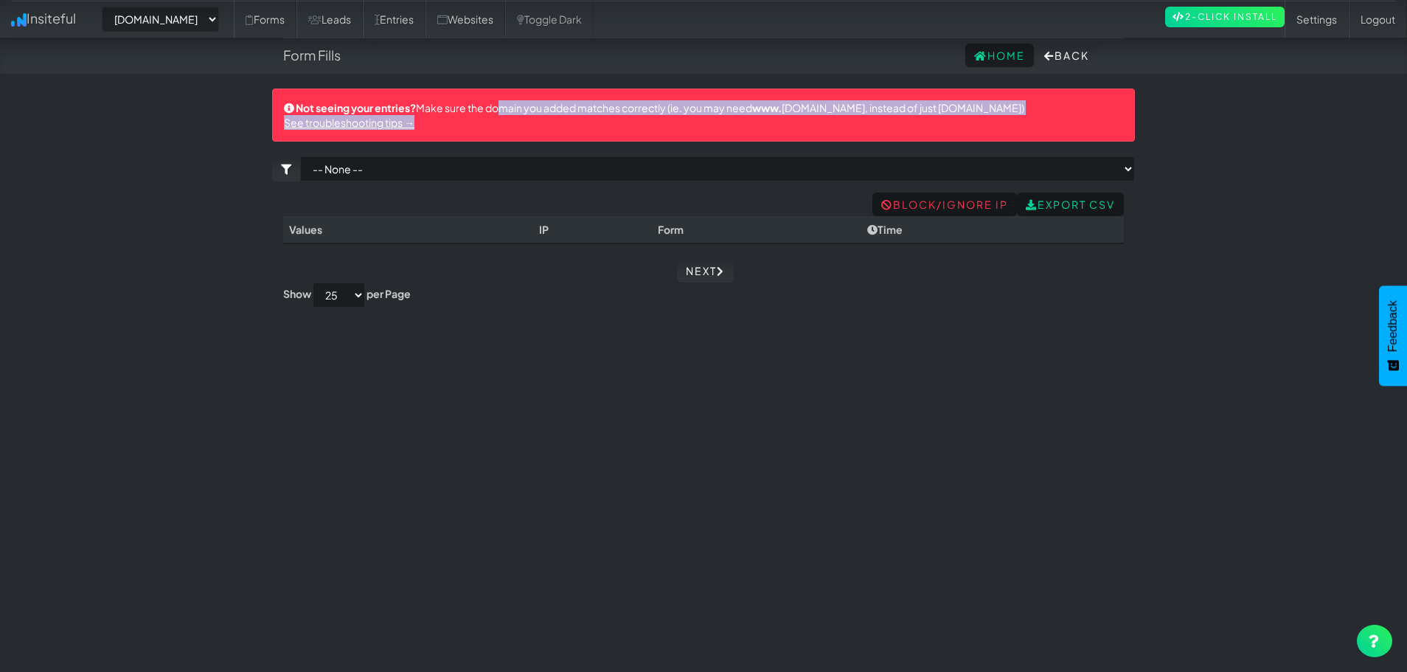
drag, startPoint x: 497, startPoint y: 100, endPoint x: 950, endPoint y: 128, distance: 453.5
click at [950, 128] on div "Not seeing your entries? Make sure the domain you added matches correctly (ie. …" at bounding box center [703, 114] width 863 height 53
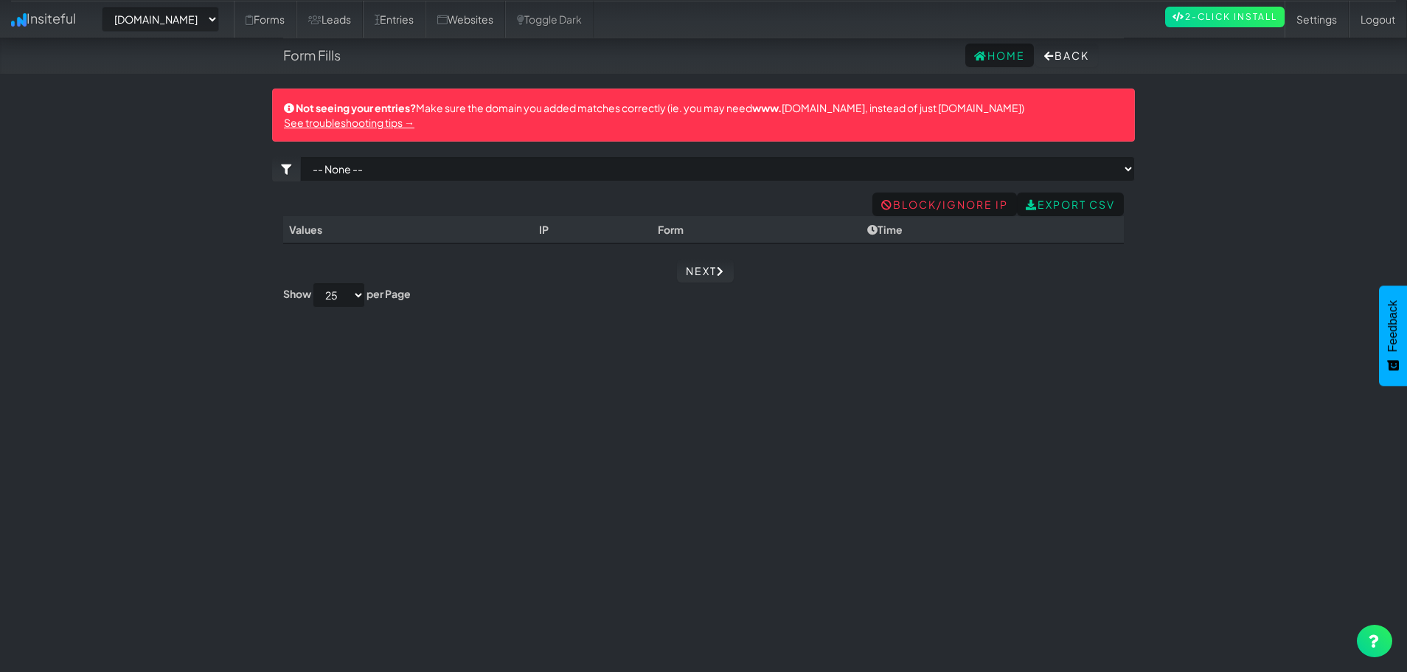
click at [922, 104] on div "Not seeing your entries? Make sure the domain you added matches correctly (ie. …" at bounding box center [703, 114] width 863 height 53
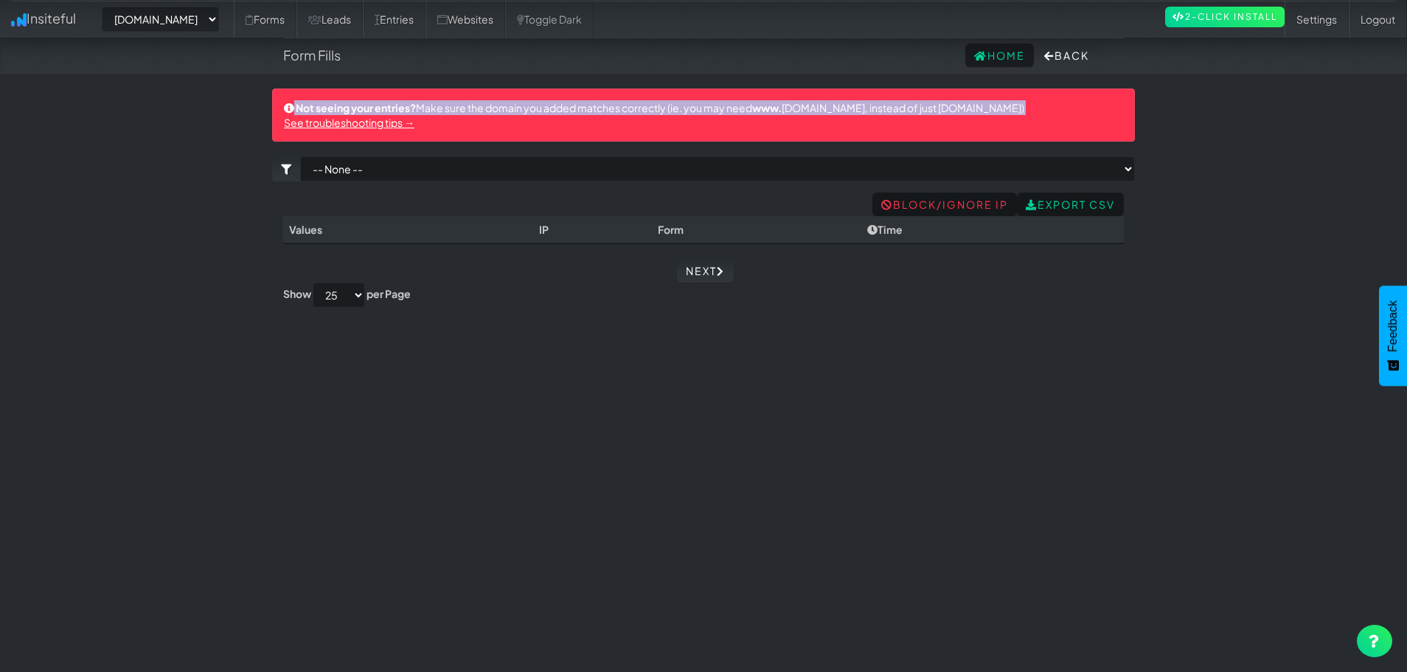
click at [922, 104] on div "Not seeing your entries? Make sure the domain you added matches correctly (ie. …" at bounding box center [703, 114] width 863 height 53
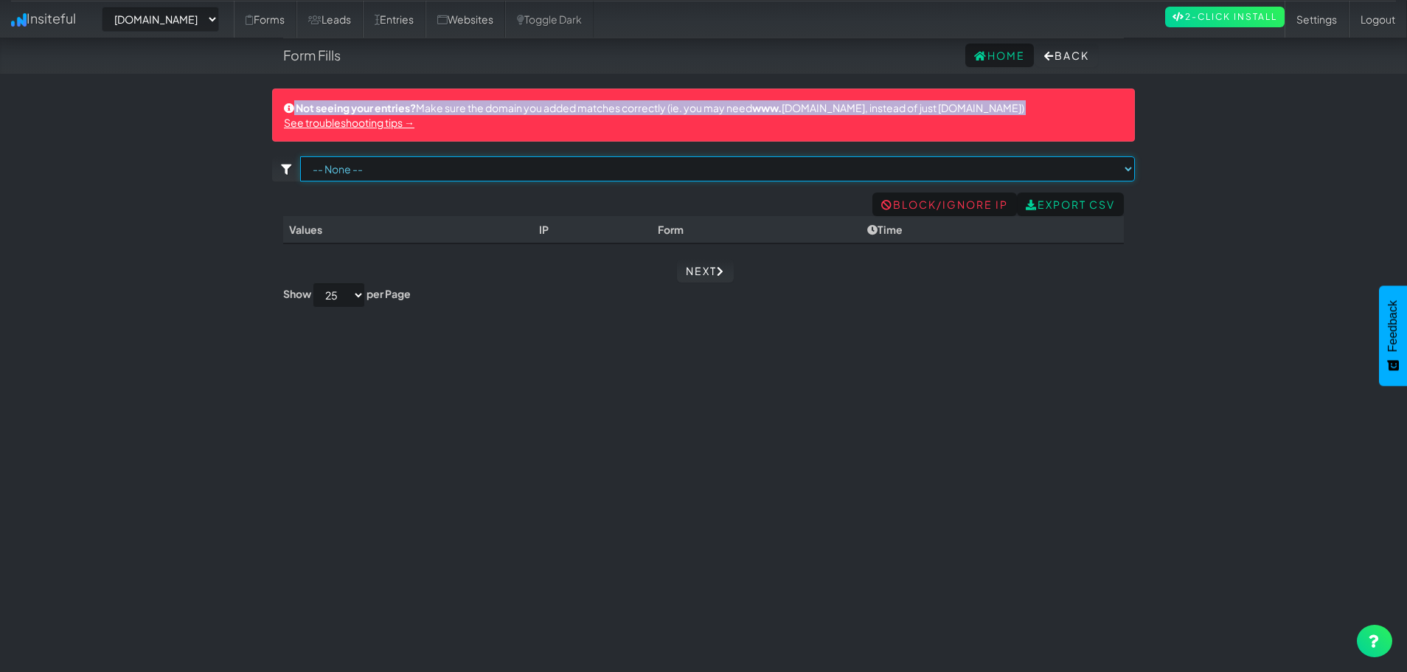
click at [714, 156] on select "-- None --" at bounding box center [717, 168] width 835 height 25
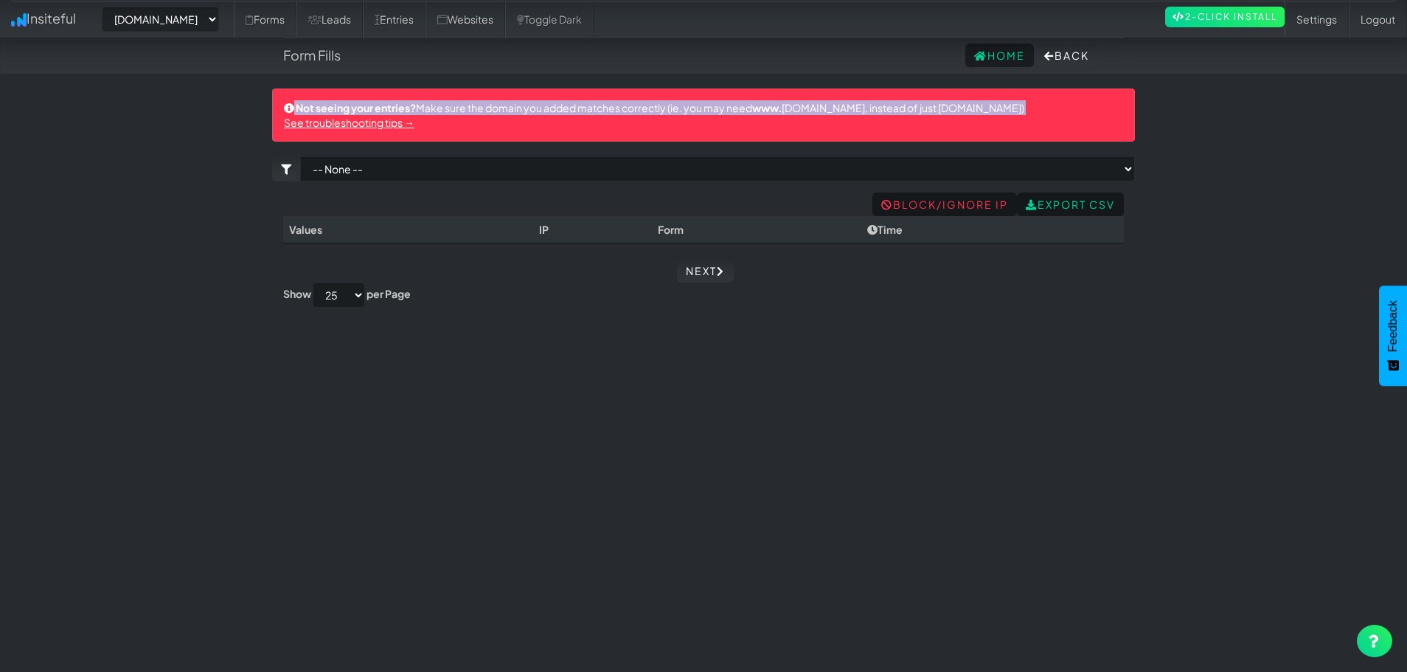
click at [369, 111] on strong "Not seeing your entries?" at bounding box center [356, 107] width 120 height 13
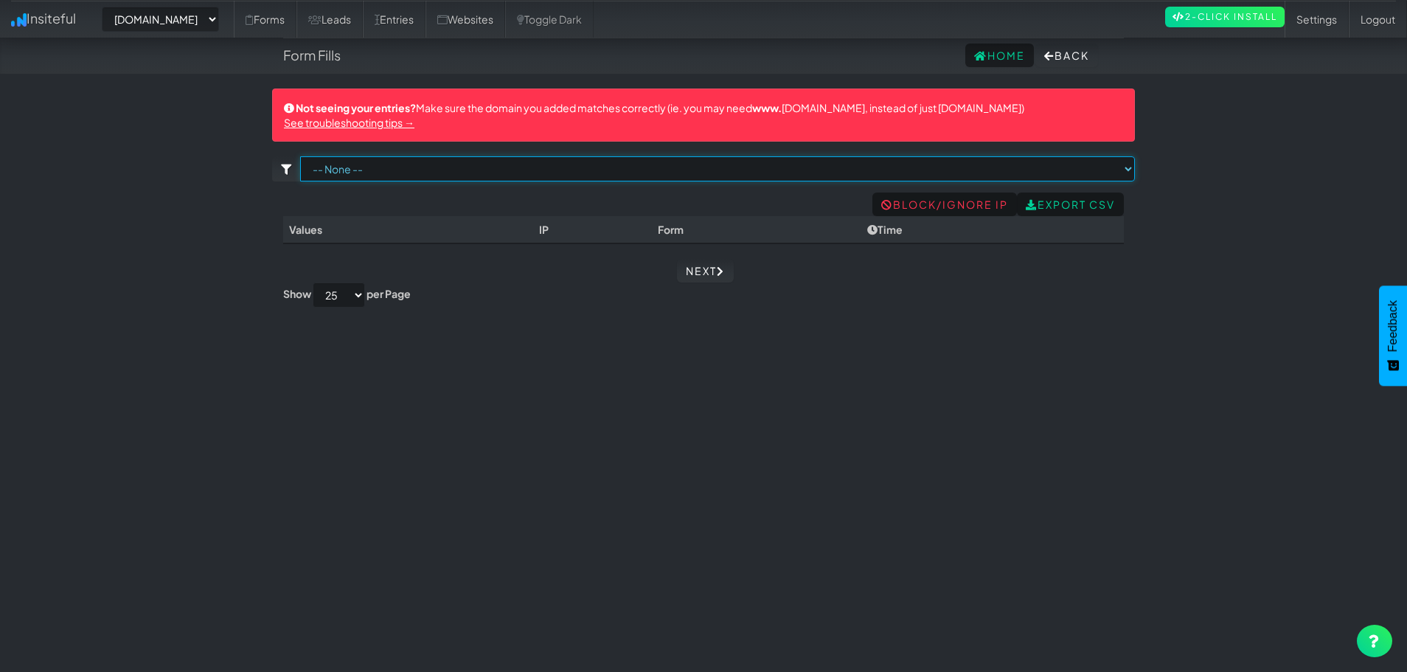
click at [450, 161] on select "-- None --" at bounding box center [717, 168] width 835 height 25
click at [456, 169] on select "-- None --" at bounding box center [717, 168] width 835 height 25
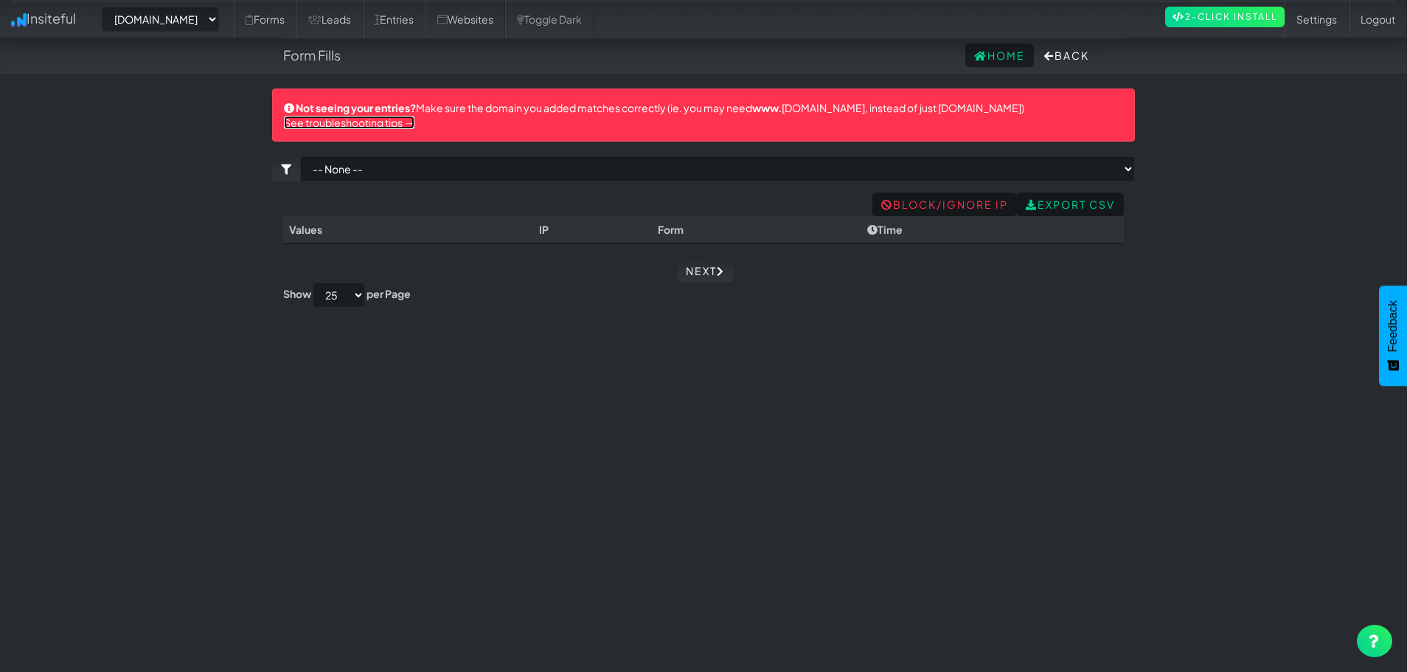
click at [373, 125] on link "See troubleshooting tips →" at bounding box center [349, 122] width 131 height 13
click at [349, 15] on link "Leads" at bounding box center [329, 19] width 66 height 37
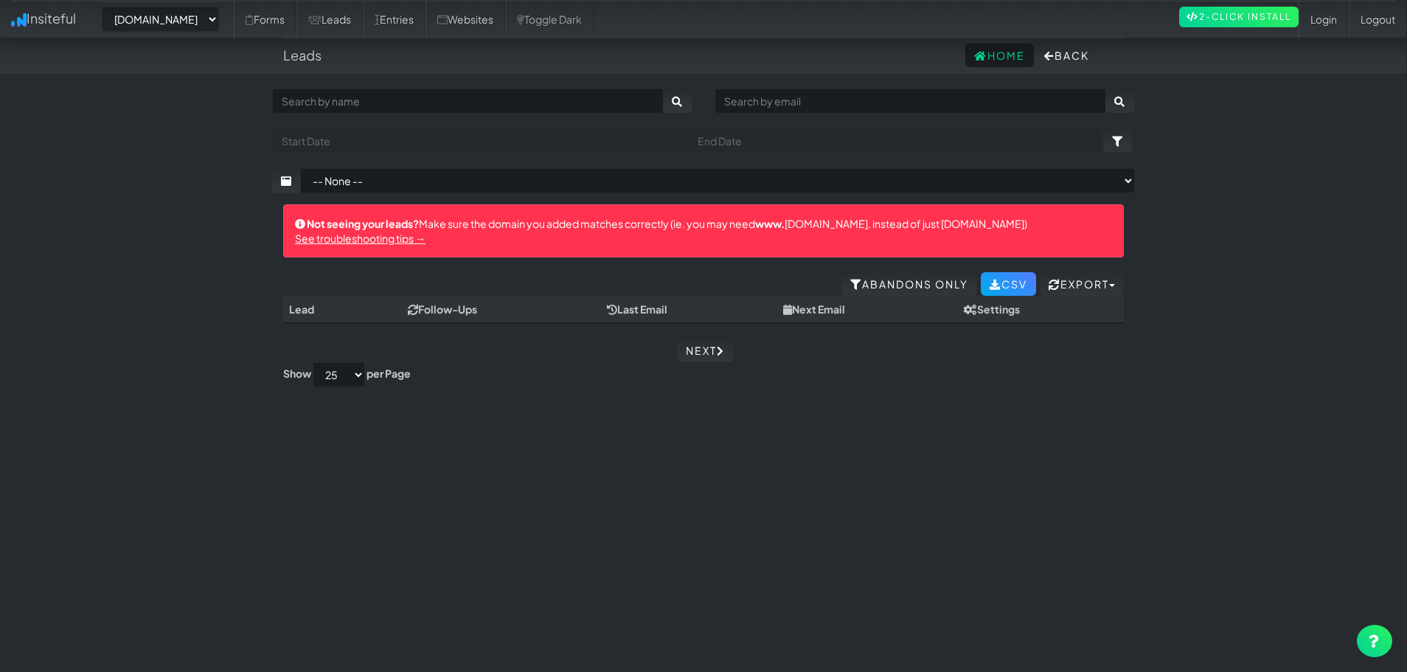
select select "2395"
click at [296, 15] on link "Forms" at bounding box center [265, 19] width 63 height 37
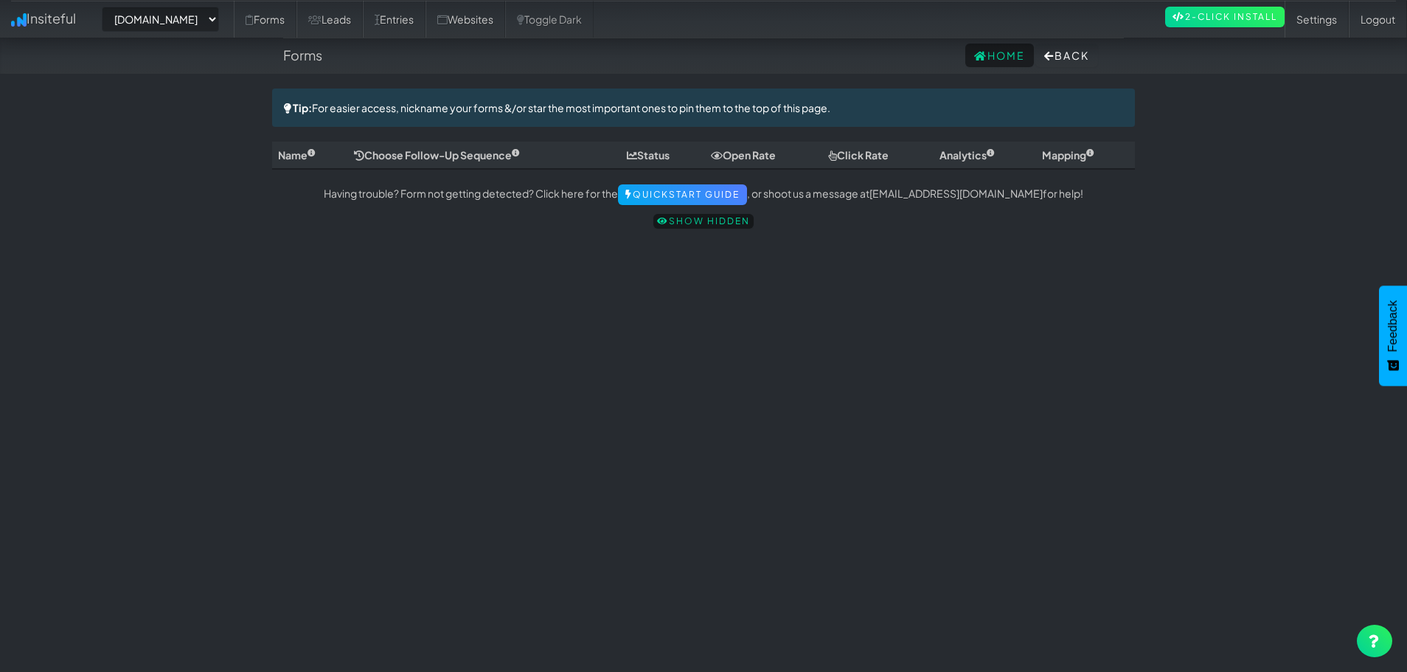
select select "2395"
click at [501, 17] on link "Websites" at bounding box center [465, 19] width 80 height 37
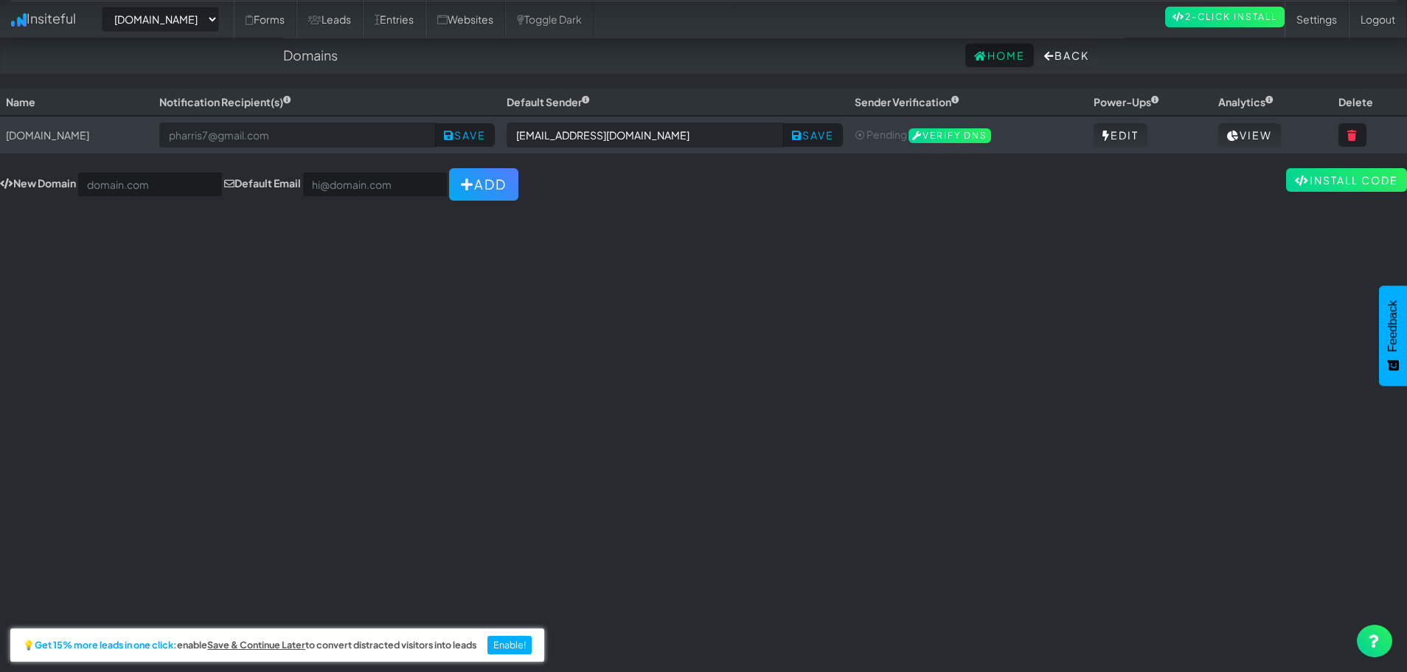
select select "2395"
